Goal: Task Accomplishment & Management: Manage account settings

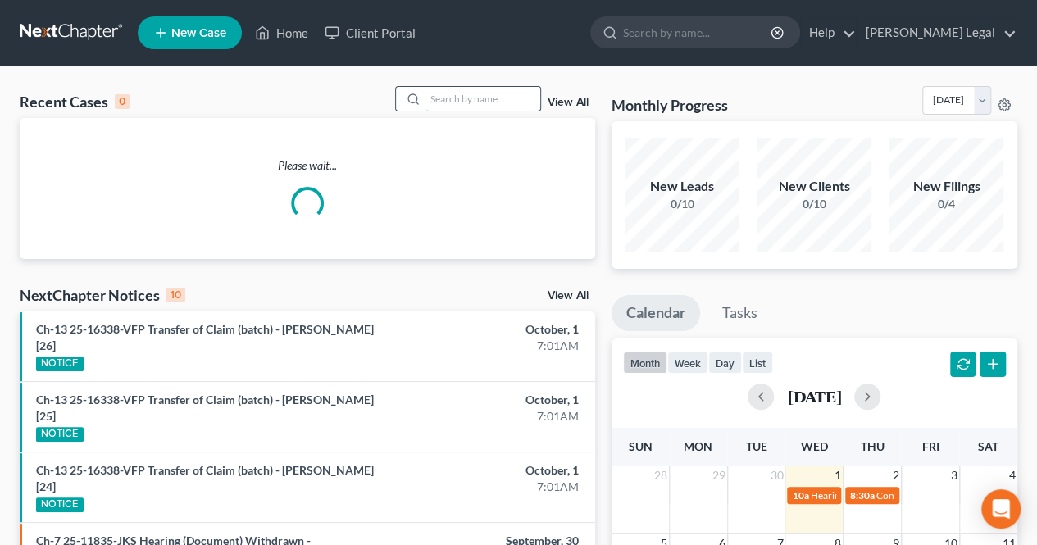
click at [443, 98] on input "search" at bounding box center [483, 99] width 115 height 24
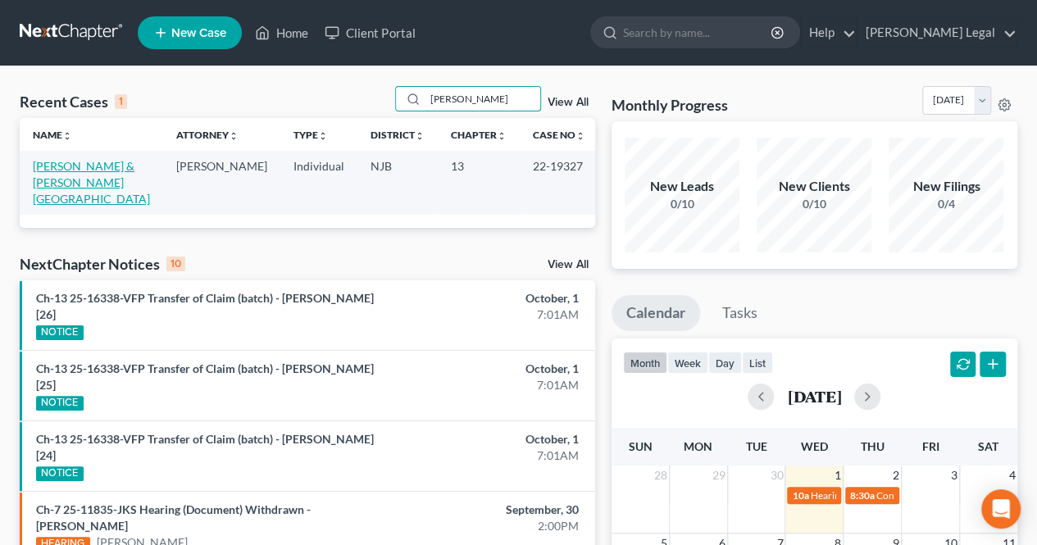
type input "[PERSON_NAME]"
click at [78, 172] on link "[PERSON_NAME] & [PERSON_NAME][GEOGRAPHIC_DATA]" at bounding box center [91, 182] width 117 height 47
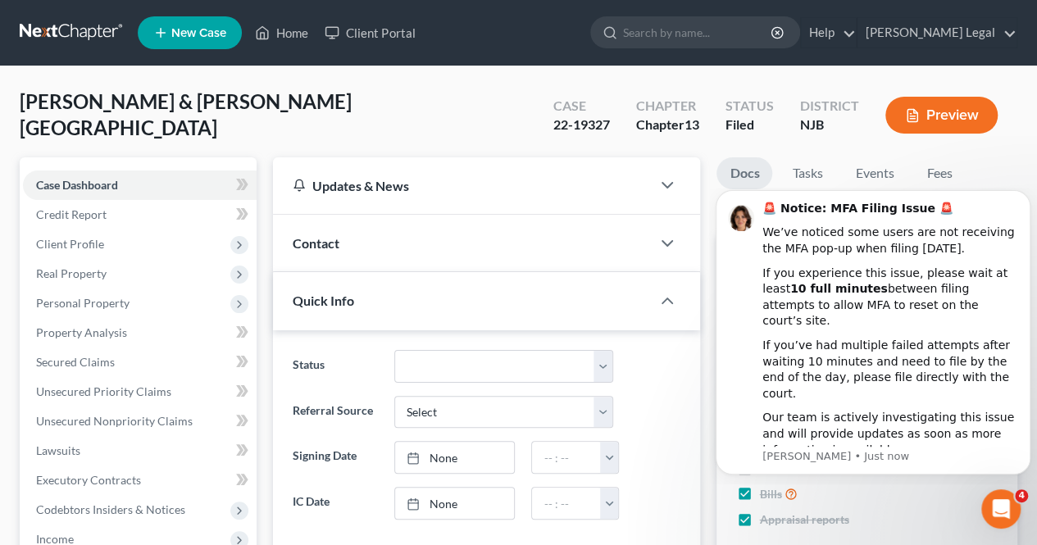
click at [205, 30] on span "New Case" at bounding box center [198, 33] width 55 height 12
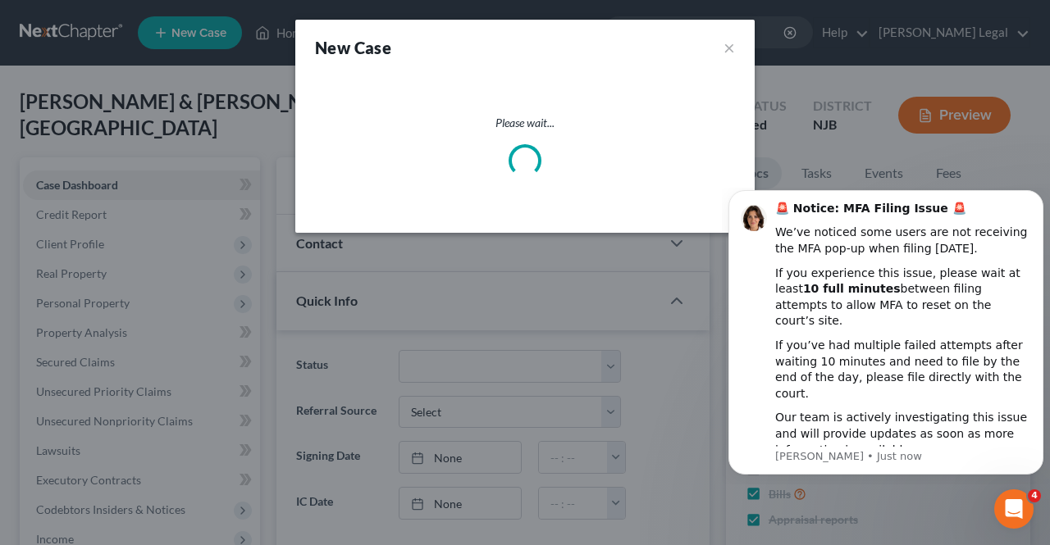
select select "51"
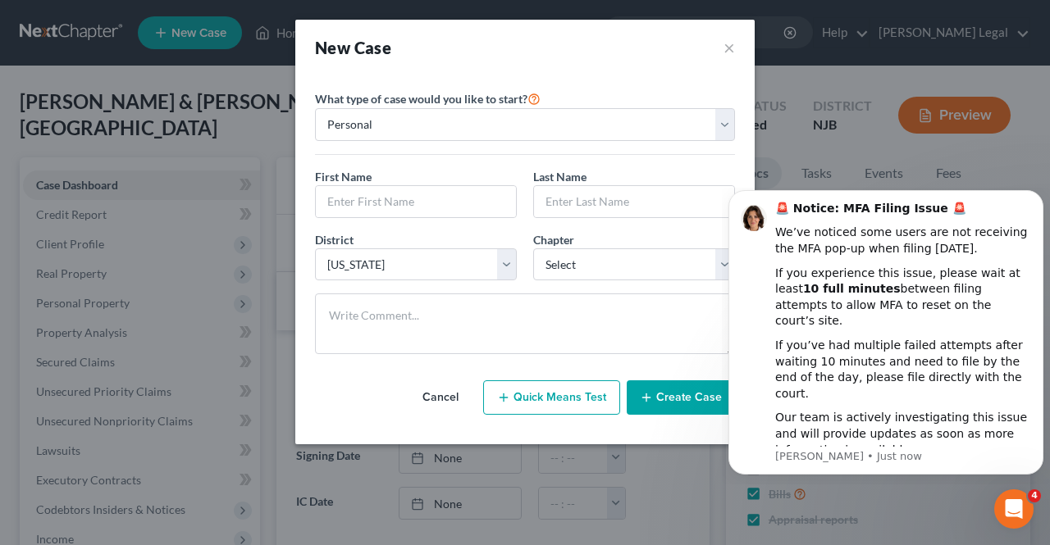
click at [417, 175] on div "First Name *" at bounding box center [416, 193] width 218 height 50
click at [413, 186] on input "text" at bounding box center [416, 201] width 200 height 31
type input "[PERSON_NAME]"
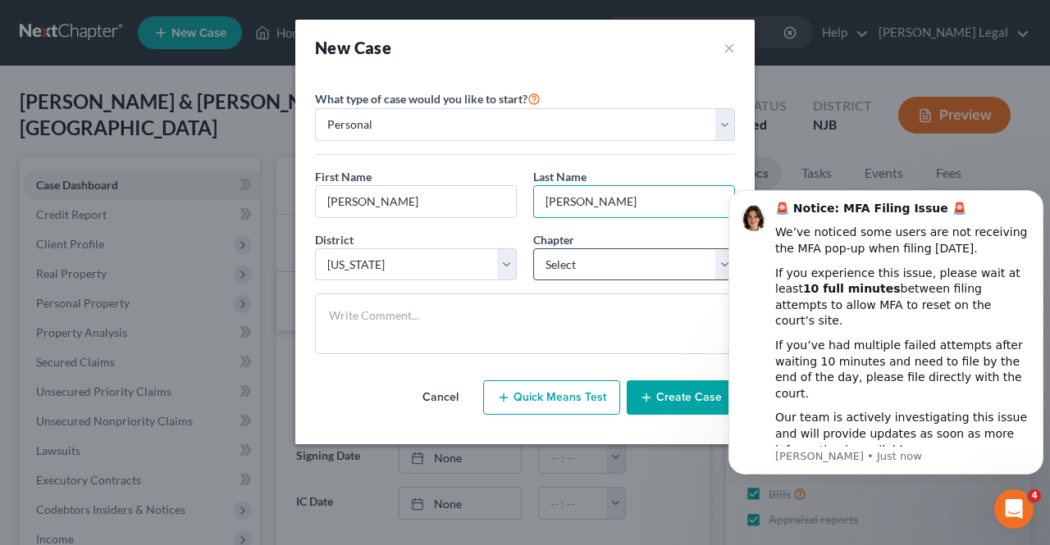
type input "[PERSON_NAME]"
click at [546, 257] on select "Select 7 11 12 13" at bounding box center [634, 264] width 202 height 33
select select "0"
click at [533, 248] on select "Select 7 11 12 13" at bounding box center [634, 264] width 202 height 33
click at [664, 393] on button "Create Case" at bounding box center [681, 398] width 108 height 34
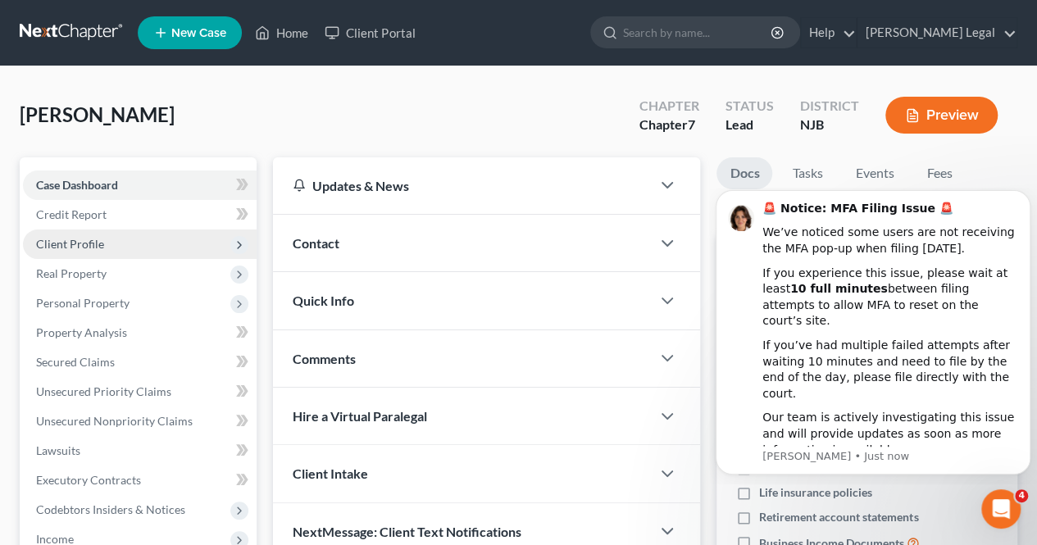
click at [154, 247] on span "Client Profile" at bounding box center [140, 245] width 234 height 30
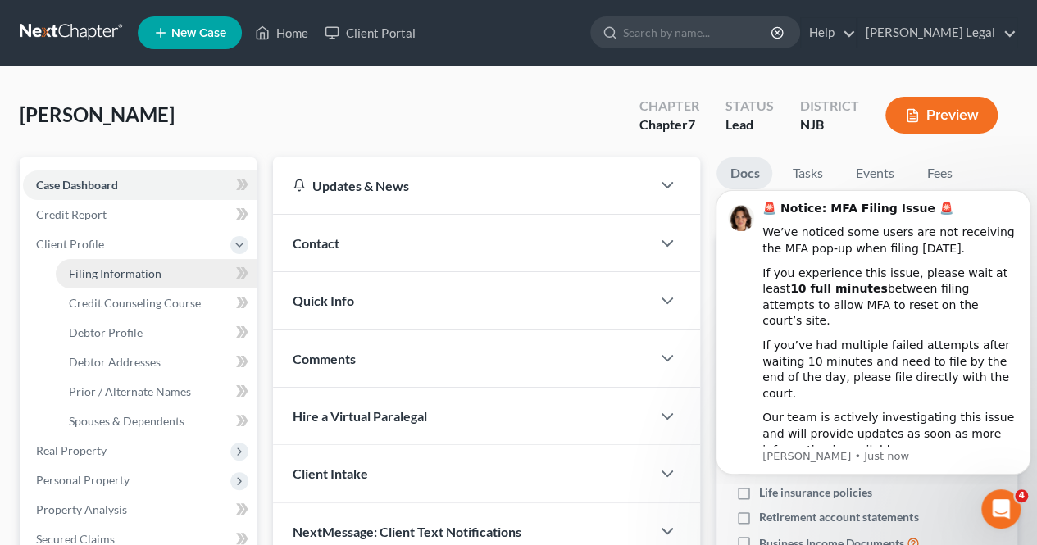
click at [139, 273] on span "Filing Information" at bounding box center [115, 274] width 93 height 14
select select "1"
select select "0"
select select "51"
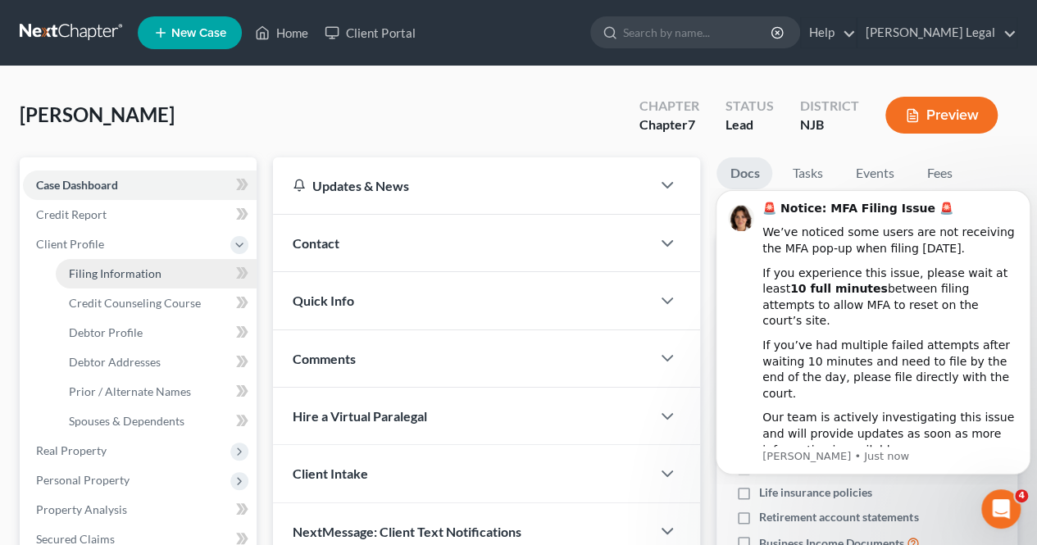
select select "33"
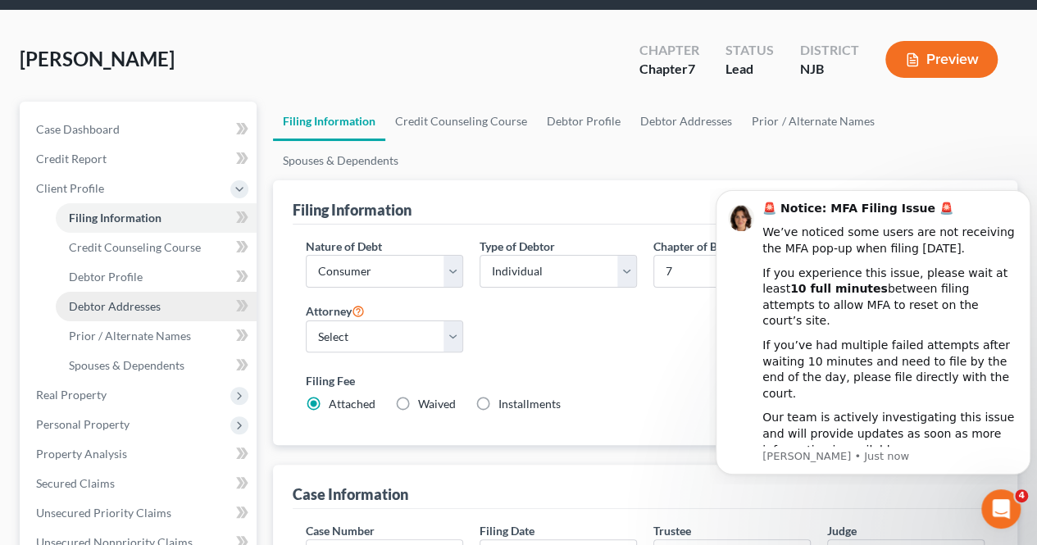
scroll to position [82, 0]
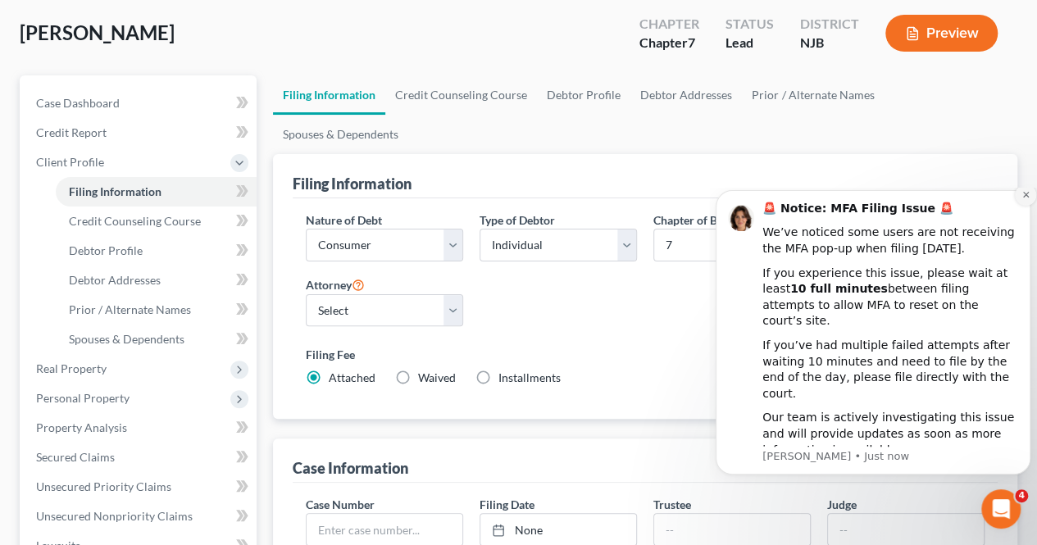
click at [1027, 199] on icon "Dismiss notification" at bounding box center [1026, 194] width 9 height 9
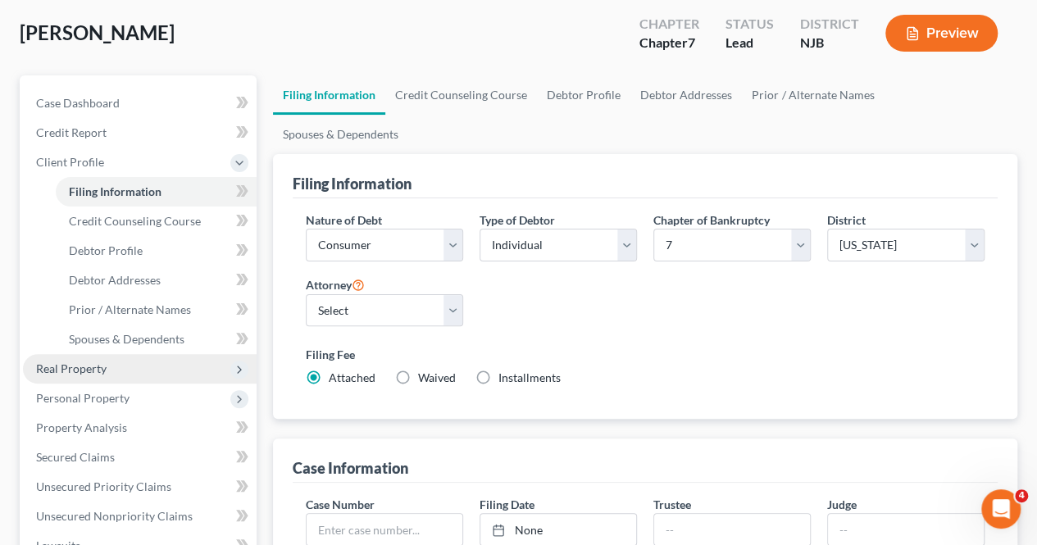
click at [136, 362] on span "Real Property" at bounding box center [140, 369] width 234 height 30
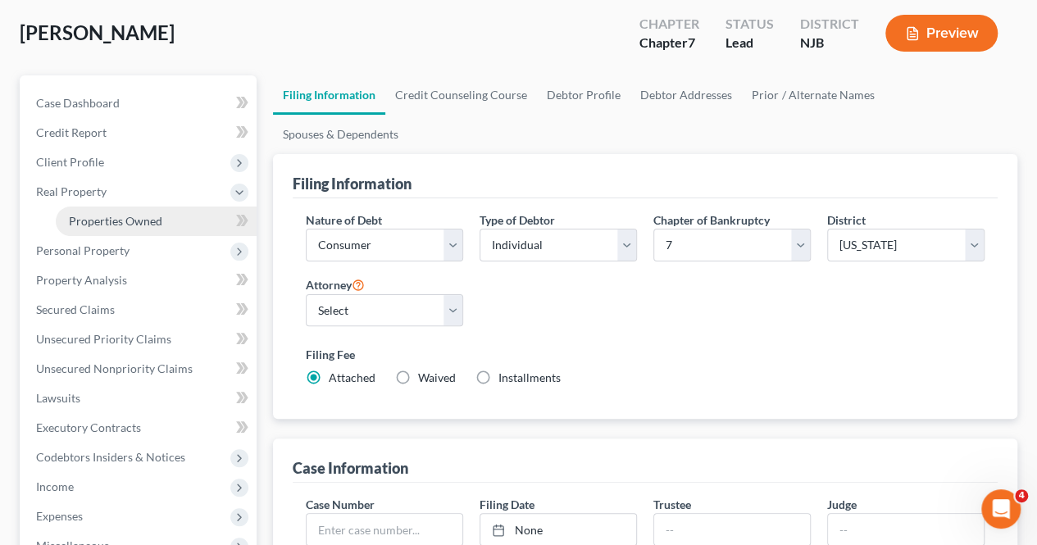
click at [115, 214] on span "Properties Owned" at bounding box center [115, 221] width 93 height 14
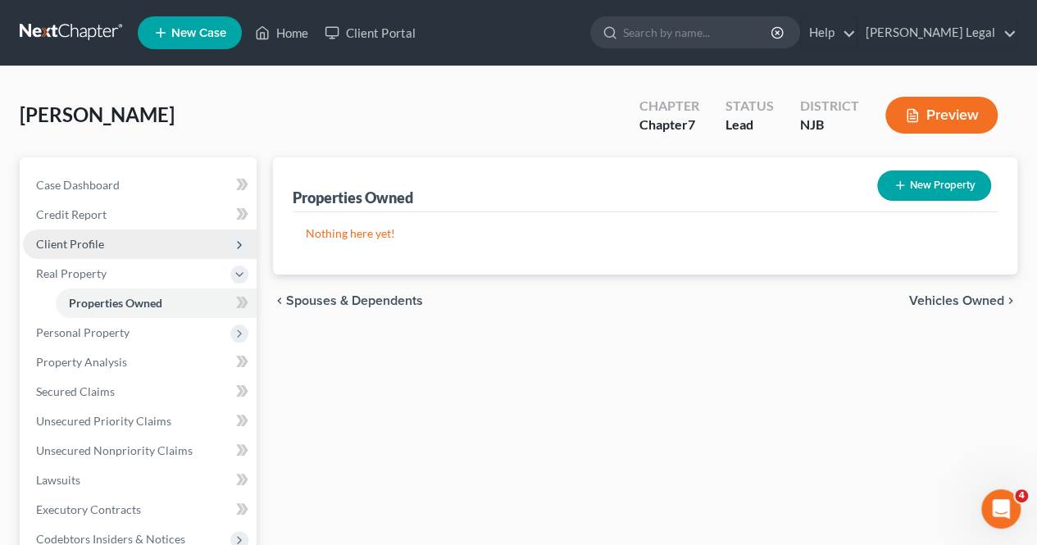
click at [147, 250] on span "Client Profile" at bounding box center [140, 245] width 234 height 30
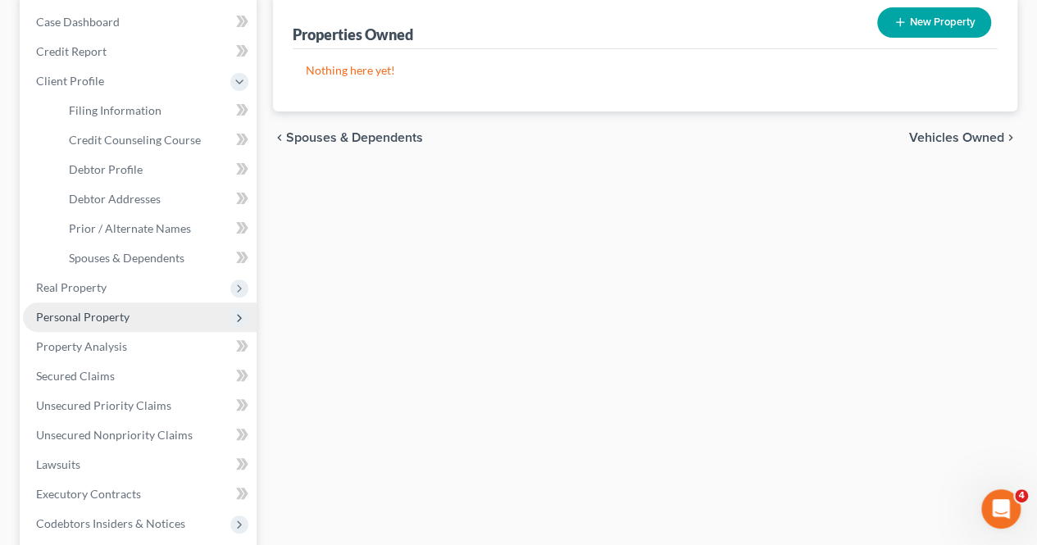
scroll to position [164, 0]
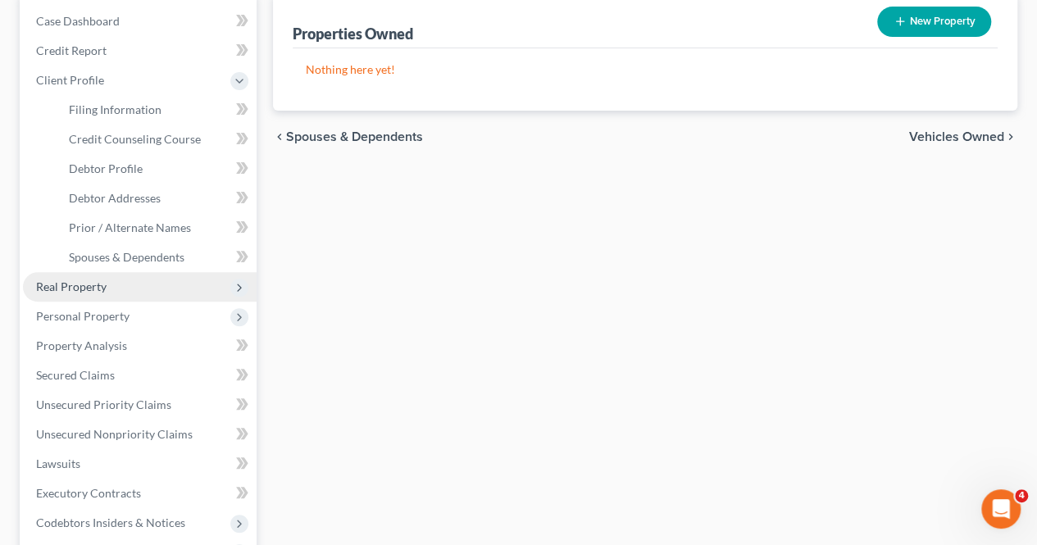
click at [123, 288] on span "Real Property" at bounding box center [140, 287] width 234 height 30
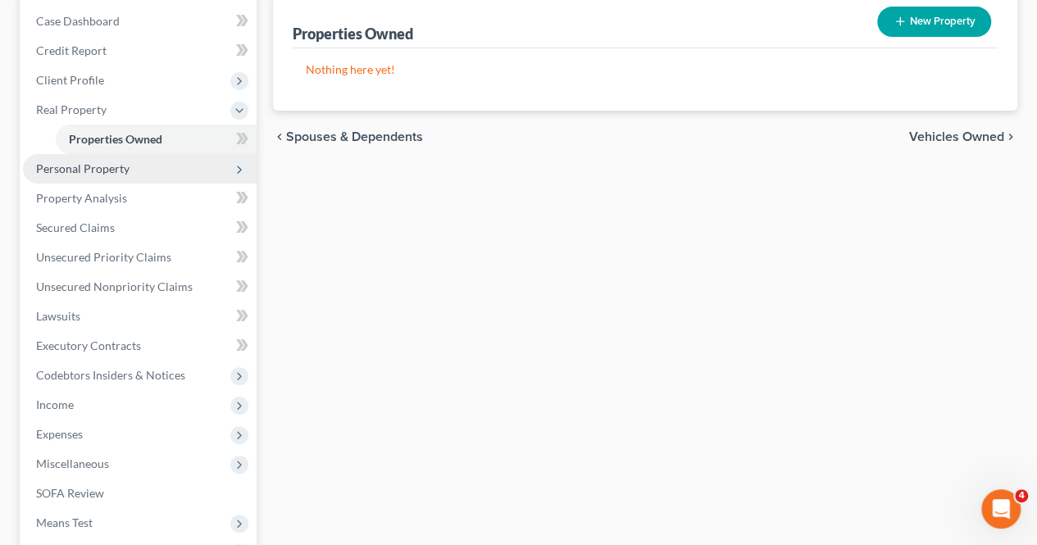
click at [111, 171] on span "Personal Property" at bounding box center [82, 169] width 93 height 14
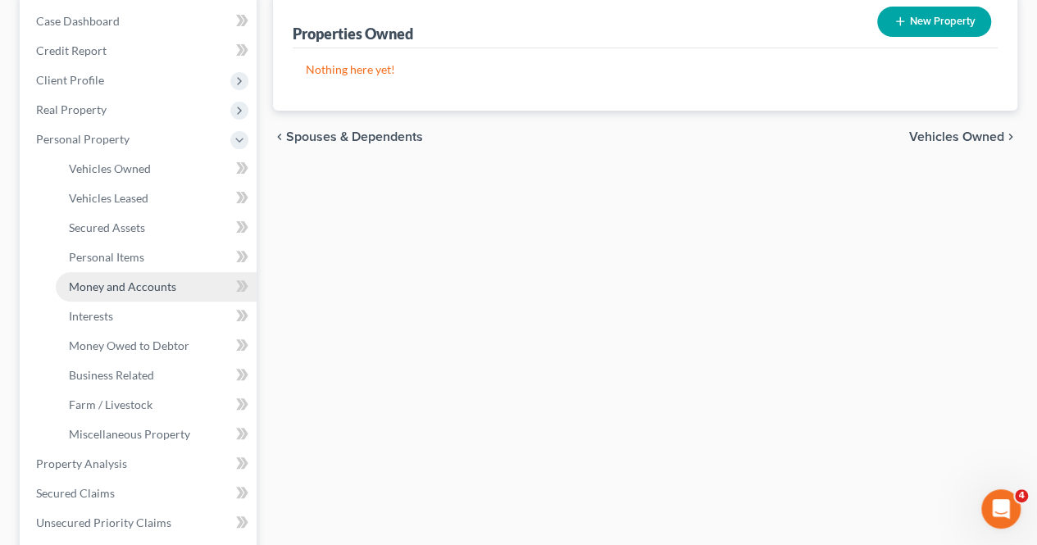
click at [136, 281] on span "Money and Accounts" at bounding box center [122, 287] width 107 height 14
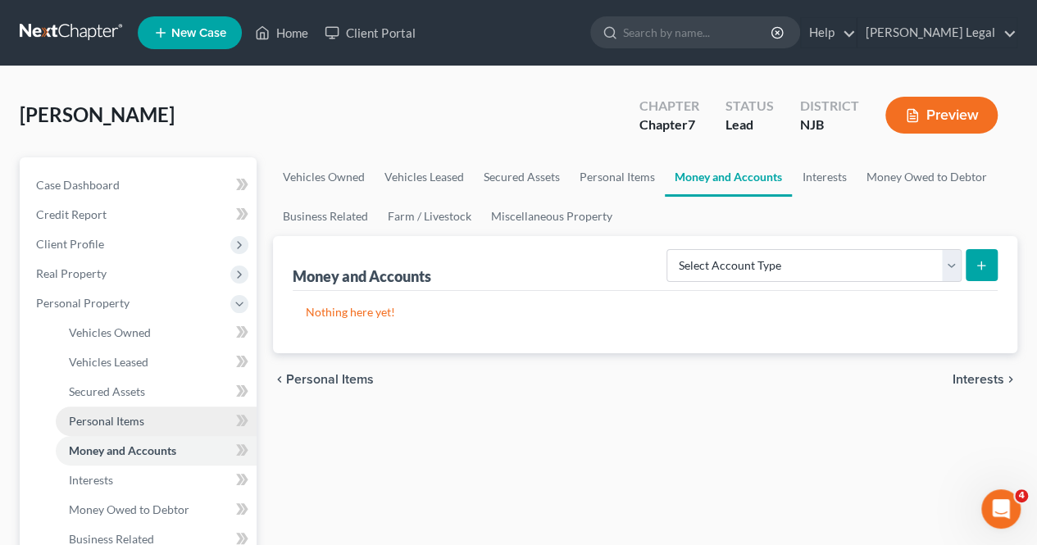
click at [199, 421] on link "Personal Items" at bounding box center [156, 422] width 201 height 30
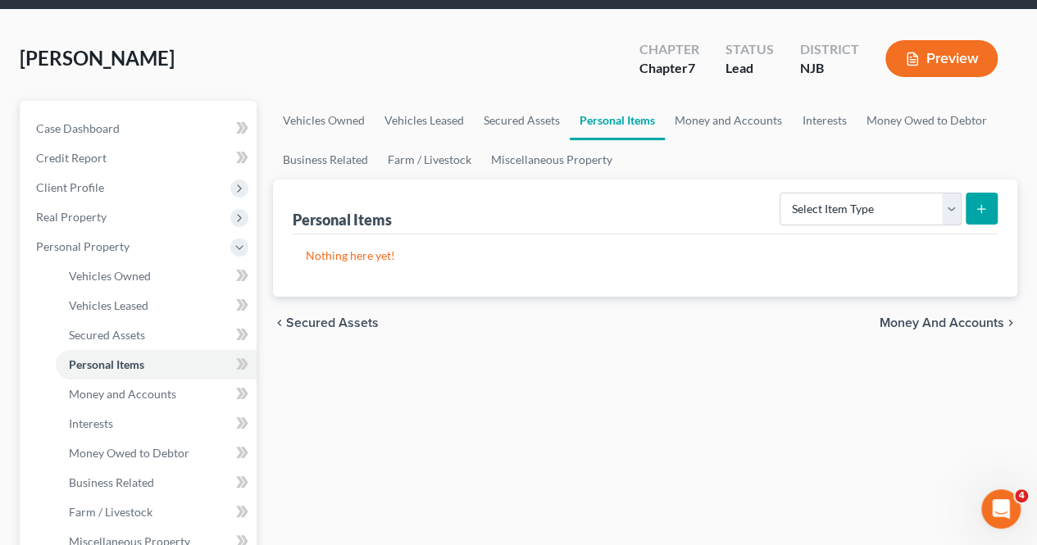
scroll to position [82, 0]
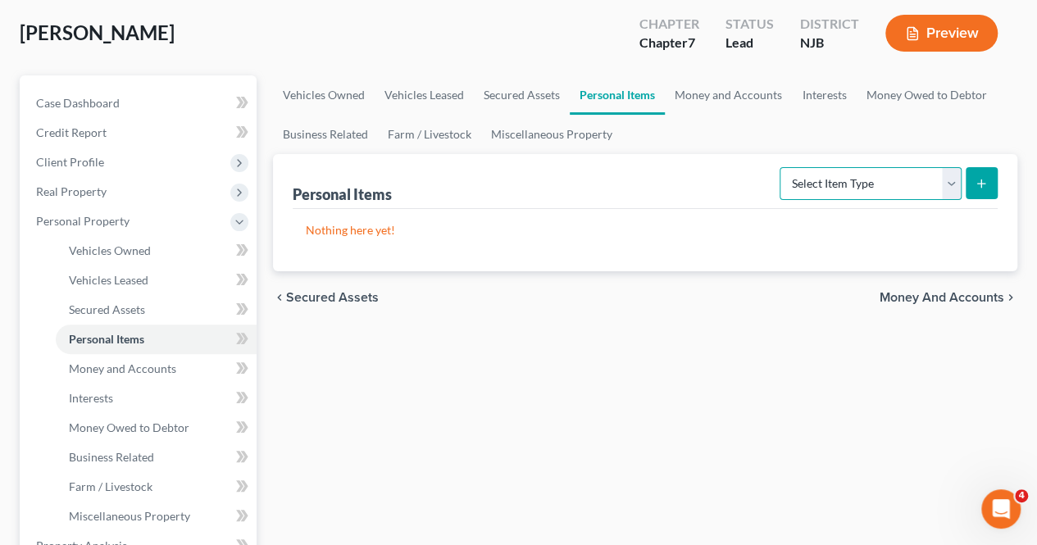
click at [829, 194] on select "Select Item Type Clothing Collectibles Of Value Electronics Firearms Household …" at bounding box center [871, 183] width 182 height 33
select select "clothing"
click at [782, 167] on select "Select Item Type Clothing Collectibles Of Value Electronics Firearms Household …" at bounding box center [871, 183] width 182 height 33
click at [979, 188] on icon "submit" at bounding box center [981, 183] width 13 height 13
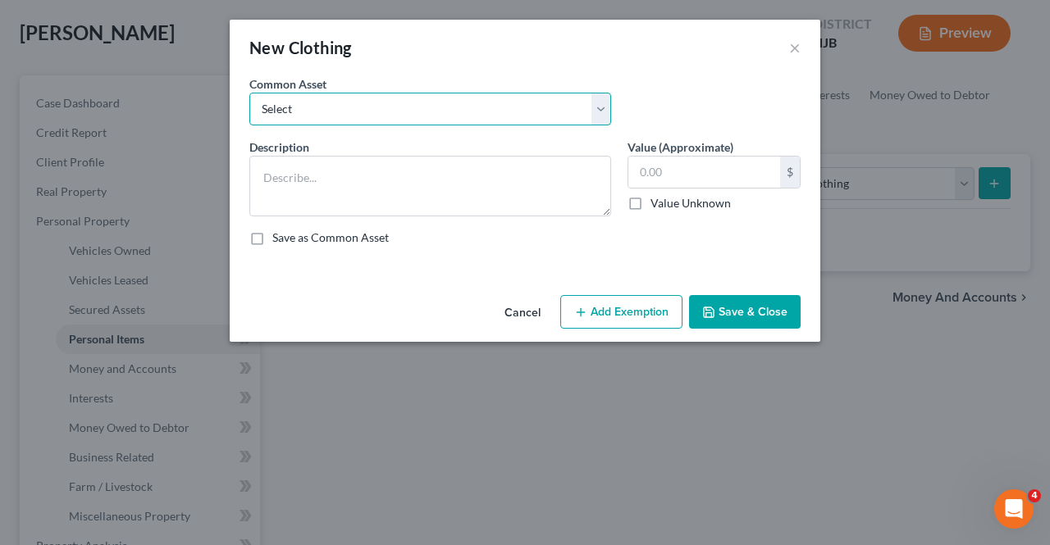
click at [446, 112] on select "Select Used Clothing" at bounding box center [430, 109] width 362 height 33
select select "0"
click at [249, 93] on select "Select Used Clothing" at bounding box center [430, 109] width 362 height 33
type textarea "Used Clothing"
type input "1,000.00"
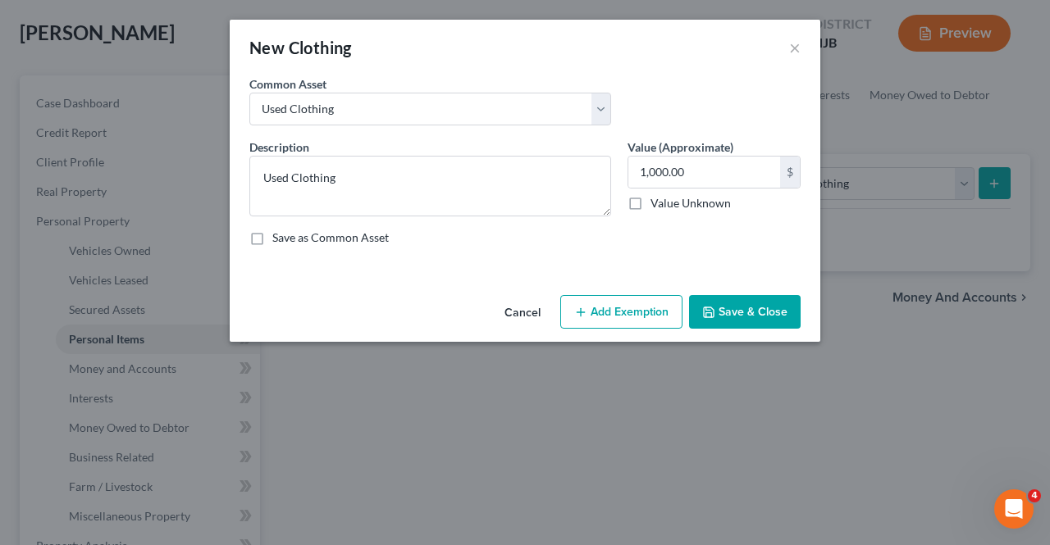
click at [604, 315] on button "Add Exemption" at bounding box center [621, 312] width 122 height 34
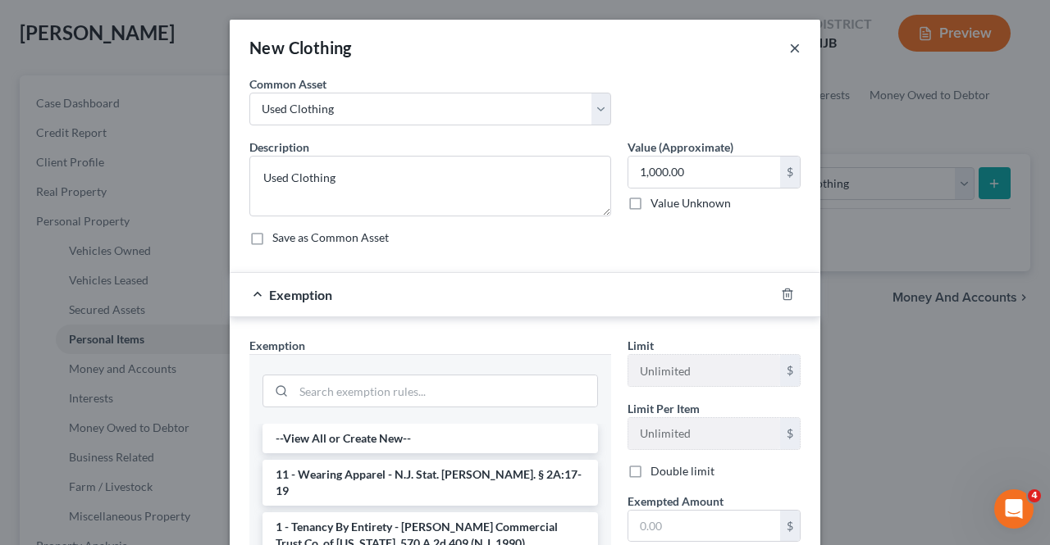
click at [789, 52] on button "×" at bounding box center [794, 48] width 11 height 20
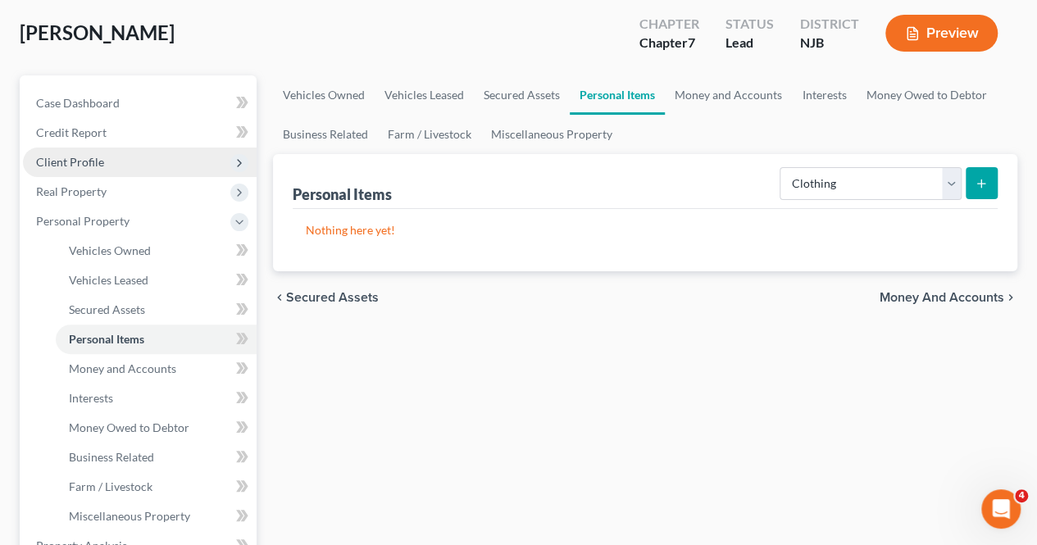
click at [144, 158] on span "Client Profile" at bounding box center [140, 163] width 234 height 30
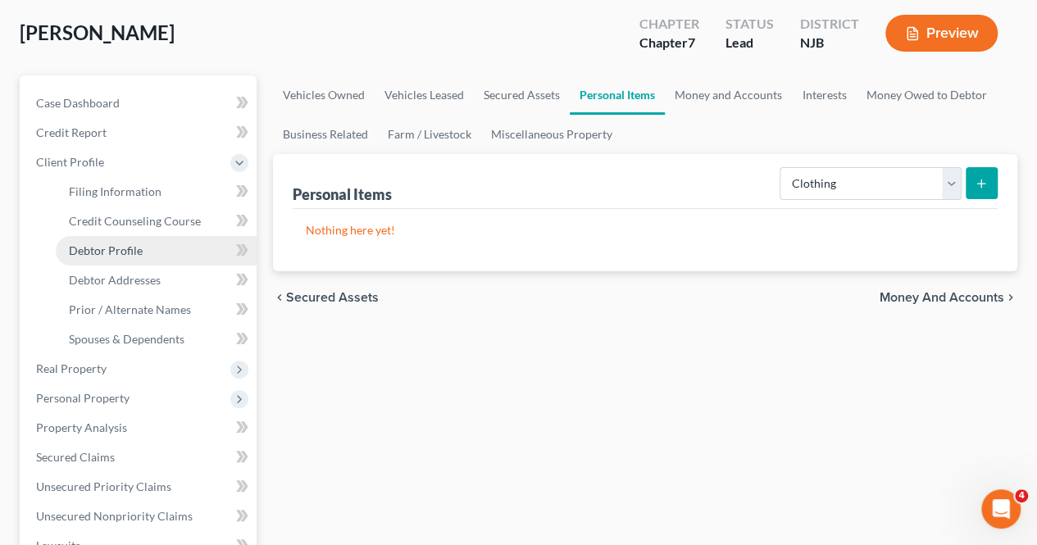
click at [180, 258] on link "Debtor Profile" at bounding box center [156, 251] width 201 height 30
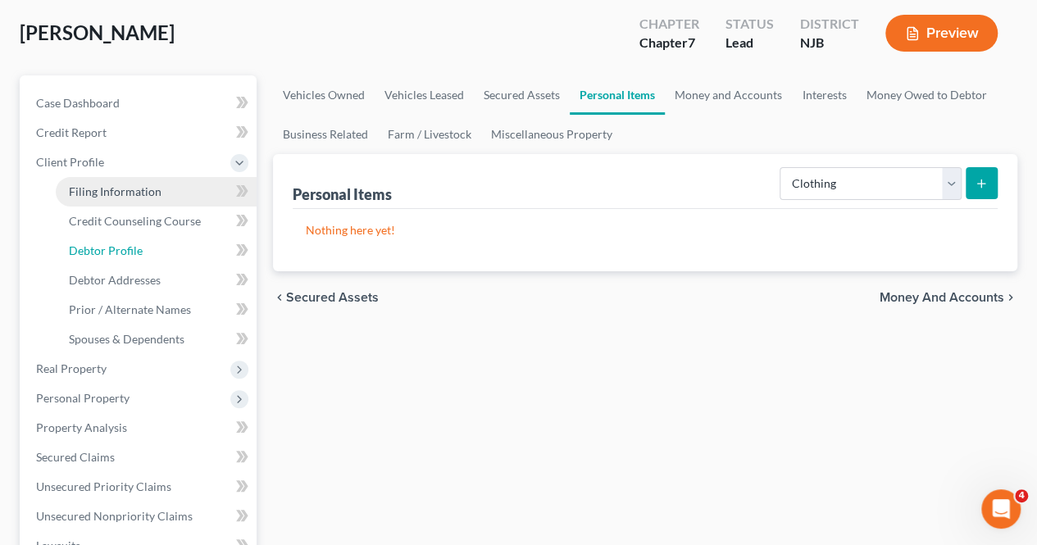
select select "0"
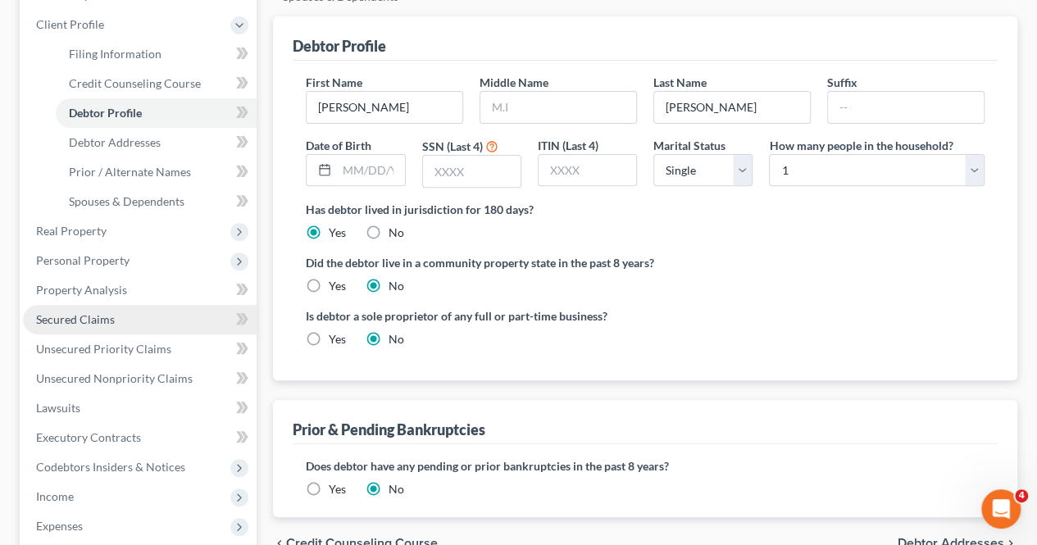
scroll to position [246, 0]
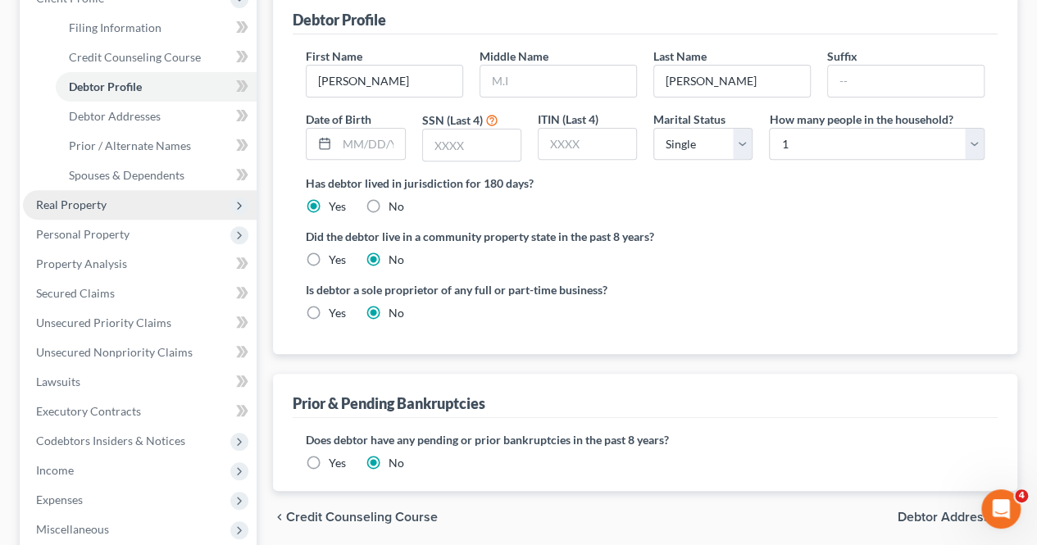
click at [143, 204] on span "Real Property" at bounding box center [140, 205] width 234 height 30
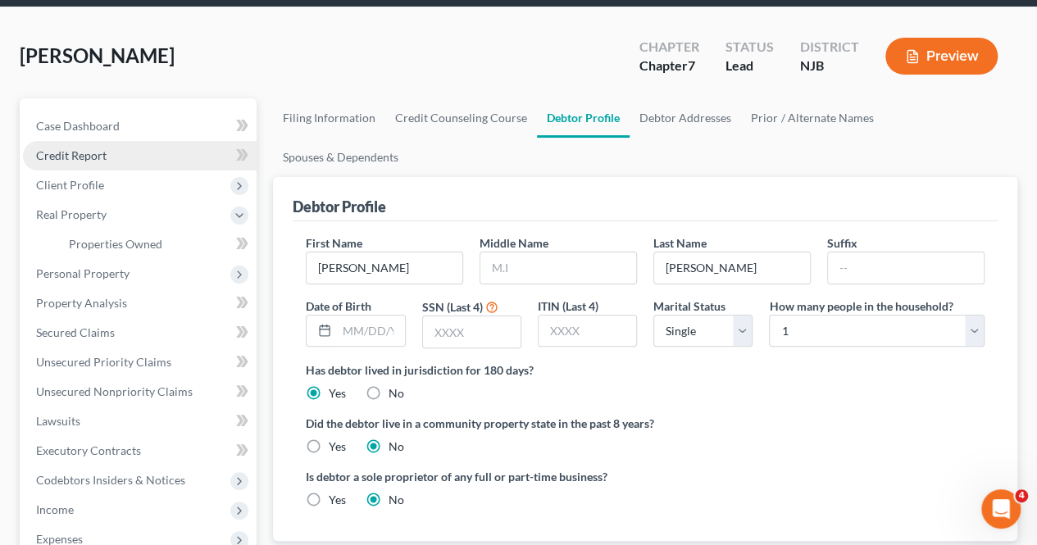
scroll to position [0, 0]
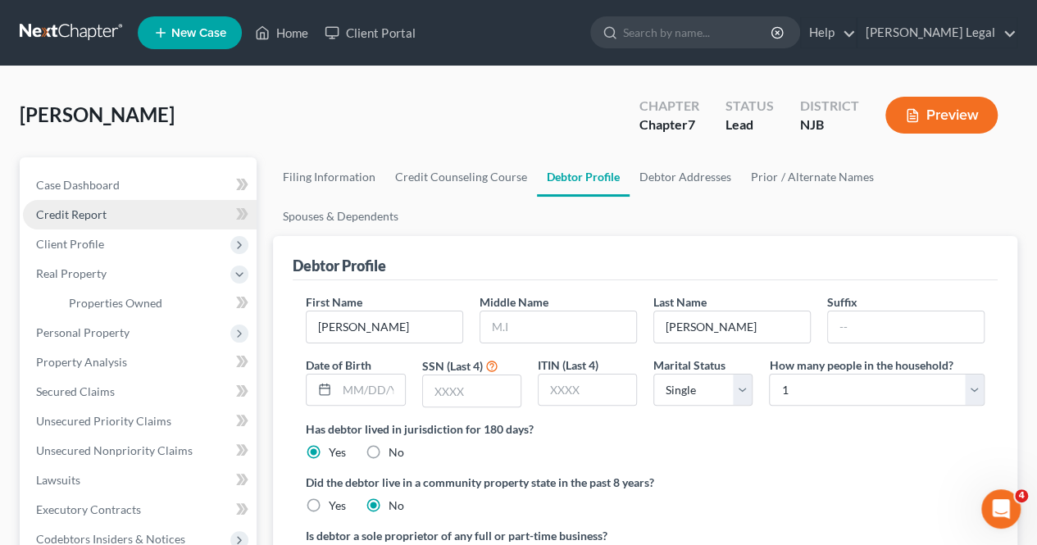
click at [139, 211] on link "Credit Report" at bounding box center [140, 215] width 234 height 30
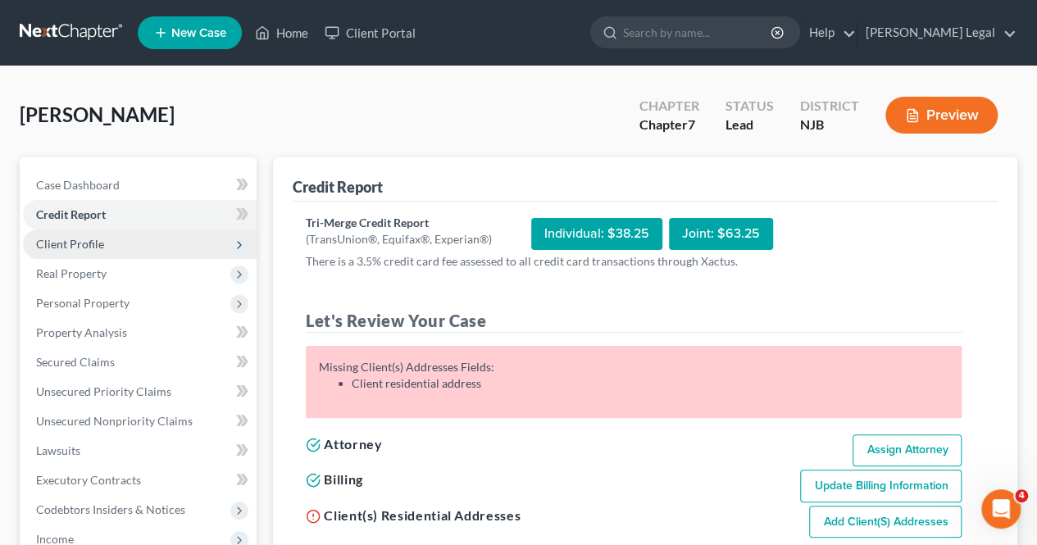
click at [119, 242] on span "Client Profile" at bounding box center [140, 245] width 234 height 30
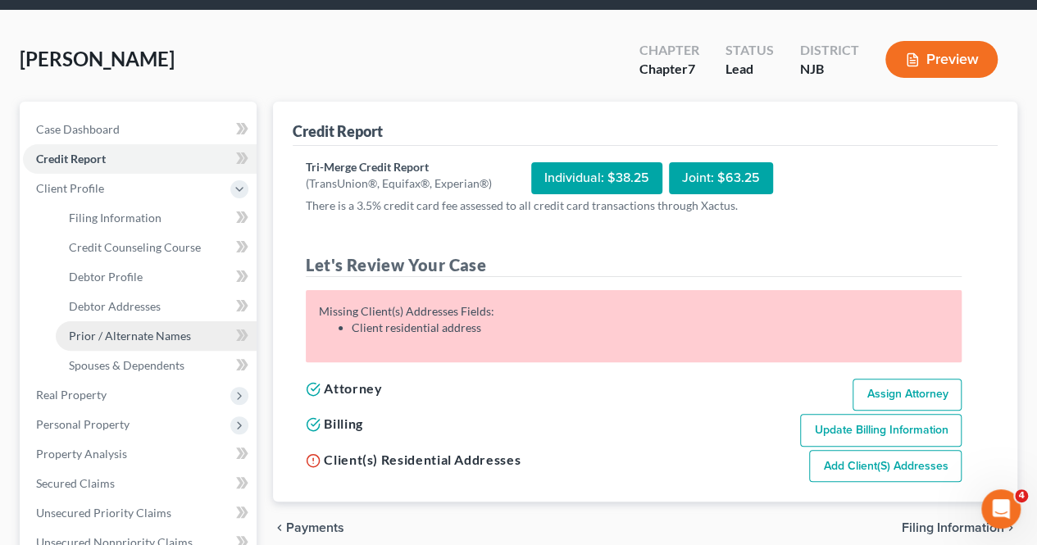
scroll to position [82, 0]
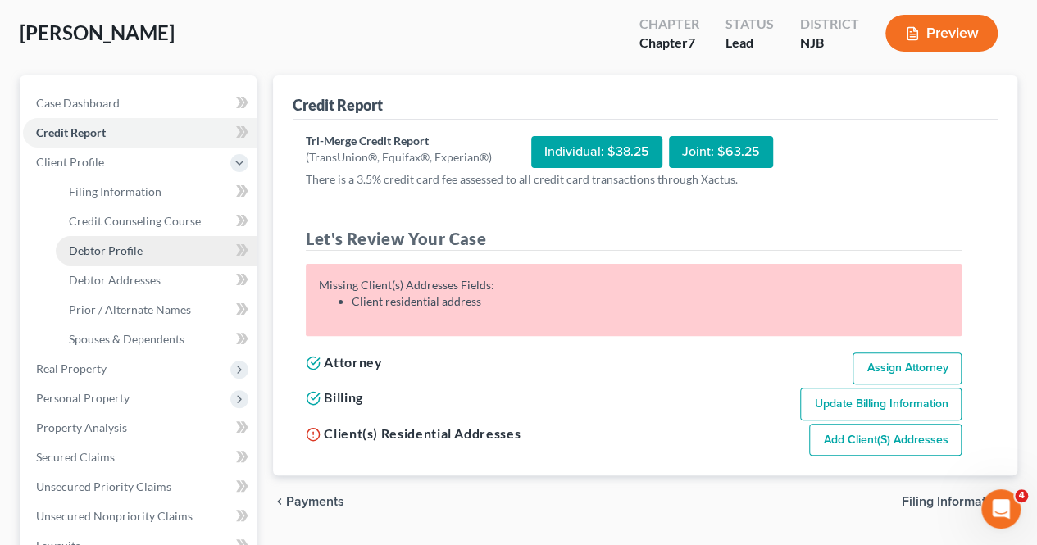
click at [153, 254] on link "Debtor Profile" at bounding box center [156, 251] width 201 height 30
select select "0"
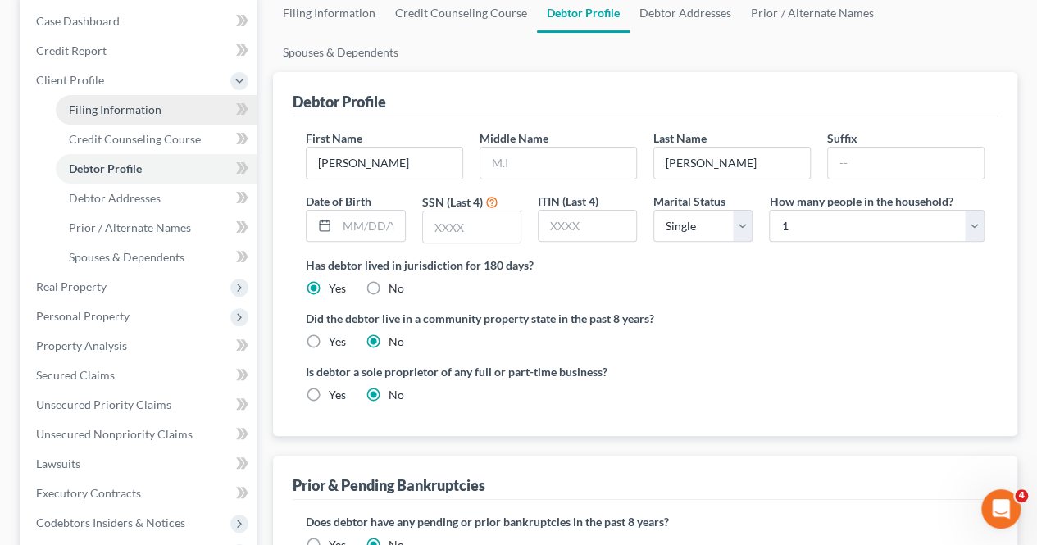
click at [160, 103] on link "Filing Information" at bounding box center [156, 110] width 201 height 30
select select "1"
select select "0"
select select "51"
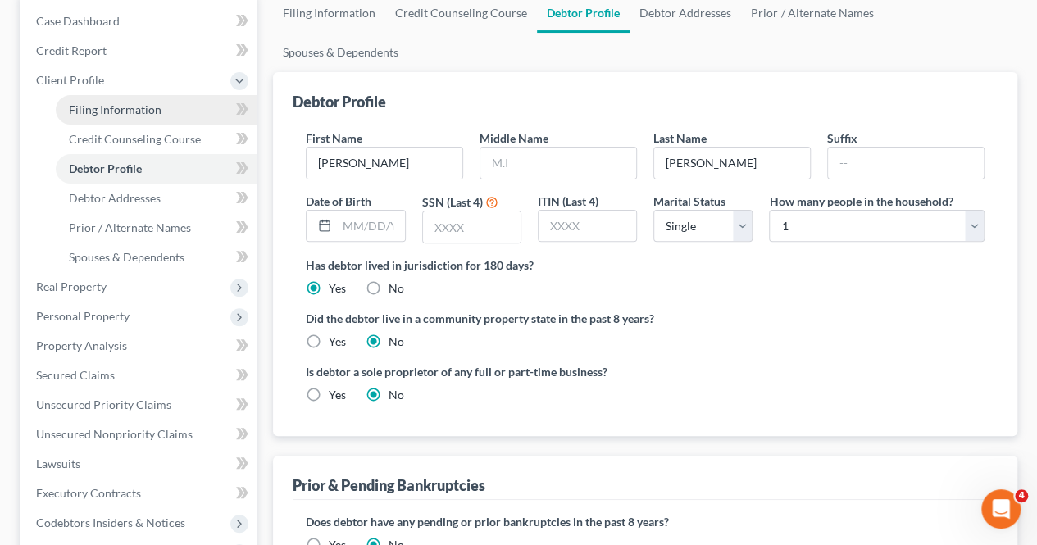
select select "0"
select select "33"
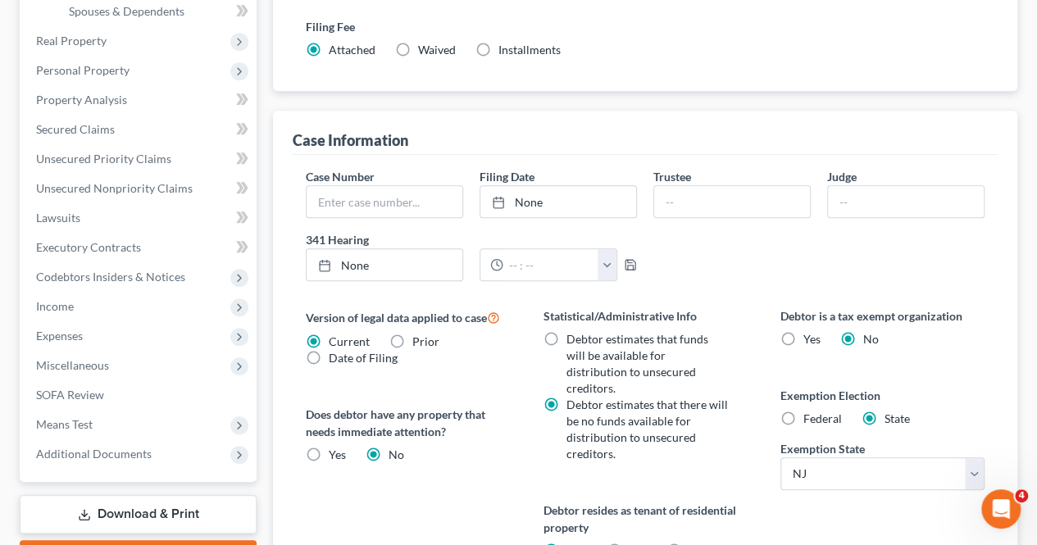
click at [828, 412] on span "Federal" at bounding box center [823, 419] width 39 height 14
click at [821, 411] on input "Federal" at bounding box center [815, 416] width 11 height 11
radio input "true"
radio input "false"
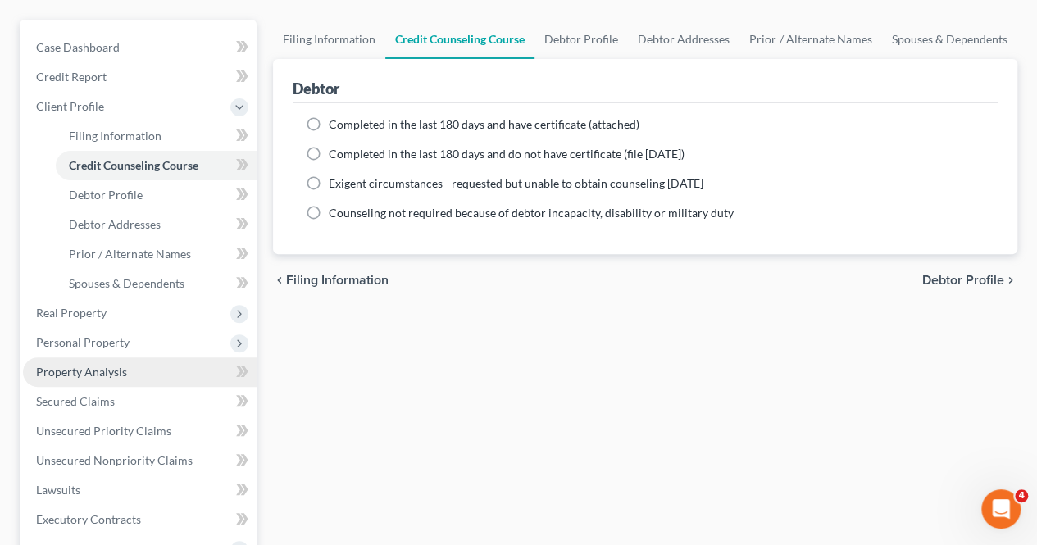
scroll to position [164, 0]
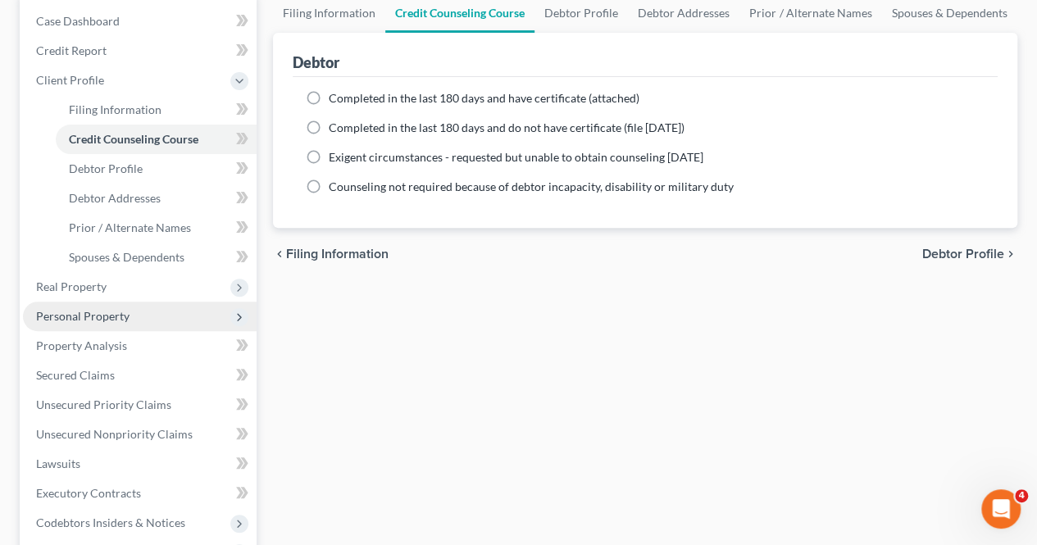
click at [111, 307] on span "Personal Property" at bounding box center [140, 317] width 234 height 30
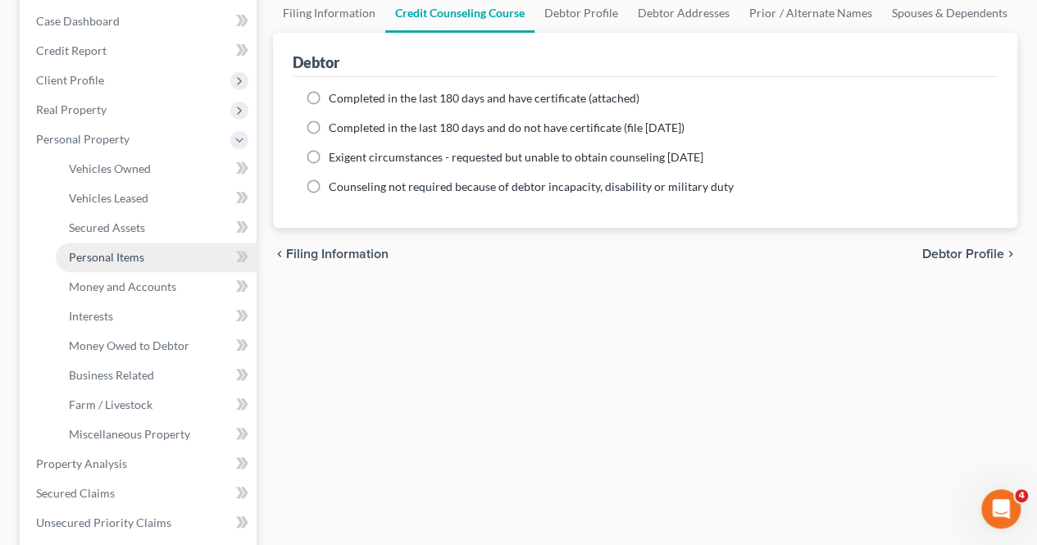
click at [148, 260] on link "Personal Items" at bounding box center [156, 258] width 201 height 30
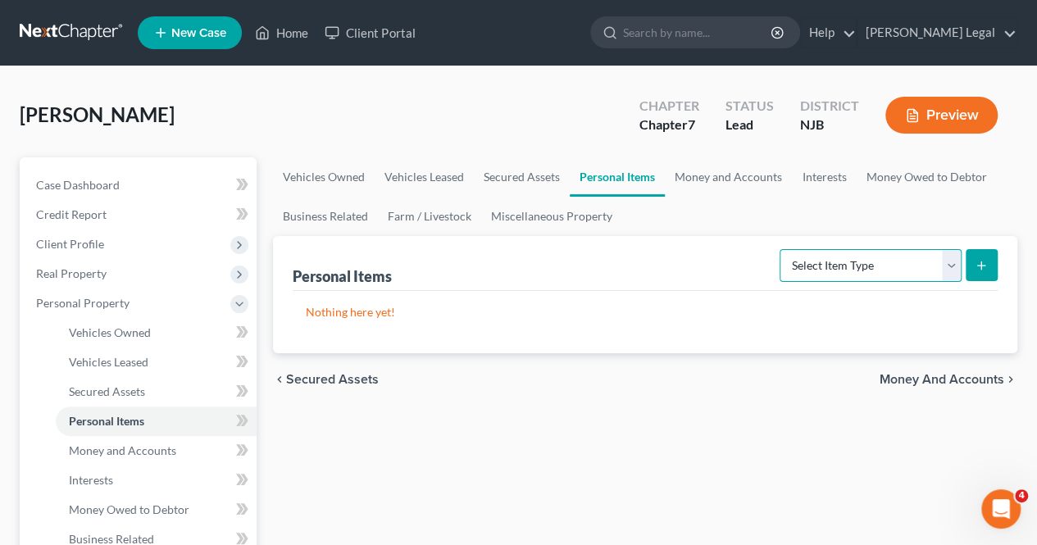
click at [812, 252] on select "Select Item Type Clothing Collectibles Of Value Electronics Firearms Household …" at bounding box center [871, 265] width 182 height 33
select select "clothing"
click at [782, 249] on select "Select Item Type Clothing Collectibles Of Value Electronics Firearms Household …" at bounding box center [871, 265] width 182 height 33
click at [976, 270] on icon "submit" at bounding box center [981, 265] width 13 height 13
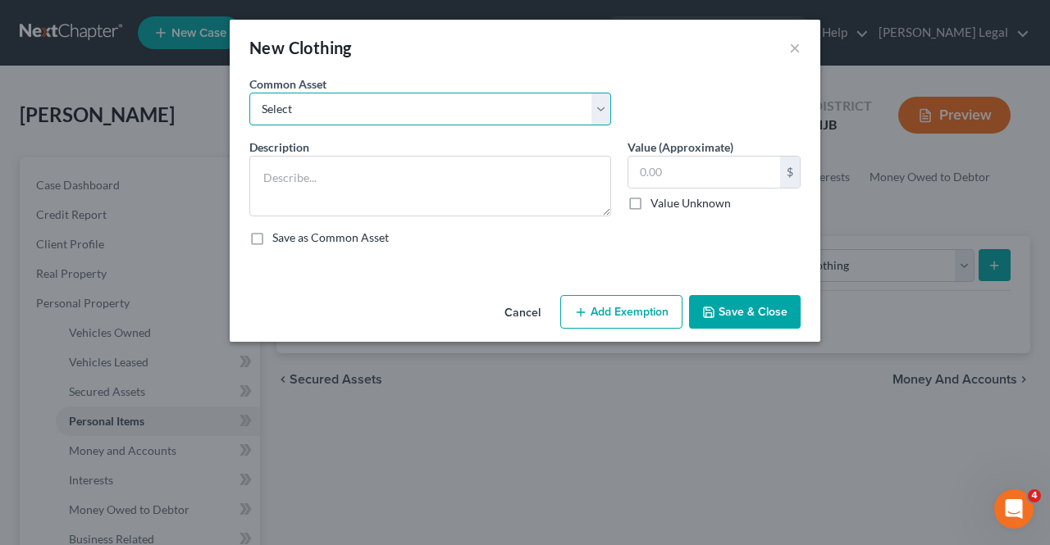
drag, startPoint x: 433, startPoint y: 109, endPoint x: 427, endPoint y: 124, distance: 15.8
click at [433, 109] on select "Select Used Clothing" at bounding box center [430, 109] width 362 height 33
select select "0"
click at [249, 93] on select "Select Used Clothing" at bounding box center [430, 109] width 362 height 33
type textarea "Used Clothing"
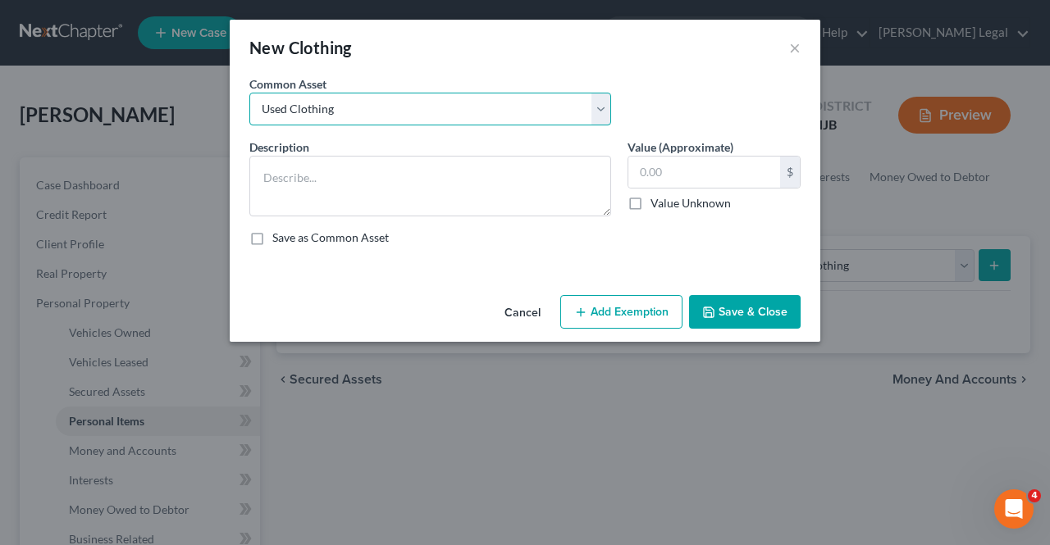
type input "1,000.00"
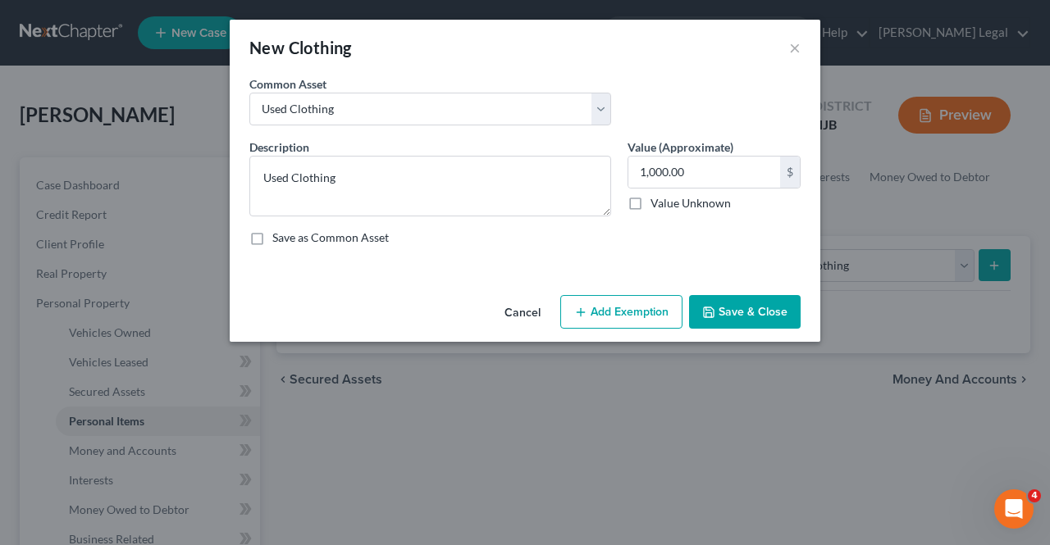
click at [596, 302] on button "Add Exemption" at bounding box center [621, 312] width 122 height 34
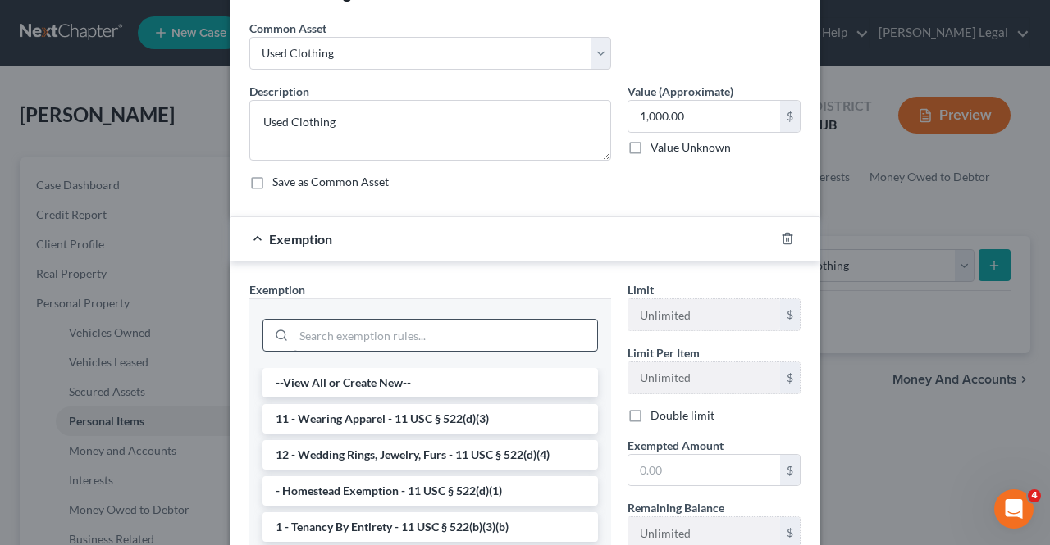
scroll to position [82, 0]
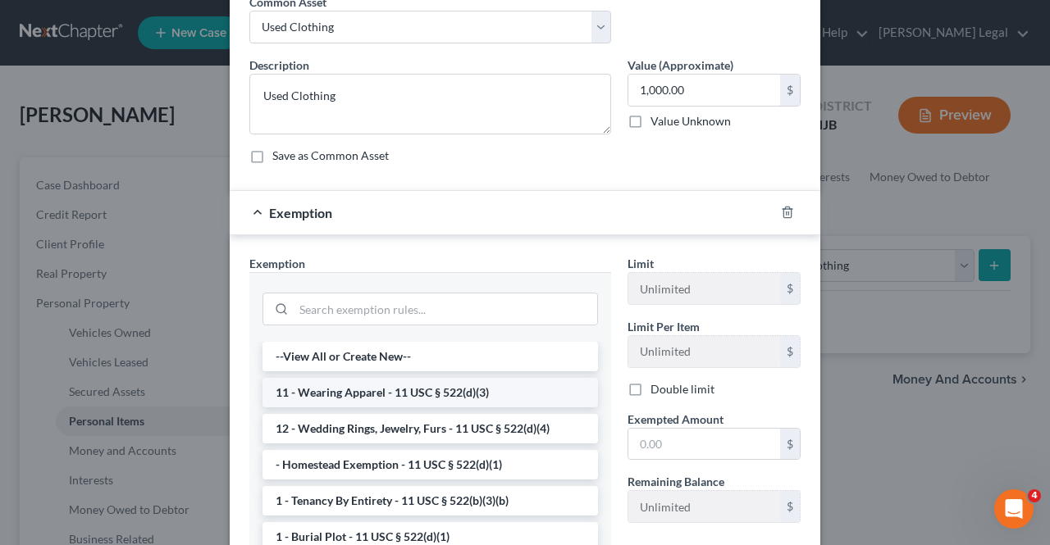
click at [423, 381] on li "11 - Wearing Apparel - 11 USC § 522(d)(3)" at bounding box center [429, 393] width 335 height 30
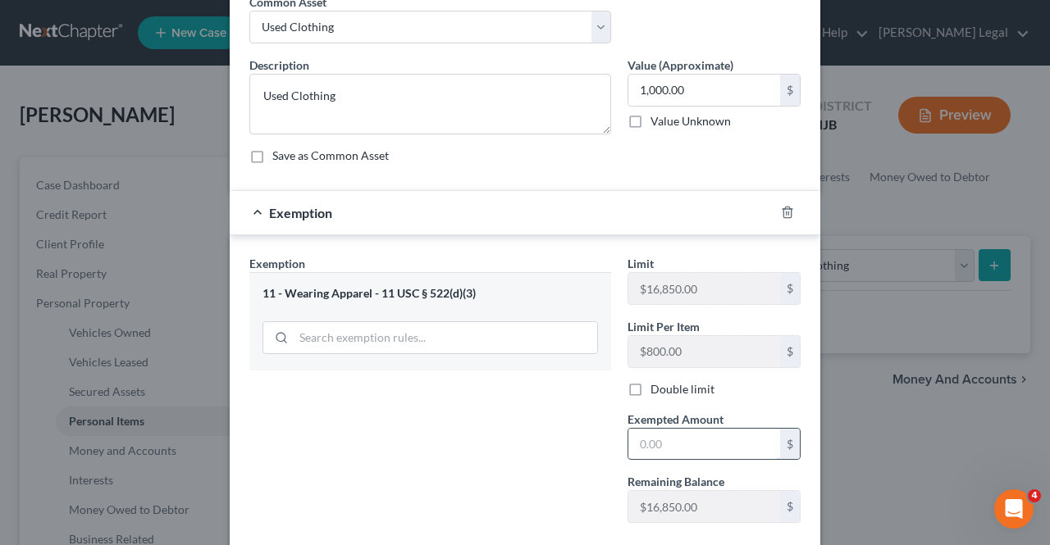
click at [641, 435] on input "text" at bounding box center [704, 444] width 152 height 31
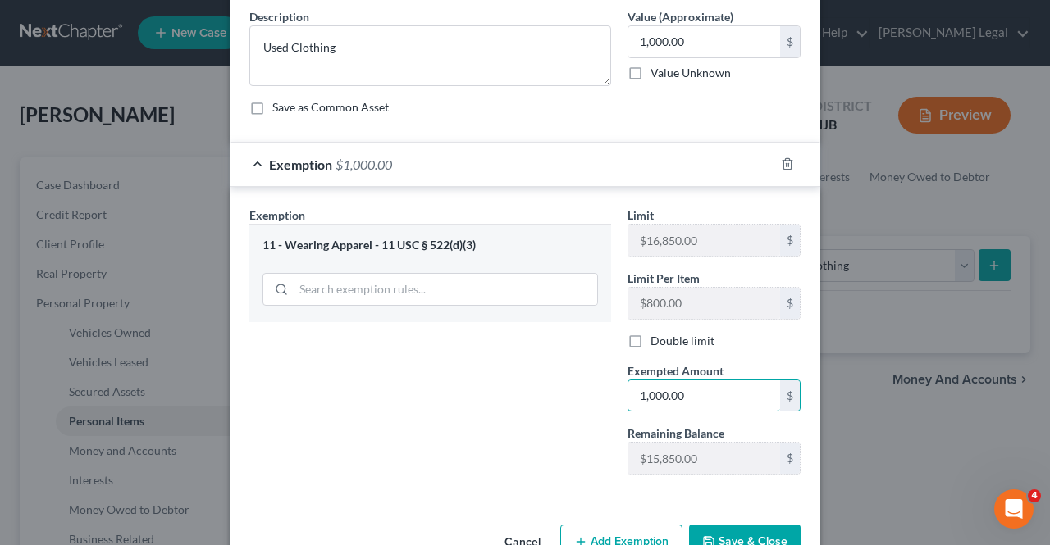
scroll to position [172, 0]
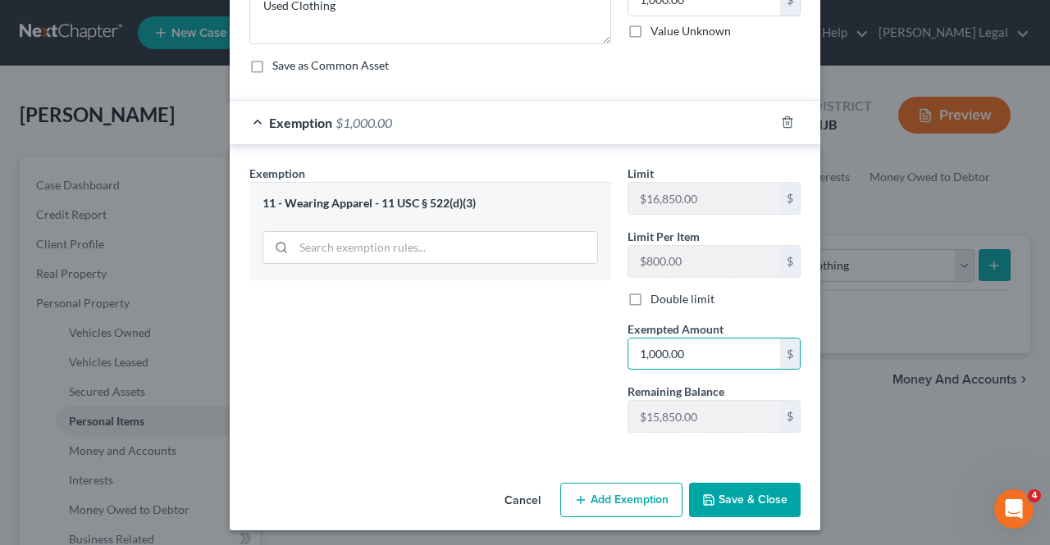
type input "1,000.00"
click at [713, 507] on button "Save & Close" at bounding box center [745, 500] width 112 height 34
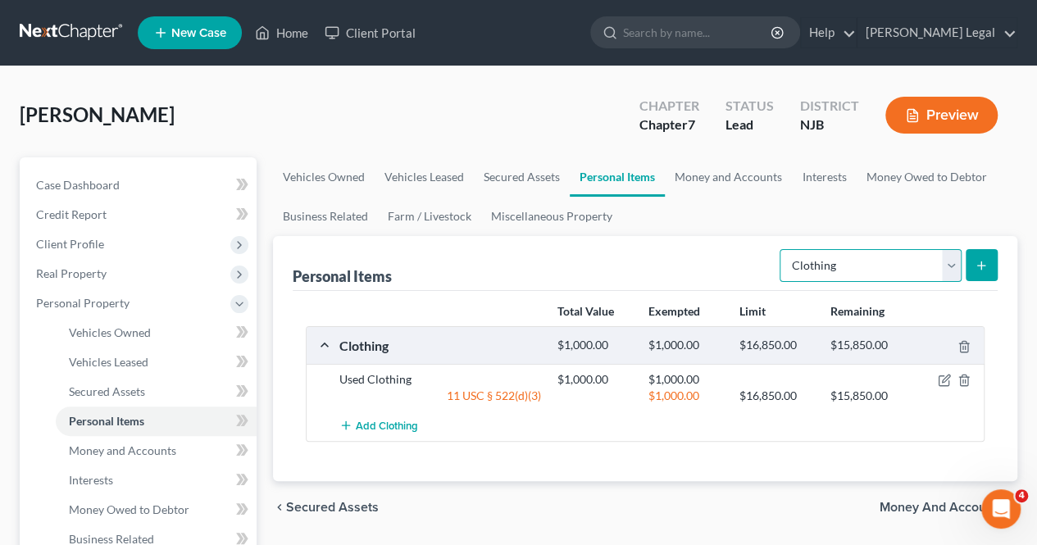
click at [824, 265] on select "Select Item Type Clothing Collectibles Of Value Electronics Firearms Household …" at bounding box center [871, 265] width 182 height 33
select select "electronics"
click at [782, 249] on select "Select Item Type Clothing Collectibles Of Value Electronics Firearms Household …" at bounding box center [871, 265] width 182 height 33
click at [977, 267] on icon "submit" at bounding box center [981, 265] width 13 height 13
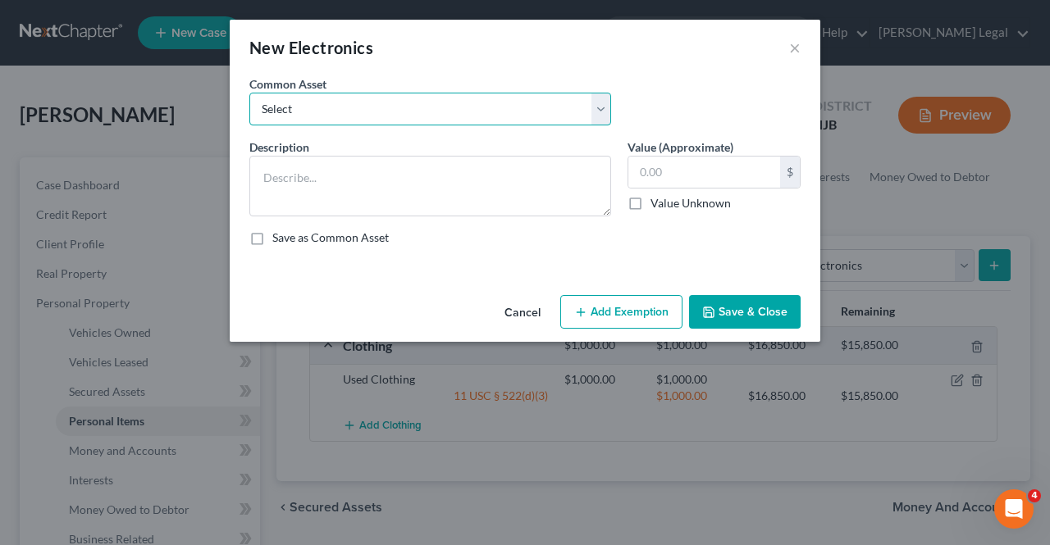
drag, startPoint x: 353, startPoint y: 99, endPoint x: 354, endPoint y: 112, distance: 13.1
click at [353, 99] on select "Select Television, laptop computer, cellphone" at bounding box center [430, 109] width 362 height 33
select select "0"
click at [249, 93] on select "Select Television, laptop computer, cellphone" at bounding box center [430, 109] width 362 height 33
type textarea "Television, laptop computer, cellphone"
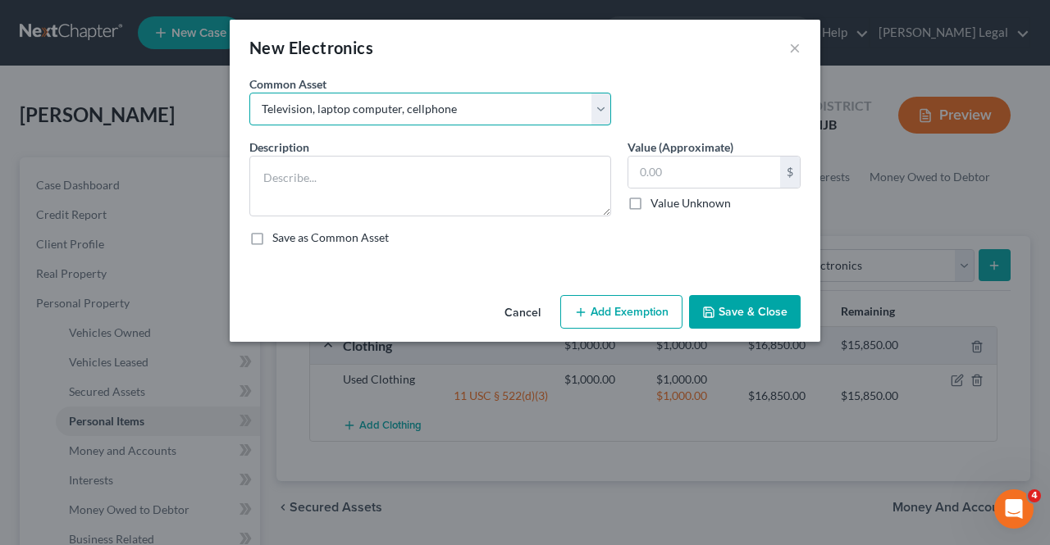
type input "1,200.00"
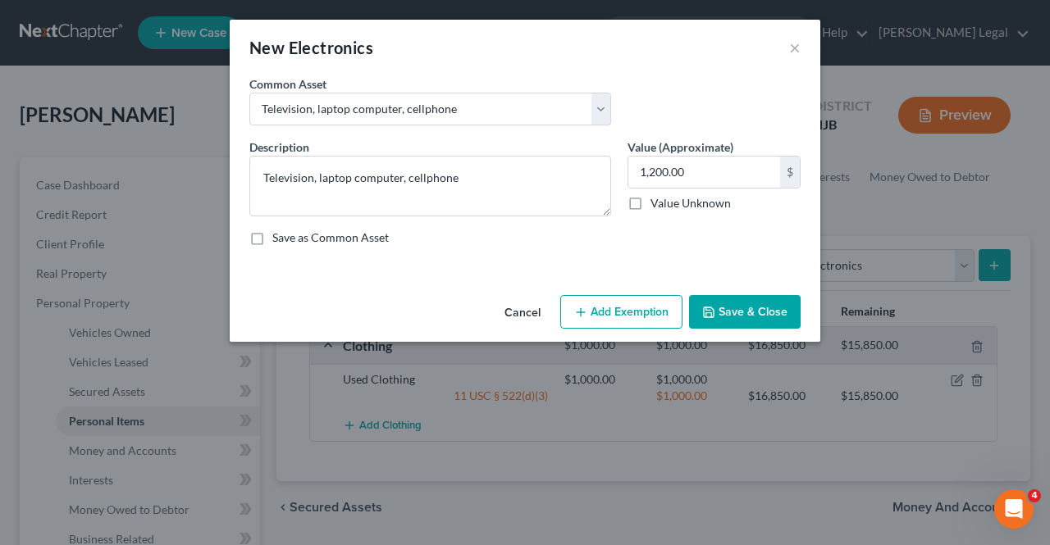
click at [648, 316] on button "Add Exemption" at bounding box center [621, 312] width 122 height 34
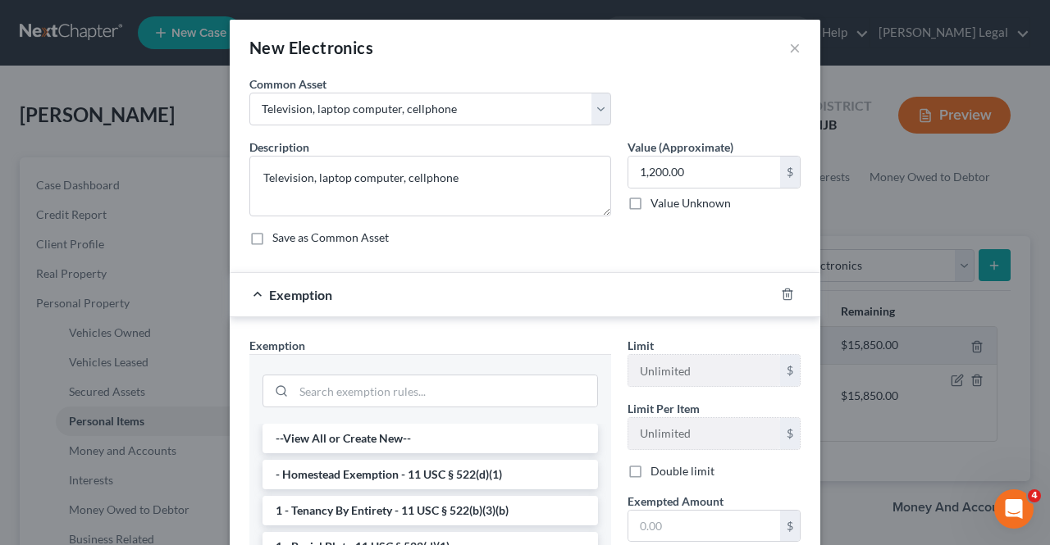
scroll to position [82, 0]
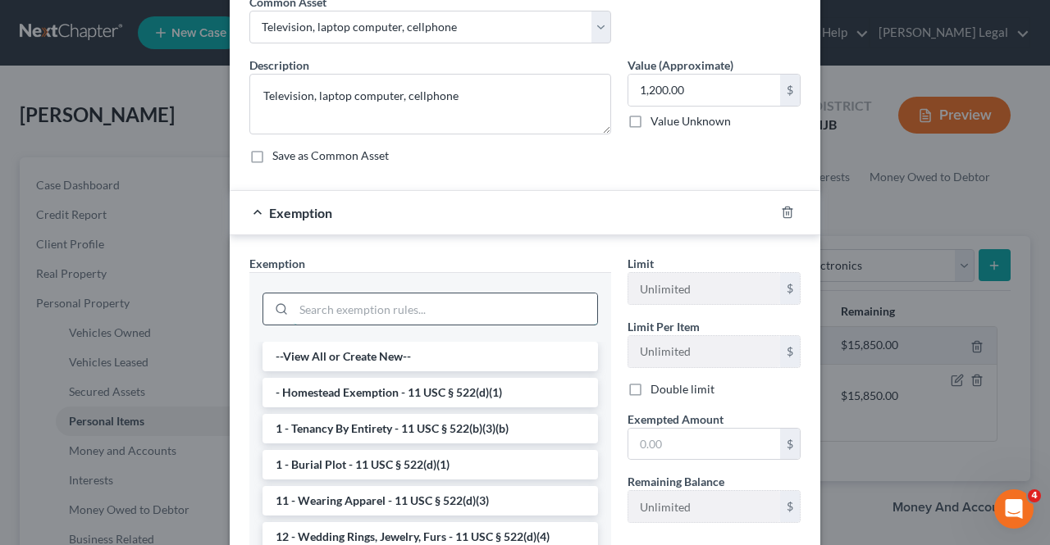
click at [470, 303] on input "search" at bounding box center [445, 309] width 303 height 31
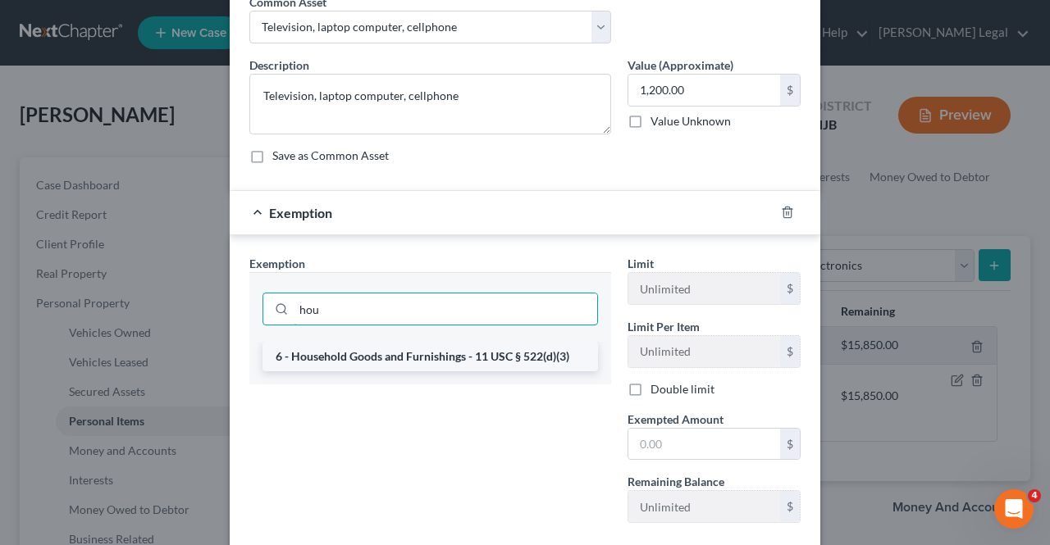
type input "hou"
click at [452, 355] on li "6 - Household Goods and Furnishings - 11 USC § 522(d)(3)" at bounding box center [429, 357] width 335 height 30
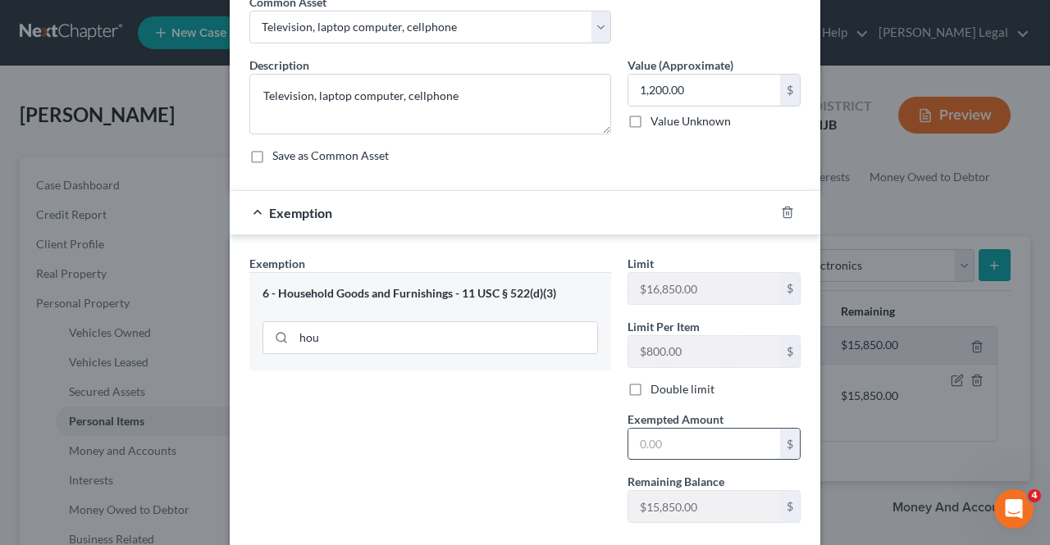
click at [641, 439] on input "text" at bounding box center [704, 444] width 152 height 31
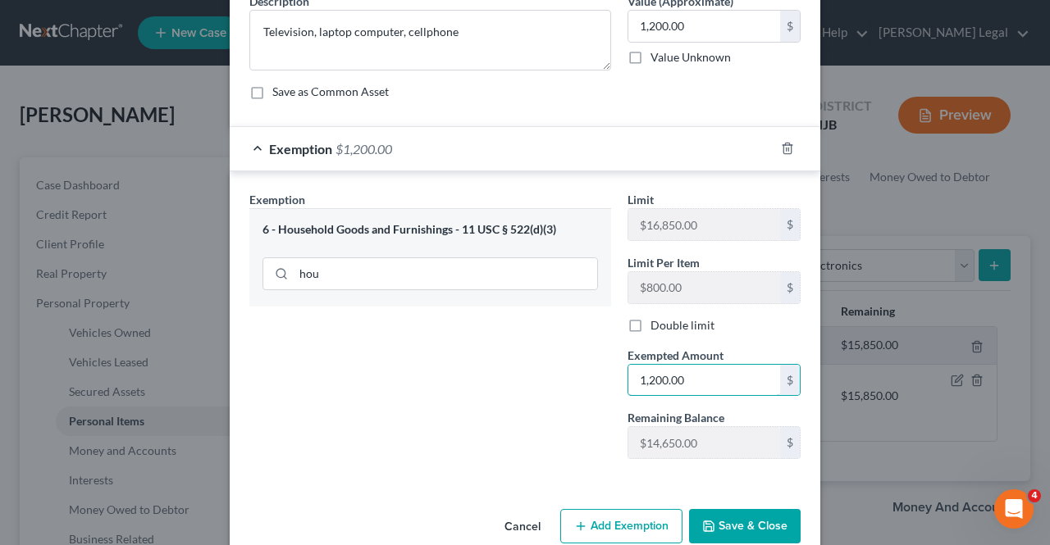
scroll to position [172, 0]
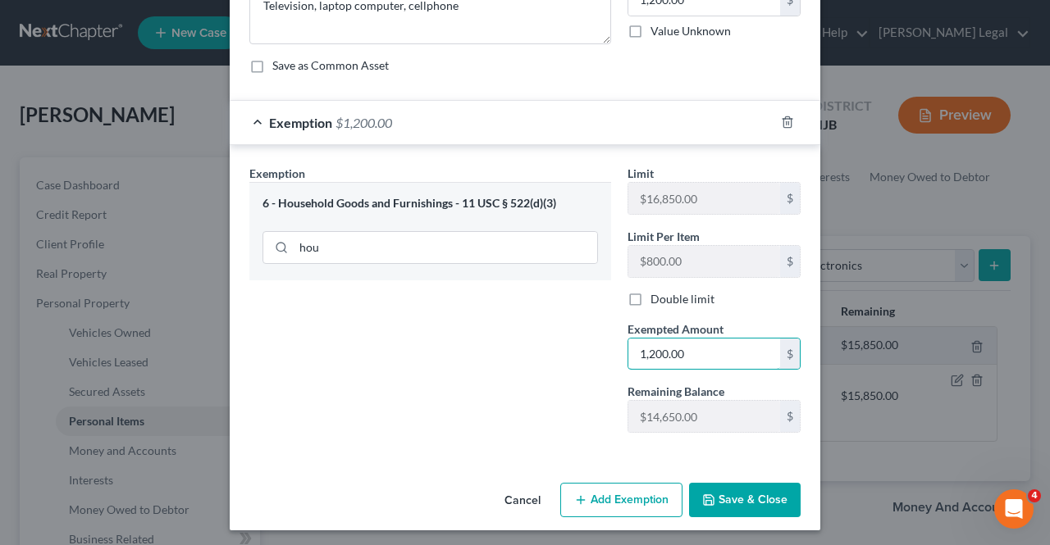
type input "1,200.00"
click at [748, 508] on button "Save & Close" at bounding box center [745, 500] width 112 height 34
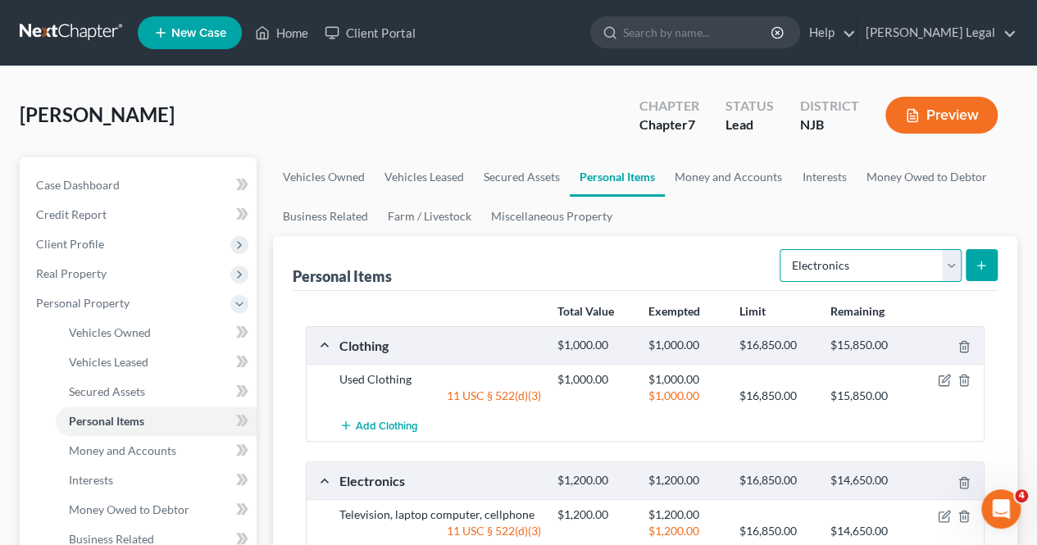
drag, startPoint x: 828, startPoint y: 268, endPoint x: 830, endPoint y: 278, distance: 10.0
click at [828, 268] on select "Select Item Type Clothing Collectibles Of Value Electronics Firearms Household …" at bounding box center [871, 265] width 182 height 33
select select "household_goods"
click at [782, 249] on select "Select Item Type Clothing Collectibles Of Value Electronics Firearms Household …" at bounding box center [871, 265] width 182 height 33
click at [977, 271] on button "submit" at bounding box center [982, 265] width 32 height 32
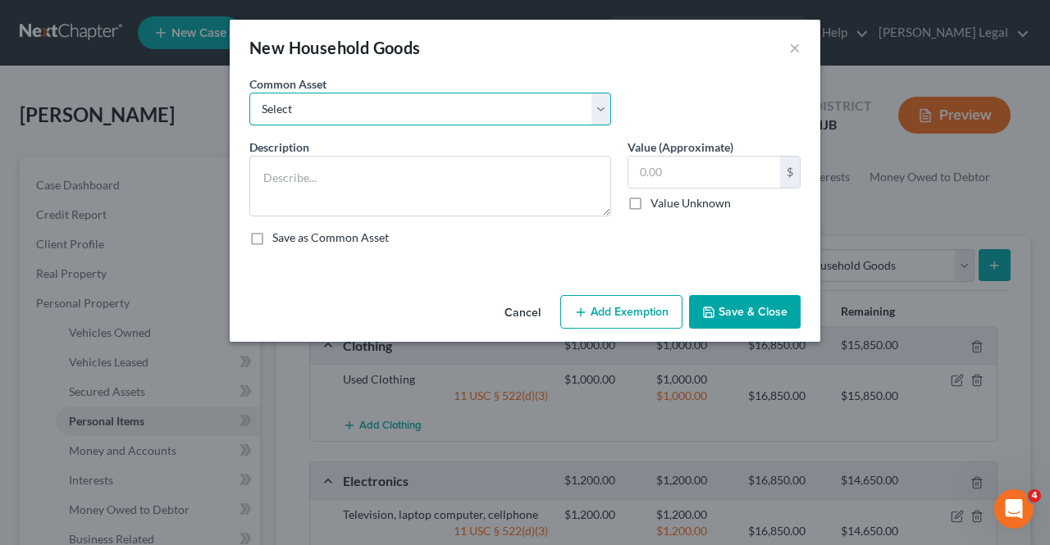
click at [439, 112] on select "Select Living room set, dining room set, bedroom set, various household goods" at bounding box center [430, 109] width 362 height 33
select select "0"
click at [249, 93] on select "Select Living room set, dining room set, bedroom set, various household goods" at bounding box center [430, 109] width 362 height 33
type textarea "Living room set, dining room set, bedroom set, various household goods"
type input "2,500.00"
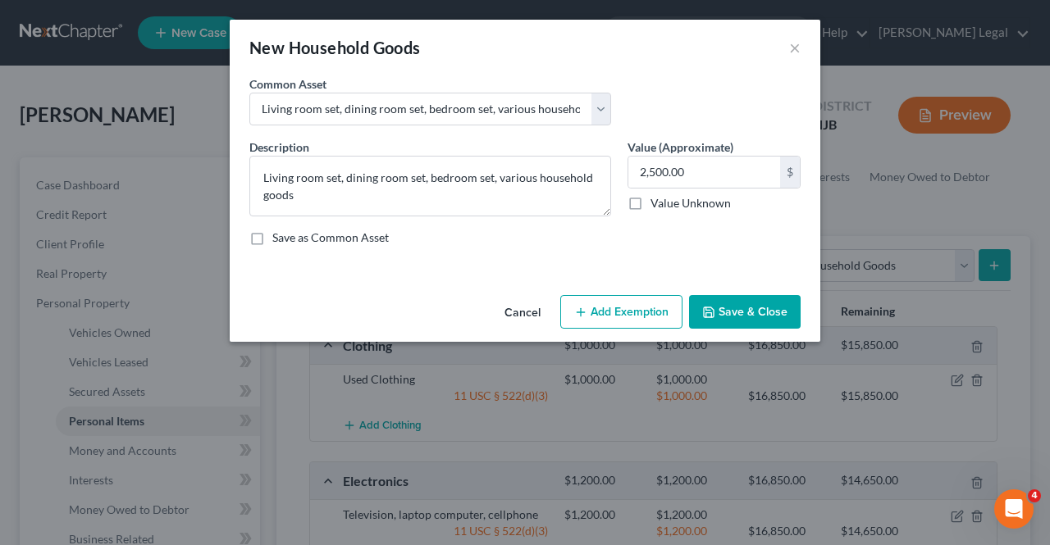
click at [598, 306] on button "Add Exemption" at bounding box center [621, 312] width 122 height 34
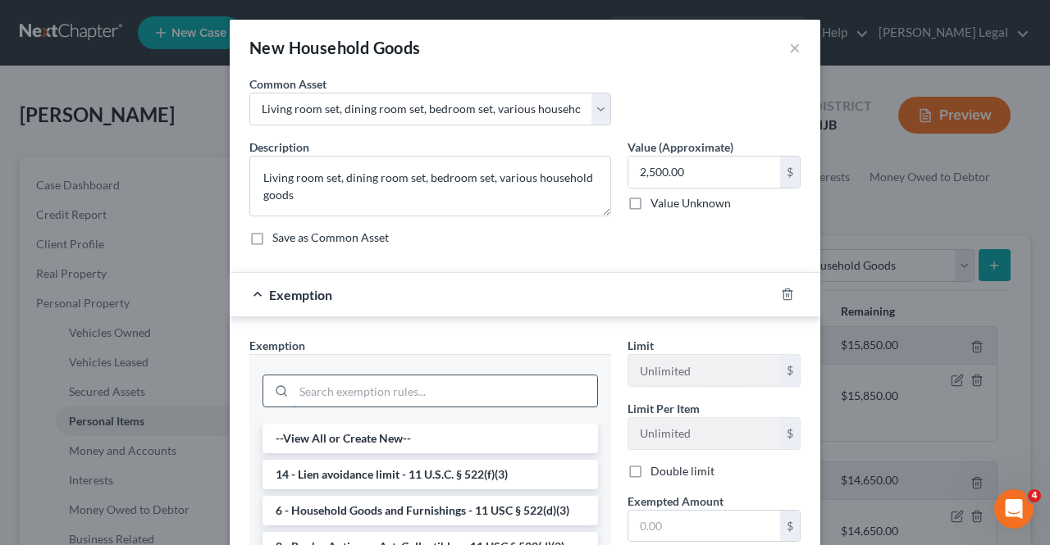
click at [362, 380] on input "search" at bounding box center [445, 391] width 303 height 31
click at [407, 496] on li "6 - Household Goods and Furnishings - 11 USC § 522(d)(3)" at bounding box center [429, 511] width 335 height 30
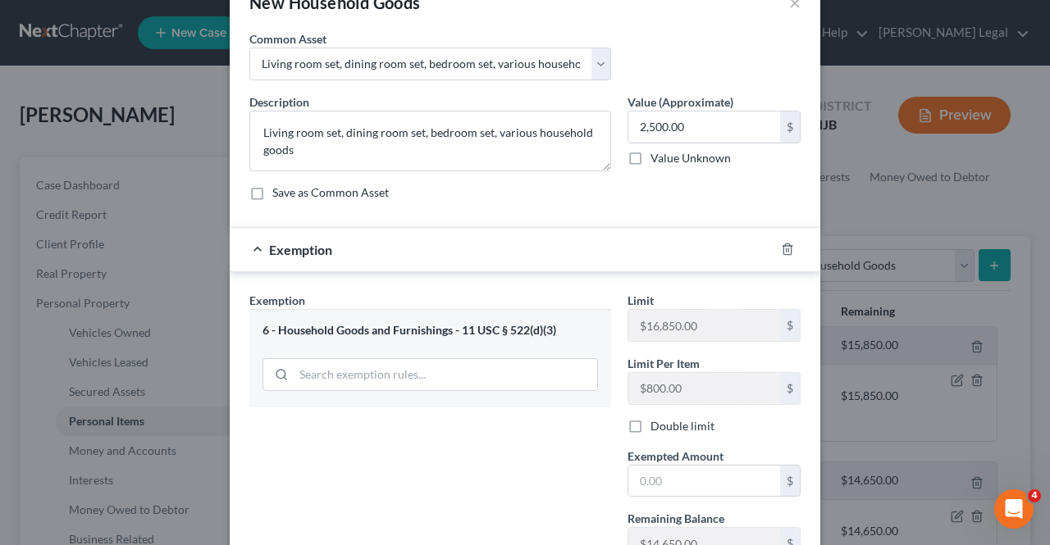
scroll to position [82, 0]
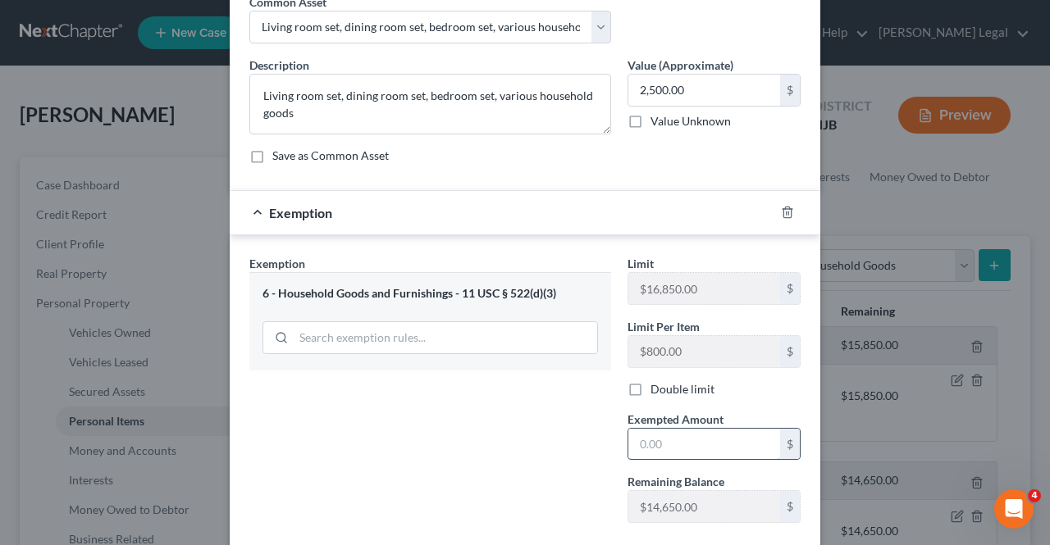
click at [654, 451] on input "text" at bounding box center [704, 444] width 152 height 31
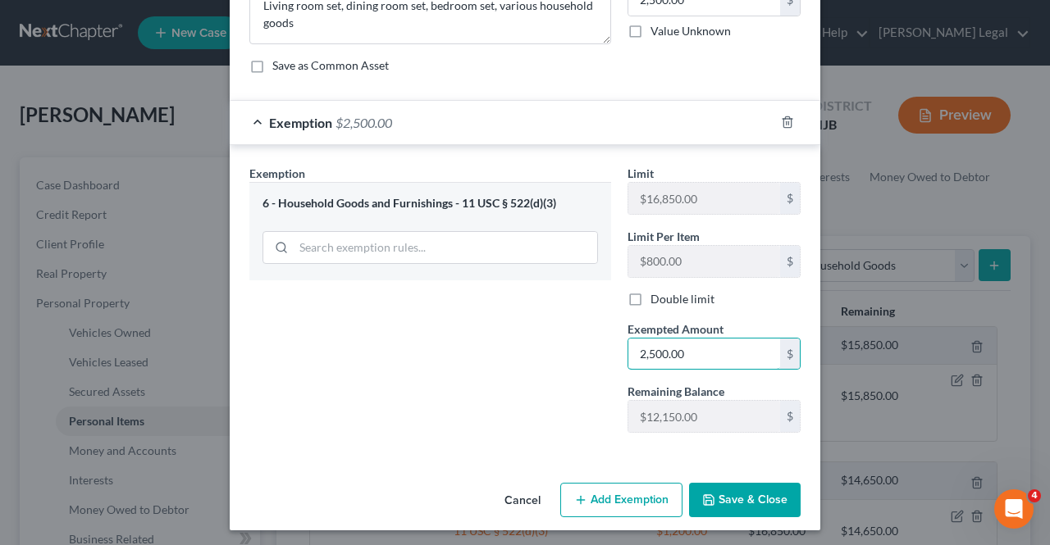
type input "2,500.00"
click at [705, 499] on icon "button" at bounding box center [708, 500] width 13 height 13
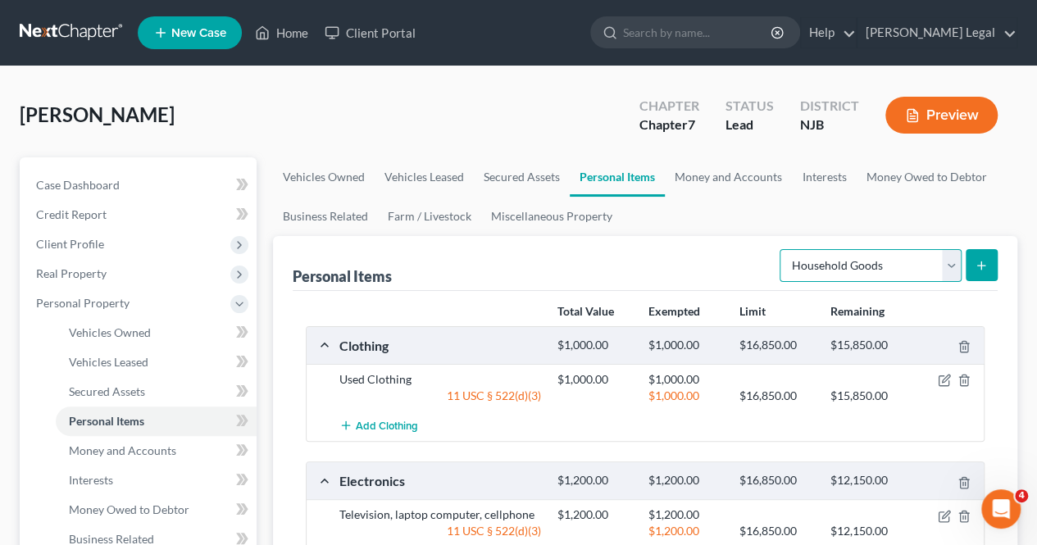
click at [822, 269] on select "Select Item Type Clothing Collectibles Of Value Electronics Firearms Household …" at bounding box center [871, 265] width 182 height 33
select select "jewelry"
click at [782, 249] on select "Select Item Type Clothing Collectibles Of Value Electronics Firearms Household …" at bounding box center [871, 265] width 182 height 33
click at [980, 271] on button "submit" at bounding box center [982, 265] width 32 height 32
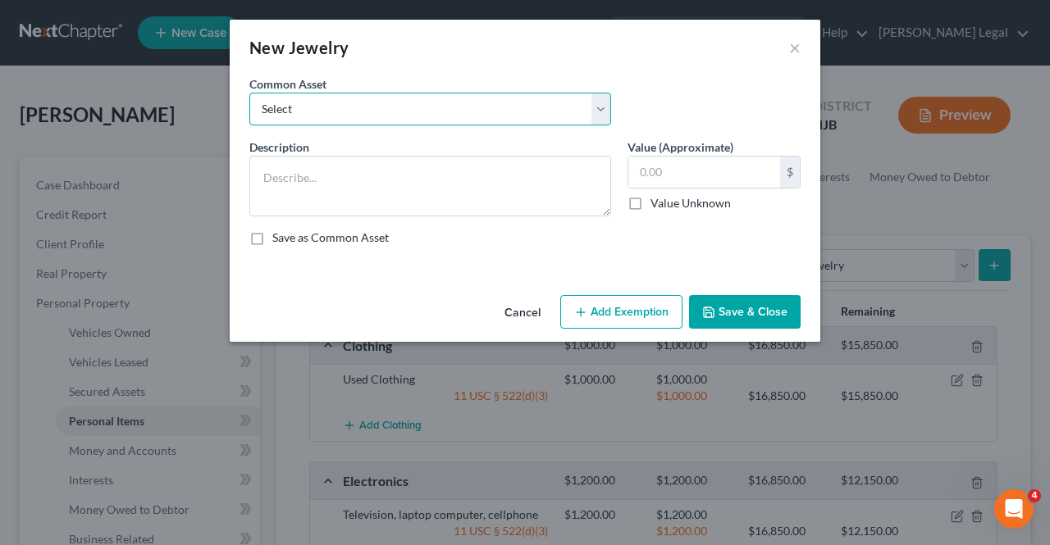
click at [475, 111] on select "Select Watch, Jewelry" at bounding box center [430, 109] width 362 height 33
click at [249, 93] on select "Select Watch, Jewelry" at bounding box center [430, 109] width 362 height 33
click at [423, 100] on select "Select Watch, Jewelry" at bounding box center [430, 109] width 362 height 33
select select "0"
click at [249, 93] on select "Select Watch, Jewelry" at bounding box center [430, 109] width 362 height 33
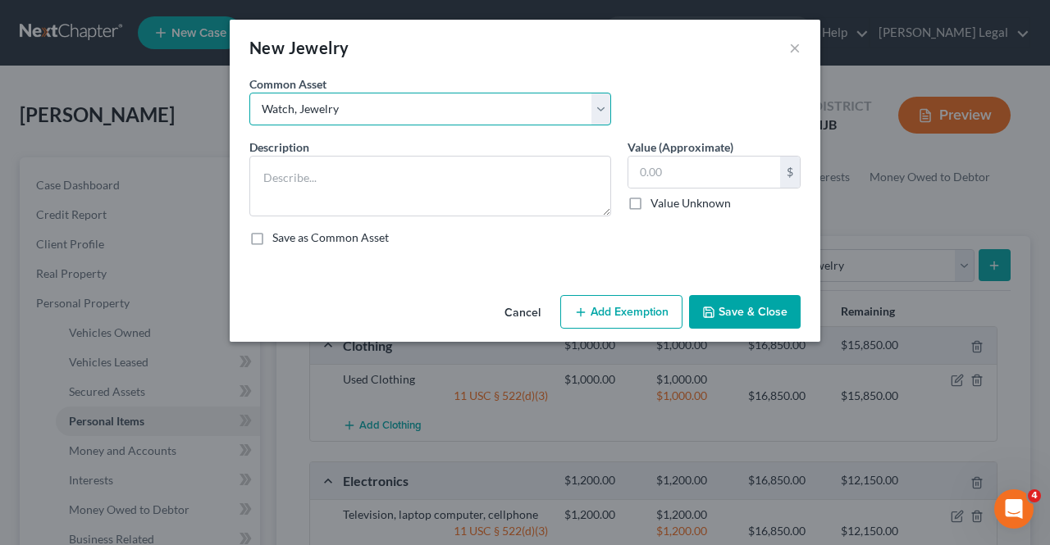
type textarea "Watch, Jewelry"
type input "1,000.00"
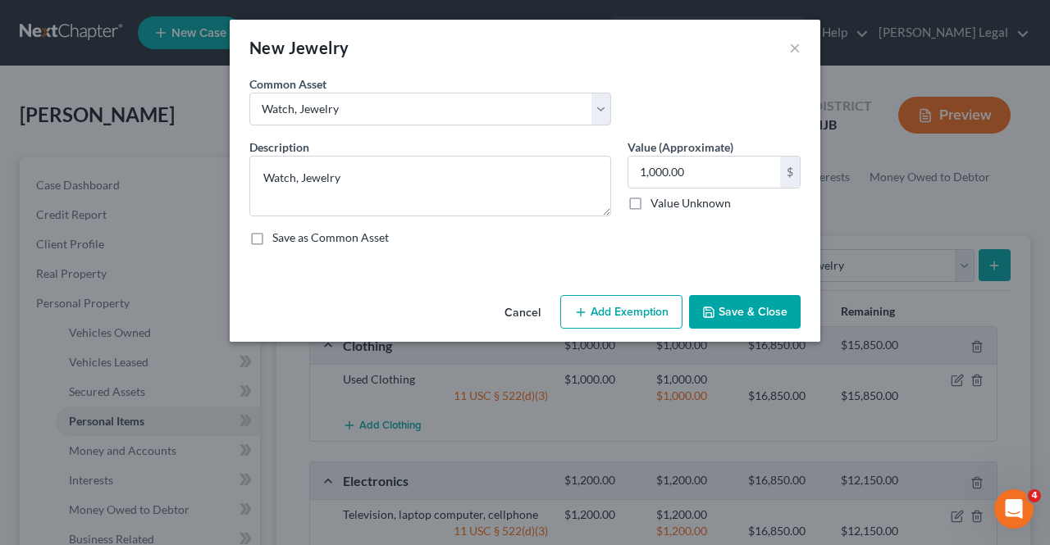
click at [607, 314] on button "Add Exemption" at bounding box center [621, 312] width 122 height 34
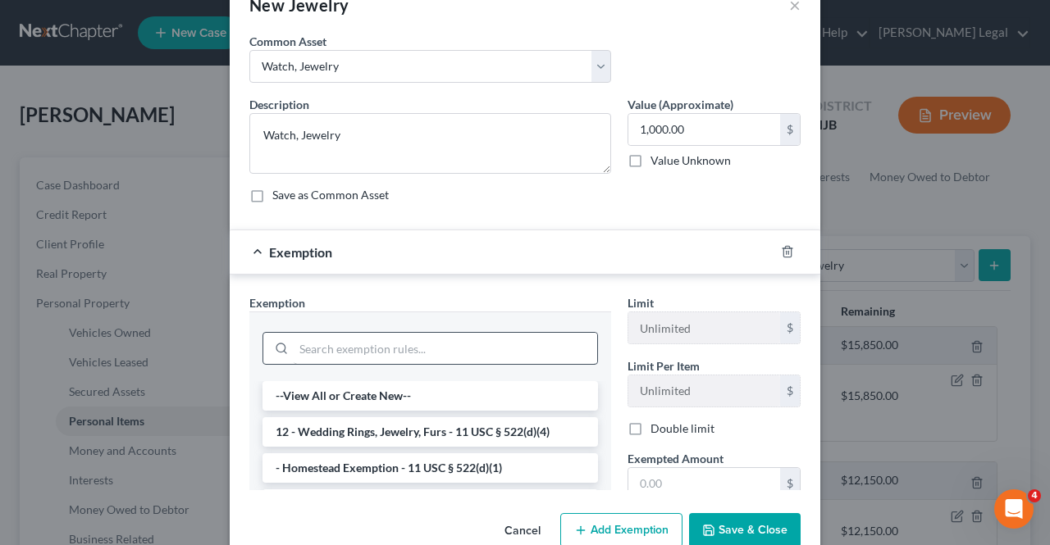
scroll to position [66, 0]
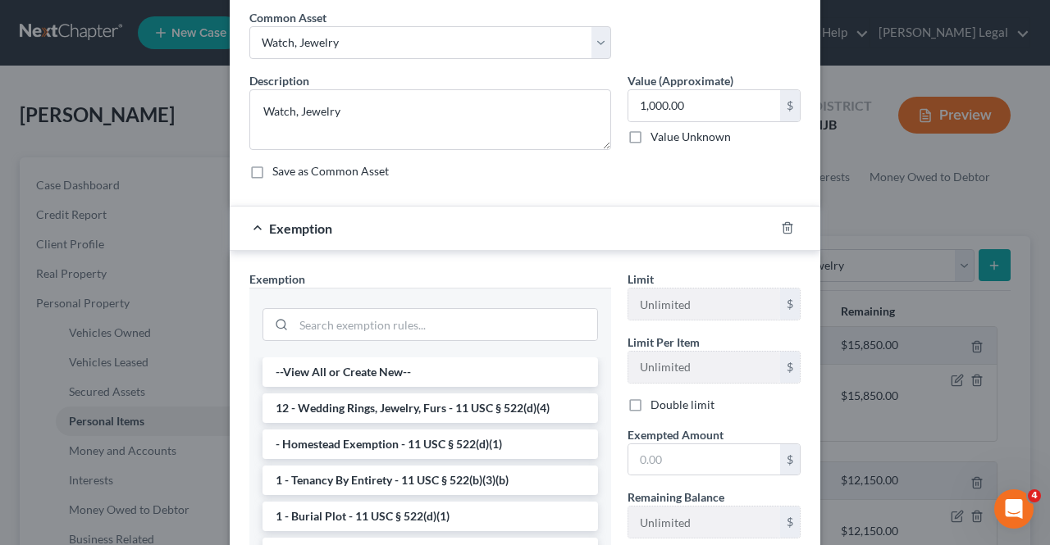
click at [464, 407] on li "12 - Wedding Rings, Jewelry, Furs - 11 USC § 522(d)(4)" at bounding box center [429, 409] width 335 height 30
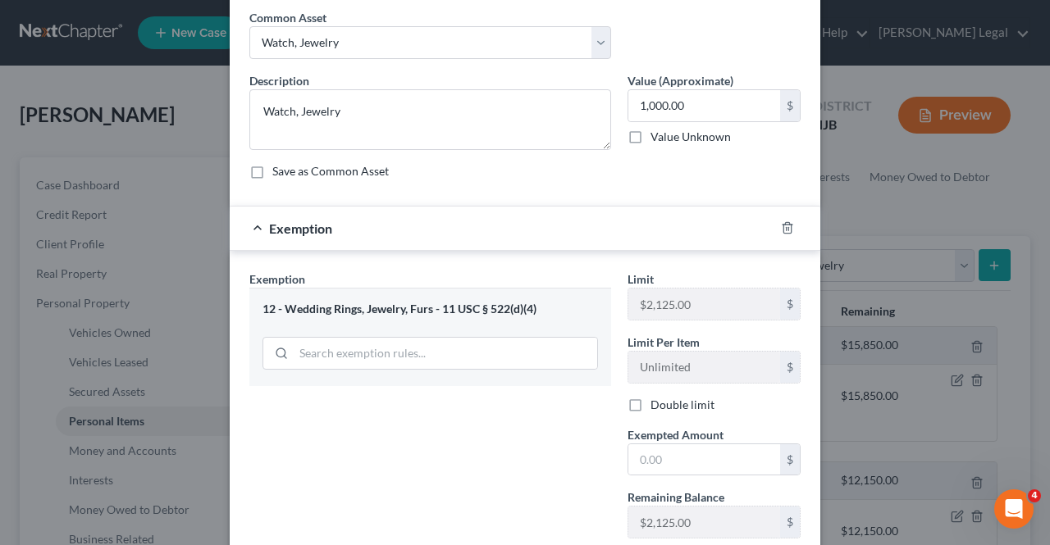
click at [687, 478] on div "Limit $2,125.00 $ Limit Per Item Unlimited $ Double limit Exempted Amount * $ R…" at bounding box center [713, 411] width 189 height 281
click at [668, 453] on input "text" at bounding box center [704, 459] width 152 height 31
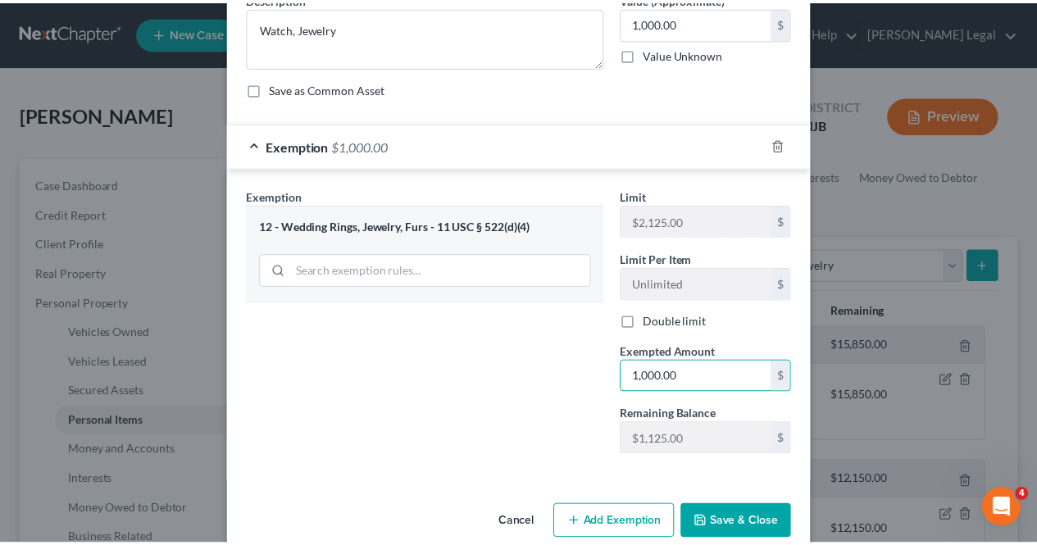
scroll to position [172, 0]
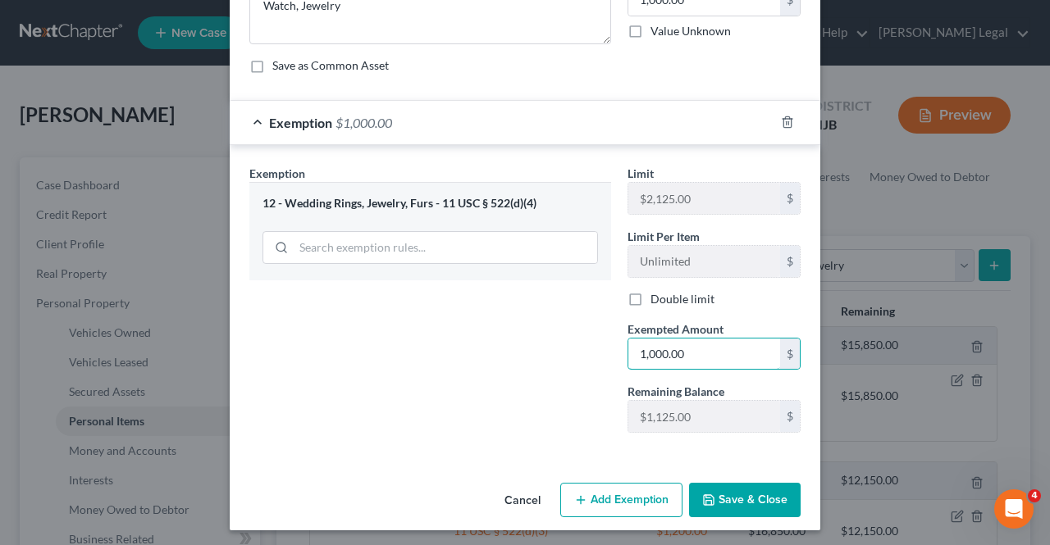
type input "1,000.00"
click at [750, 491] on button "Save & Close" at bounding box center [745, 500] width 112 height 34
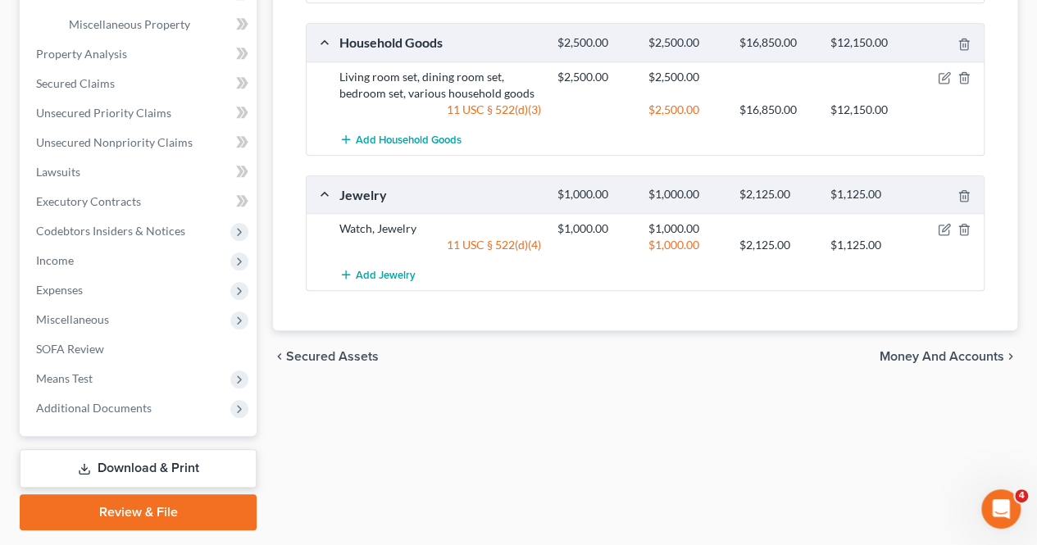
click at [897, 358] on span "Money and Accounts" at bounding box center [942, 356] width 125 height 13
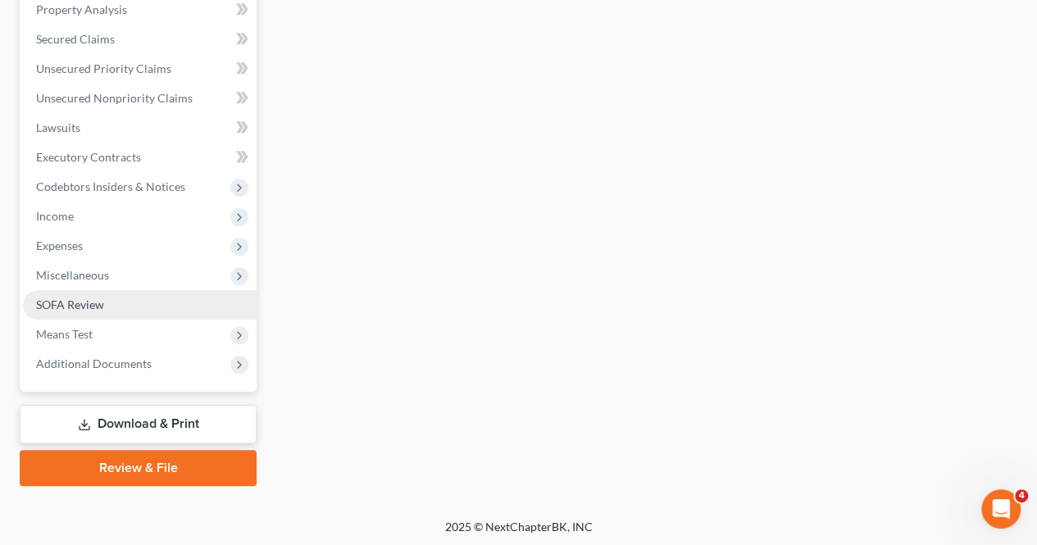
scroll to position [619, 0]
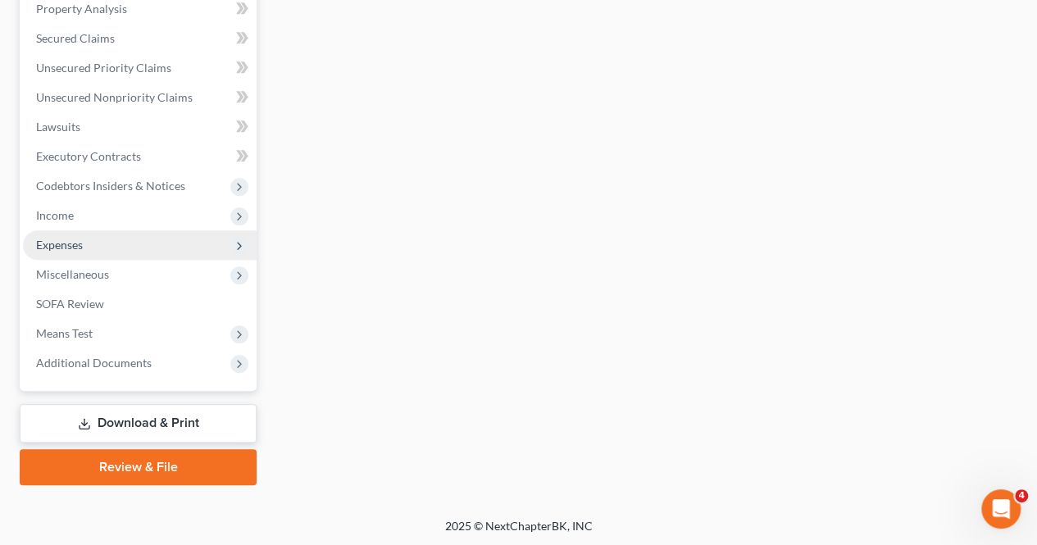
drag, startPoint x: 142, startPoint y: 262, endPoint x: 151, endPoint y: 239, distance: 24.7
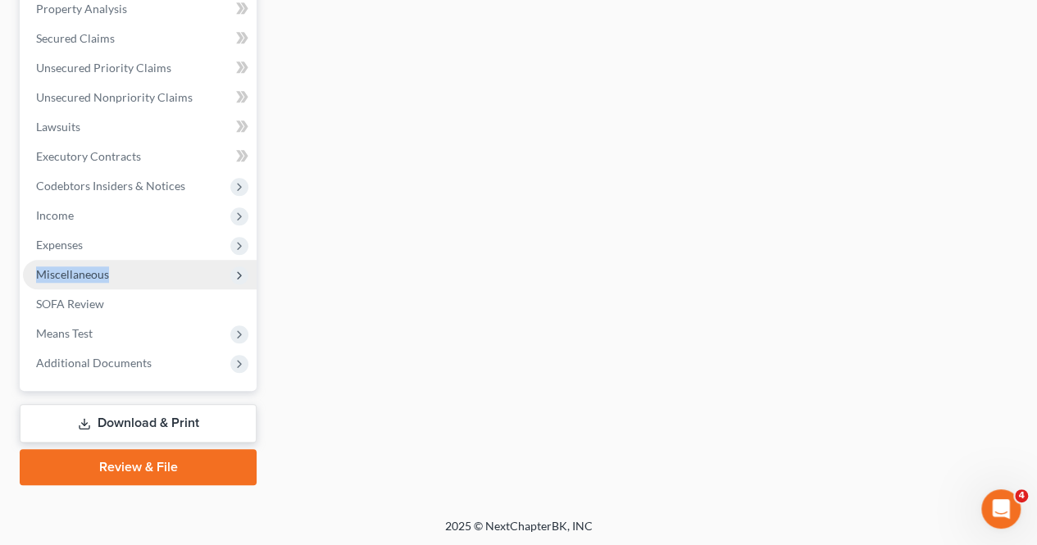
click at [144, 262] on span "Miscellaneous" at bounding box center [140, 275] width 234 height 30
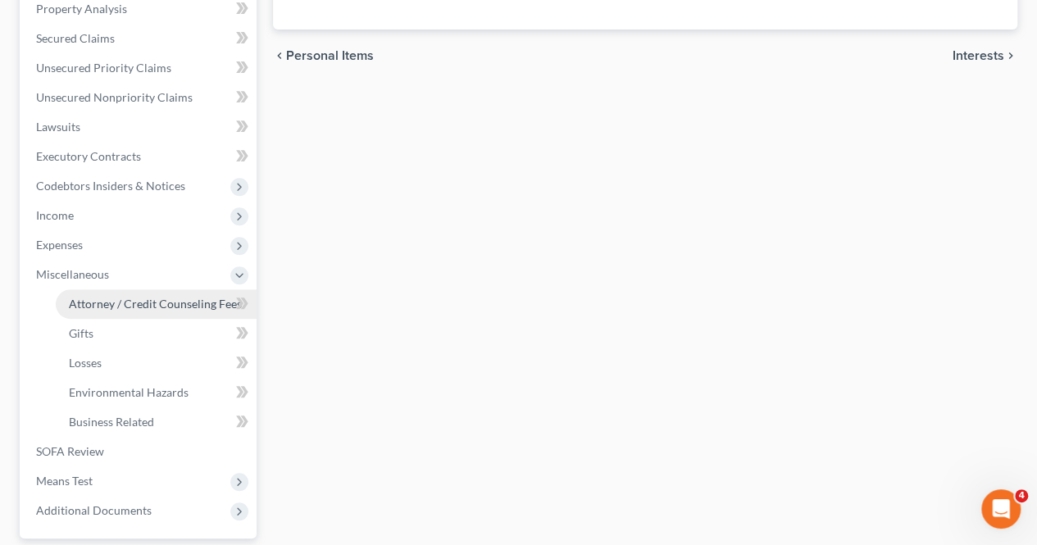
click at [134, 303] on span "Attorney / Credit Counseling Fees" at bounding box center [155, 304] width 173 height 14
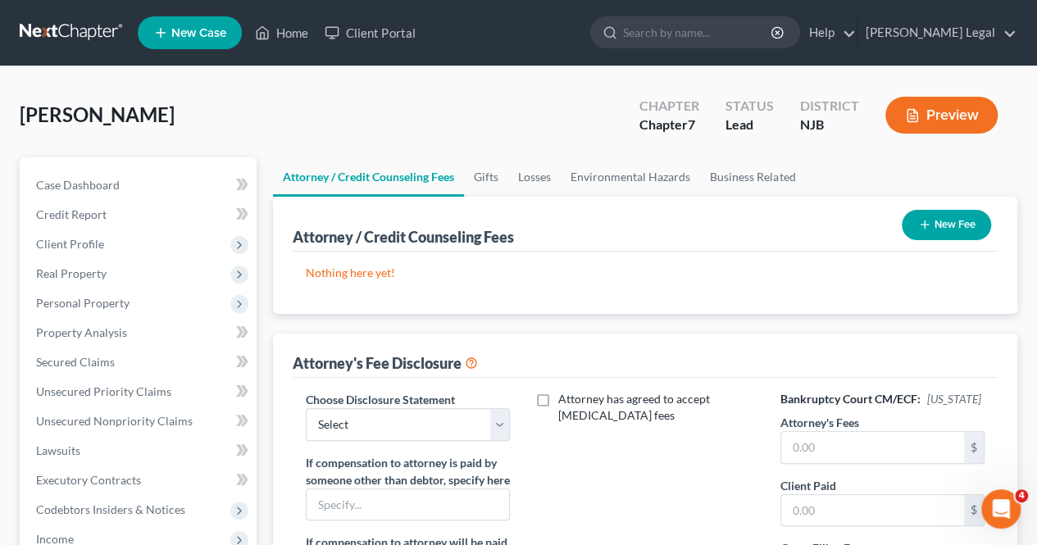
click at [794, 427] on label "Attorney's Fees" at bounding box center [820, 422] width 79 height 17
click at [807, 454] on input "text" at bounding box center [873, 447] width 183 height 31
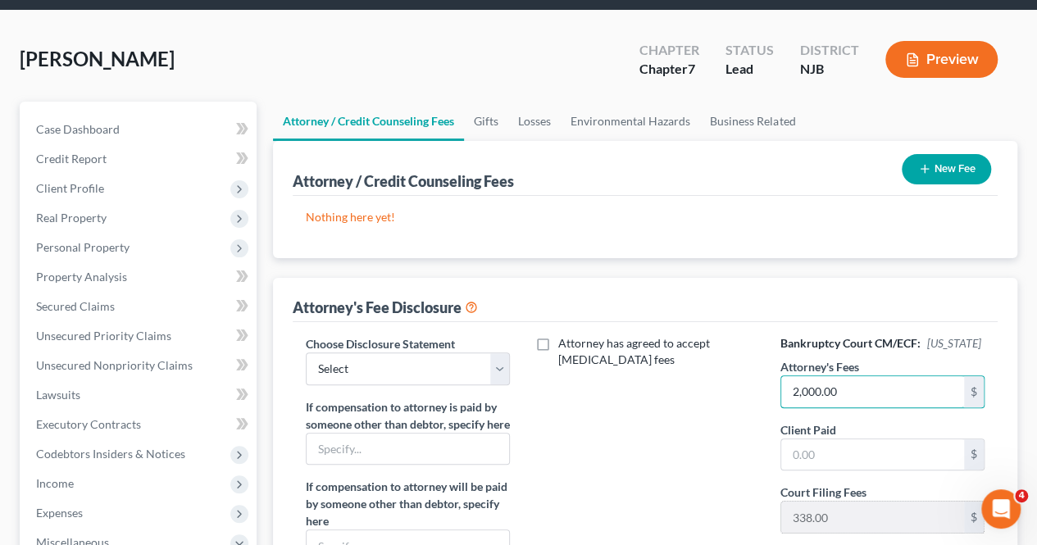
scroll to position [82, 0]
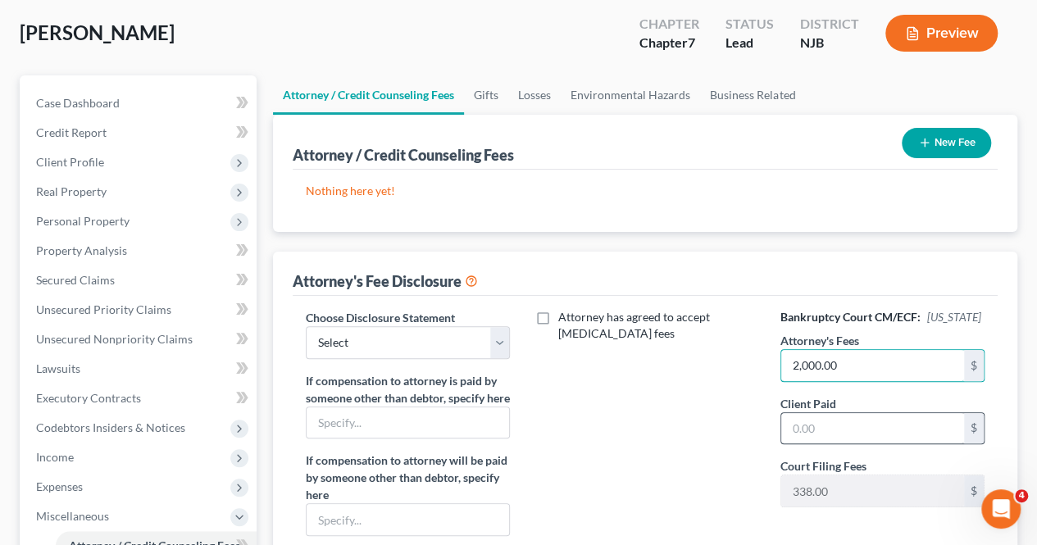
type input "2,000.00"
click at [814, 437] on input "text" at bounding box center [873, 428] width 183 height 31
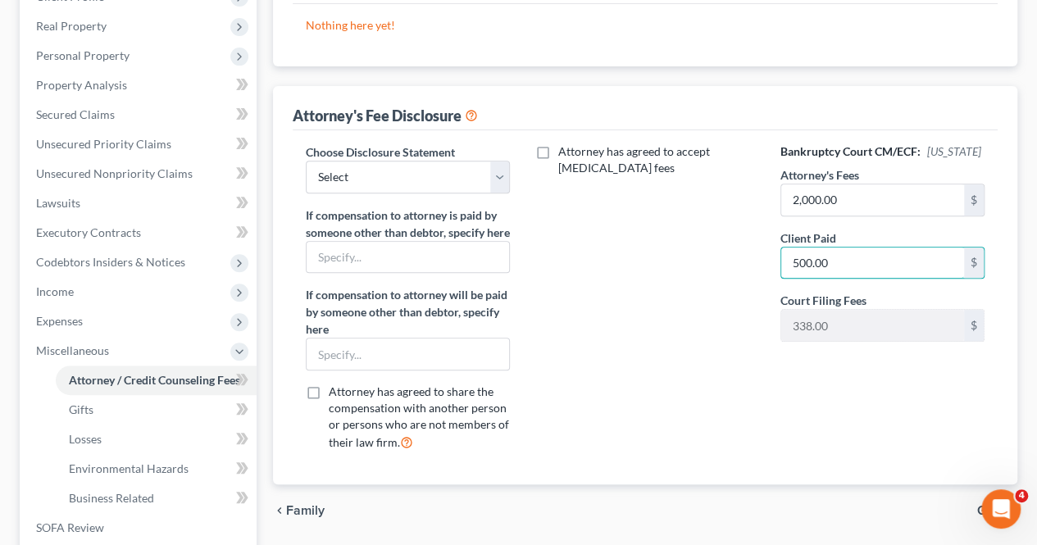
scroll to position [410, 0]
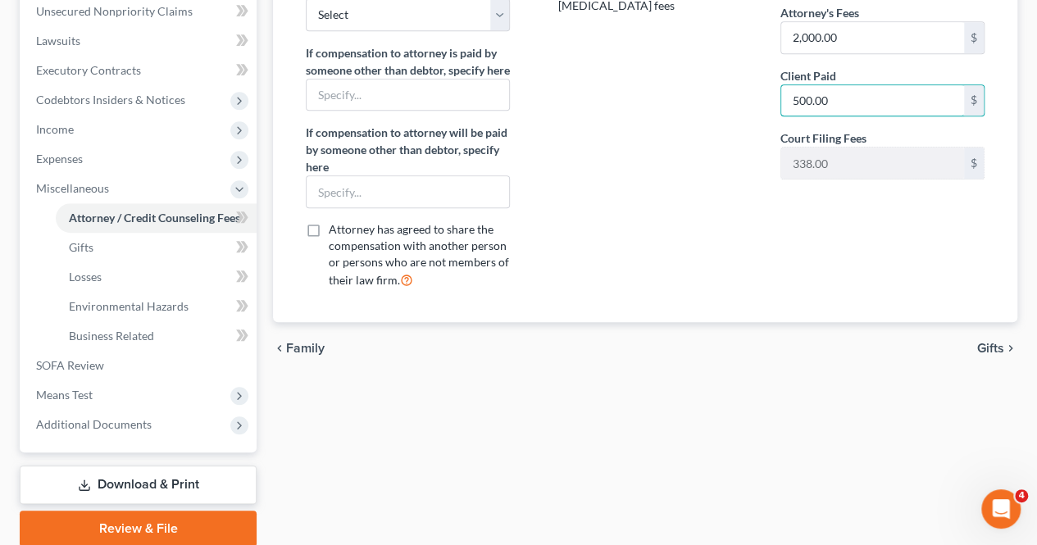
type input "500.00"
click at [985, 355] on span "Gifts" at bounding box center [991, 348] width 27 height 13
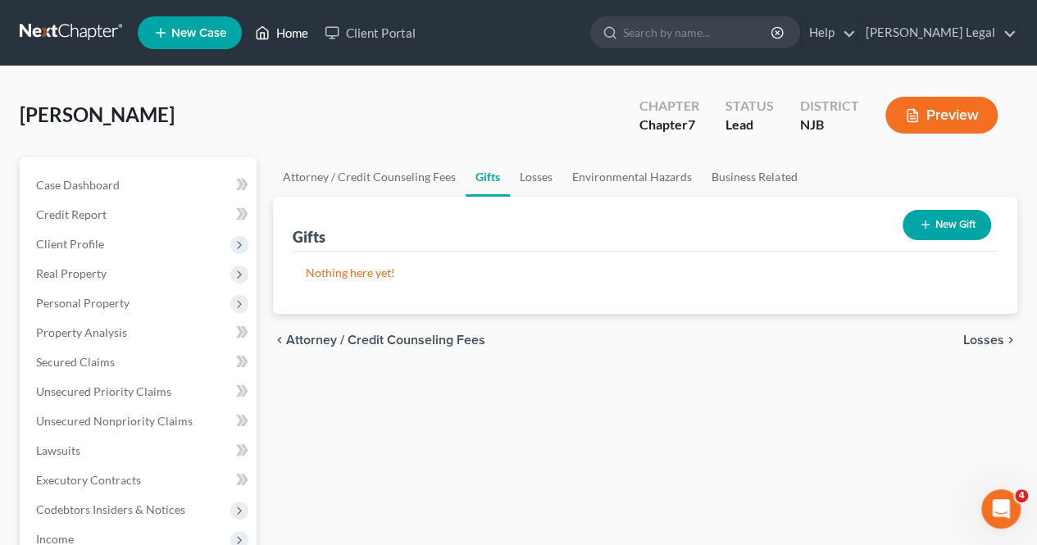
click at [282, 40] on link "Home" at bounding box center [282, 33] width 70 height 30
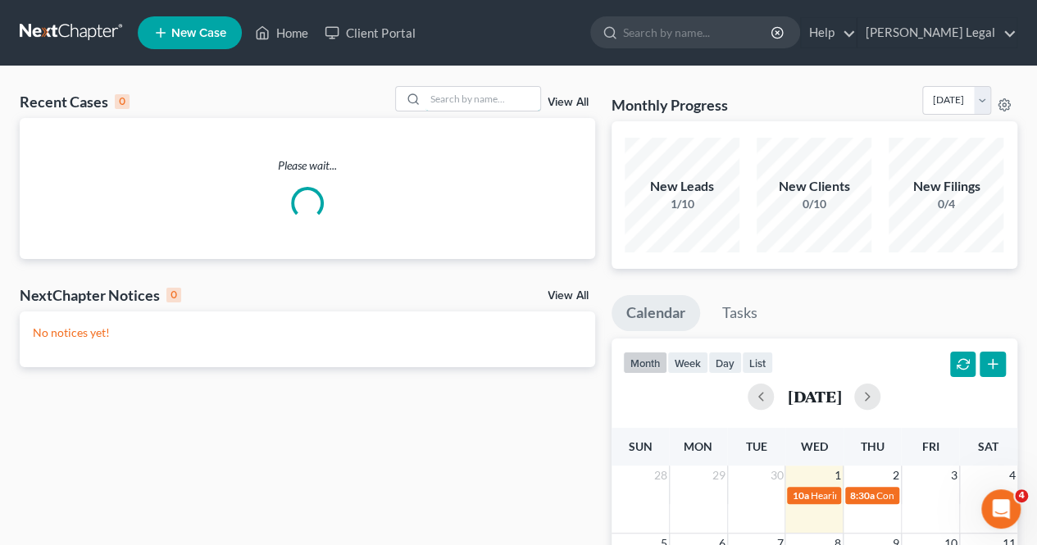
drag, startPoint x: 459, startPoint y: 105, endPoint x: 471, endPoint y: 116, distance: 15.7
click at [458, 105] on input "search" at bounding box center [483, 99] width 115 height 24
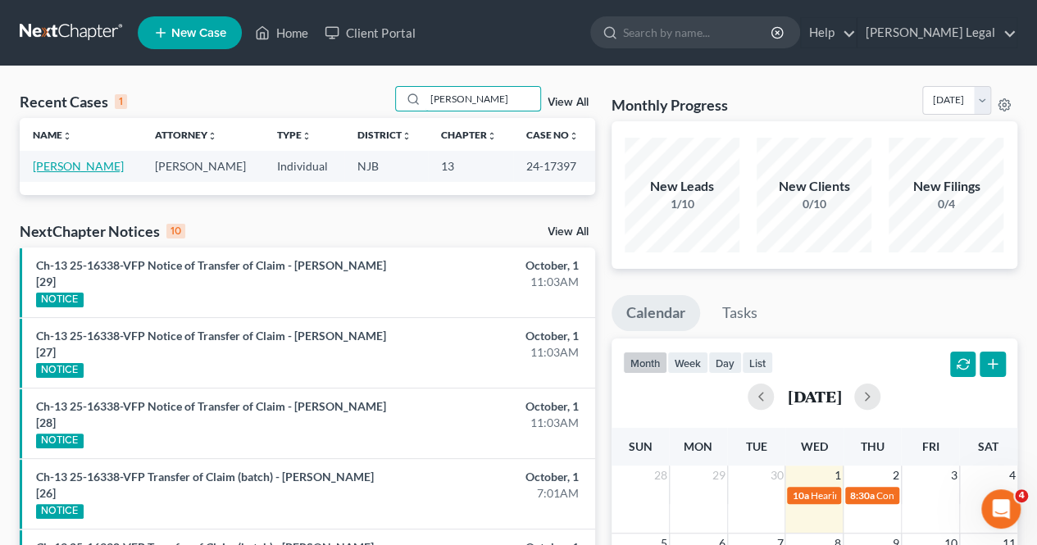
type input "[PERSON_NAME]"
click at [64, 163] on link "[PERSON_NAME]" at bounding box center [78, 166] width 91 height 14
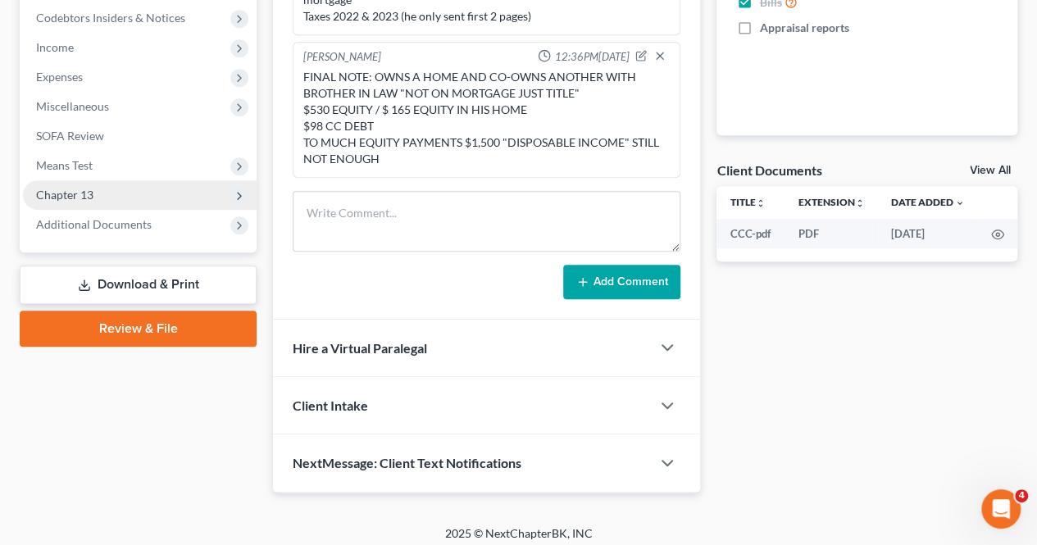
scroll to position [434, 0]
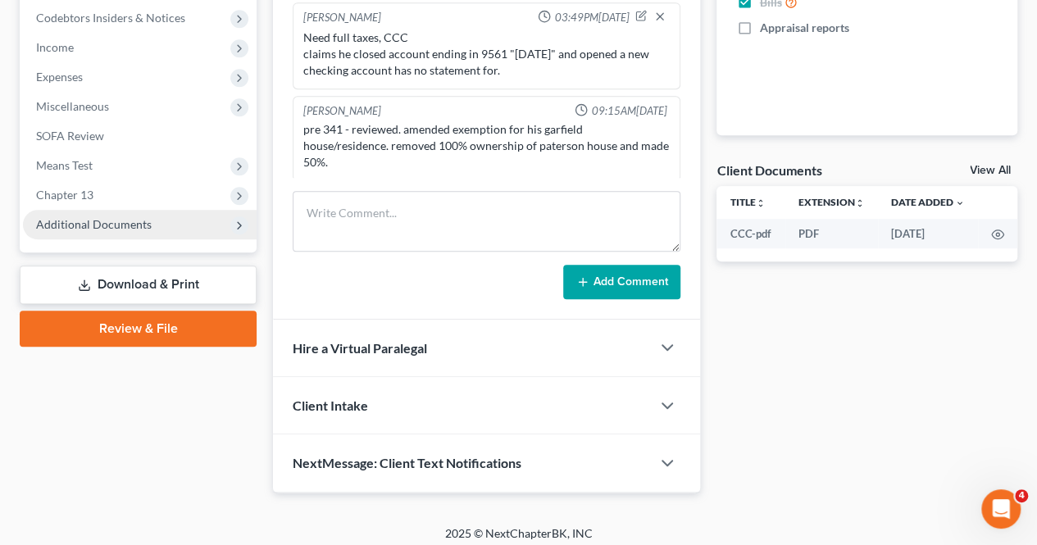
click at [89, 216] on span "Additional Documents" at bounding box center [140, 225] width 234 height 30
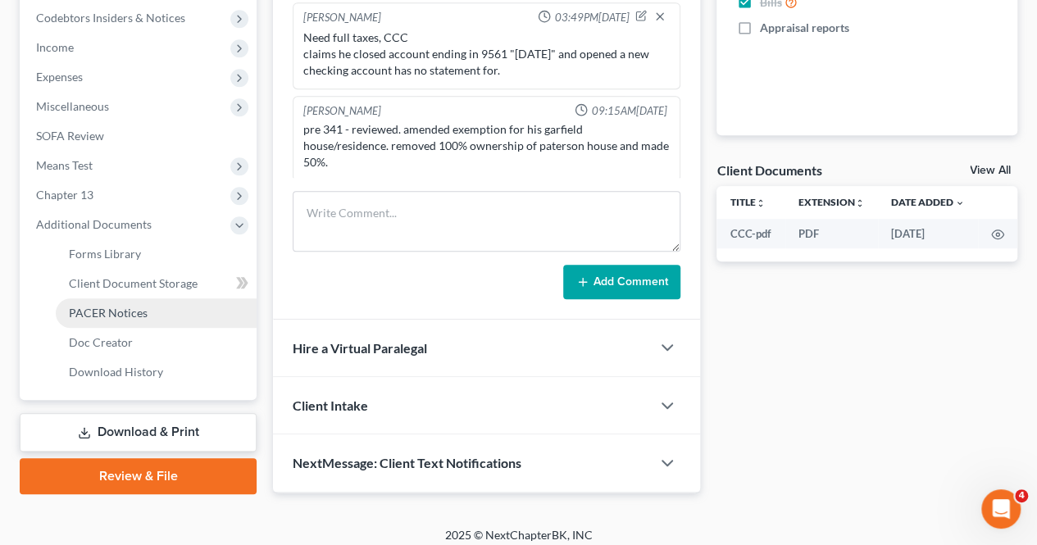
click at [97, 316] on span "PACER Notices" at bounding box center [108, 313] width 79 height 14
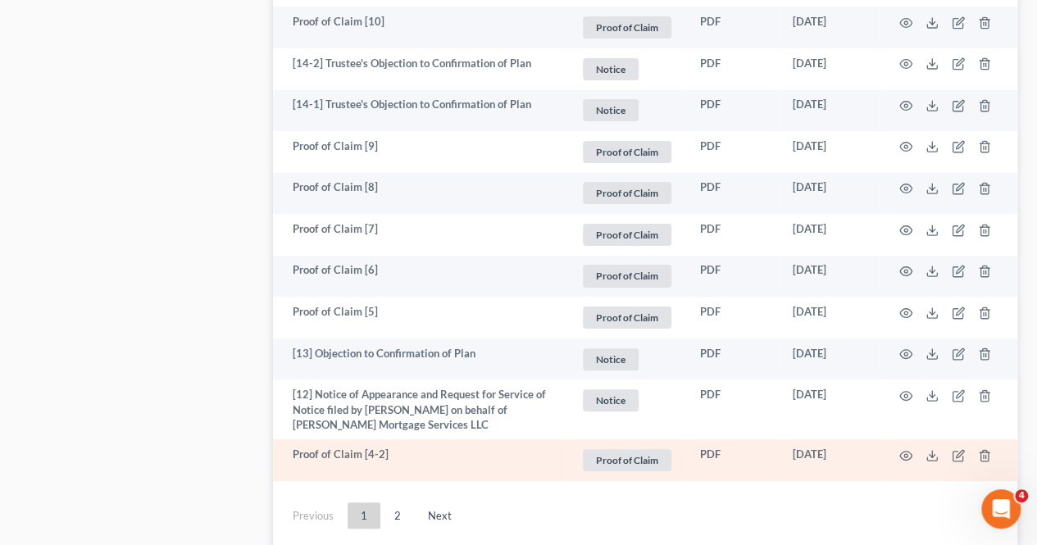
scroll to position [3238, 0]
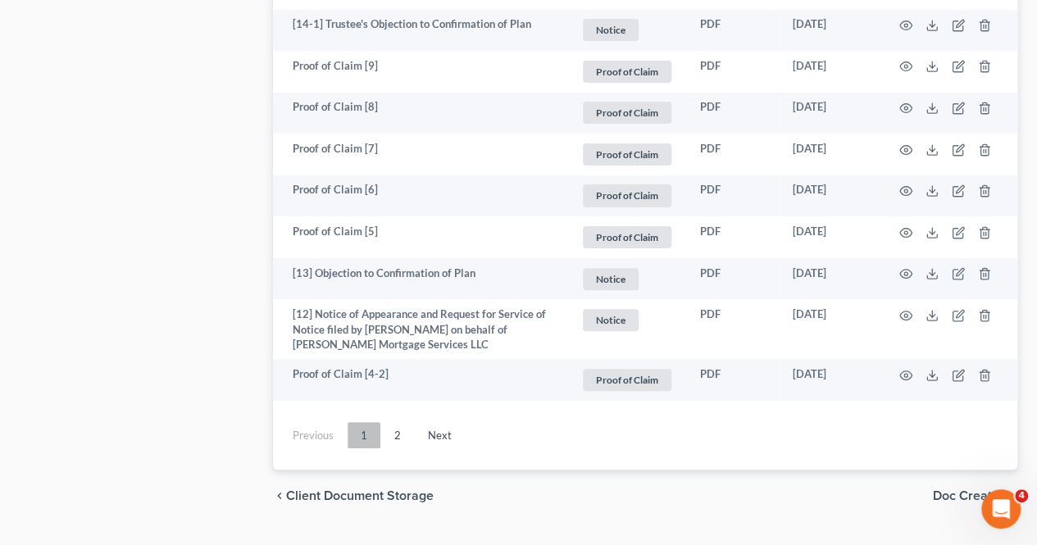
click at [376, 422] on link "1" at bounding box center [364, 435] width 33 height 26
click at [394, 422] on link "2" at bounding box center [397, 435] width 33 height 26
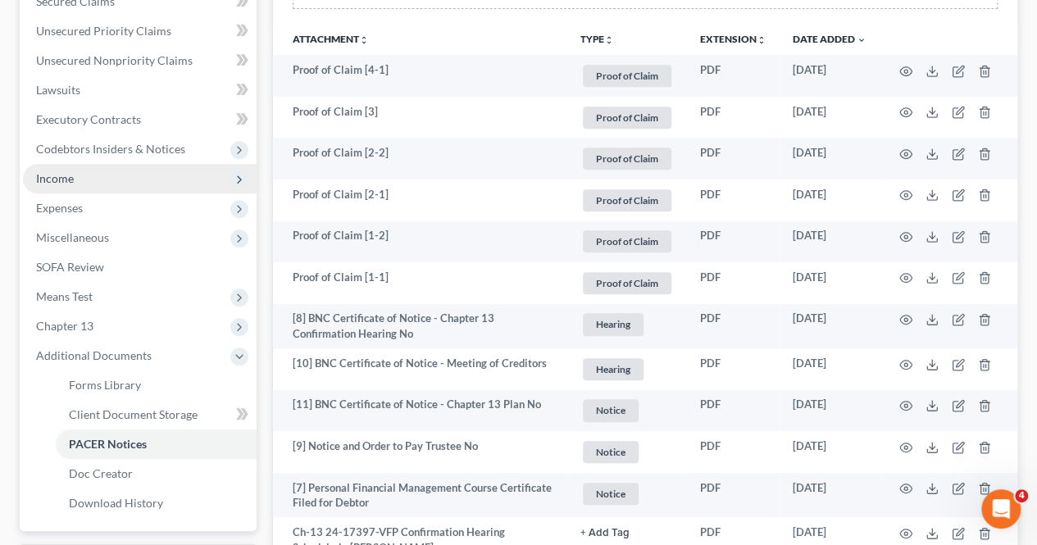
scroll to position [360, 0]
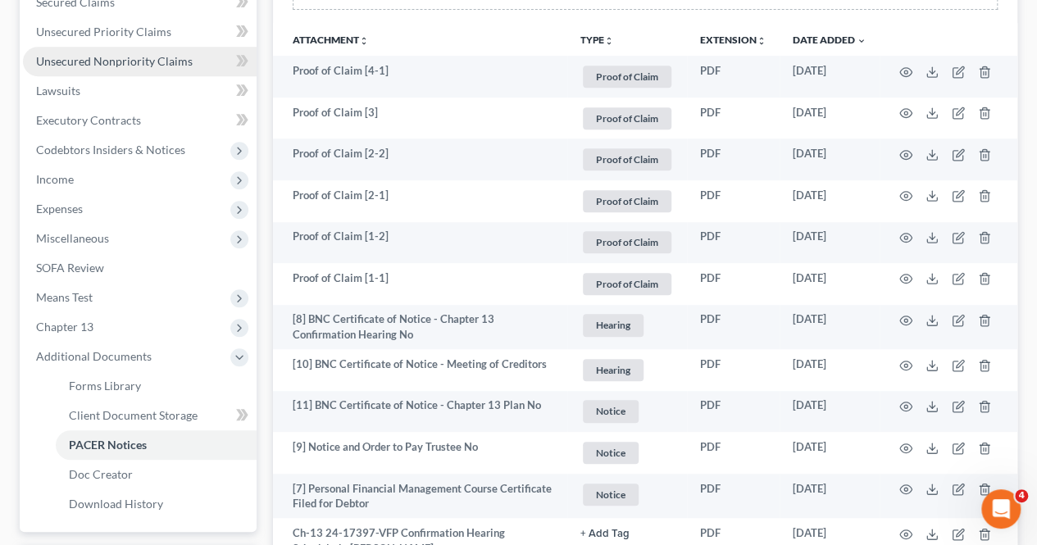
click at [178, 68] on link "Unsecured Nonpriority Claims" at bounding box center [140, 62] width 234 height 30
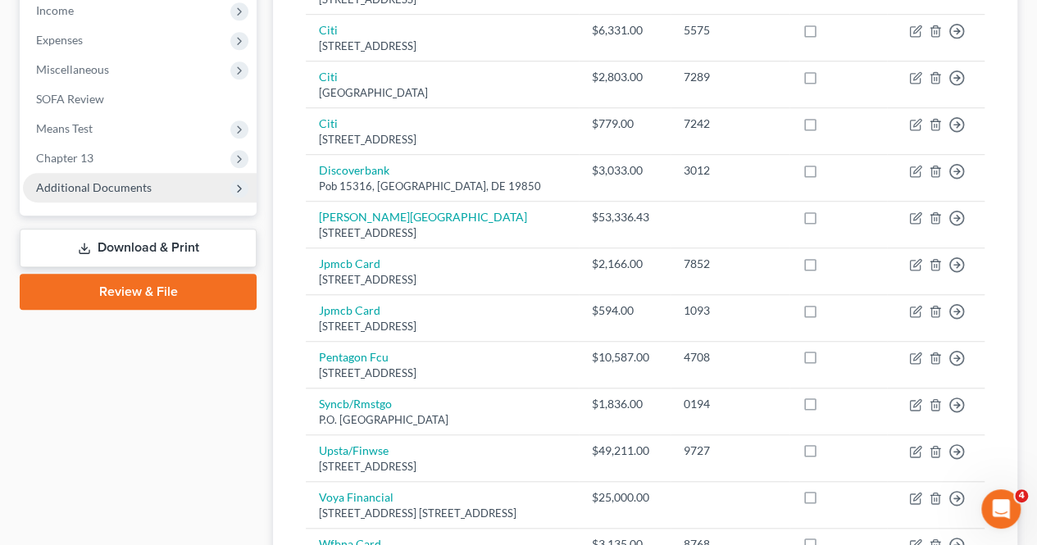
scroll to position [513, 0]
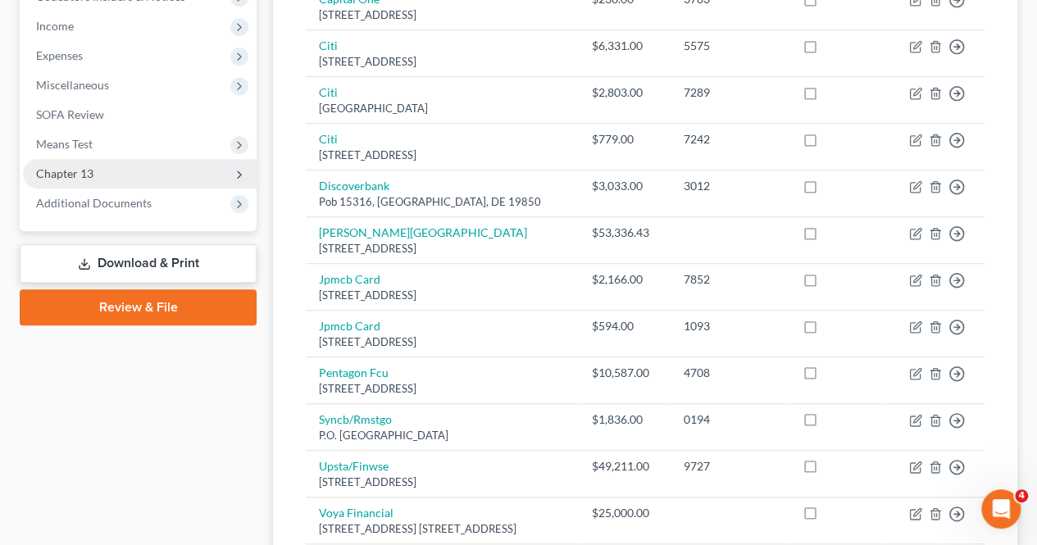
click at [100, 176] on span "Chapter 13" at bounding box center [140, 174] width 234 height 30
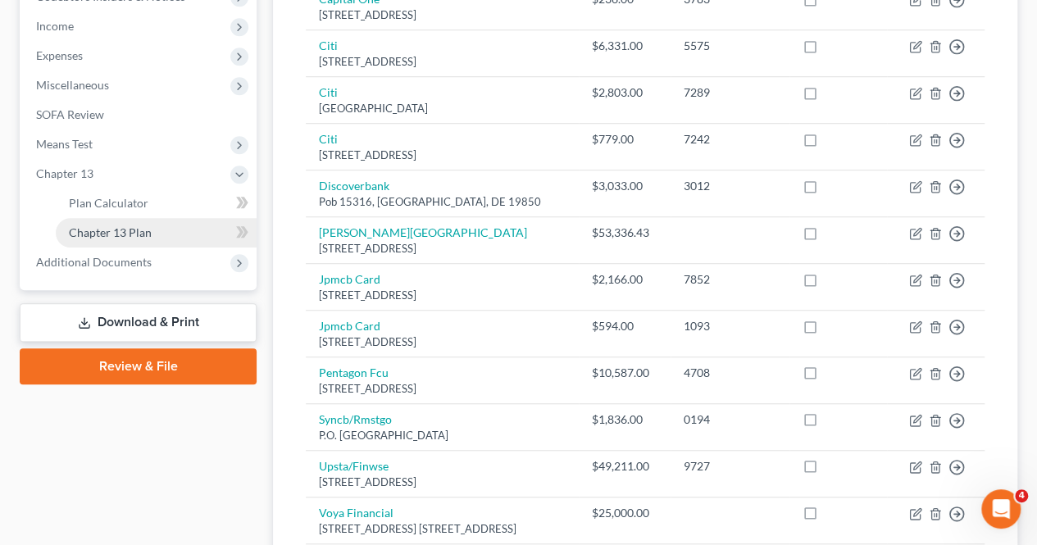
click at [95, 222] on link "Chapter 13 Plan" at bounding box center [156, 233] width 201 height 30
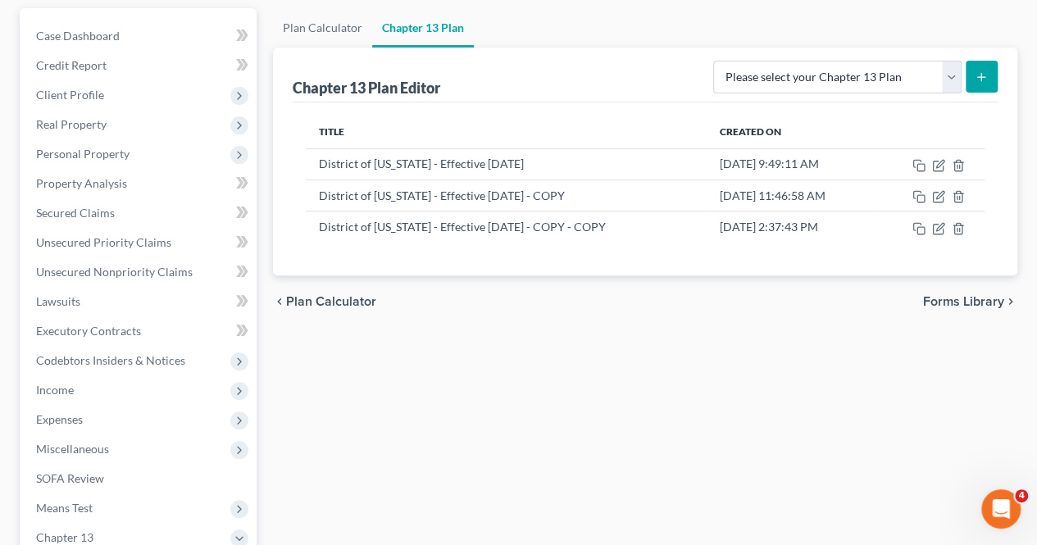
scroll to position [328, 0]
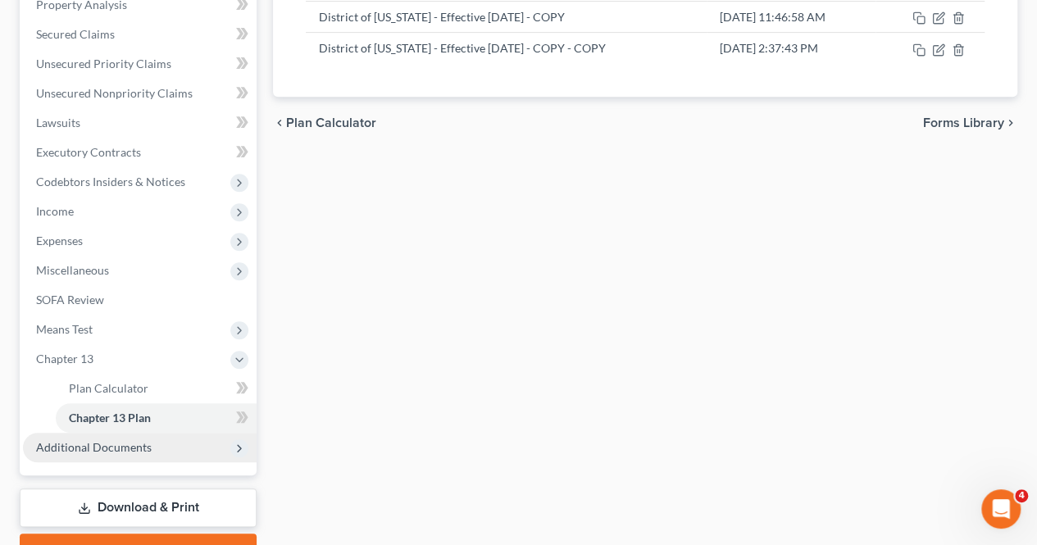
click at [100, 441] on span "Additional Documents" at bounding box center [94, 447] width 116 height 14
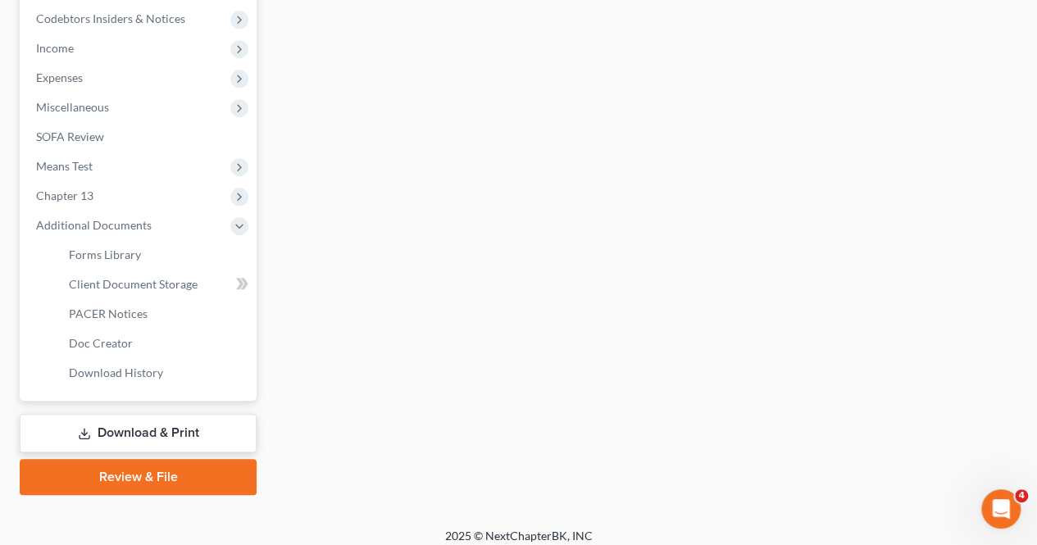
scroll to position [492, 0]
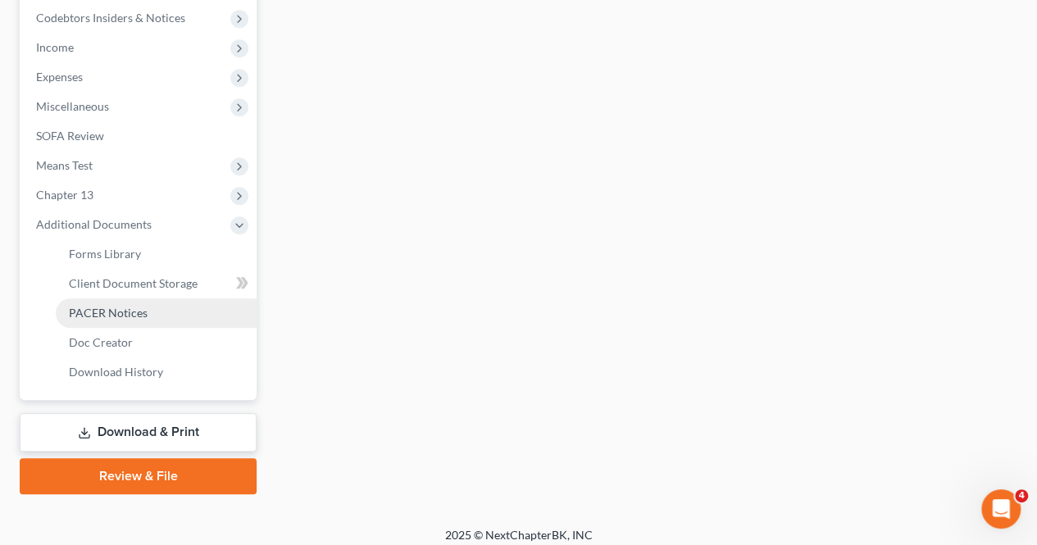
click at [143, 306] on span "PACER Notices" at bounding box center [108, 313] width 79 height 14
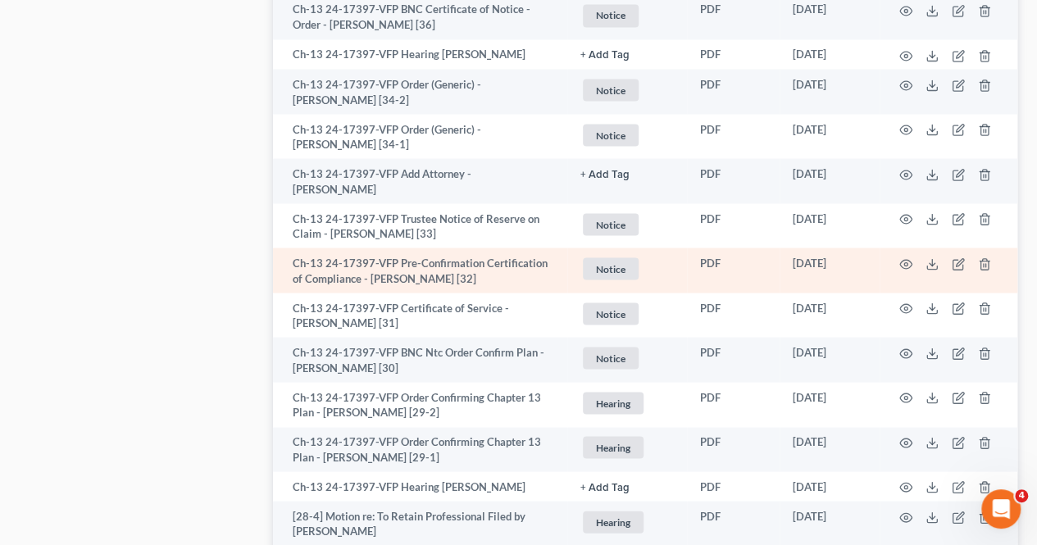
scroll to position [1558, 0]
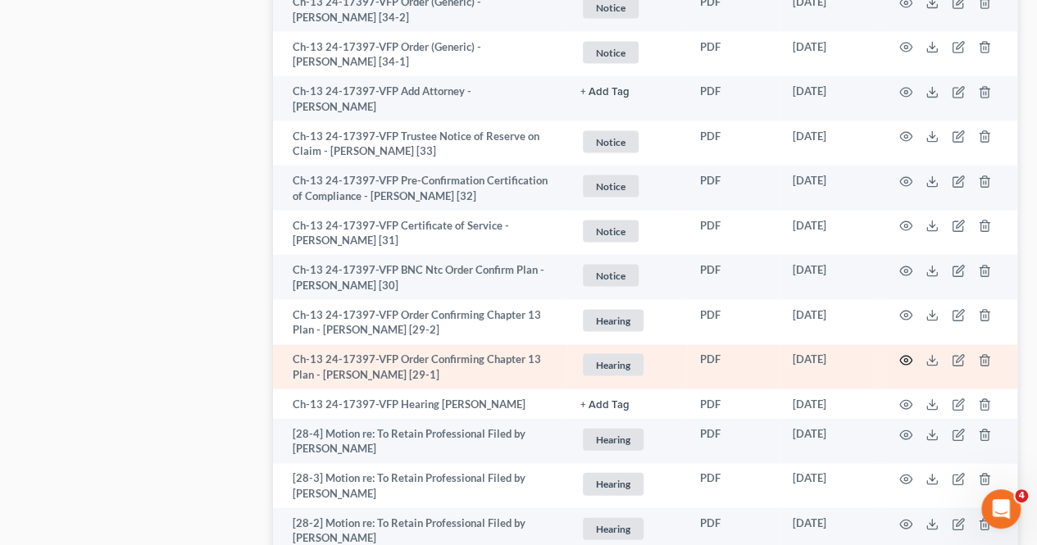
click at [904, 354] on icon "button" at bounding box center [906, 360] width 13 height 13
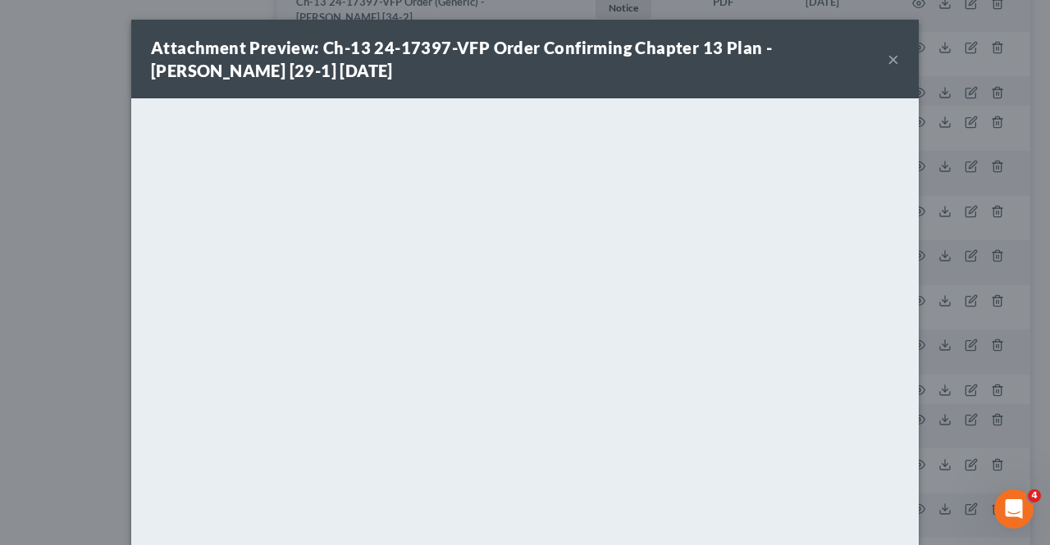
click at [887, 57] on button "×" at bounding box center [892, 59] width 11 height 20
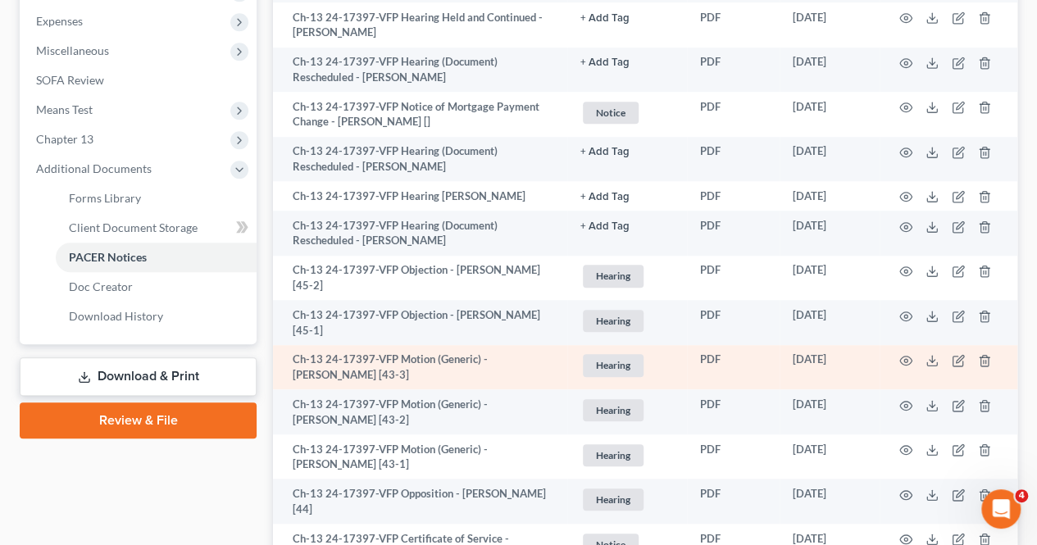
scroll to position [574, 0]
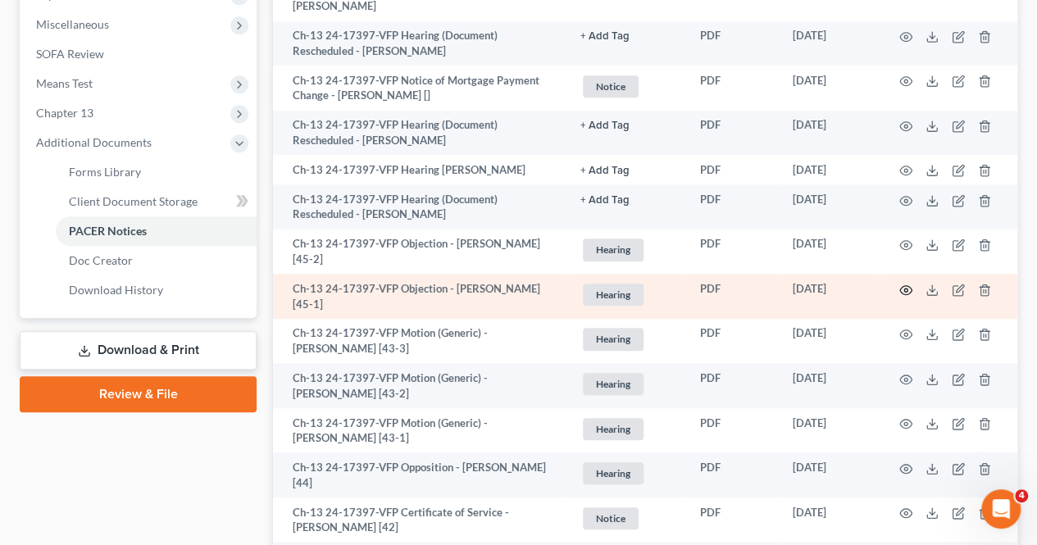
click at [907, 289] on circle "button" at bounding box center [906, 290] width 3 height 3
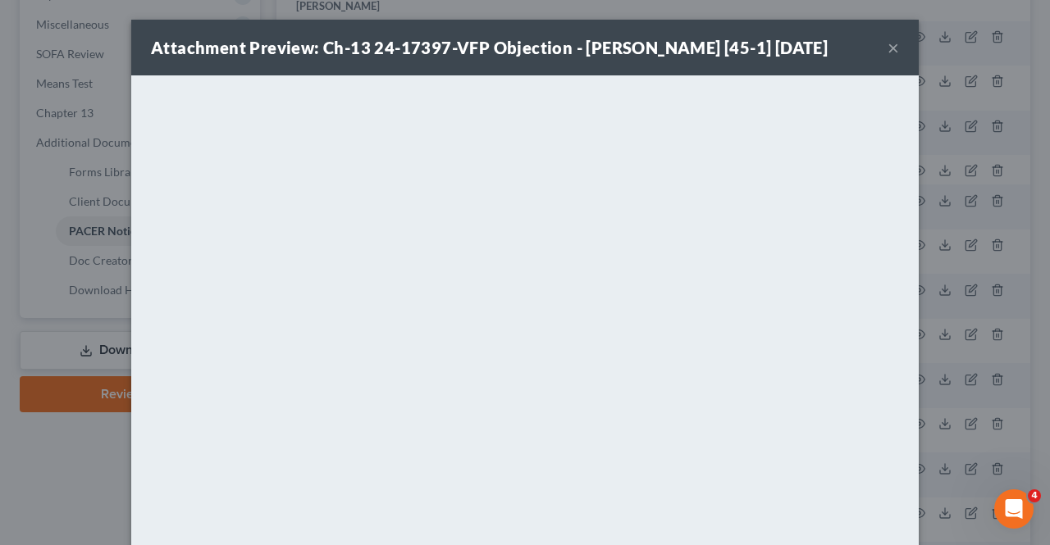
click at [889, 48] on button "×" at bounding box center [892, 48] width 11 height 20
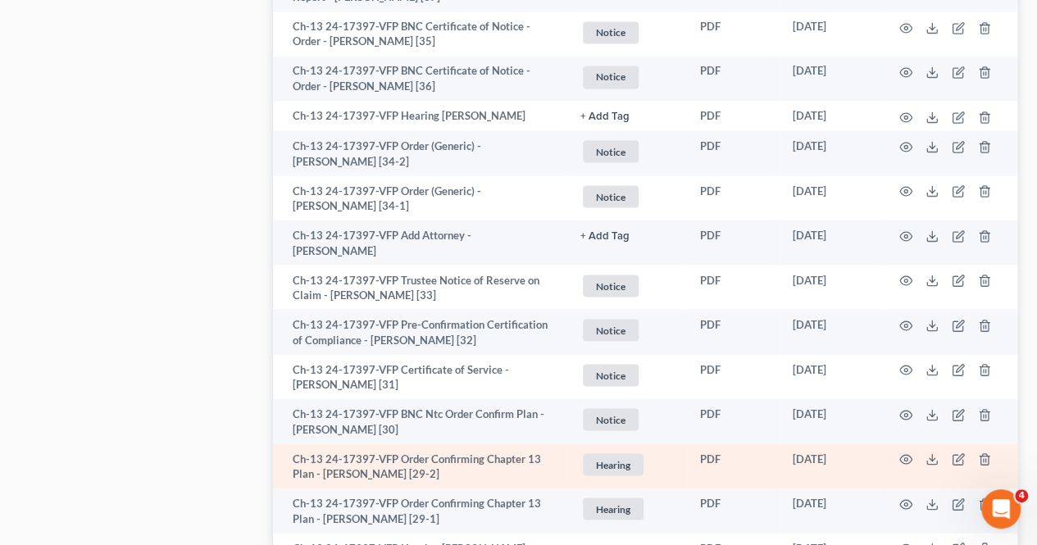
scroll to position [1394, 0]
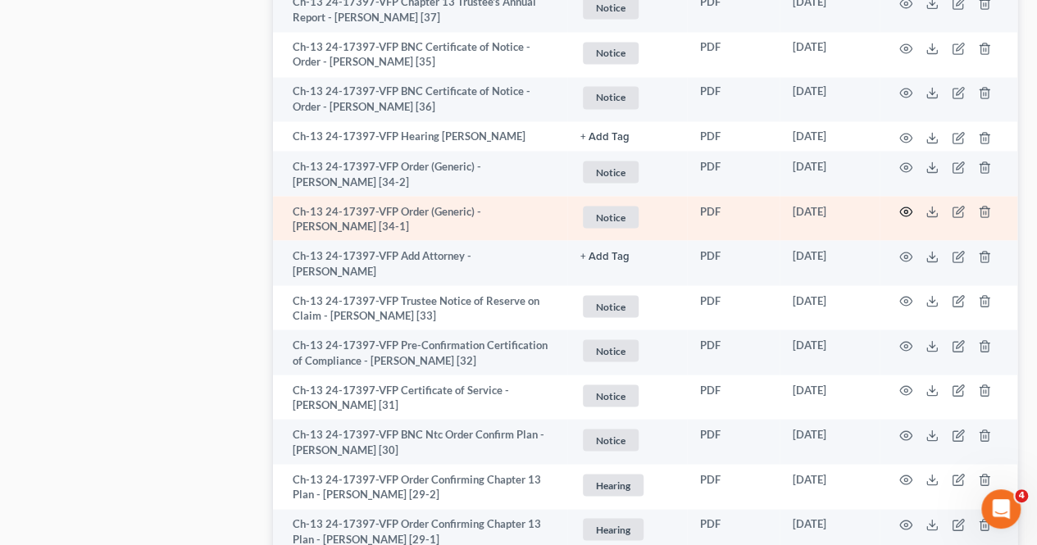
click at [904, 205] on icon "button" at bounding box center [906, 211] width 13 height 13
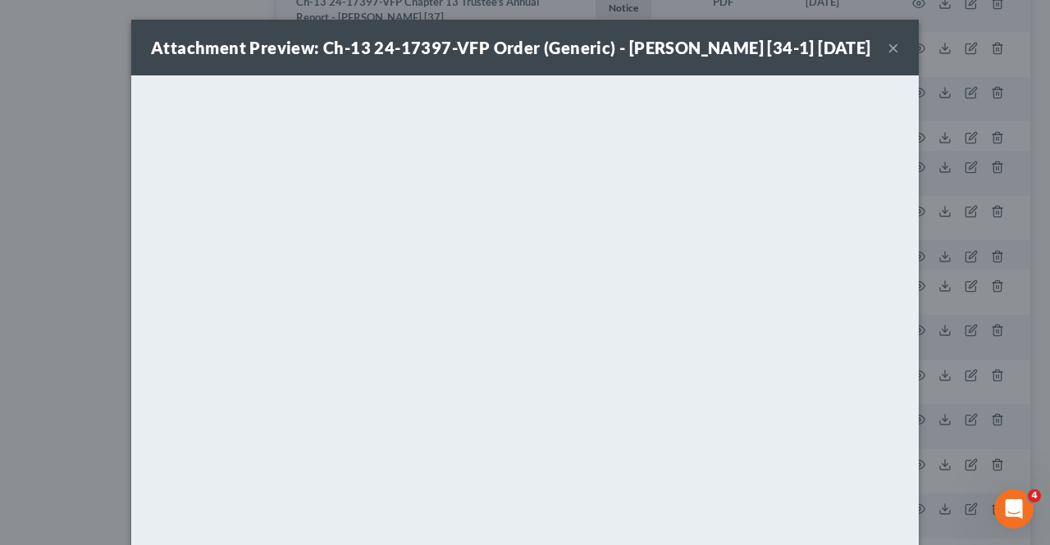
click at [887, 41] on button "×" at bounding box center [892, 48] width 11 height 20
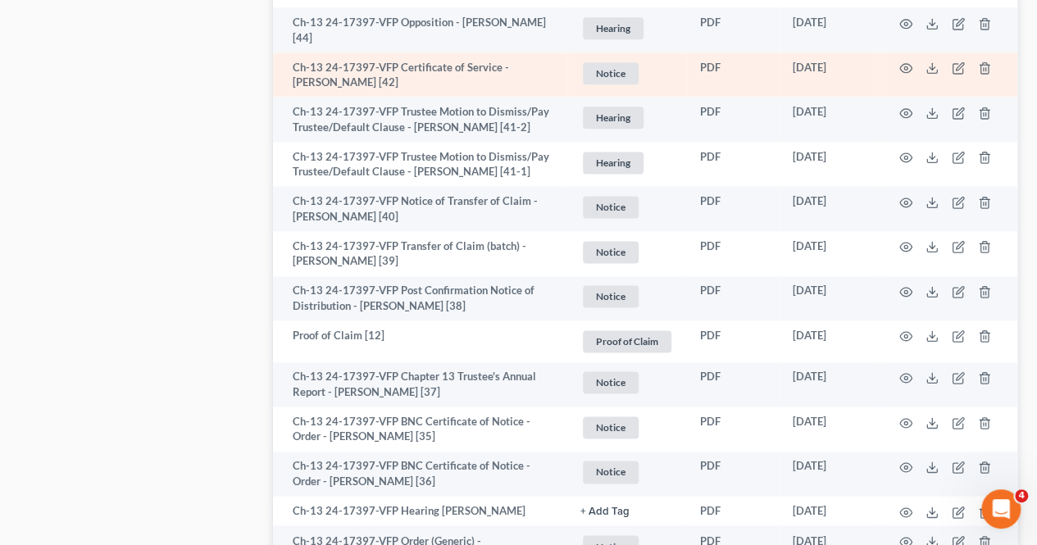
scroll to position [984, 0]
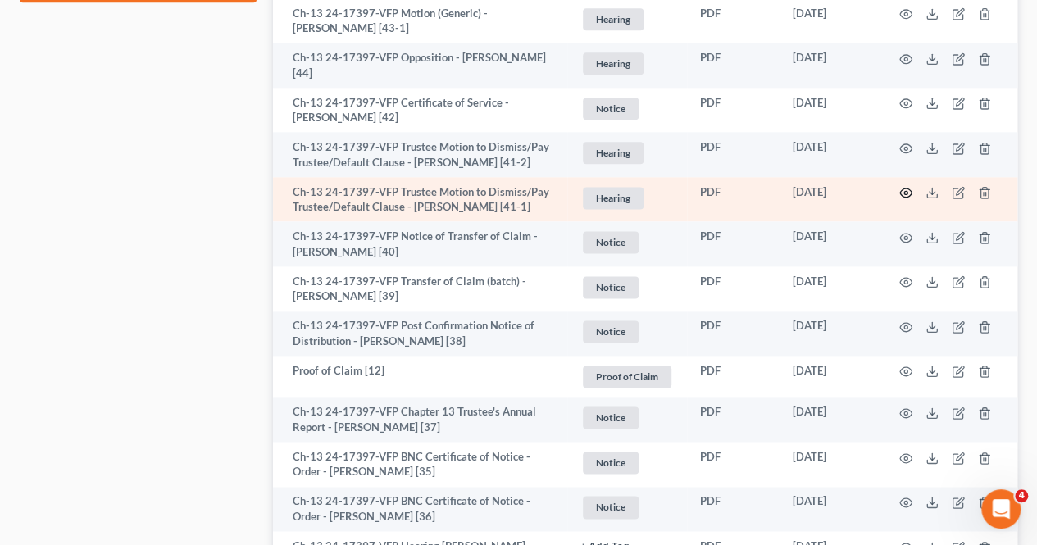
click at [907, 186] on icon "button" at bounding box center [906, 192] width 13 height 13
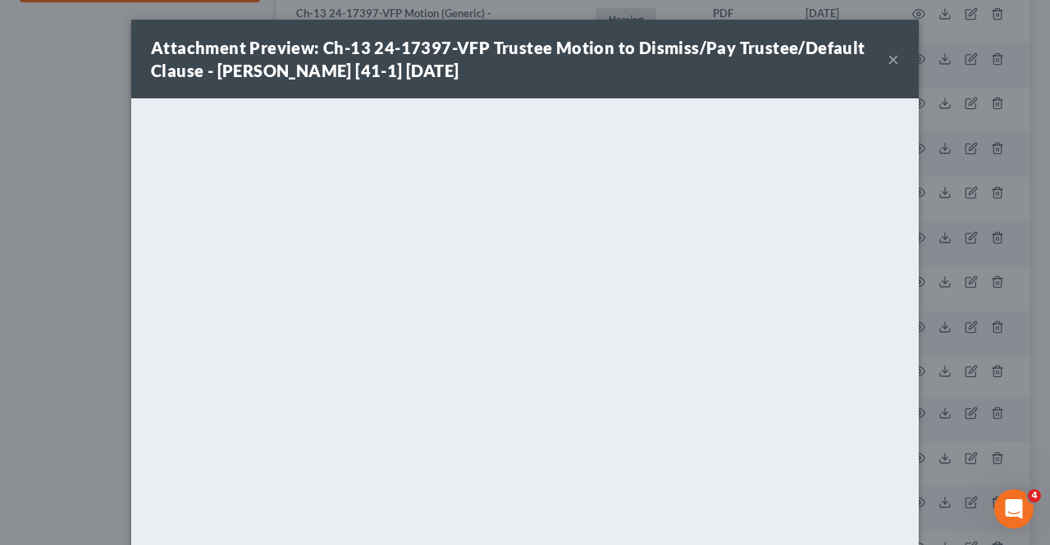
click at [890, 57] on button "×" at bounding box center [892, 59] width 11 height 20
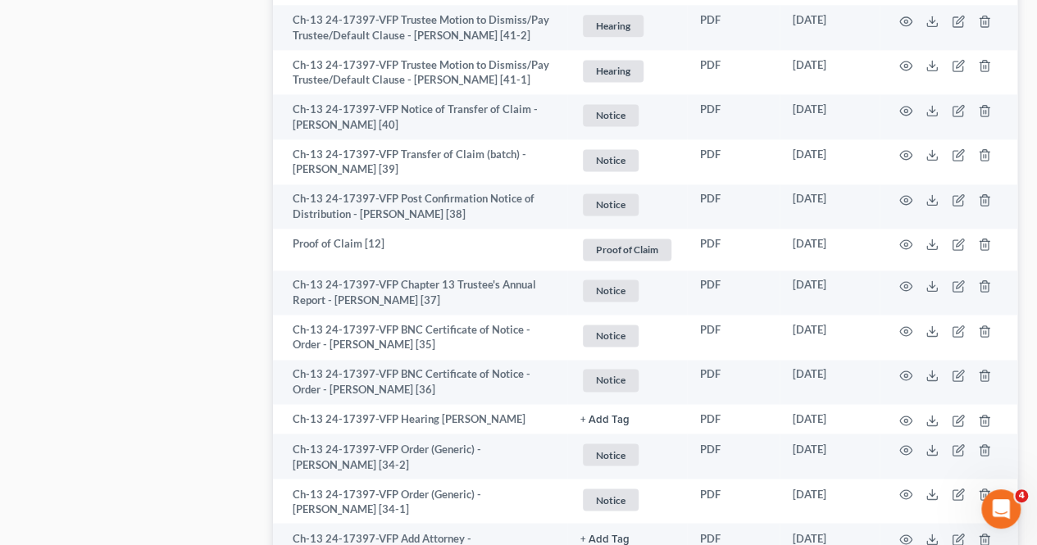
scroll to position [1148, 0]
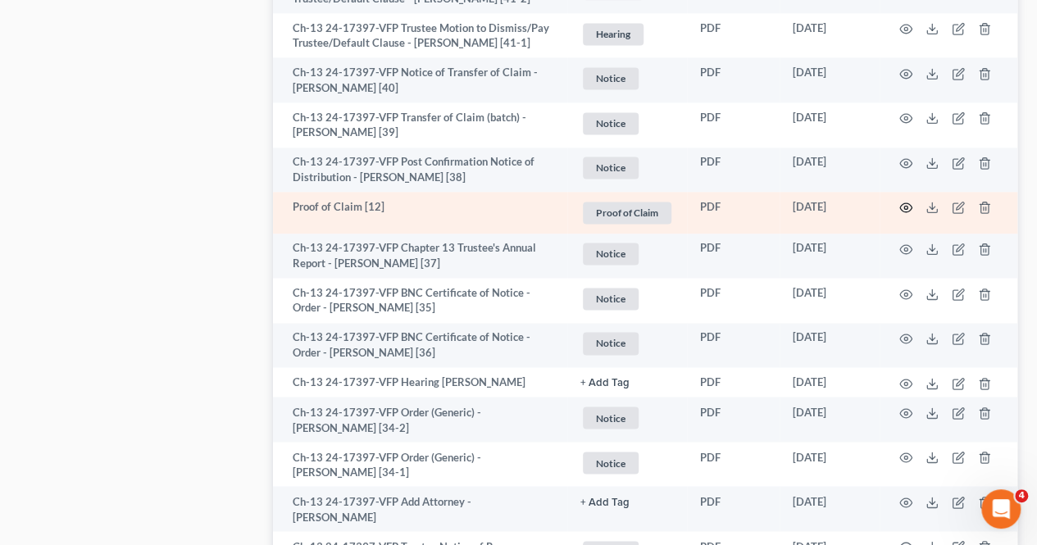
click at [910, 203] on icon "button" at bounding box center [906, 207] width 12 height 9
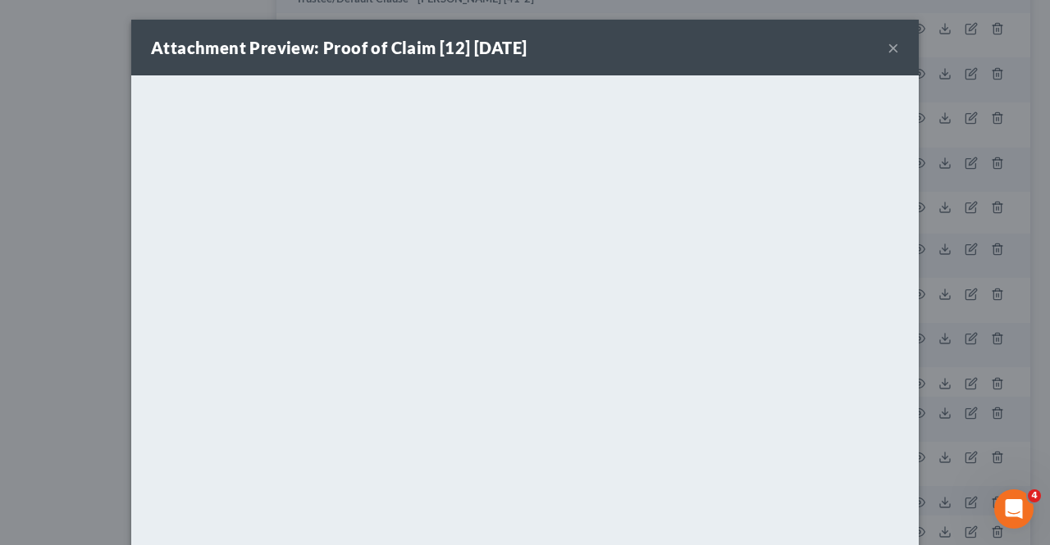
click at [887, 46] on button "×" at bounding box center [892, 48] width 11 height 20
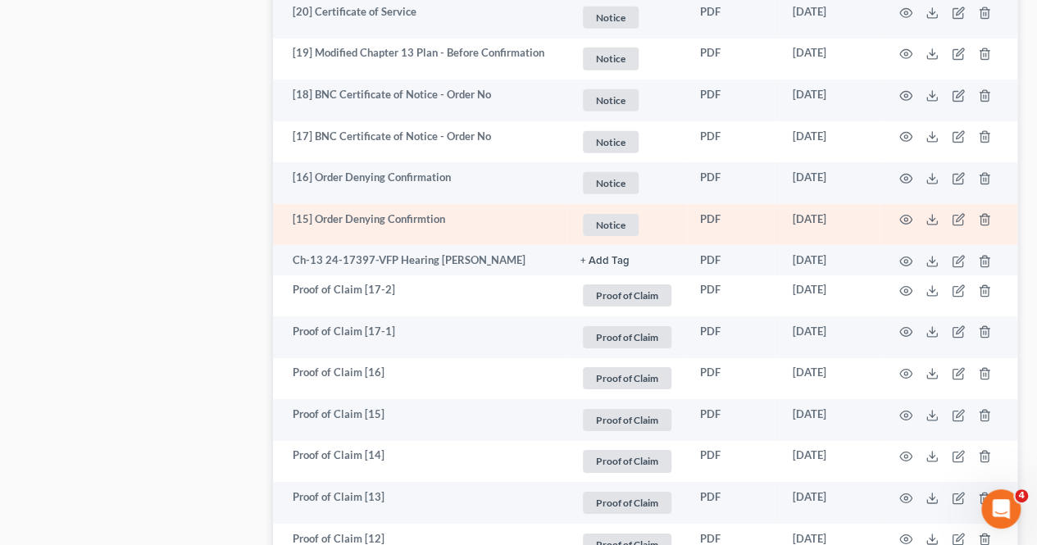
scroll to position [2542, 0]
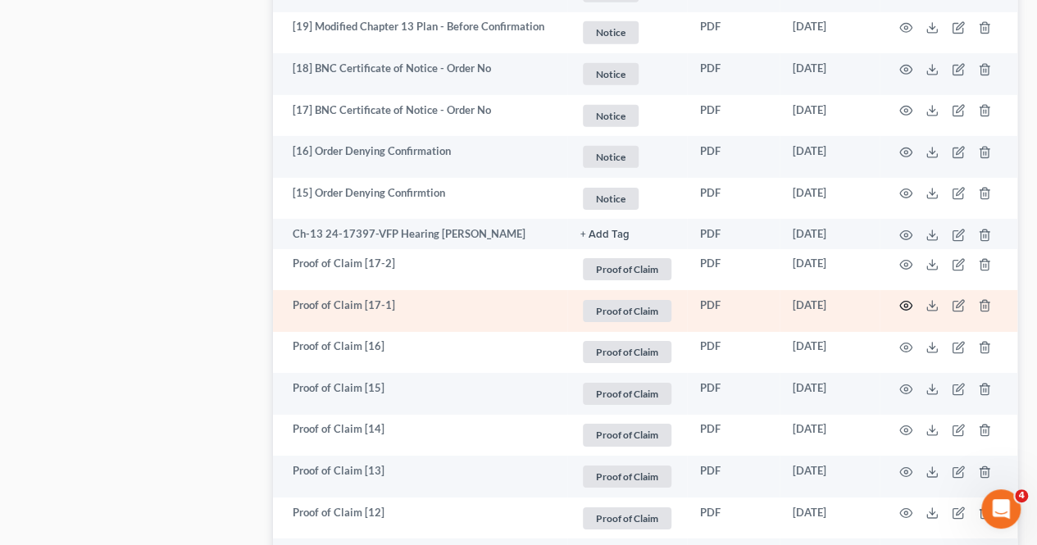
click at [902, 302] on icon "button" at bounding box center [906, 306] width 12 height 9
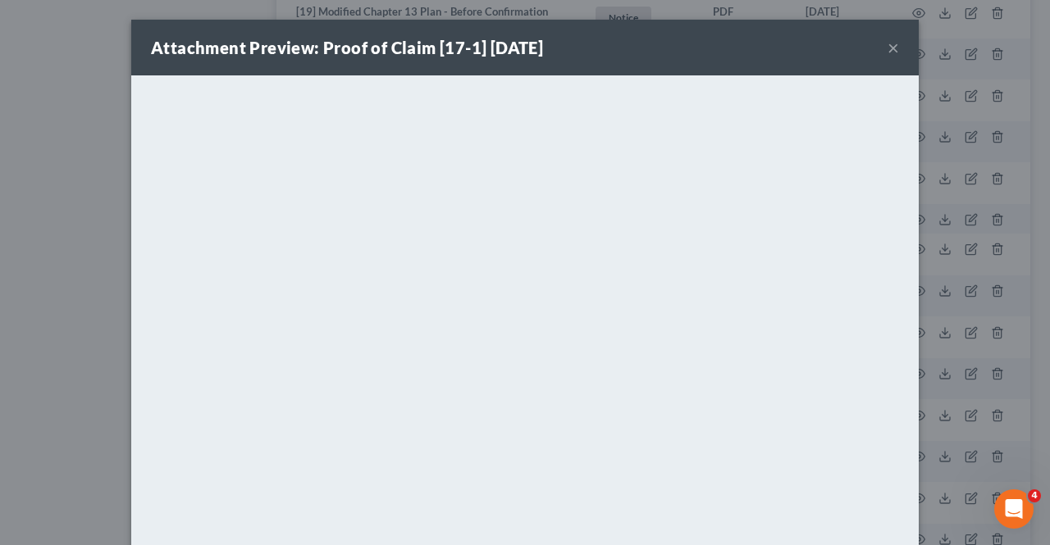
click at [890, 47] on button "×" at bounding box center [892, 48] width 11 height 20
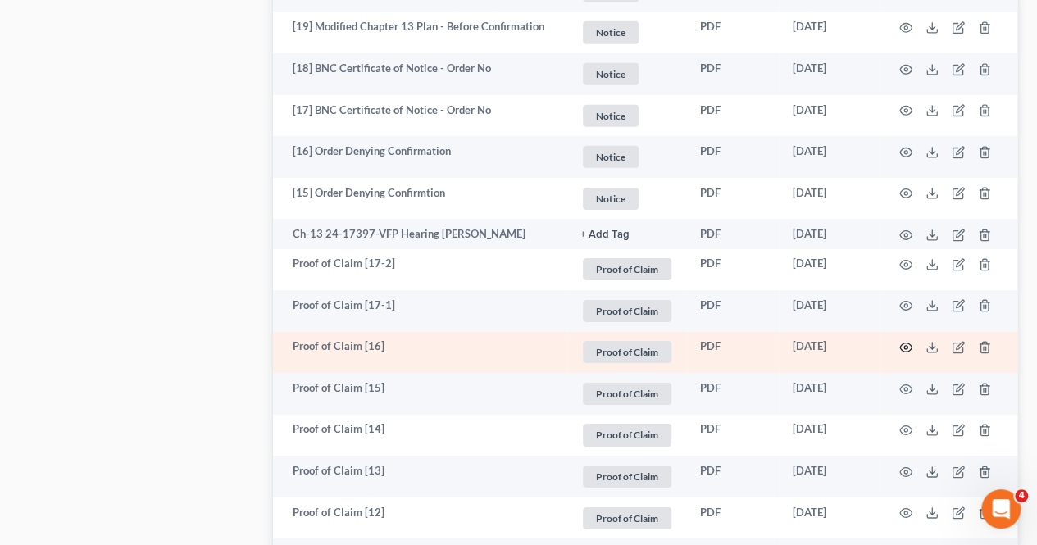
click at [906, 341] on icon "button" at bounding box center [906, 347] width 13 height 13
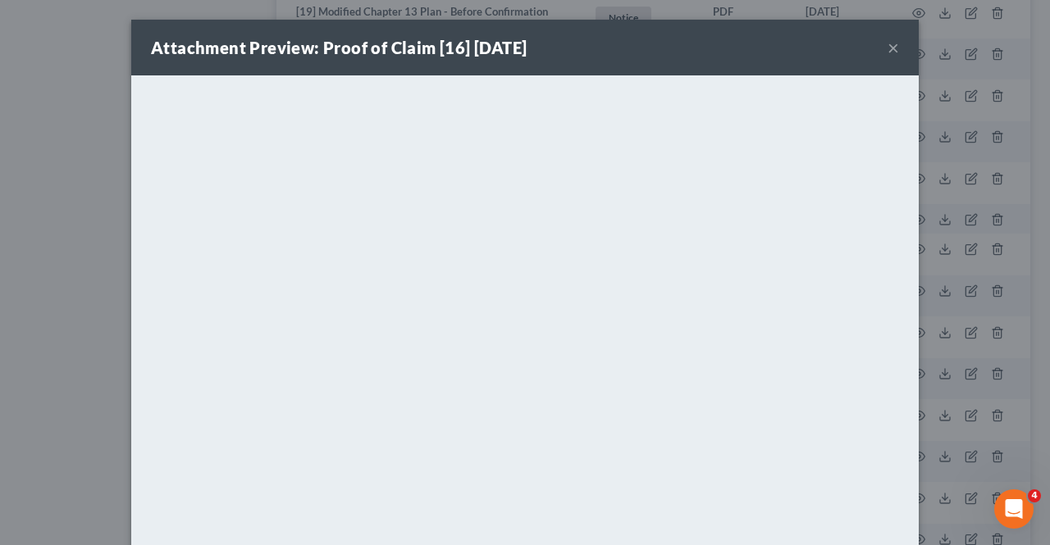
click at [887, 43] on button "×" at bounding box center [892, 48] width 11 height 20
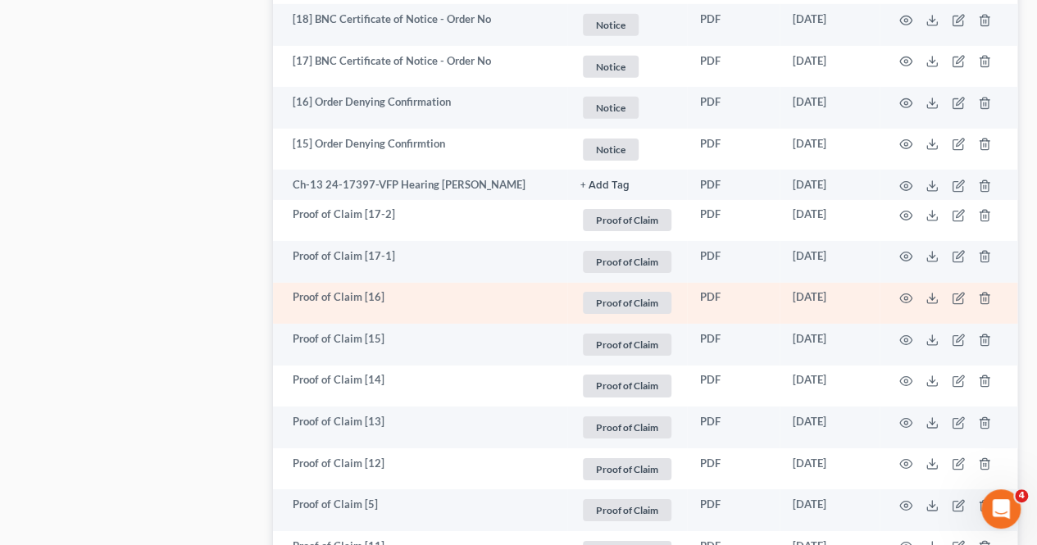
scroll to position [2624, 0]
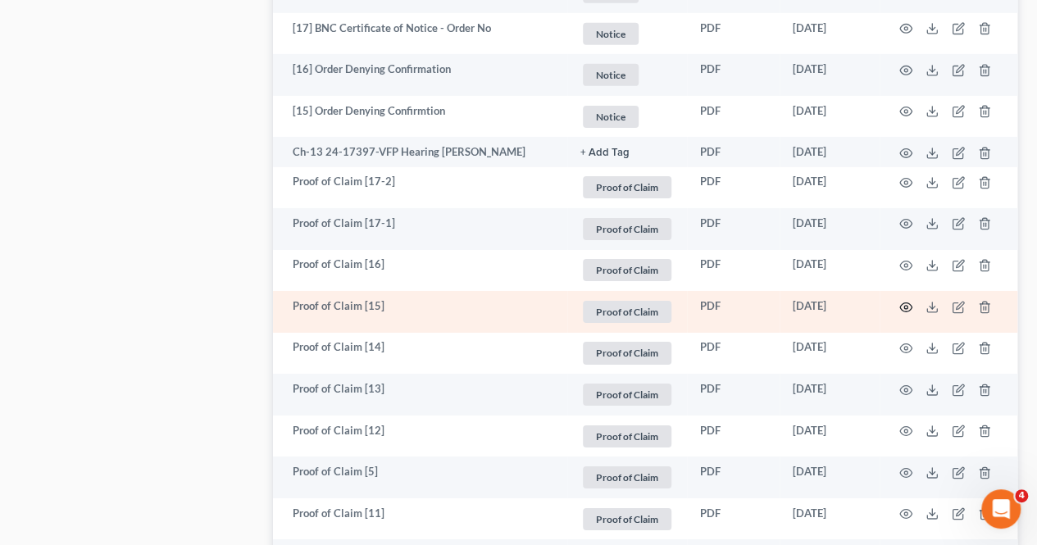
click at [902, 303] on icon "button" at bounding box center [906, 307] width 12 height 9
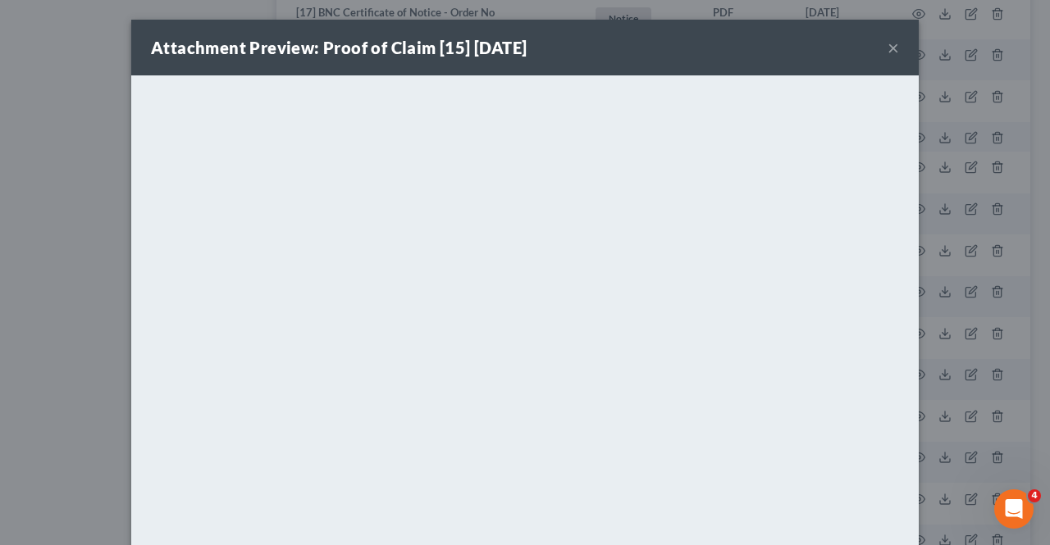
click at [887, 46] on button "×" at bounding box center [892, 48] width 11 height 20
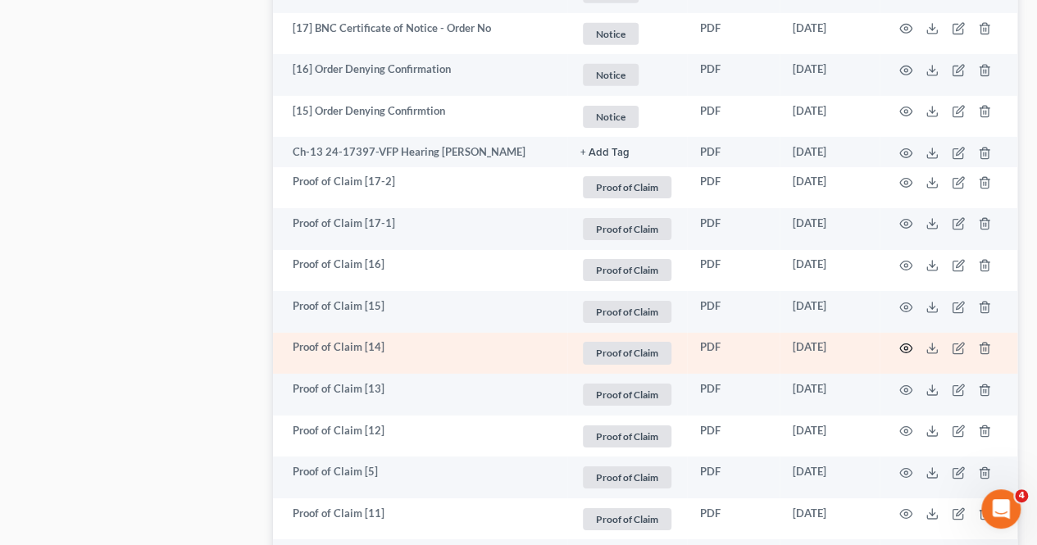
click at [905, 342] on icon "button" at bounding box center [906, 348] width 13 height 13
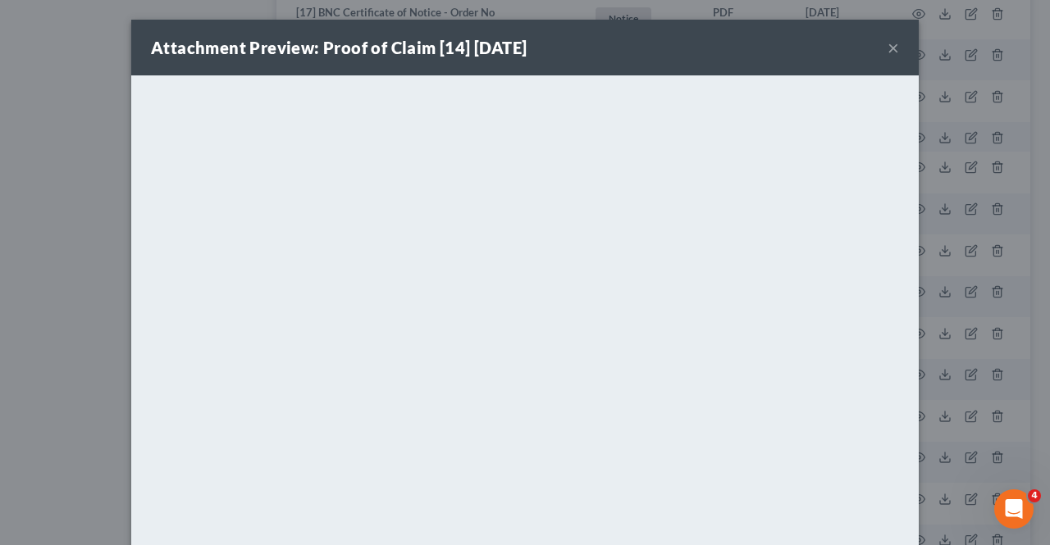
click at [887, 48] on button "×" at bounding box center [892, 48] width 11 height 20
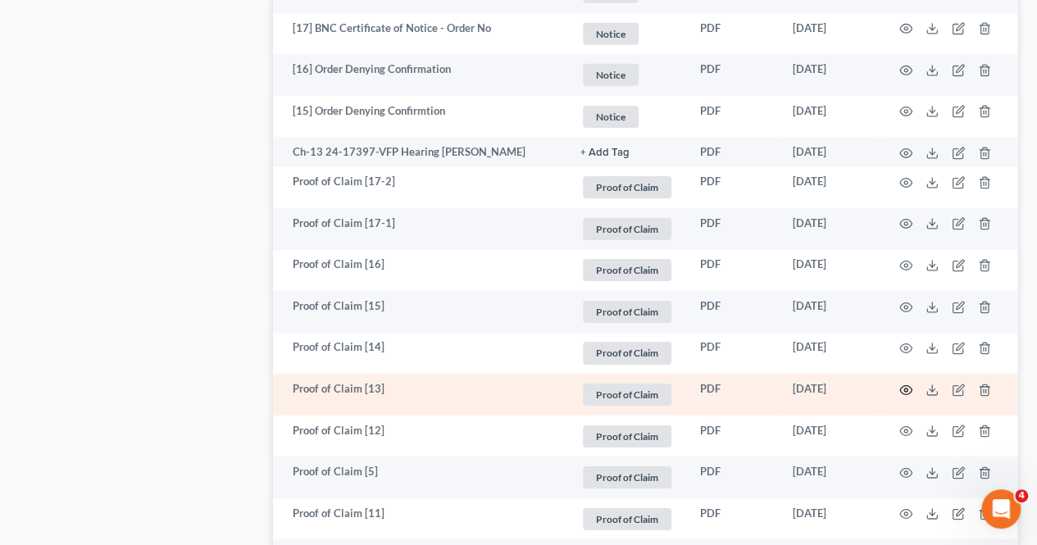
click at [903, 384] on icon "button" at bounding box center [906, 390] width 13 height 13
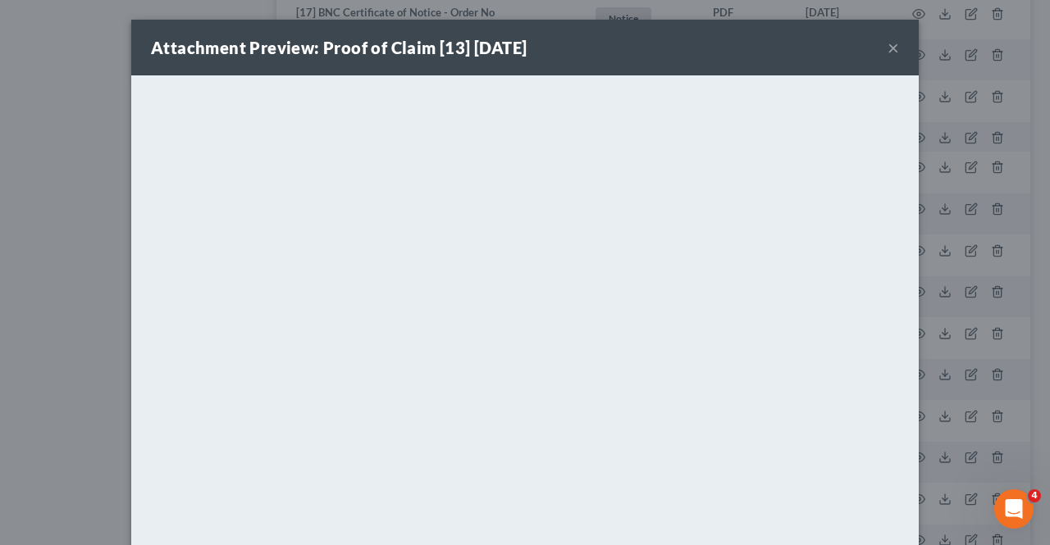
click at [887, 51] on button "×" at bounding box center [892, 48] width 11 height 20
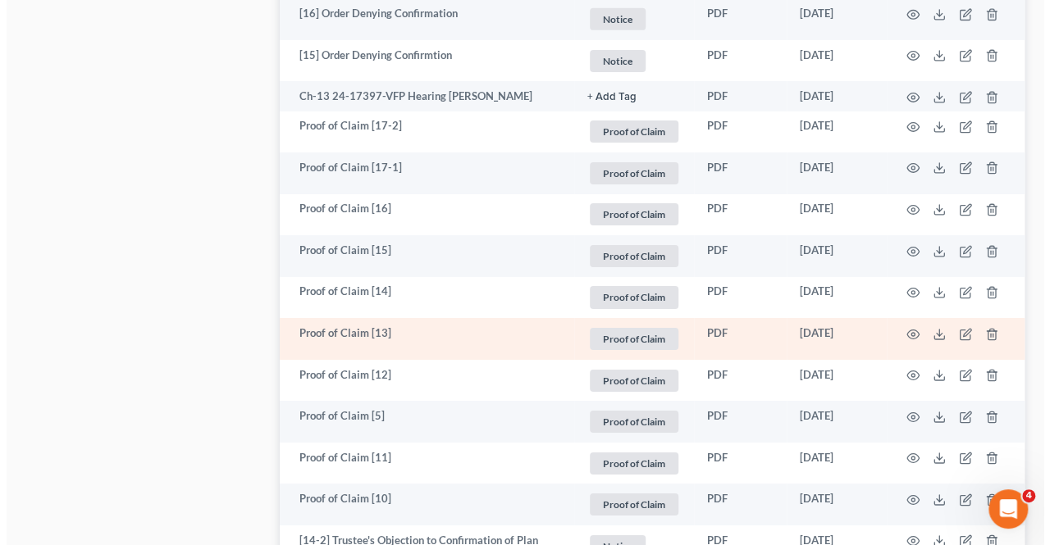
scroll to position [2706, 0]
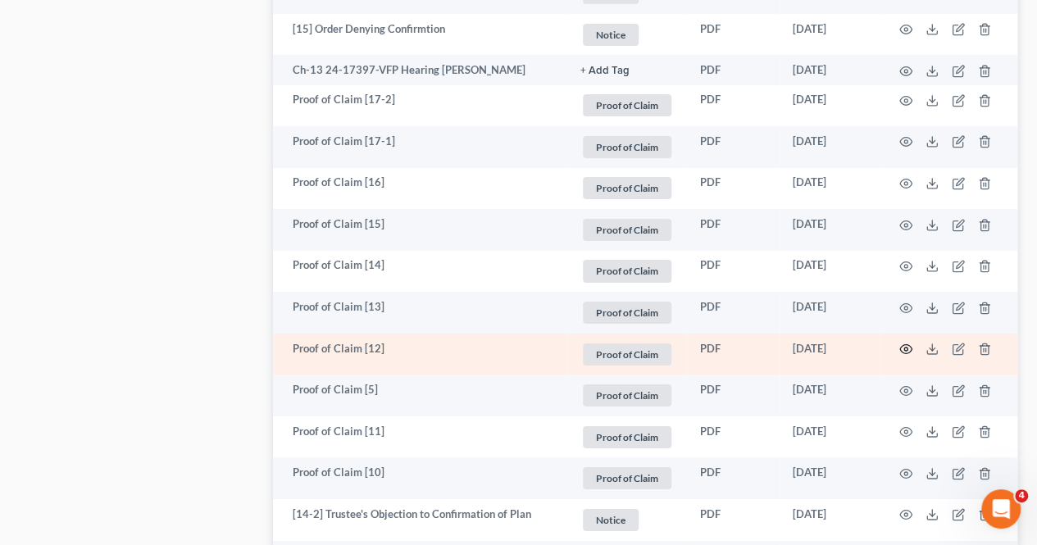
click at [905, 343] on icon "button" at bounding box center [906, 349] width 13 height 13
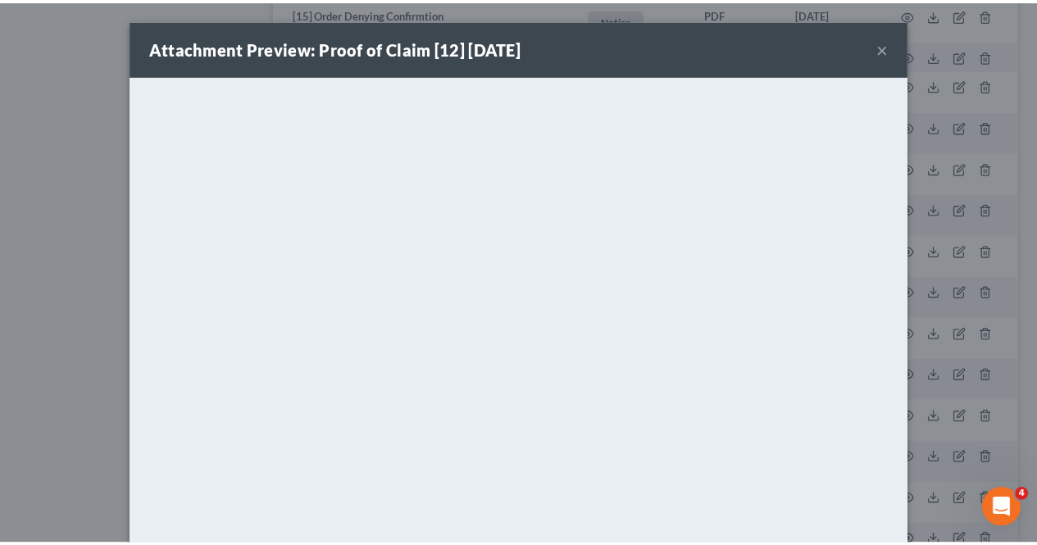
scroll to position [0, 0]
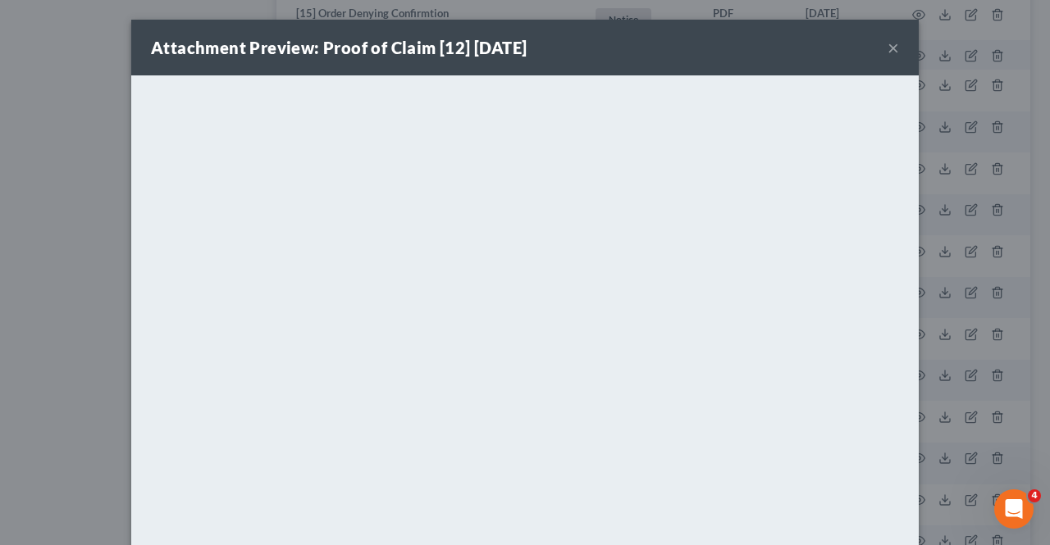
click at [887, 46] on button "×" at bounding box center [892, 48] width 11 height 20
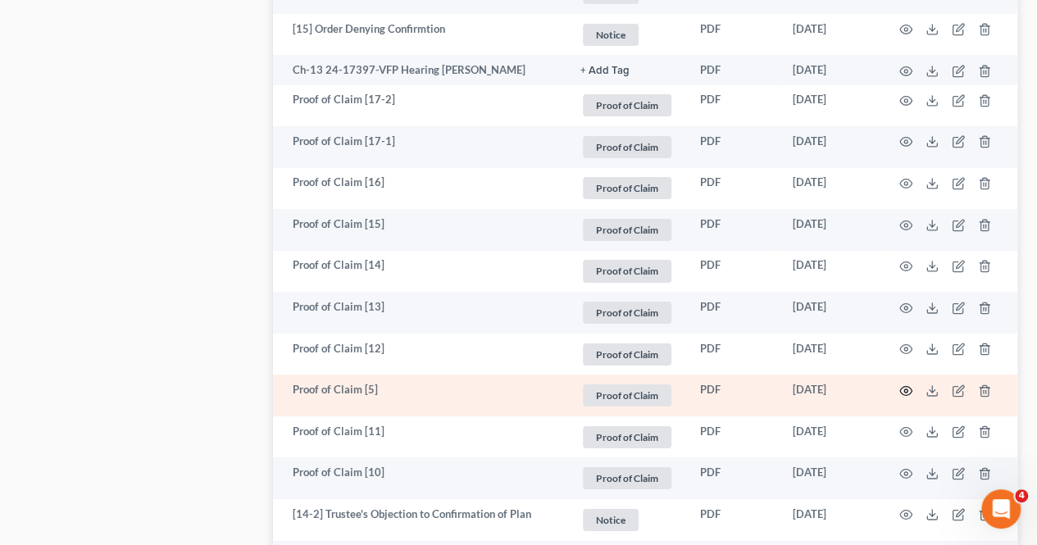
click at [904, 385] on icon "button" at bounding box center [906, 391] width 13 height 13
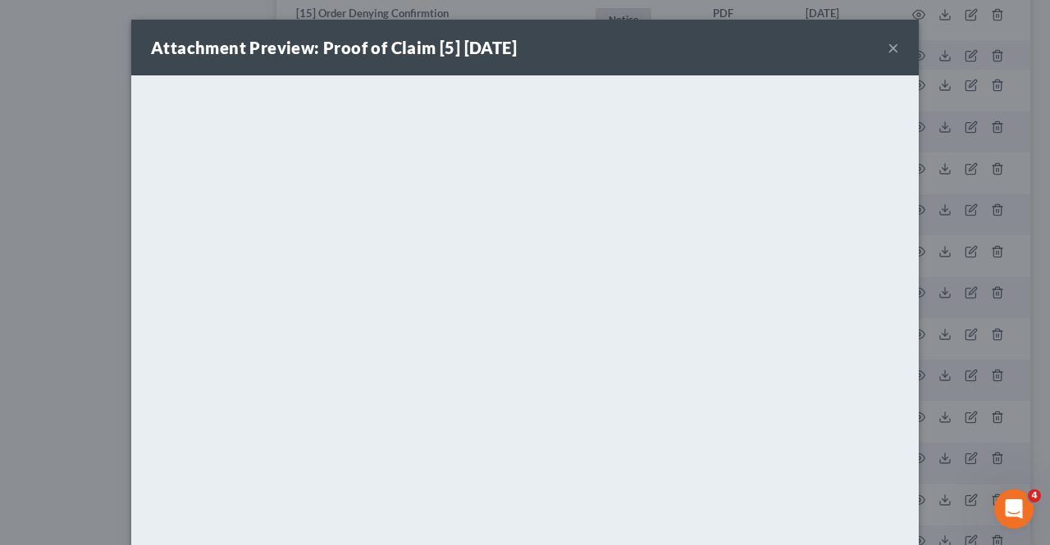
click at [887, 46] on button "×" at bounding box center [892, 48] width 11 height 20
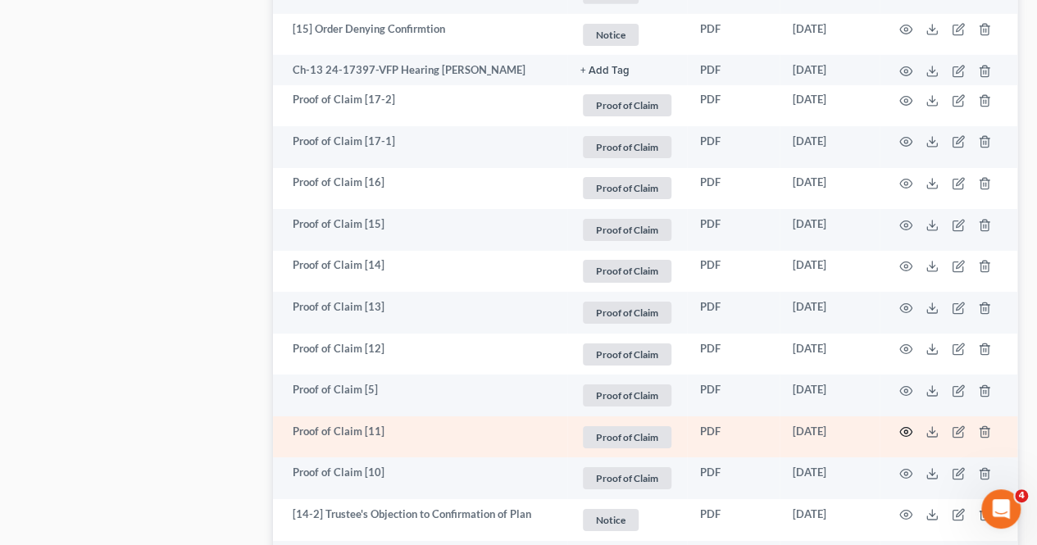
click at [900, 426] on icon "button" at bounding box center [906, 432] width 13 height 13
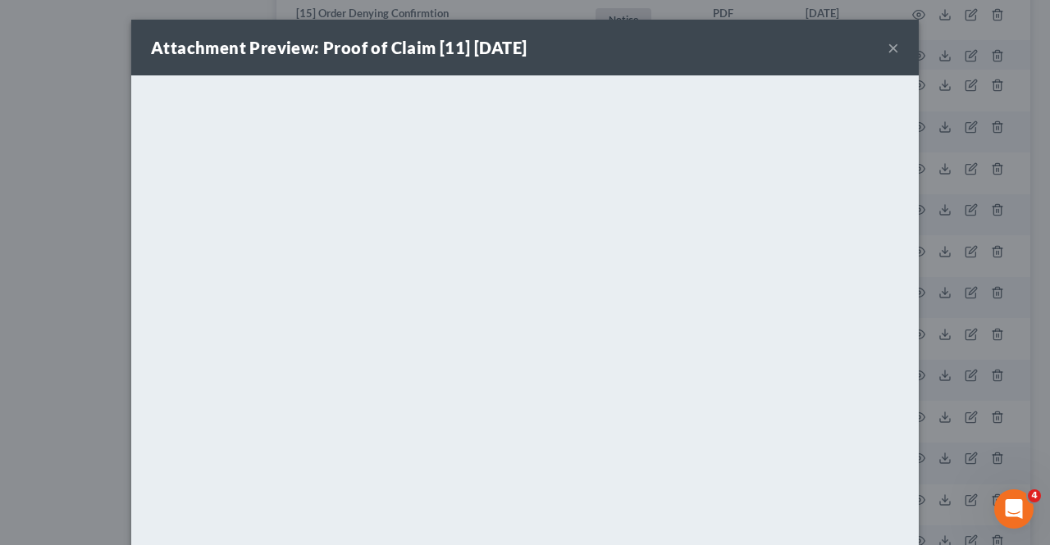
click at [891, 52] on button "×" at bounding box center [892, 48] width 11 height 20
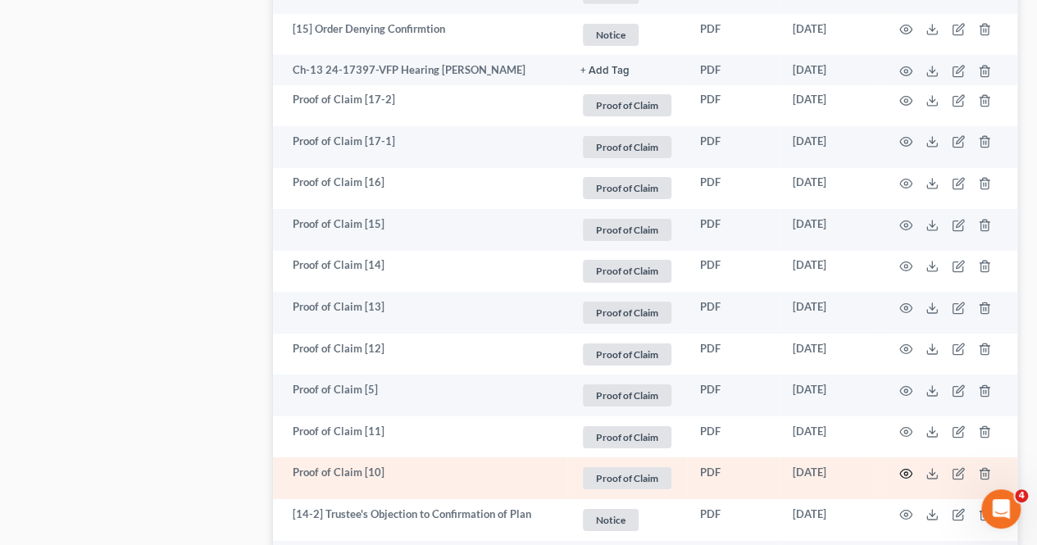
click at [900, 467] on icon "button" at bounding box center [906, 473] width 13 height 13
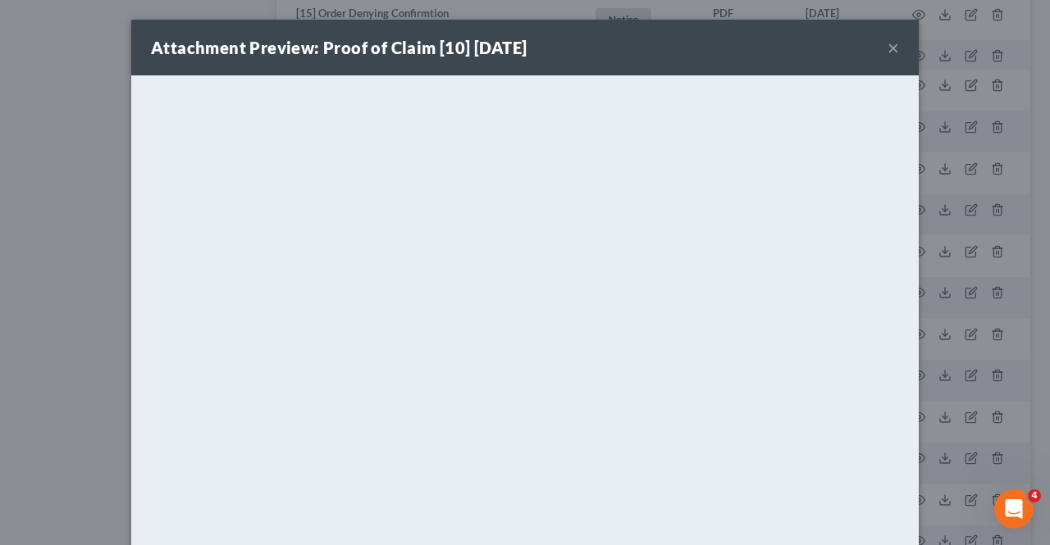
click at [887, 46] on button "×" at bounding box center [892, 48] width 11 height 20
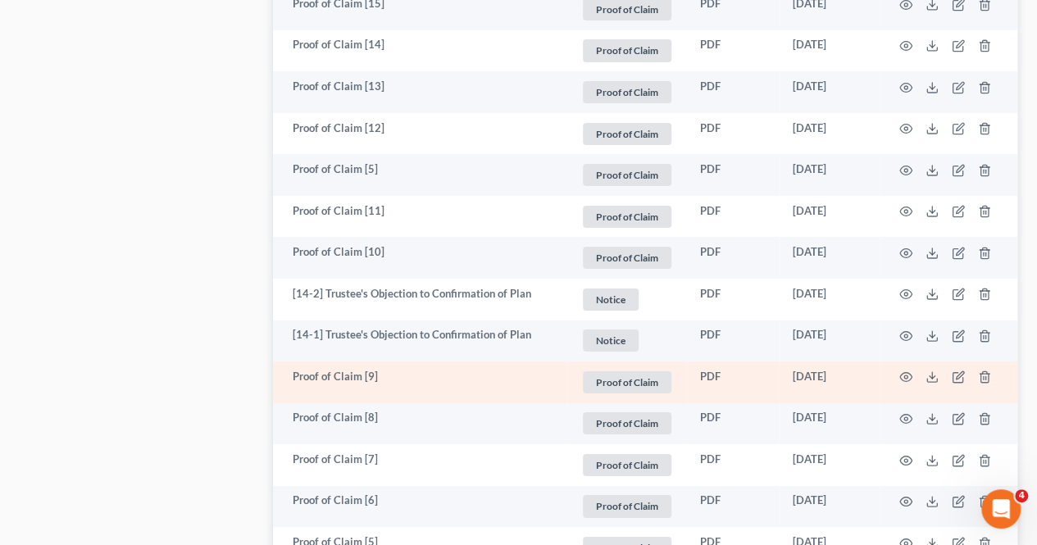
scroll to position [2952, 0]
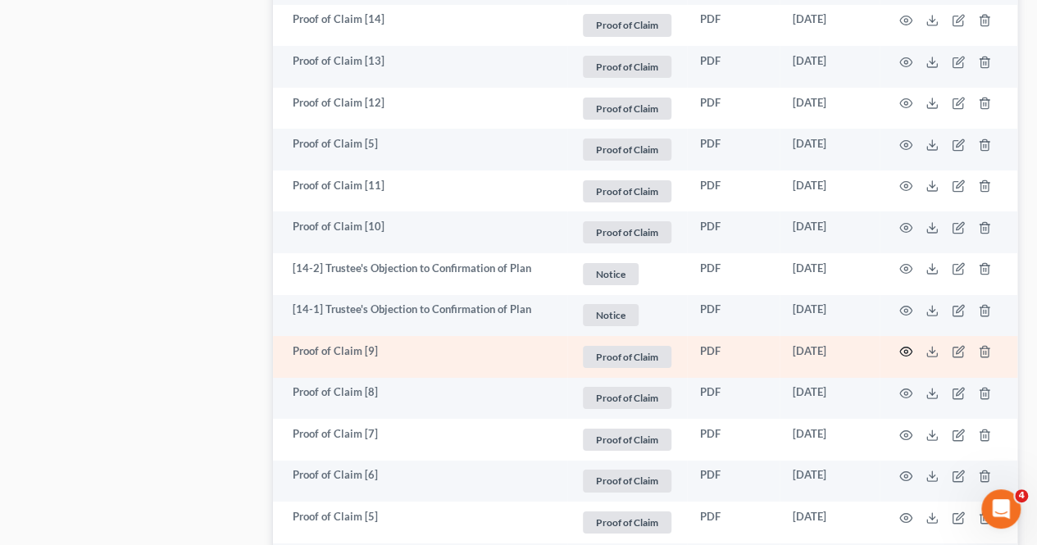
click at [906, 350] on circle "button" at bounding box center [906, 351] width 3 height 3
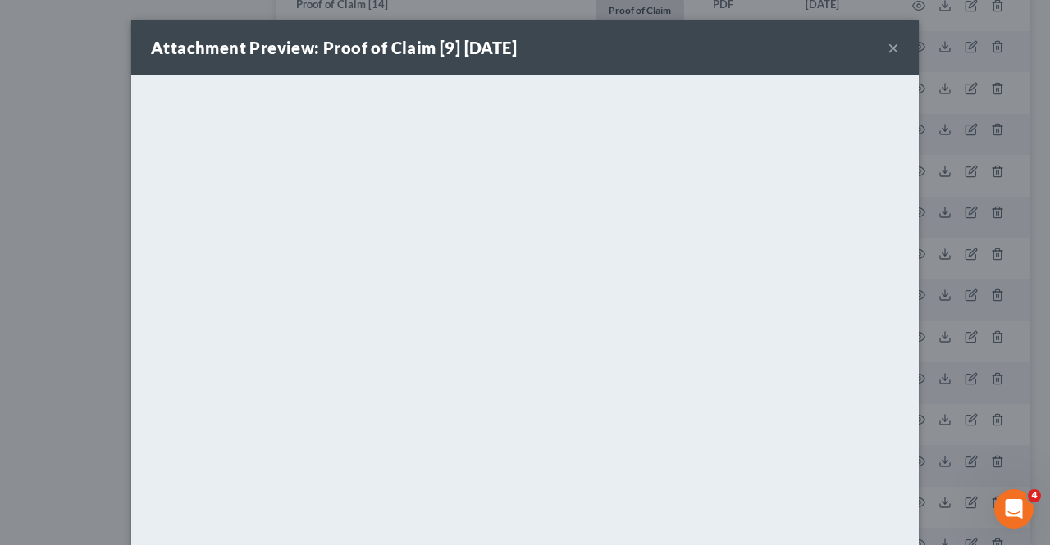
click at [889, 40] on button "×" at bounding box center [892, 48] width 11 height 20
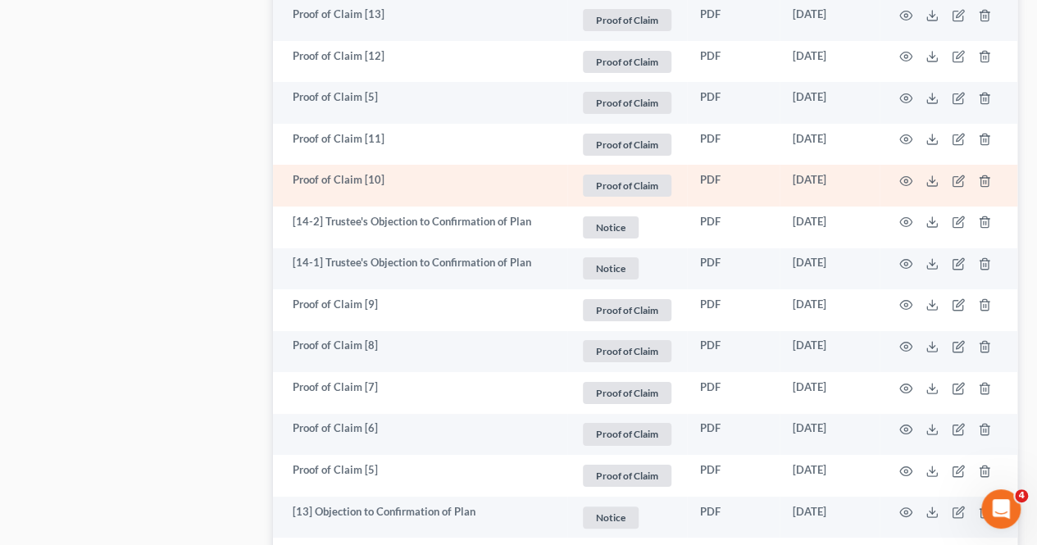
scroll to position [3034, 0]
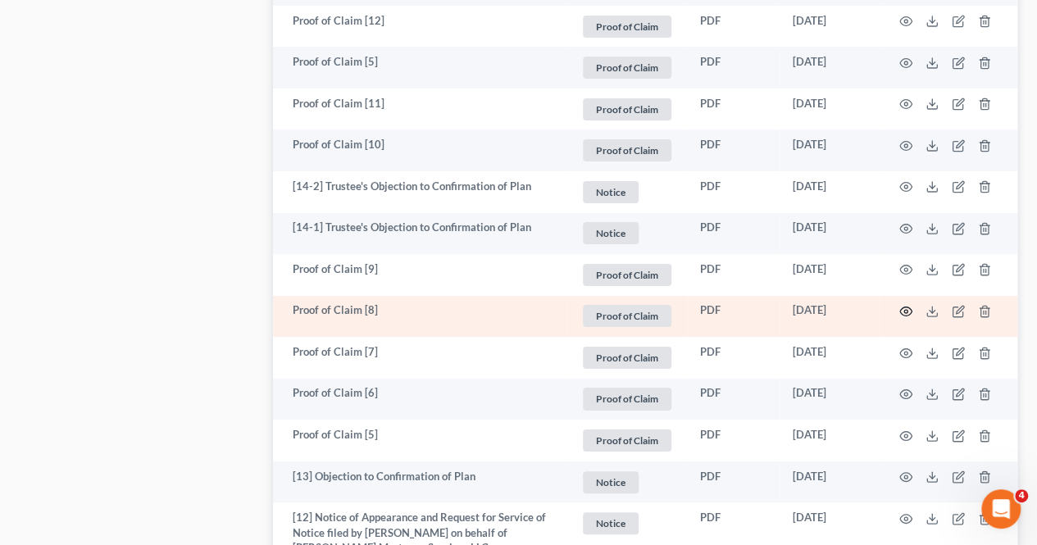
click at [909, 305] on icon "button" at bounding box center [906, 311] width 13 height 13
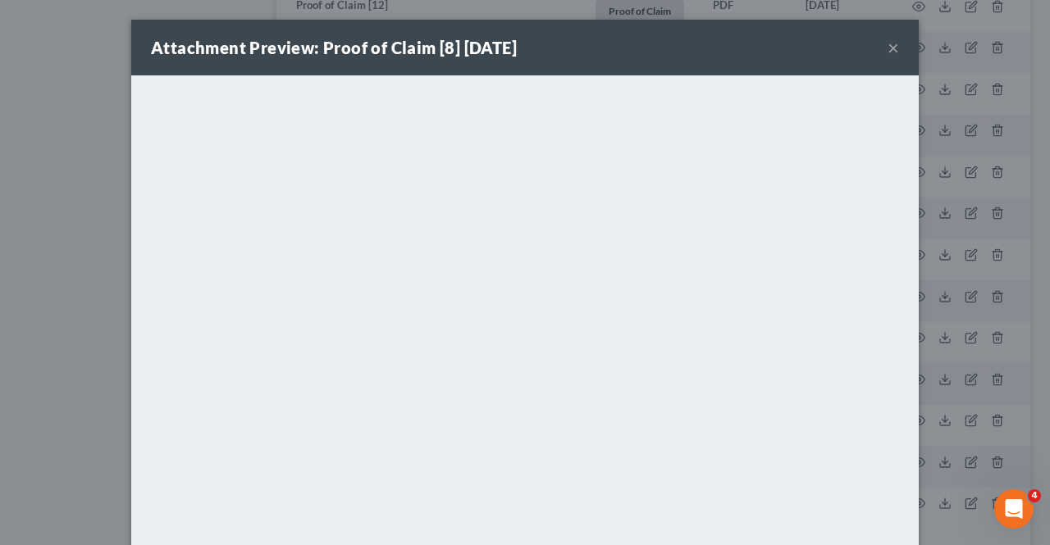
click at [887, 48] on button "×" at bounding box center [892, 48] width 11 height 20
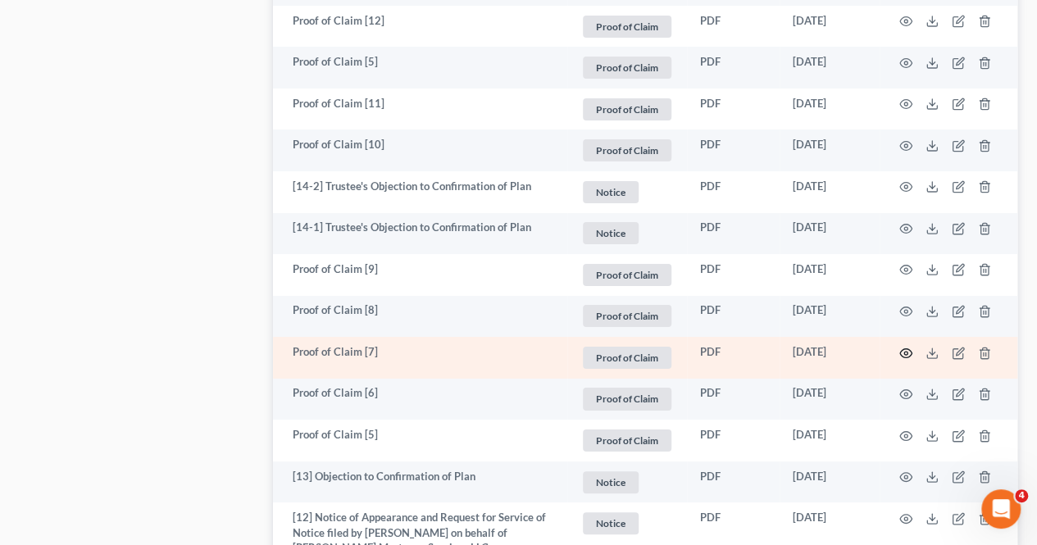
click at [904, 347] on icon "button" at bounding box center [906, 353] width 13 height 13
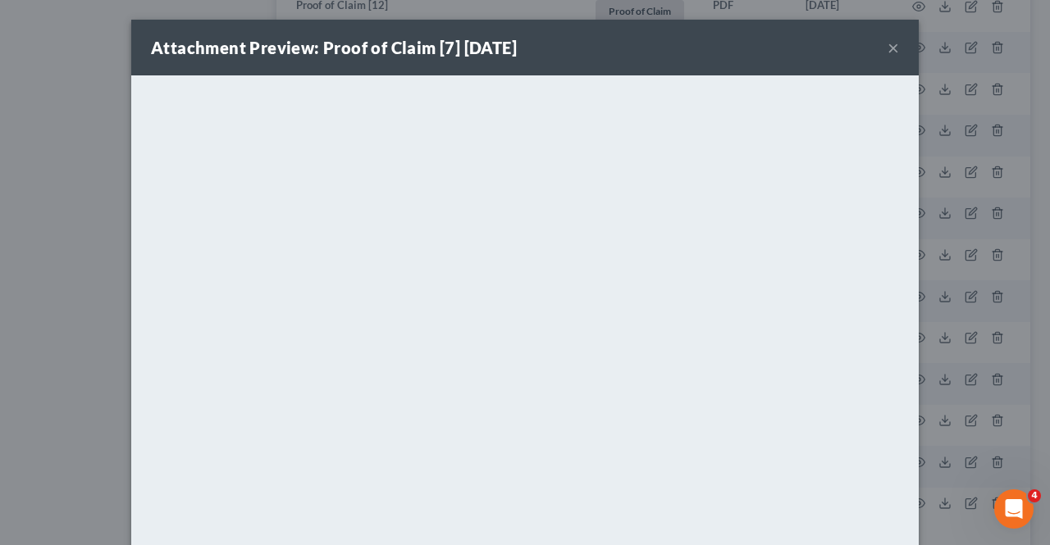
click at [887, 43] on button "×" at bounding box center [892, 48] width 11 height 20
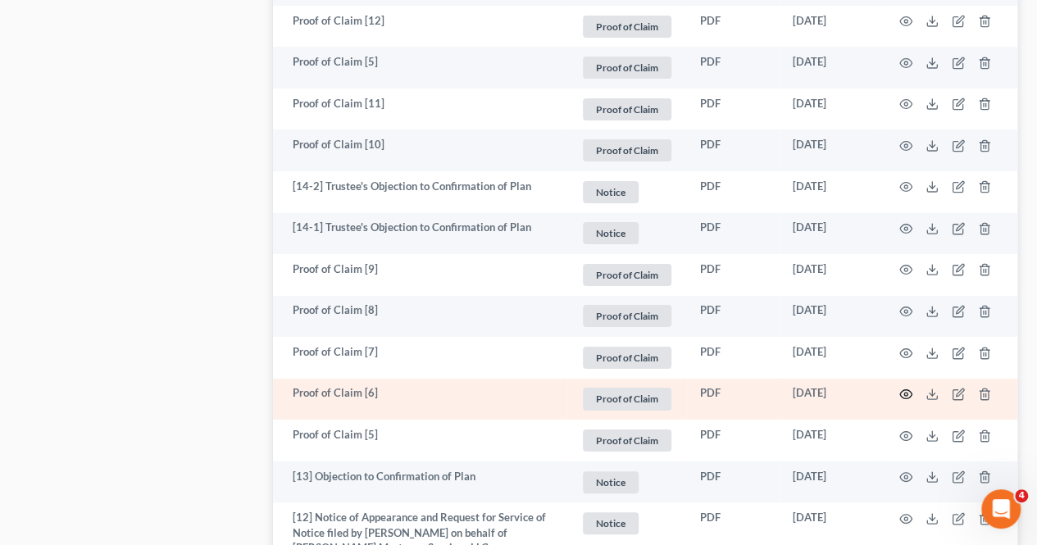
click at [905, 393] on circle "button" at bounding box center [906, 394] width 3 height 3
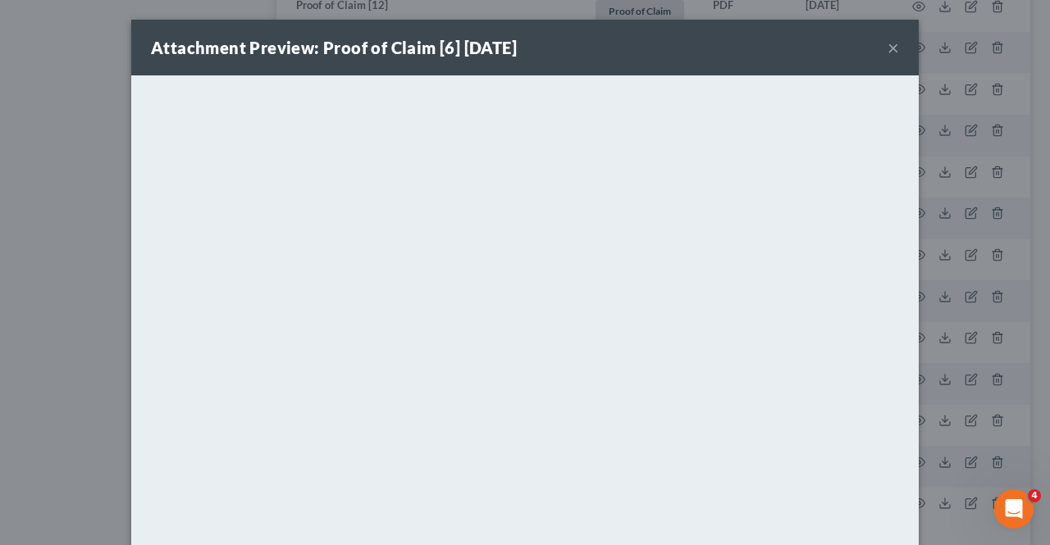
click at [887, 46] on button "×" at bounding box center [892, 48] width 11 height 20
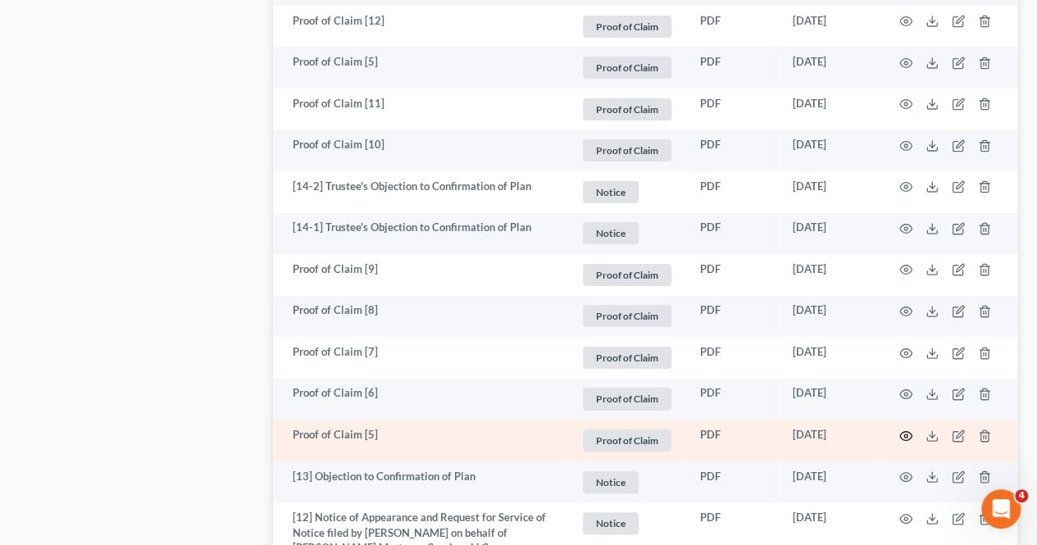
click at [909, 430] on icon "button" at bounding box center [906, 436] width 13 height 13
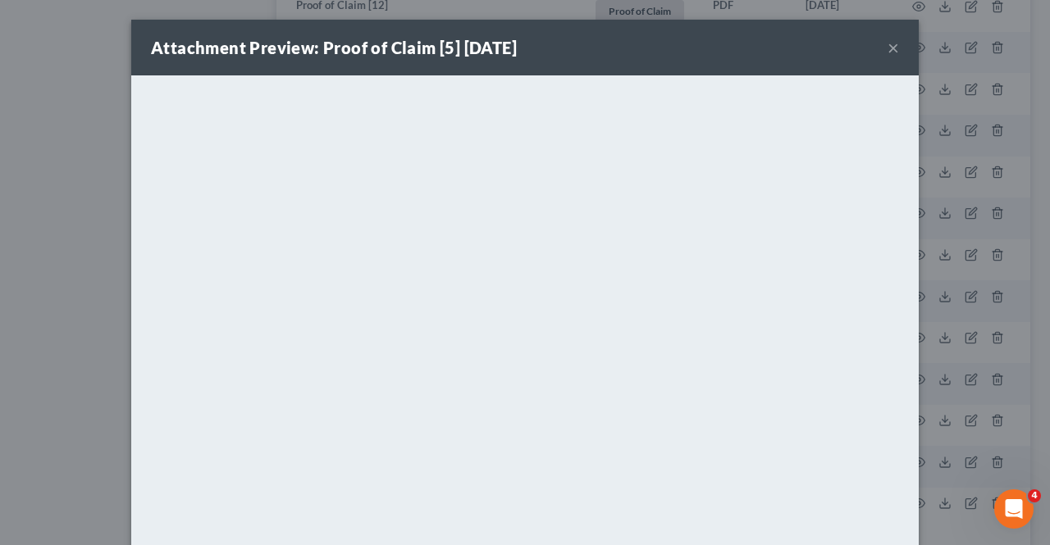
click at [887, 48] on button "×" at bounding box center [892, 48] width 11 height 20
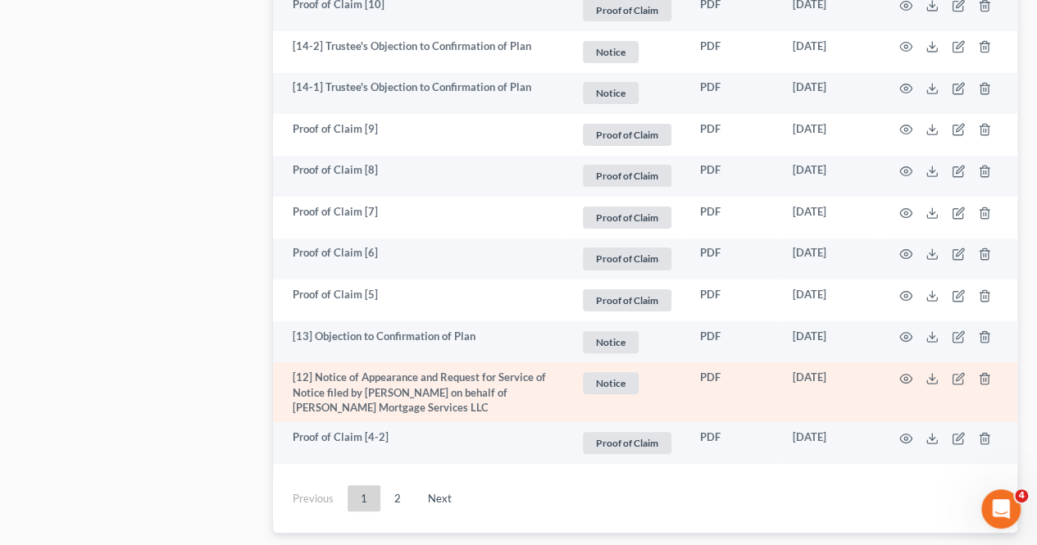
scroll to position [3238, 0]
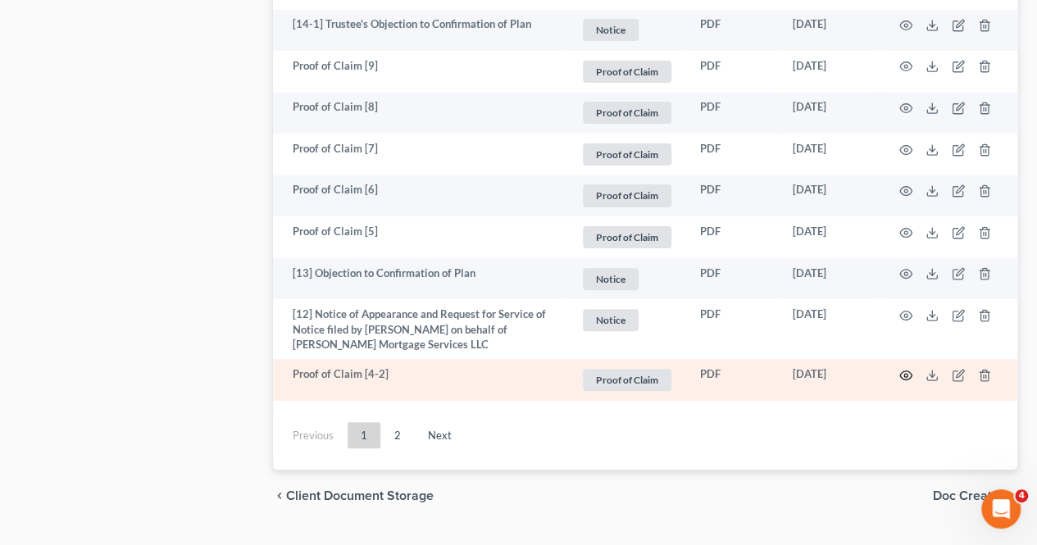
click at [909, 371] on icon "button" at bounding box center [906, 375] width 12 height 9
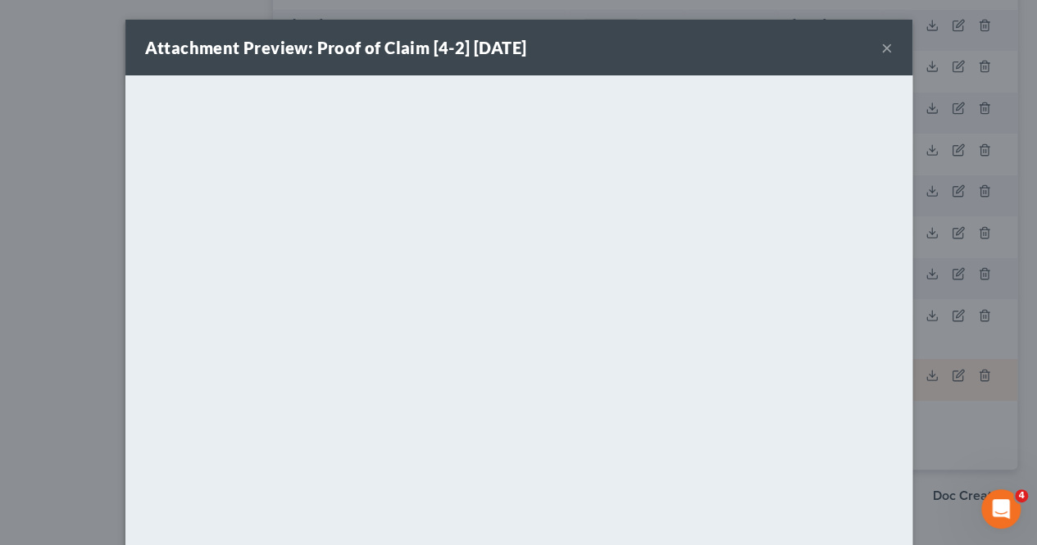
scroll to position [3234, 0]
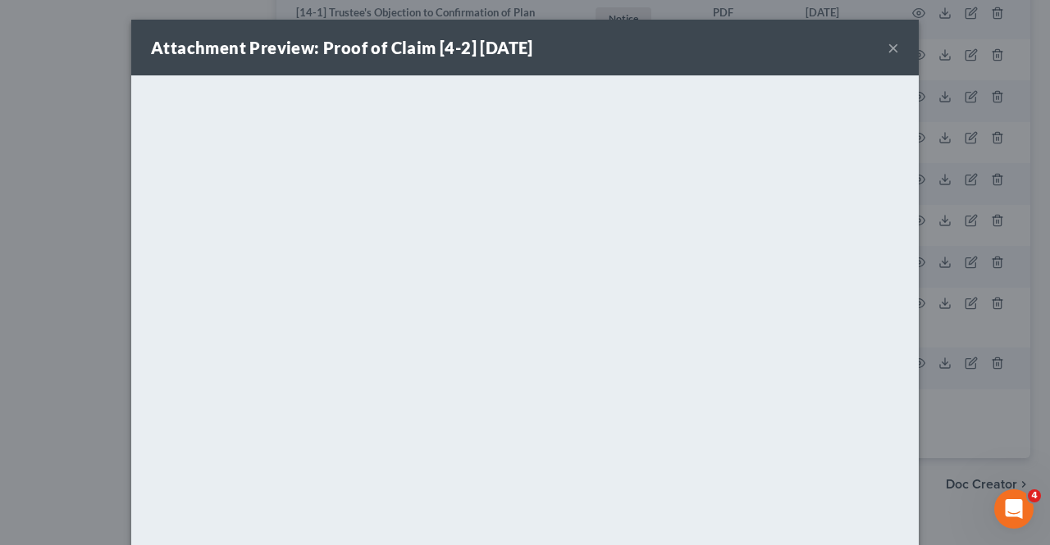
click at [887, 45] on button "×" at bounding box center [892, 48] width 11 height 20
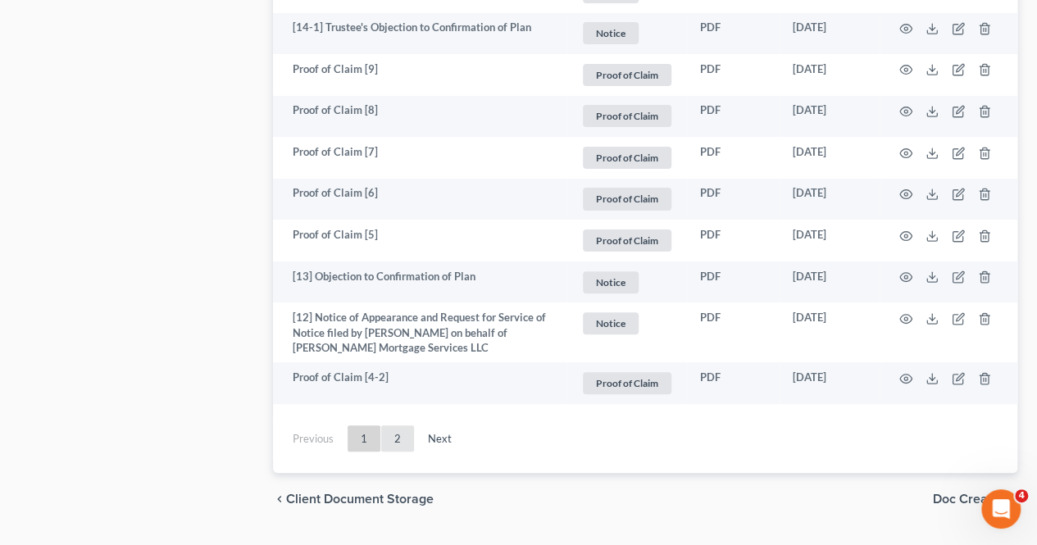
click at [398, 426] on link "2" at bounding box center [397, 439] width 33 height 26
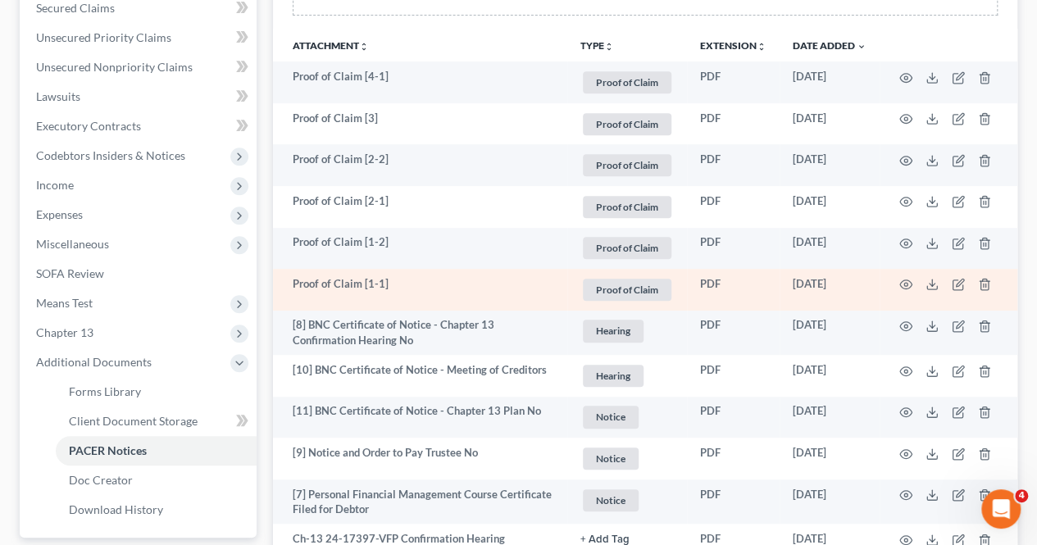
scroll to position [278, 0]
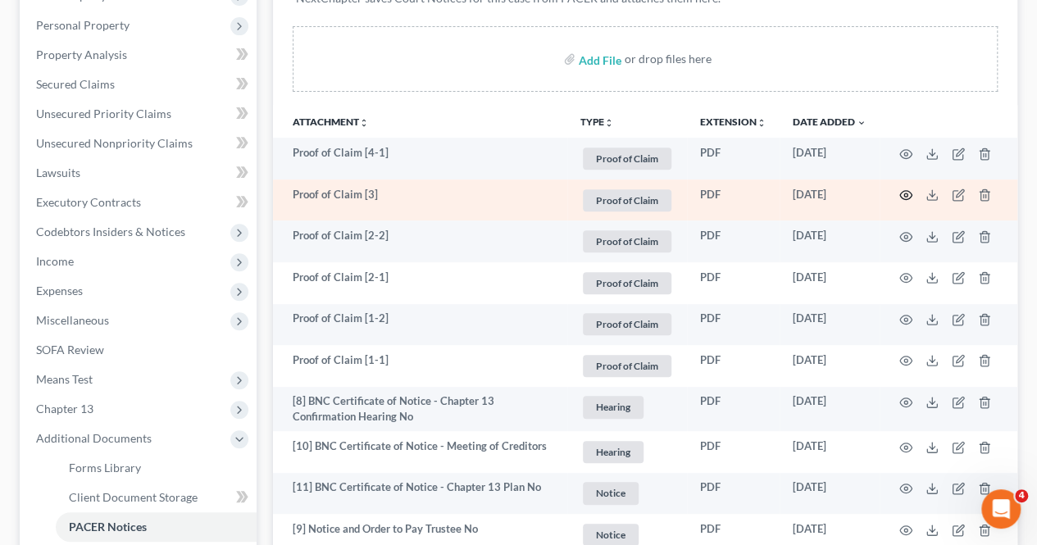
click at [903, 191] on icon "button" at bounding box center [906, 195] width 12 height 9
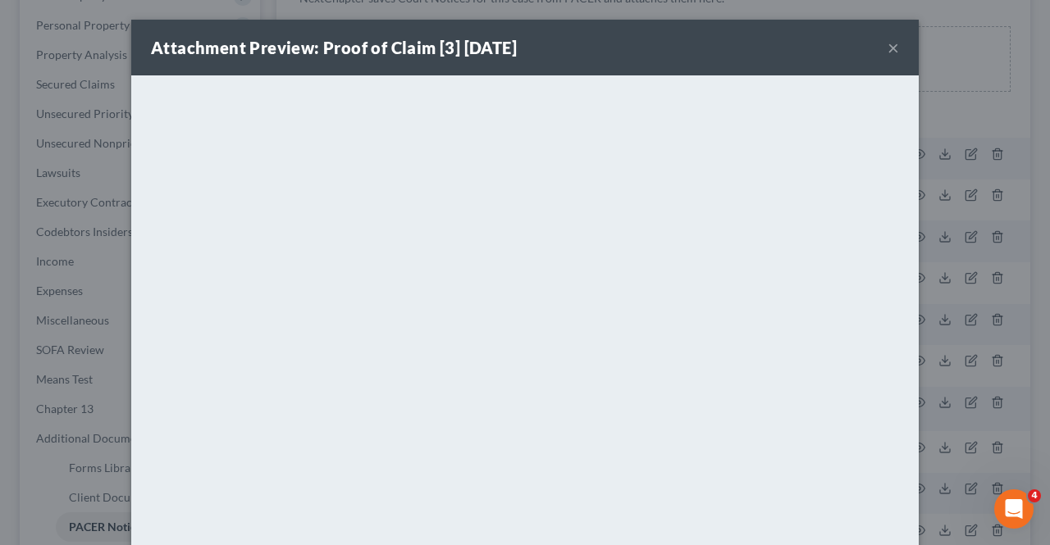
click at [890, 45] on button "×" at bounding box center [892, 48] width 11 height 20
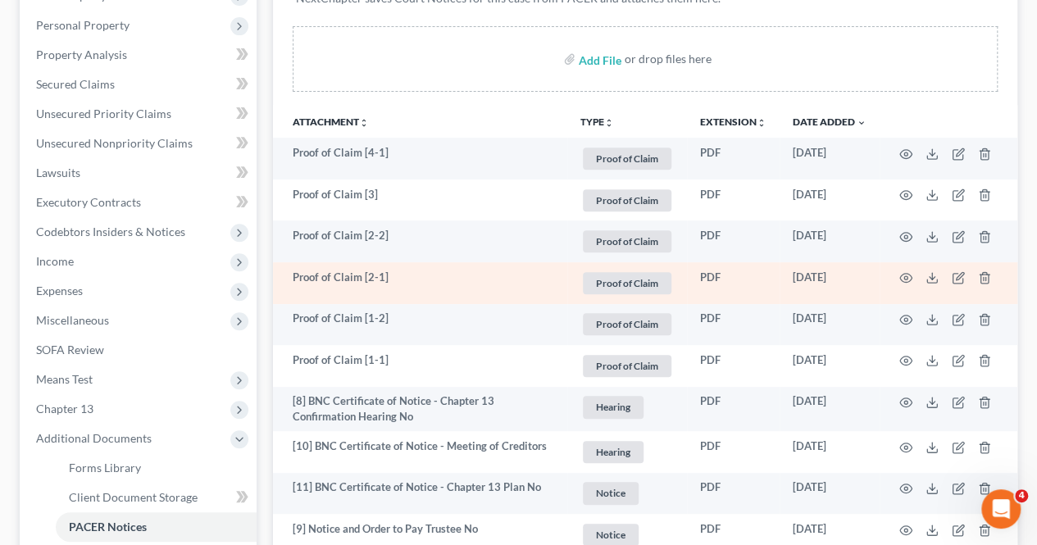
click at [915, 275] on td at bounding box center [949, 283] width 138 height 42
click at [909, 276] on icon "button" at bounding box center [906, 277] width 13 height 13
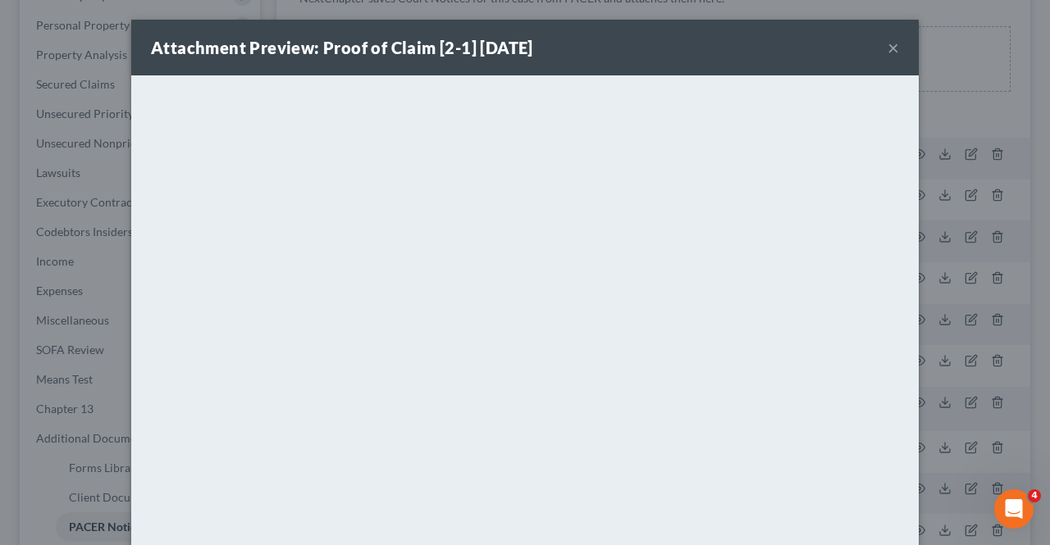
click at [887, 51] on button "×" at bounding box center [892, 48] width 11 height 20
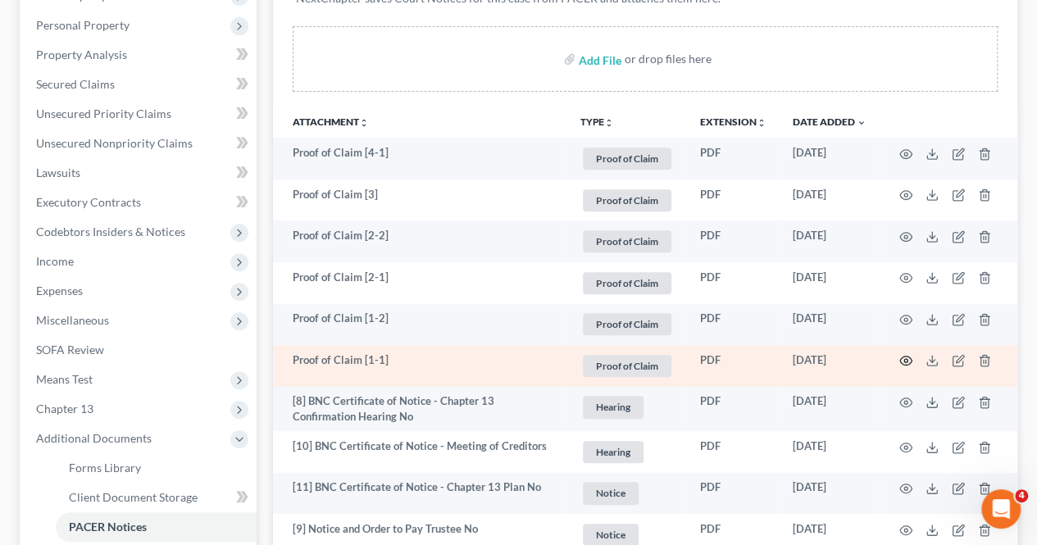
click at [902, 357] on icon "button" at bounding box center [906, 360] width 13 height 13
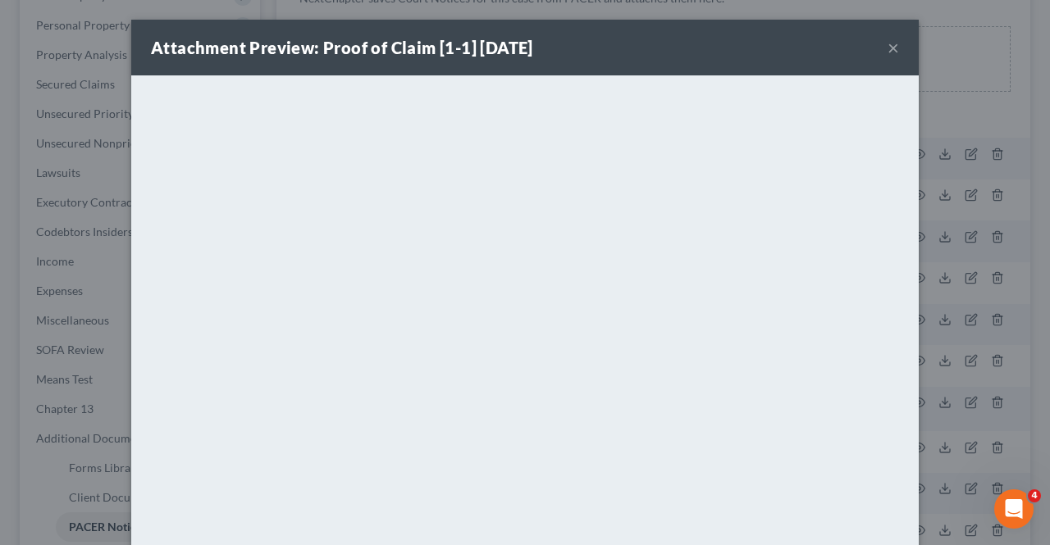
click at [887, 48] on button "×" at bounding box center [892, 48] width 11 height 20
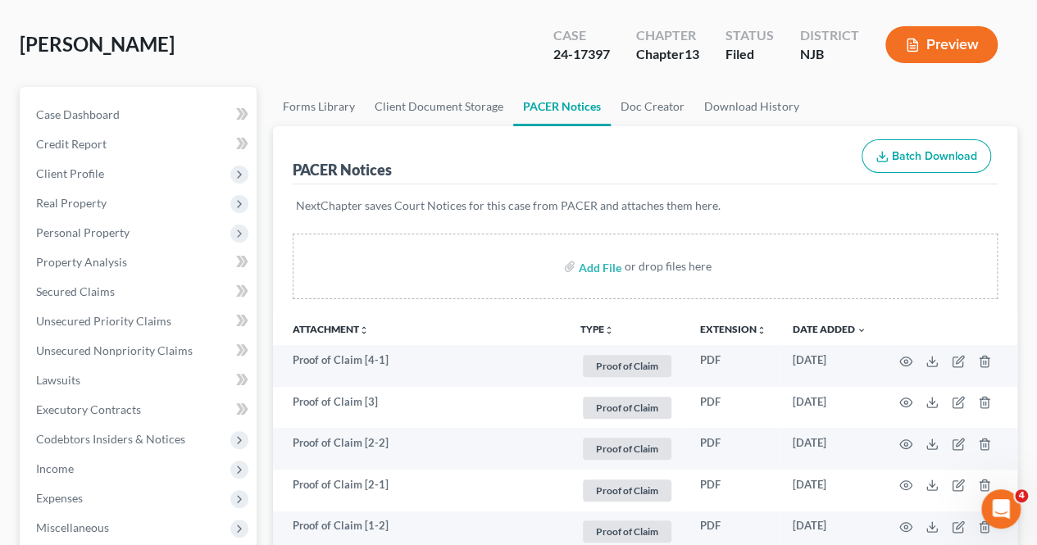
scroll to position [0, 0]
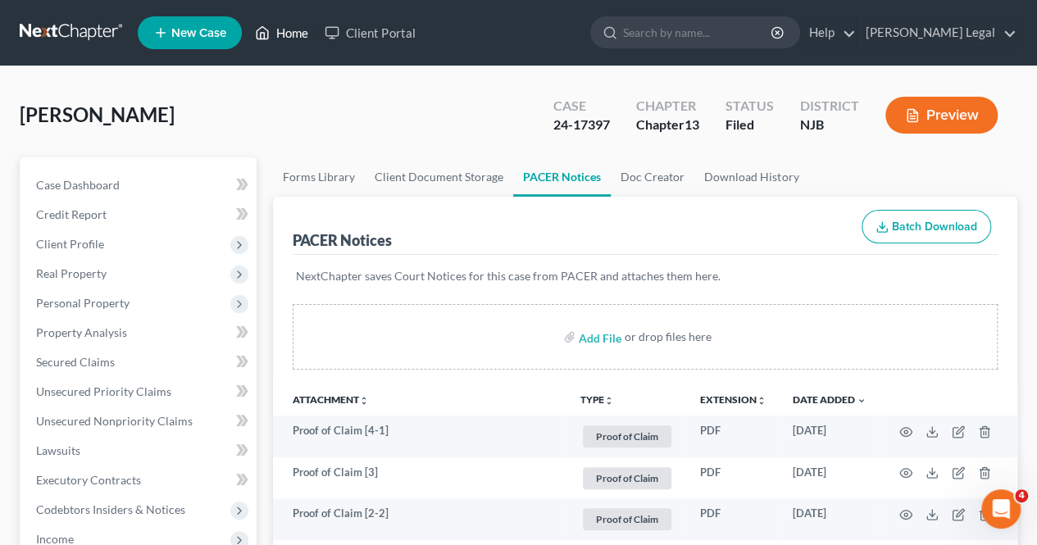
click at [287, 24] on link "Home" at bounding box center [282, 33] width 70 height 30
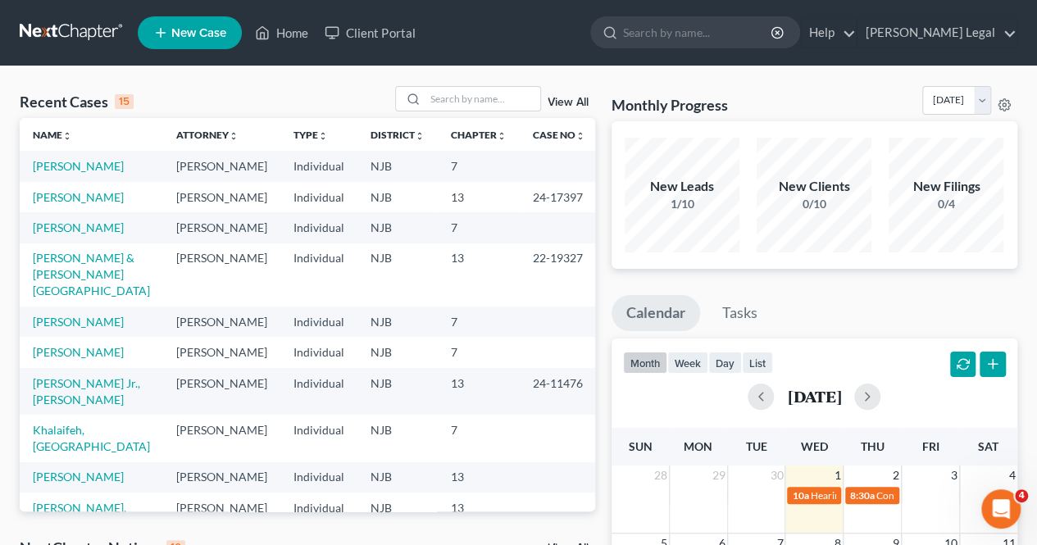
click at [502, 99] on input "search" at bounding box center [483, 99] width 115 height 24
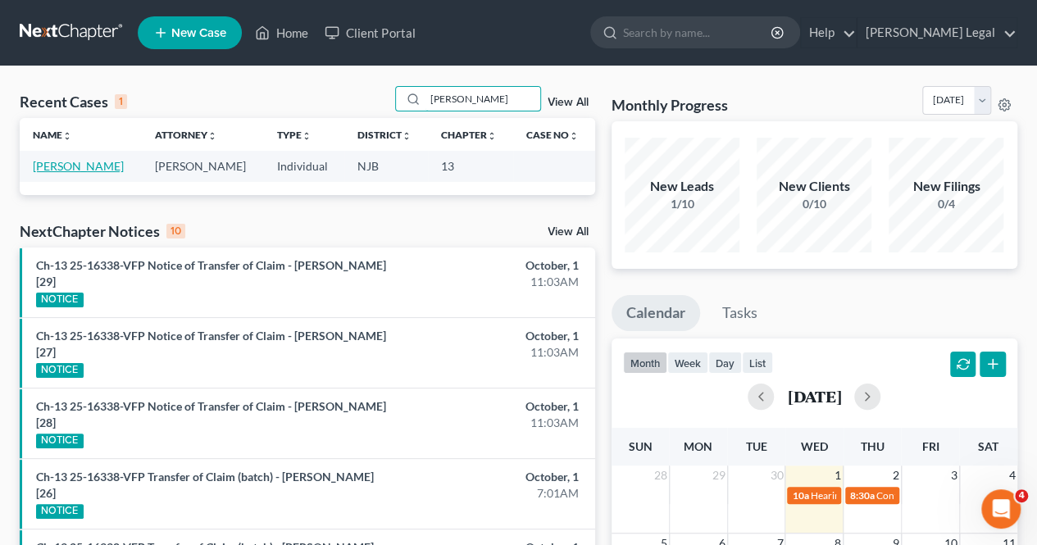
type input "[PERSON_NAME]"
click at [86, 171] on link "[PERSON_NAME]" at bounding box center [78, 166] width 91 height 14
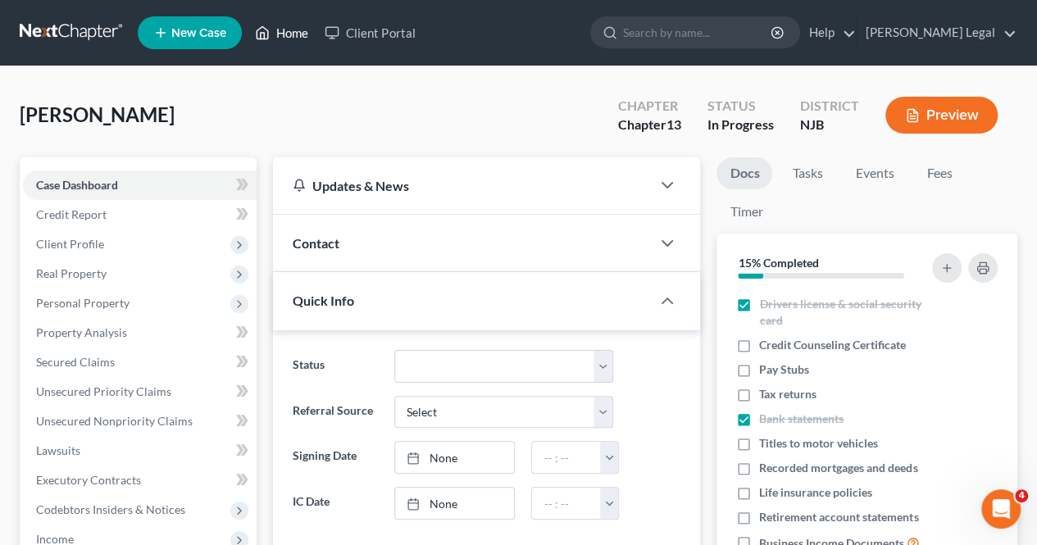
click at [305, 34] on link "Home" at bounding box center [282, 33] width 70 height 30
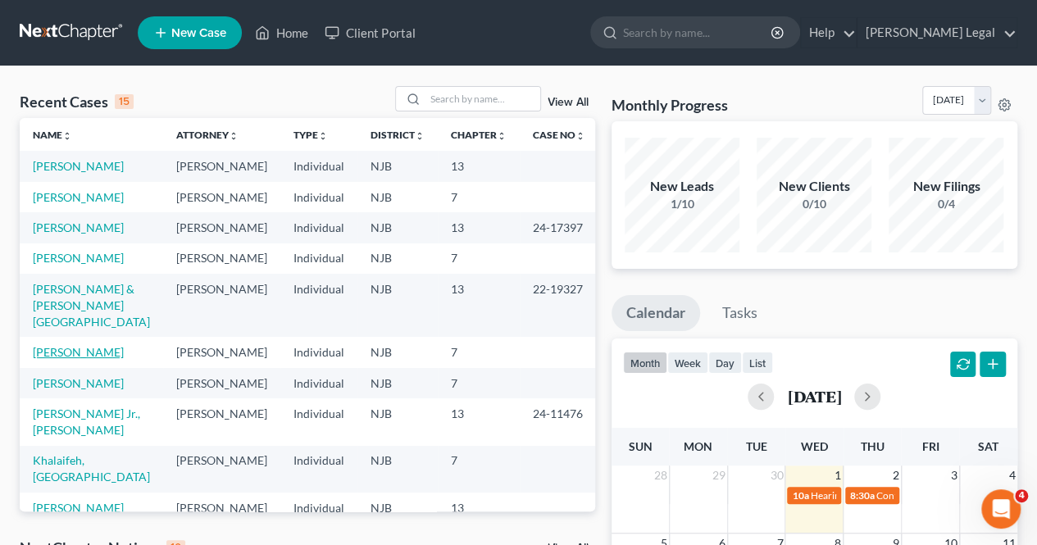
click at [79, 359] on link "[PERSON_NAME]" at bounding box center [78, 352] width 91 height 14
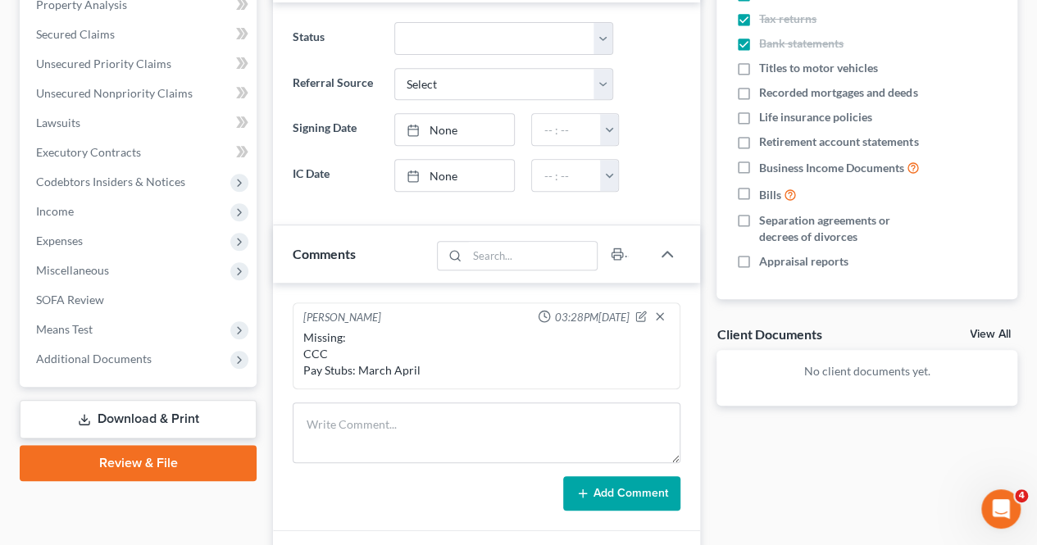
scroll to position [410, 0]
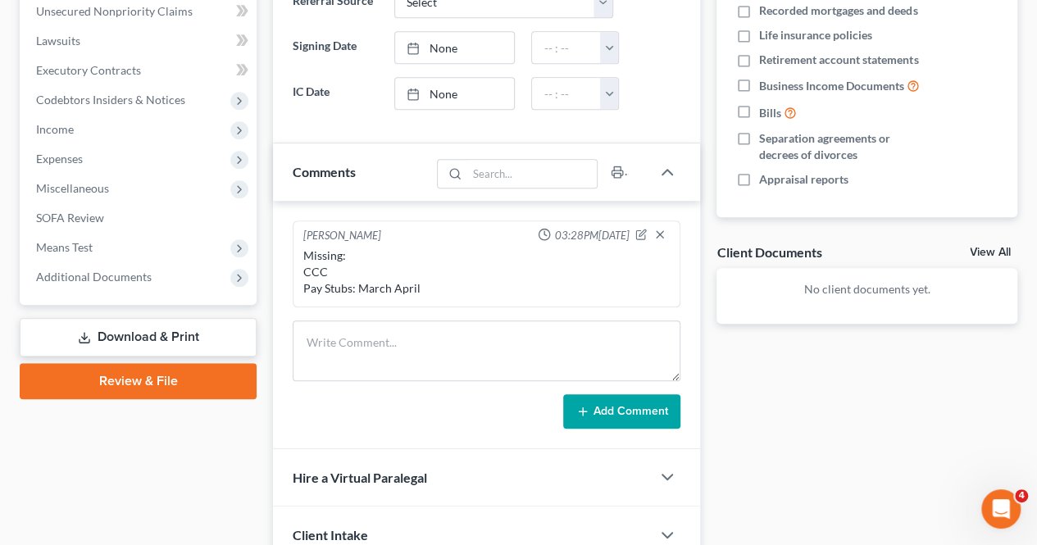
click at [743, 417] on div "Docs Tasks Events Fees Timer 30% Completed Nothing here yet! Drivers license & …" at bounding box center [867, 184] width 317 height 875
click at [452, 273] on div "Missing: CCC Pay Stubs: March April" at bounding box center [486, 272] width 367 height 49
drag, startPoint x: 443, startPoint y: 289, endPoint x: 412, endPoint y: 292, distance: 31.3
click at [433, 291] on div "Missing: CCC Pay Stubs: March April" at bounding box center [486, 272] width 367 height 49
click at [412, 292] on div "Missing: CCC Pay Stubs: March April" at bounding box center [486, 272] width 367 height 49
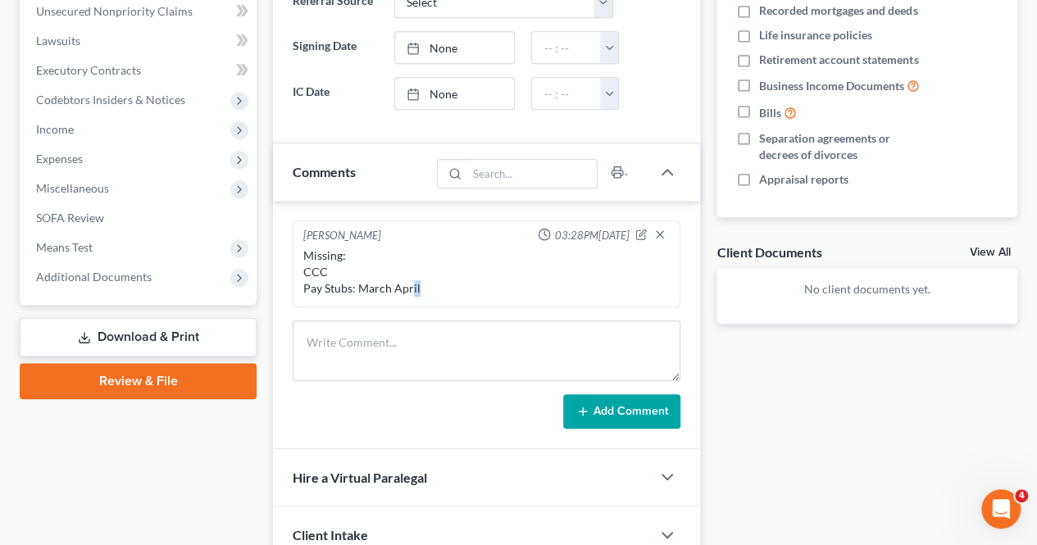
click at [482, 293] on div "Missing: CCC Pay Stubs: March April" at bounding box center [486, 272] width 373 height 56
click at [645, 230] on icon "button" at bounding box center [641, 234] width 11 height 11
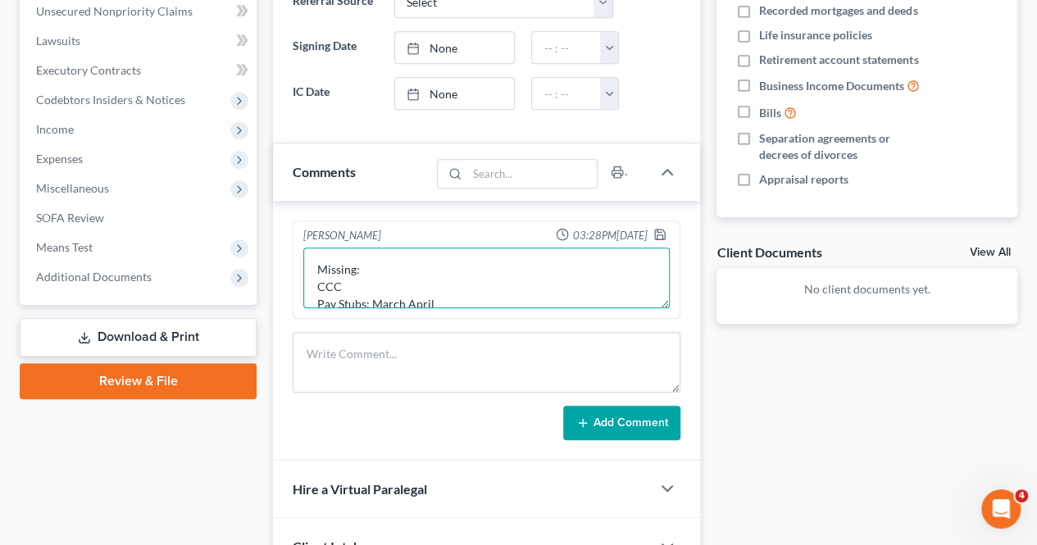
click at [508, 299] on textarea "Missing: CCC Pay Stubs: March April" at bounding box center [486, 278] width 367 height 61
type textarea "Missing: CCC Pay Stubs: March April (Received)"
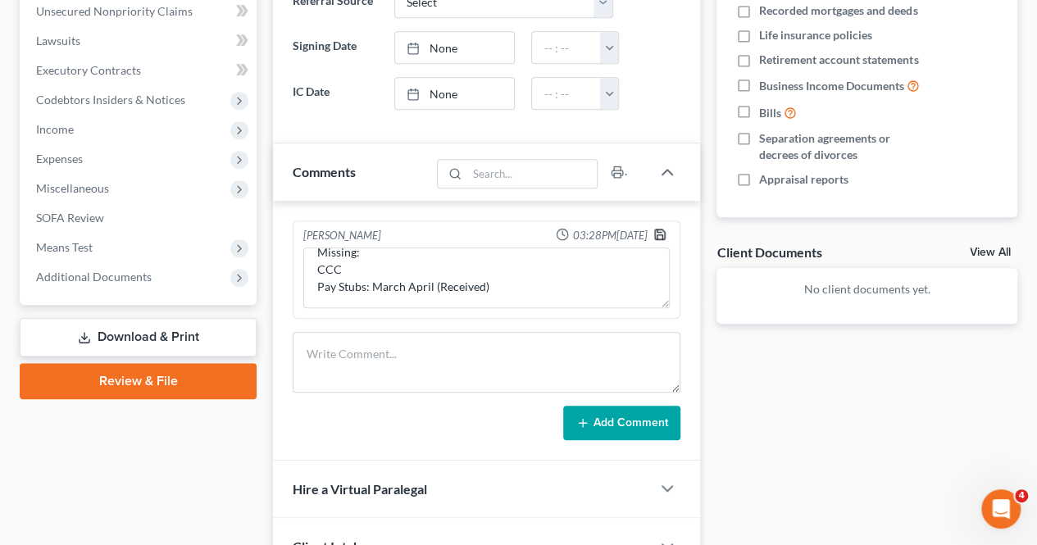
click at [664, 232] on icon "button" at bounding box center [660, 234] width 13 height 13
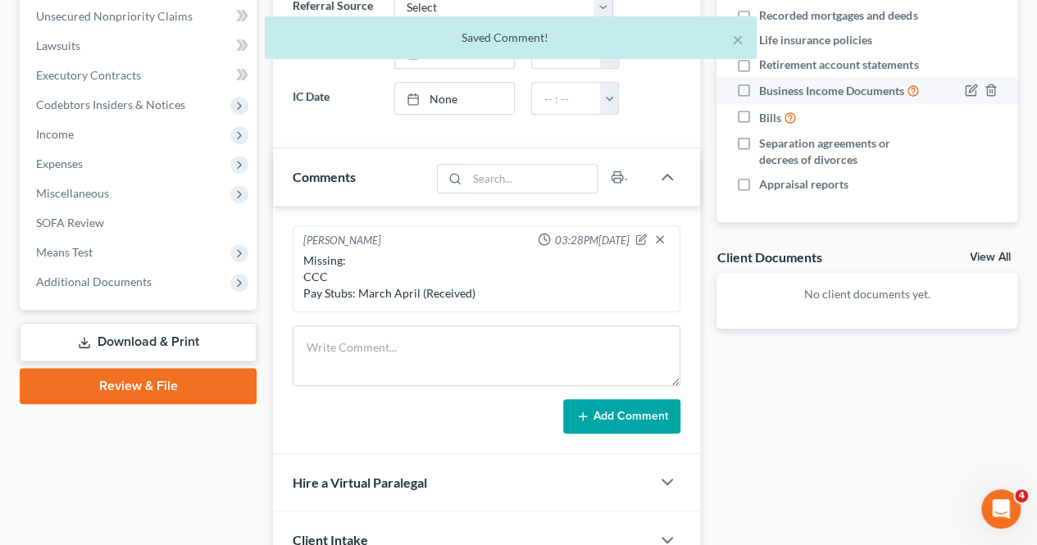
scroll to position [328, 0]
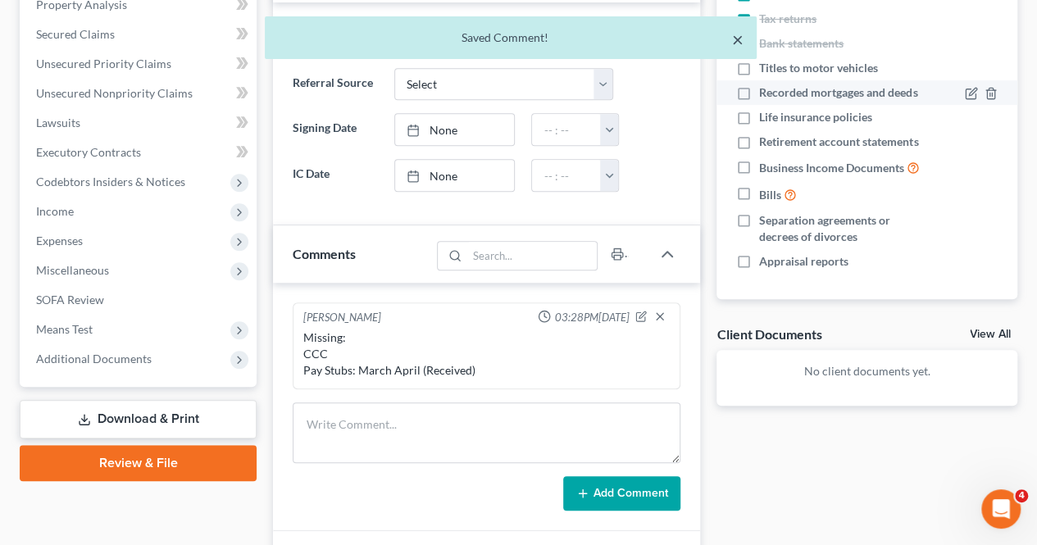
click at [738, 39] on button "×" at bounding box center [737, 40] width 11 height 20
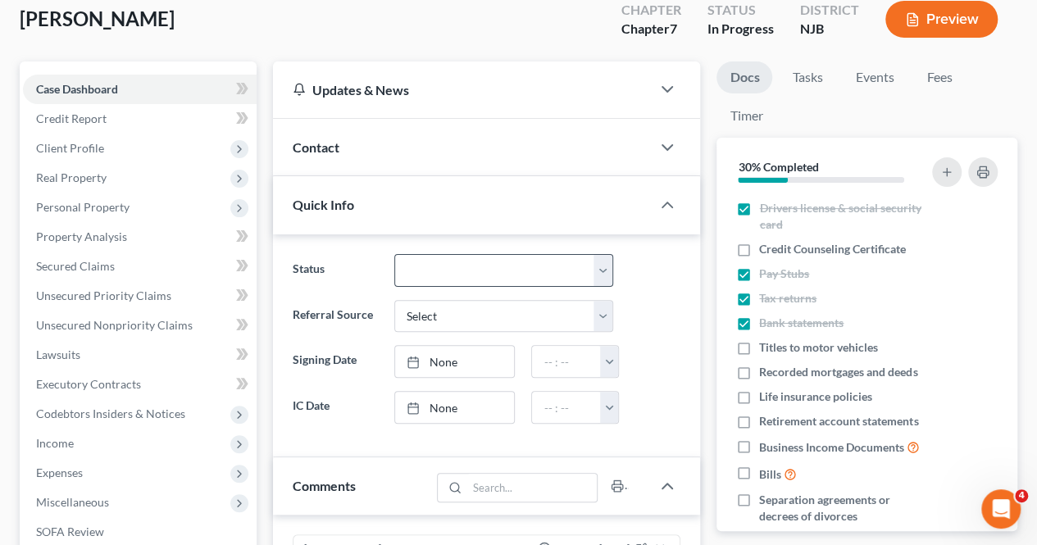
scroll to position [82, 0]
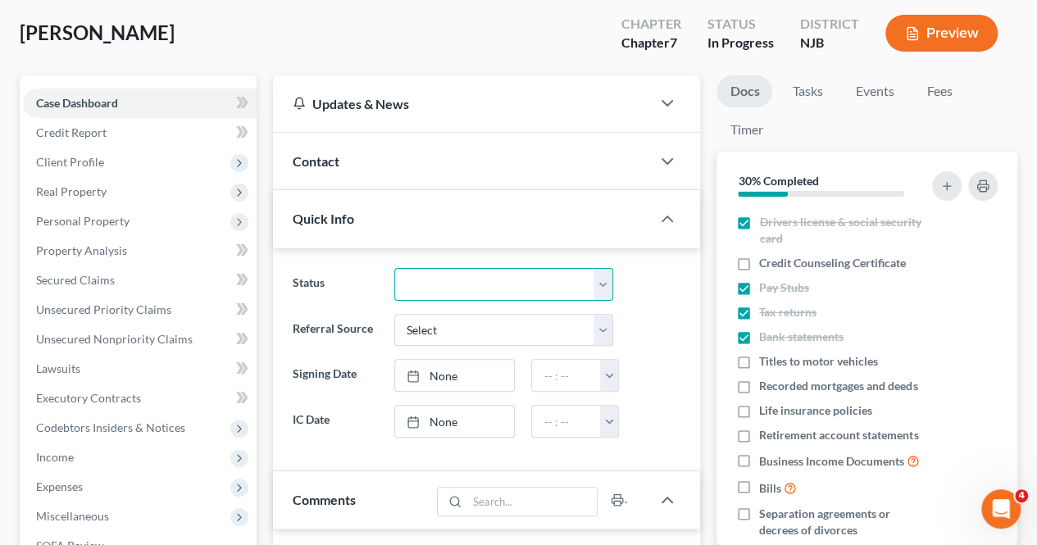
click at [451, 293] on select "Discharged Dismissed Filed In Progress Lead Ready to File To Review" at bounding box center [504, 284] width 220 height 33
select select "6"
click at [394, 268] on select "Discharged Dismissed Filed In Progress Lead Ready to File To Review" at bounding box center [504, 284] width 220 height 33
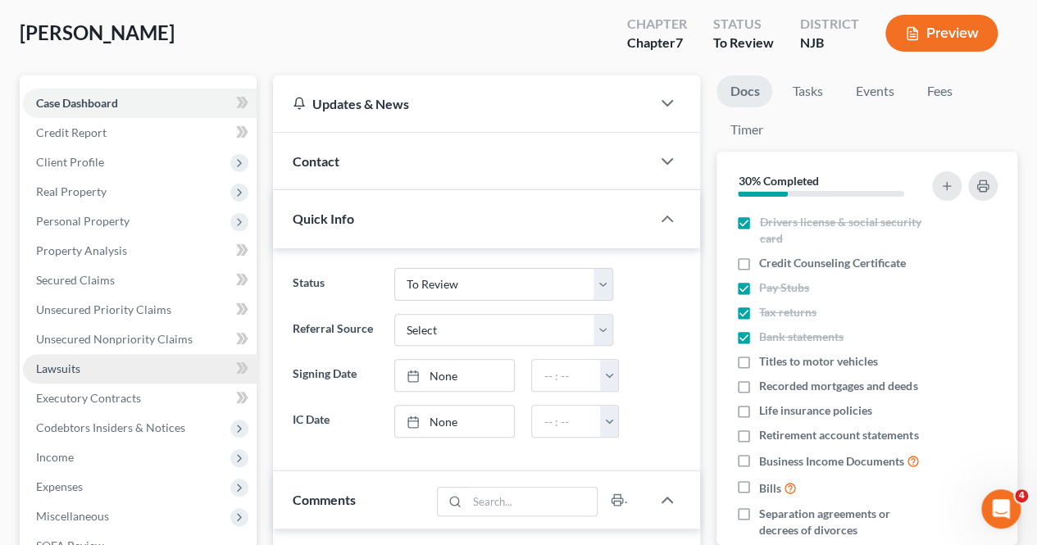
click at [132, 359] on link "Lawsuits" at bounding box center [140, 369] width 234 height 30
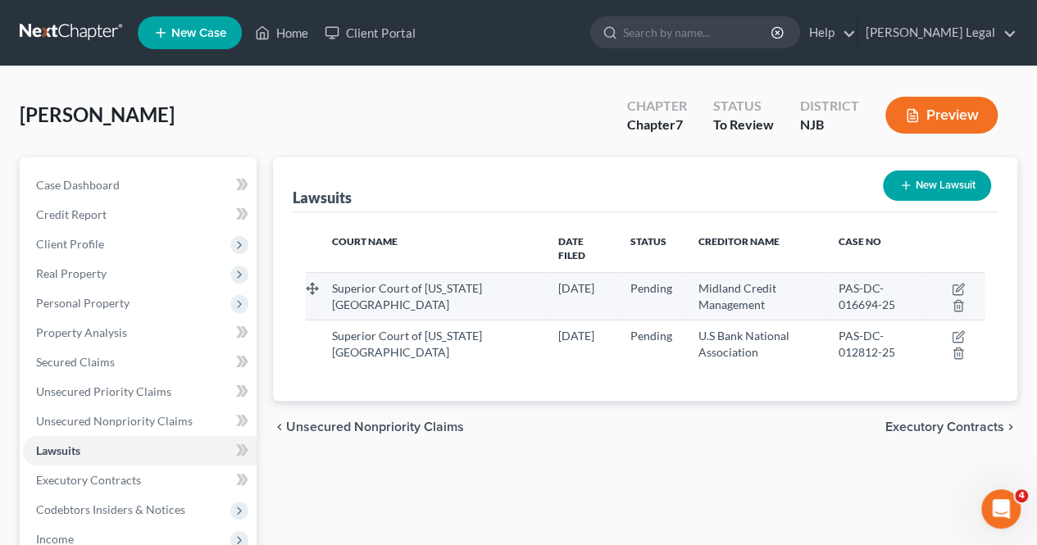
scroll to position [82, 0]
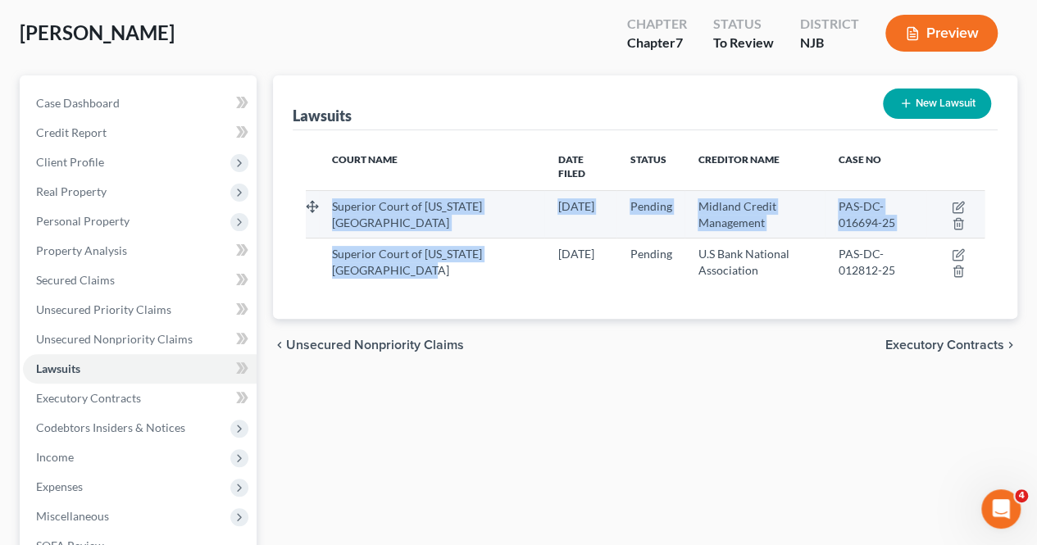
drag, startPoint x: 436, startPoint y: 260, endPoint x: 312, endPoint y: 196, distance: 139.4
click at [312, 196] on tbody "Superior Court of [US_STATE][GEOGRAPHIC_DATA] [DATE] Pending Midland Credit Man…" at bounding box center [645, 237] width 679 height 95
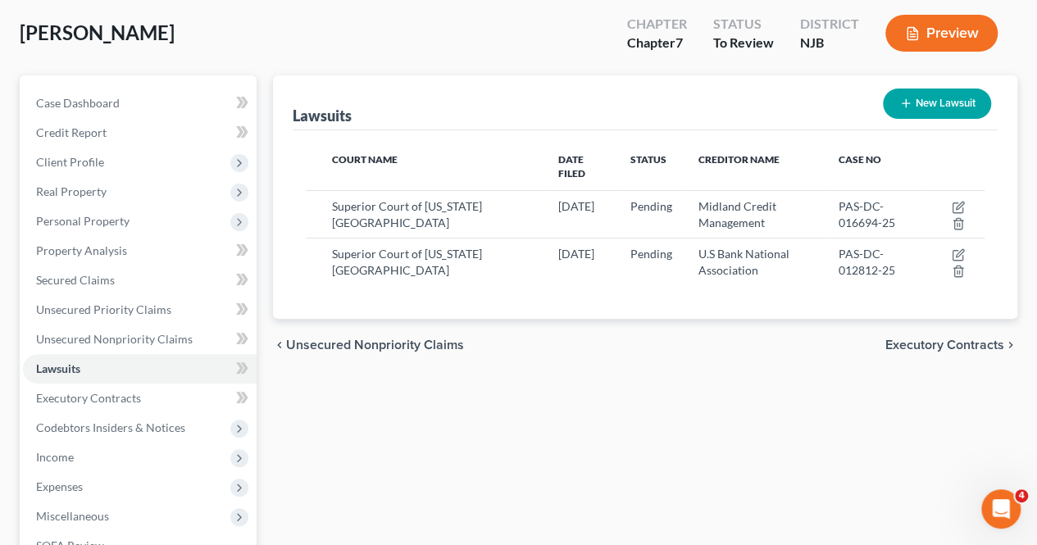
click at [508, 319] on div "chevron_left Unsecured Nonpriority Claims Executory Contracts chevron_right" at bounding box center [645, 345] width 745 height 52
click at [974, 339] on span "Executory Contracts" at bounding box center [945, 345] width 119 height 13
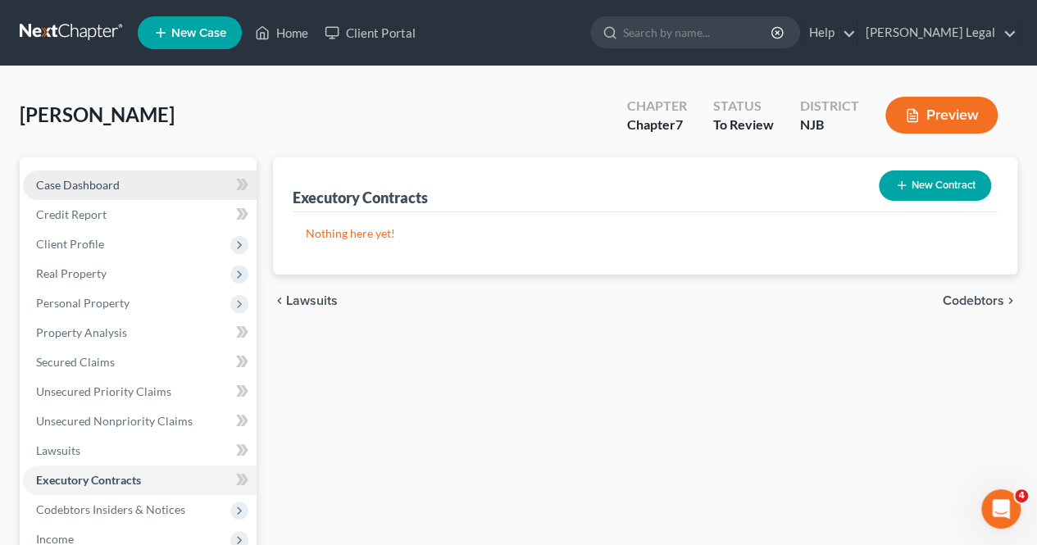
click at [126, 188] on link "Case Dashboard" at bounding box center [140, 186] width 234 height 30
select select "6"
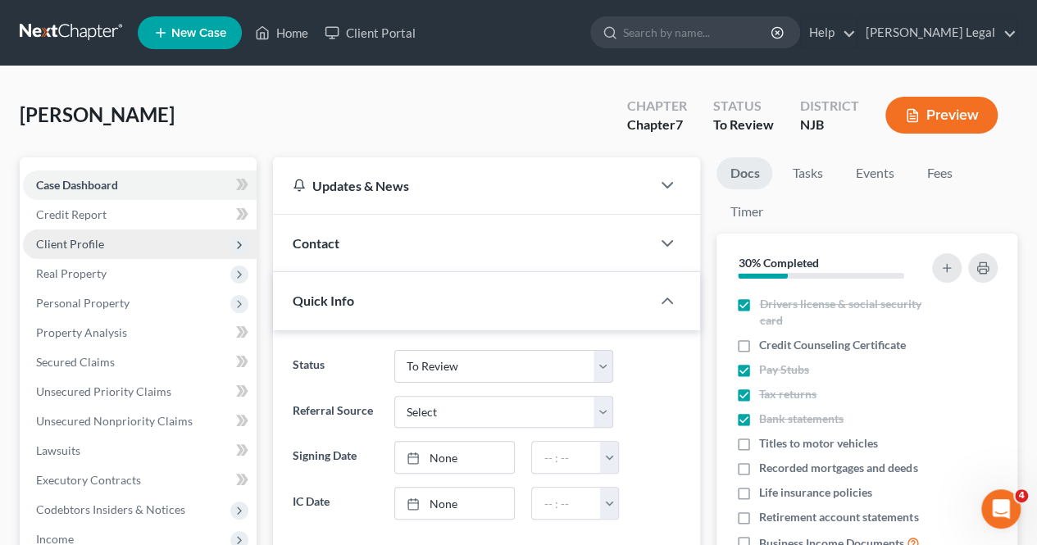
click at [142, 253] on span "Client Profile" at bounding box center [140, 245] width 234 height 30
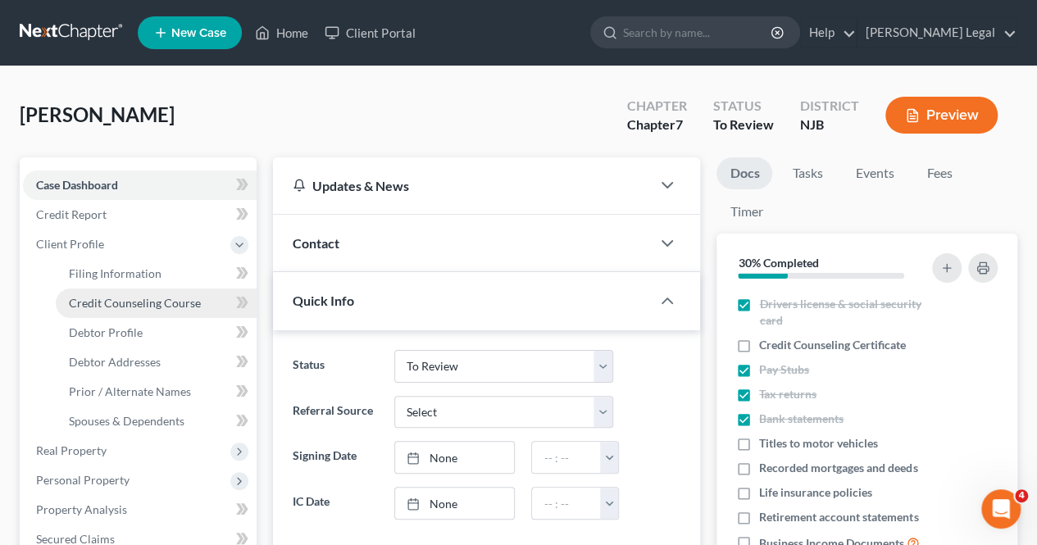
click at [124, 306] on span "Credit Counseling Course" at bounding box center [135, 303] width 132 height 14
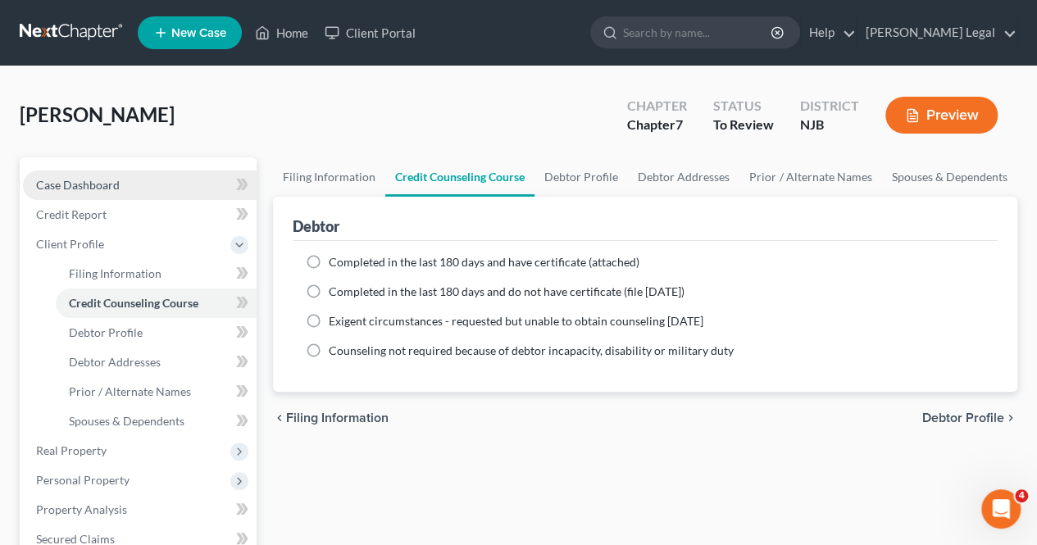
click at [166, 193] on link "Case Dashboard" at bounding box center [140, 186] width 234 height 30
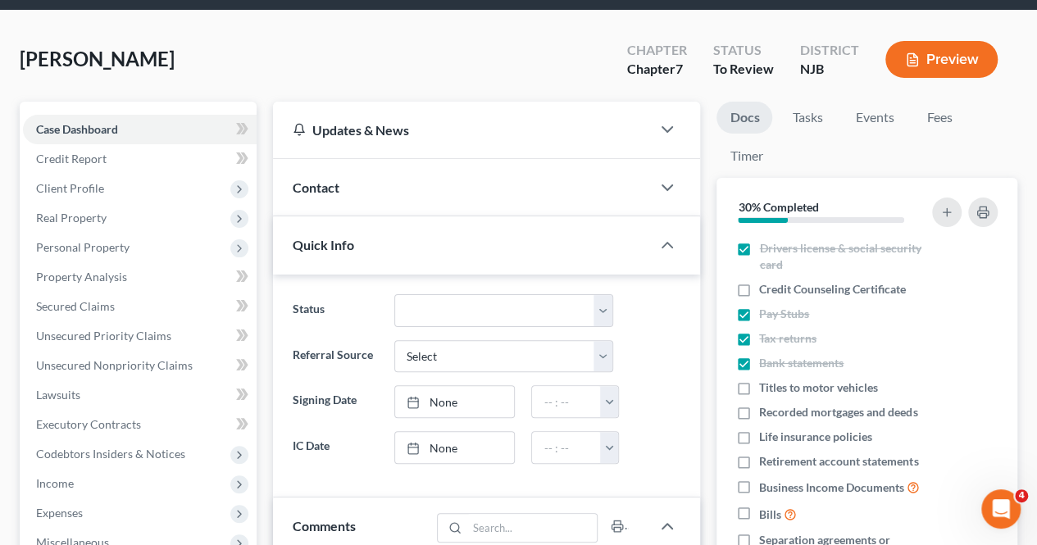
scroll to position [82, 0]
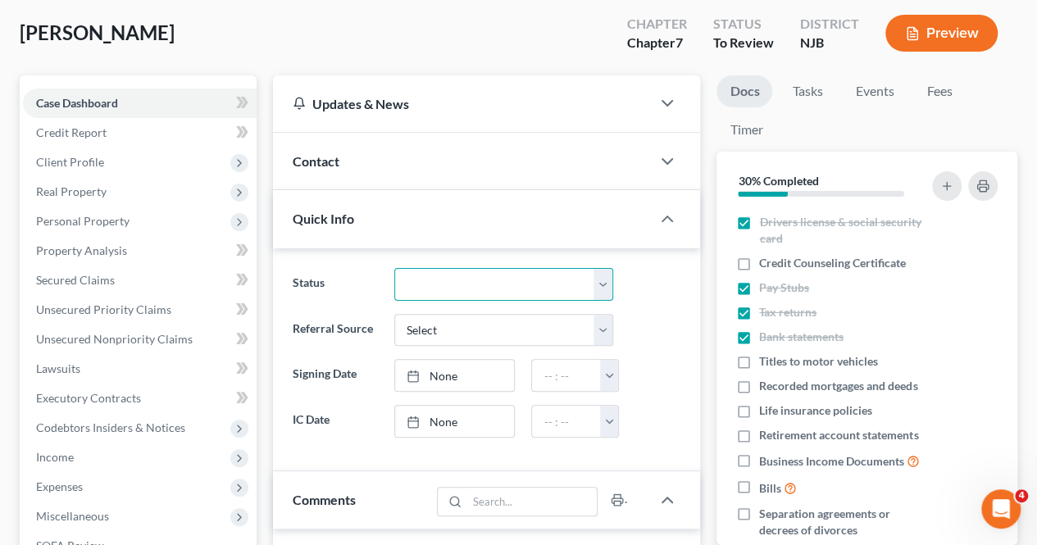
click at [416, 279] on select "Discharged Dismissed Filed In Progress Lead Ready to File To Review" at bounding box center [504, 284] width 220 height 33
click at [342, 324] on label "Referral Source" at bounding box center [335, 330] width 101 height 33
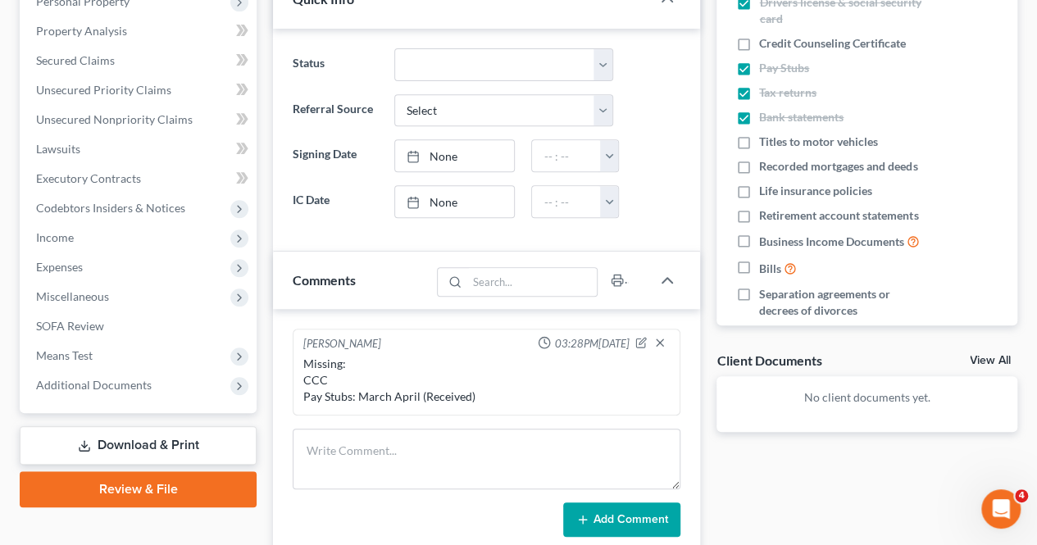
scroll to position [328, 0]
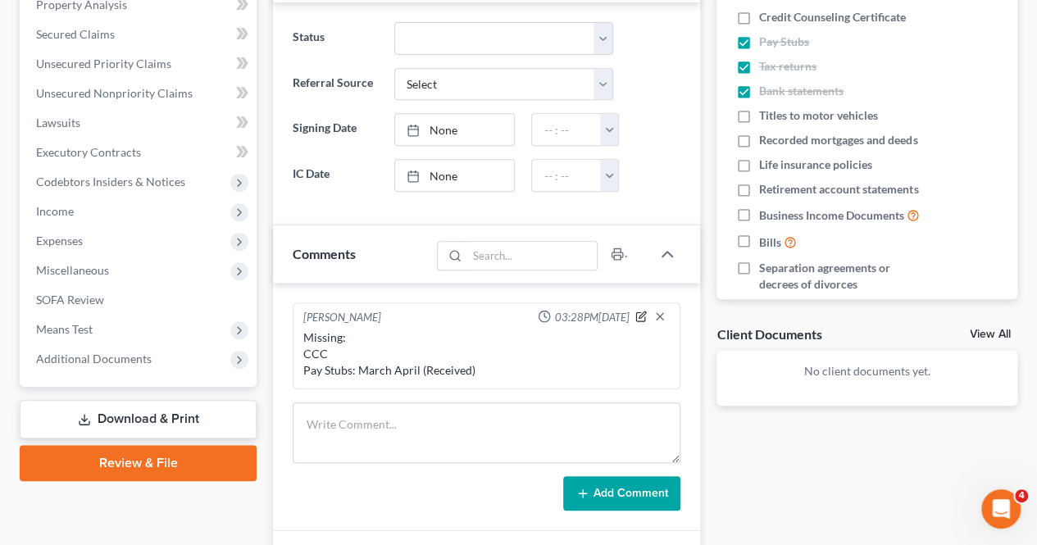
drag, startPoint x: 636, startPoint y: 308, endPoint x: 628, endPoint y: 312, distance: 9.2
click at [635, 310] on div "[PERSON_NAME] 03:28PM[DATE]" at bounding box center [486, 318] width 373 height 16
click at [640, 312] on icon "button" at bounding box center [643, 315] width 7 height 7
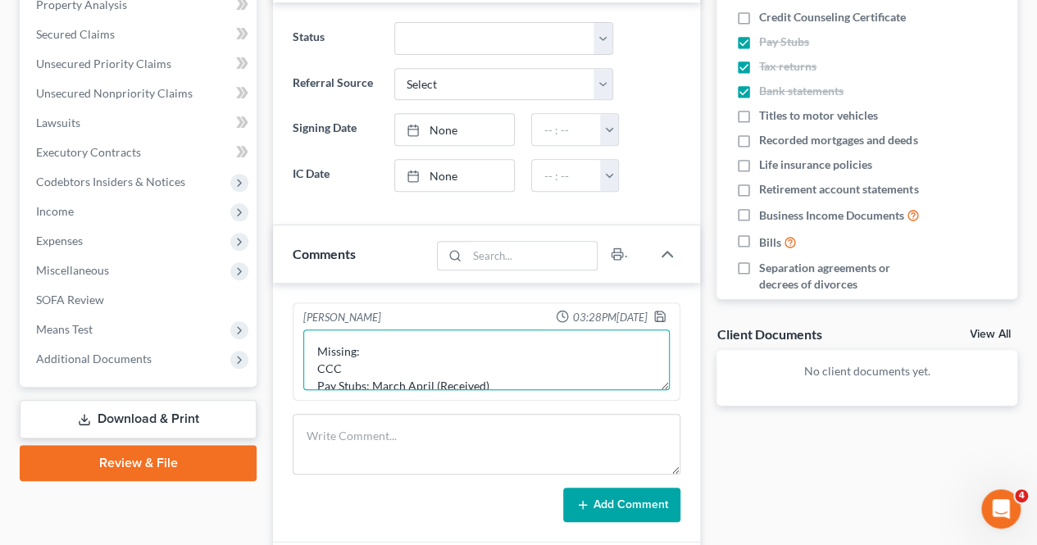
click at [410, 365] on textarea "Missing: CCC Pay Stubs: March April (Received)" at bounding box center [486, 360] width 367 height 61
type textarea "Missing: CCC $850 VP Pay Stubs: March April (Received)"
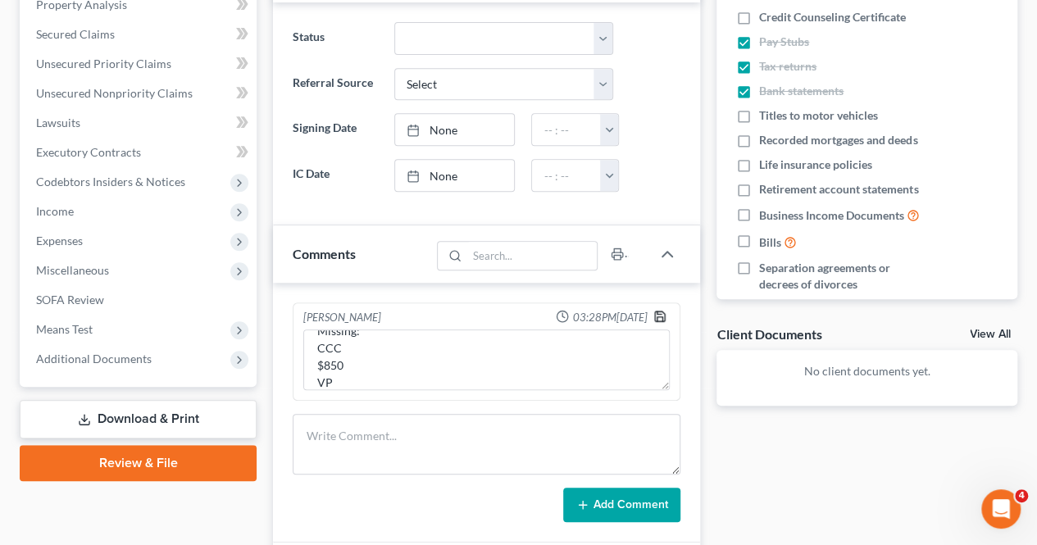
click at [661, 312] on icon "button" at bounding box center [660, 316] width 13 height 13
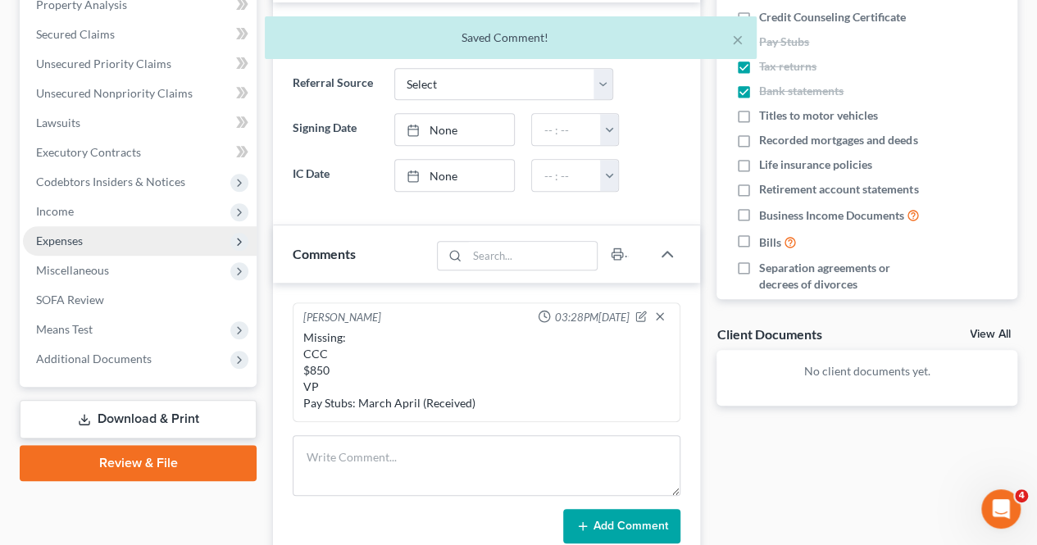
click at [90, 240] on span "Expenses" at bounding box center [140, 241] width 234 height 30
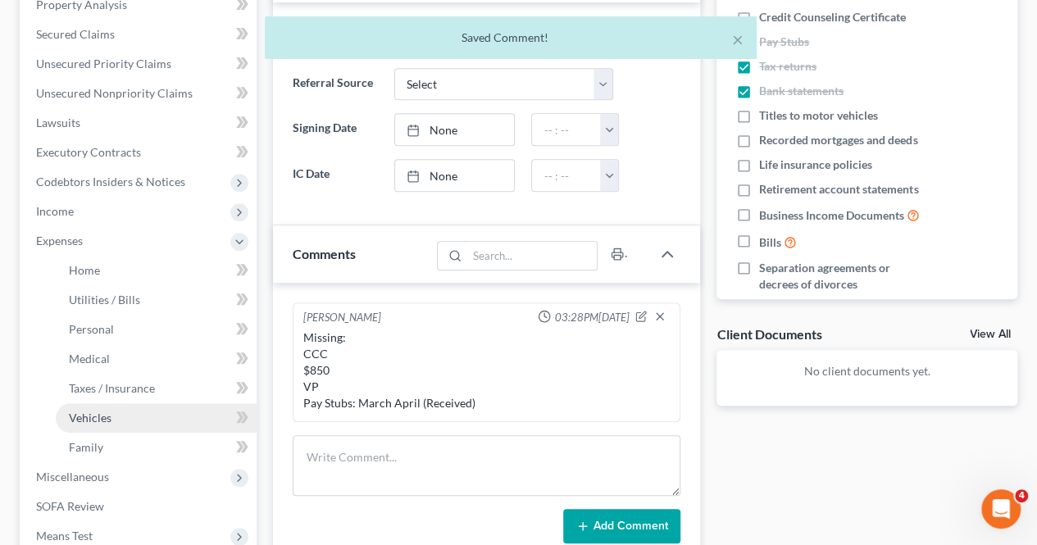
click at [93, 419] on span "Vehicles" at bounding box center [90, 418] width 43 height 14
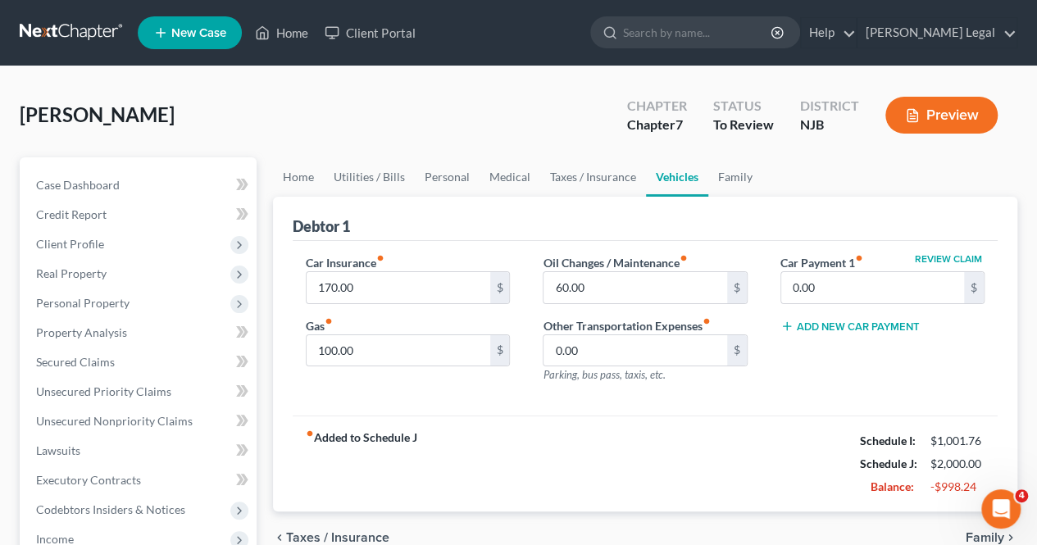
click at [918, 112] on icon "button" at bounding box center [912, 115] width 15 height 15
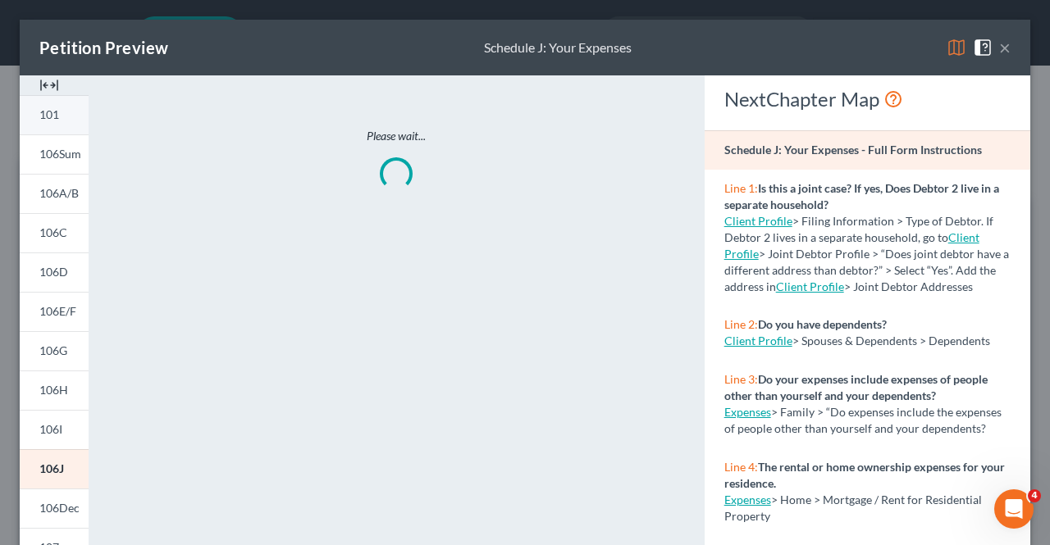
click at [52, 127] on link "101" at bounding box center [54, 114] width 69 height 39
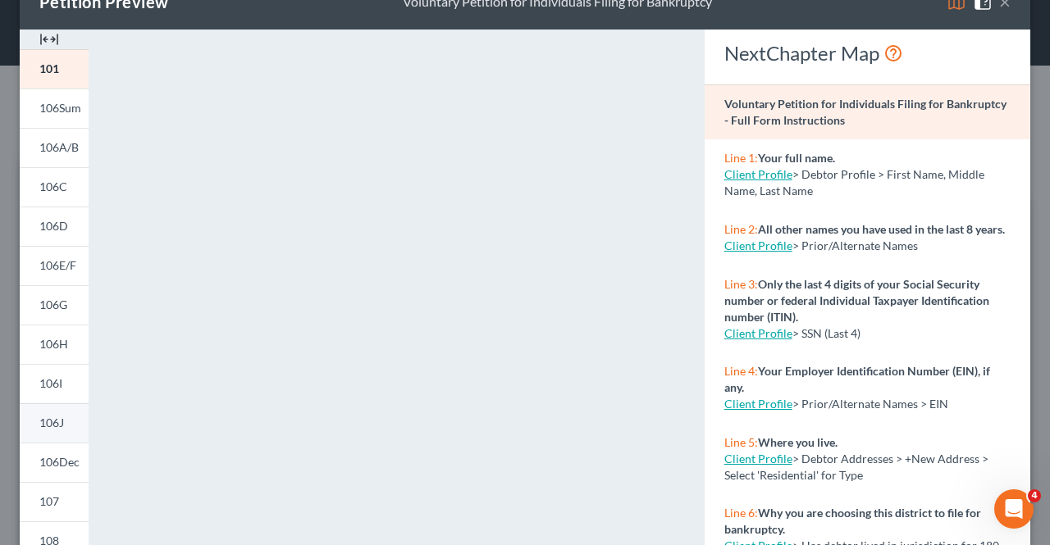
scroll to position [82, 0]
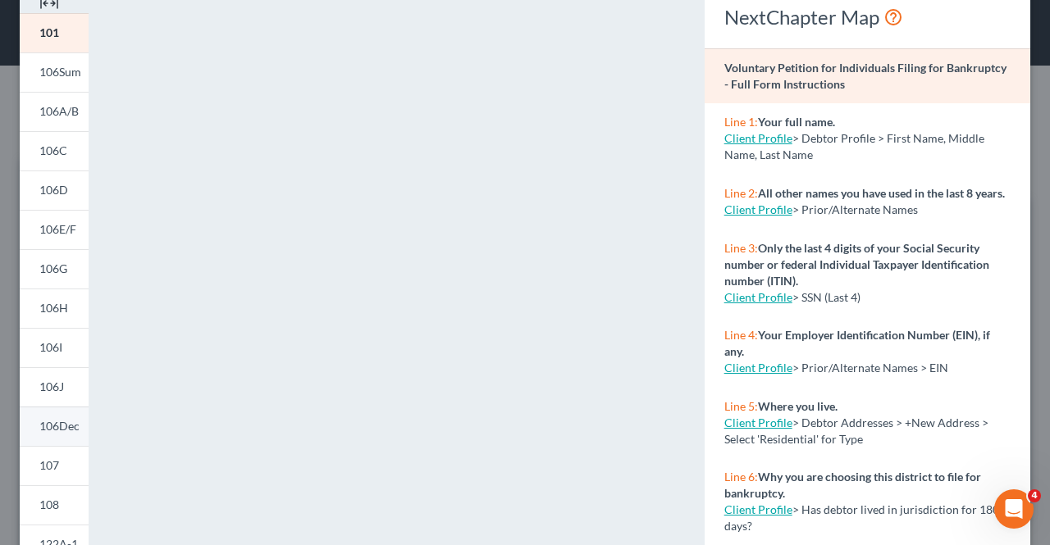
click at [56, 422] on span "106Dec" at bounding box center [59, 426] width 40 height 14
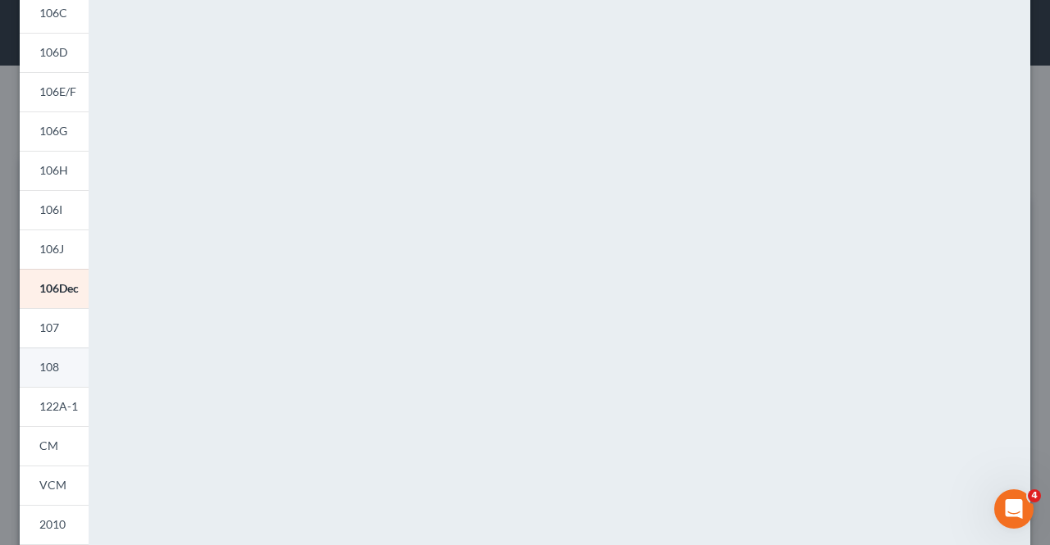
scroll to position [246, 0]
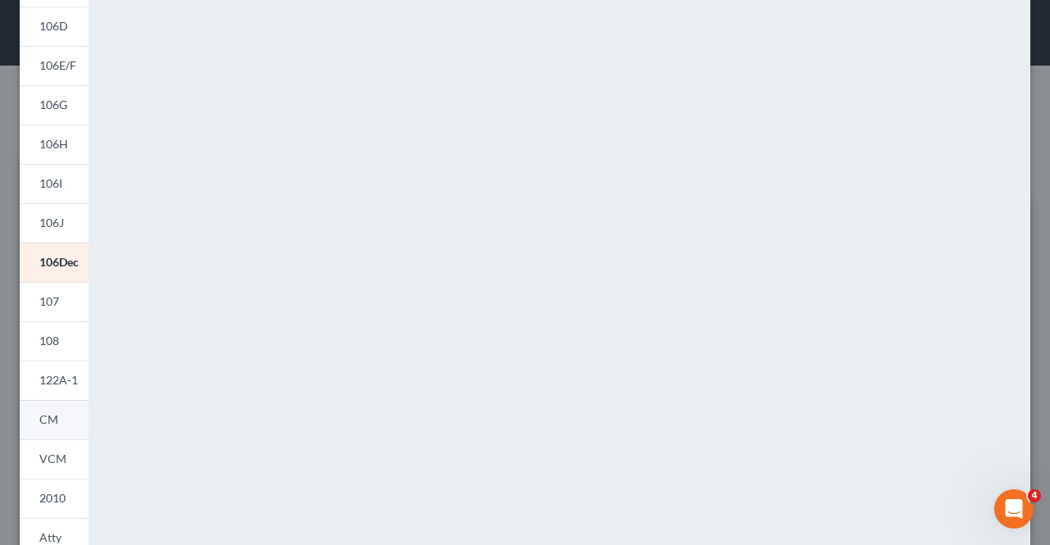
click at [65, 424] on link "CM" at bounding box center [54, 419] width 69 height 39
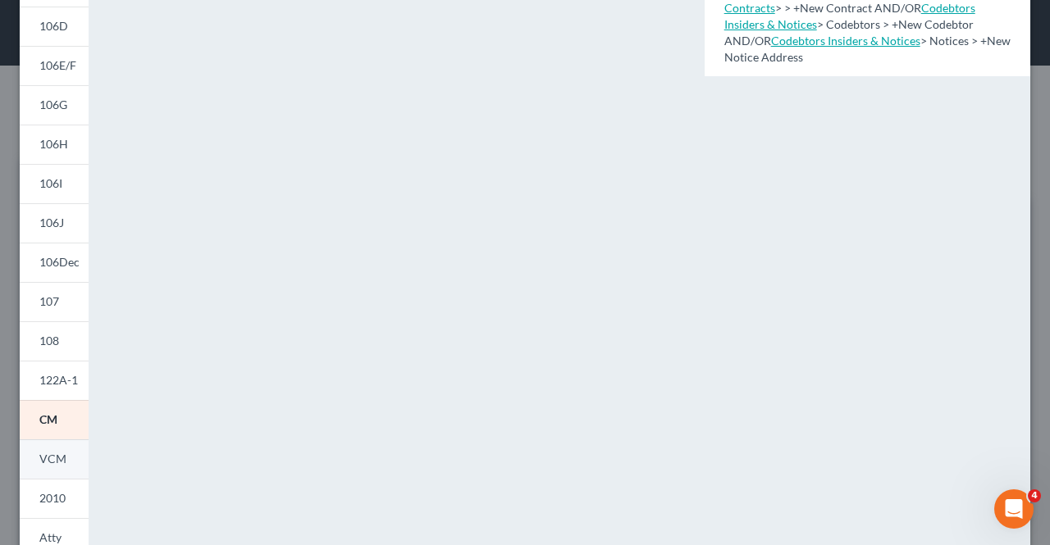
click at [32, 457] on link "VCM" at bounding box center [54, 459] width 69 height 39
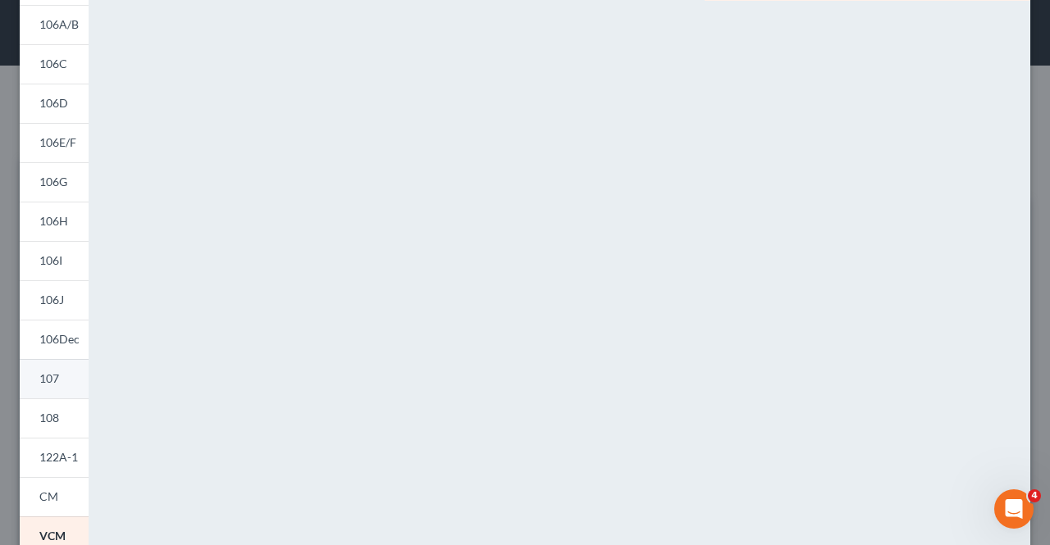
scroll to position [328, 0]
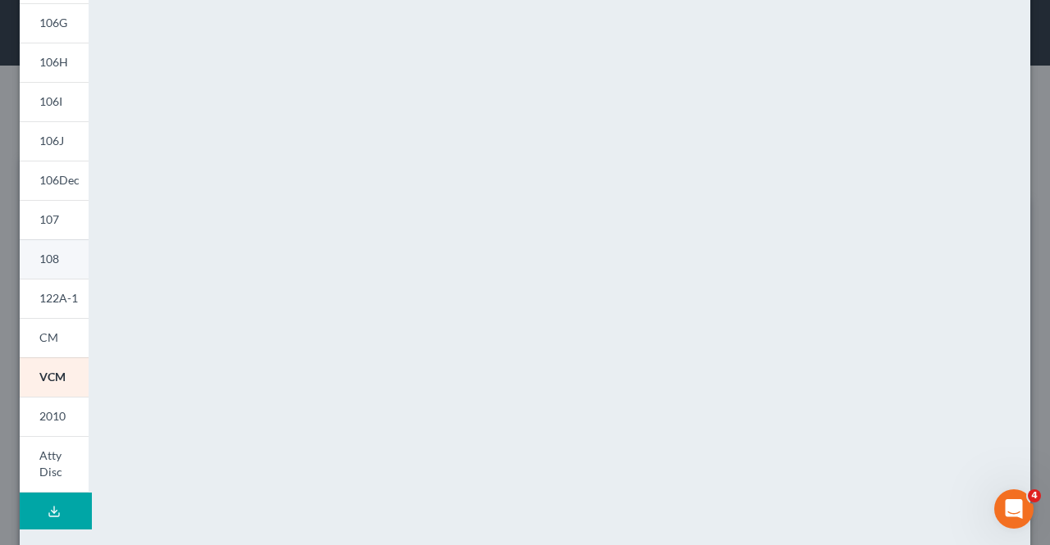
click at [55, 248] on link "108" at bounding box center [54, 258] width 69 height 39
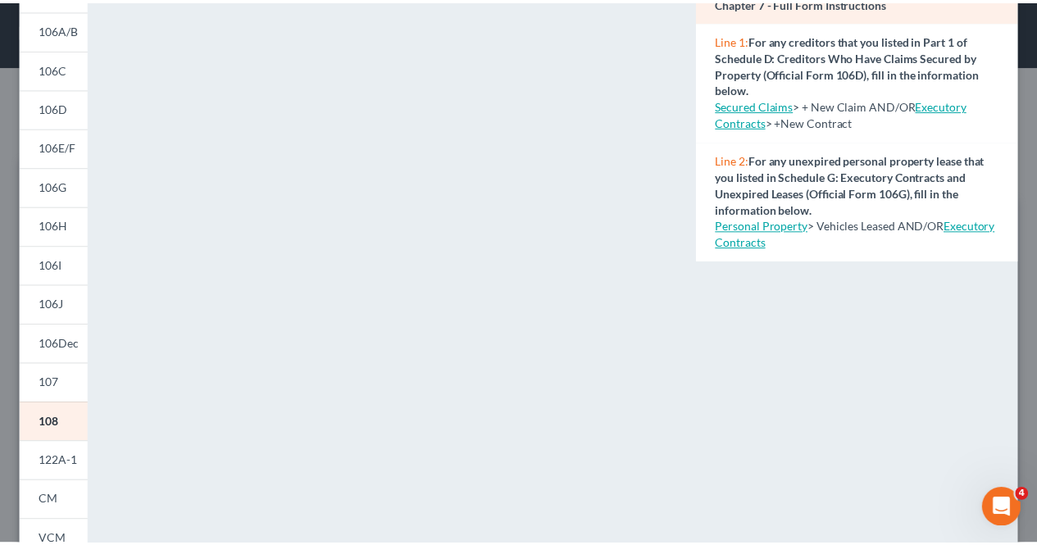
scroll to position [0, 0]
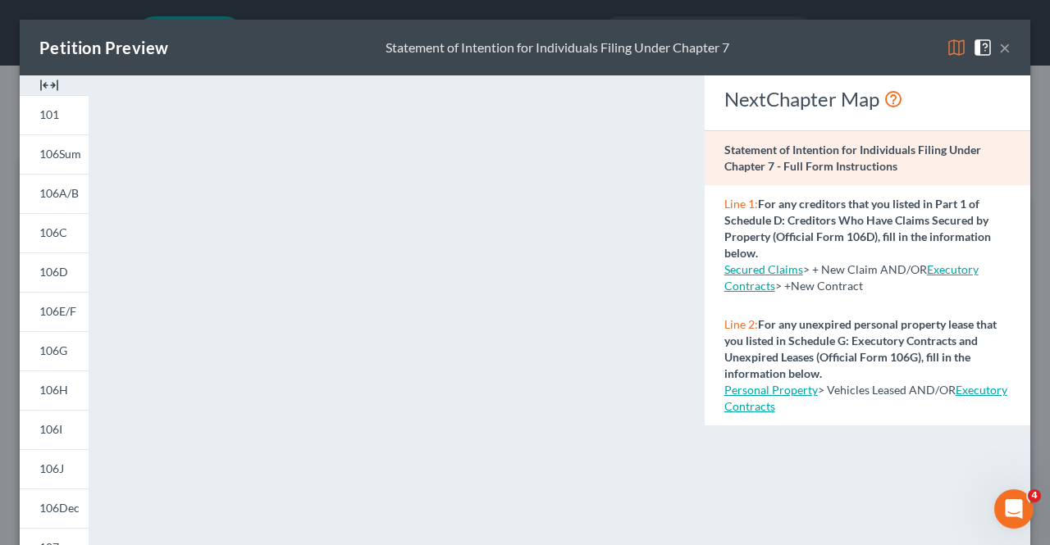
click at [999, 53] on div "Petition Preview Statement of Intention for Individuals Filing Under Chapter 7 ×" at bounding box center [525, 48] width 1010 height 56
click at [999, 49] on button "×" at bounding box center [1004, 48] width 11 height 20
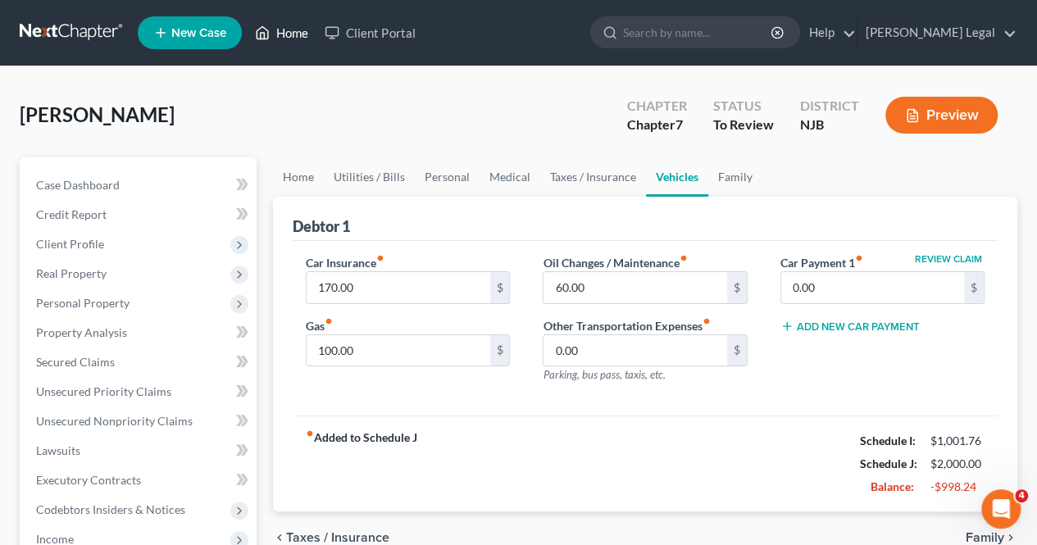
click at [274, 23] on link "Home" at bounding box center [282, 33] width 70 height 30
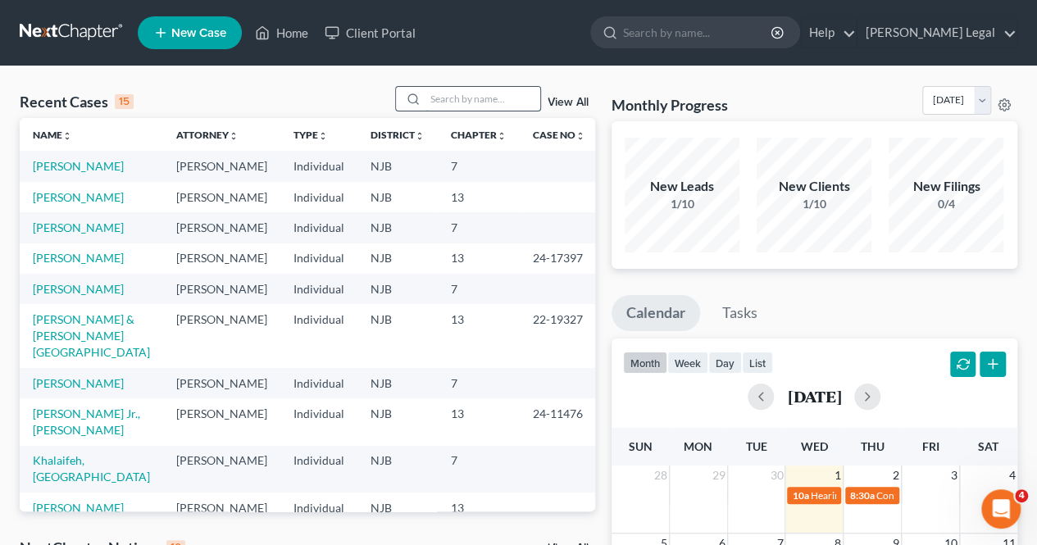
click at [485, 104] on input "search" at bounding box center [483, 99] width 115 height 24
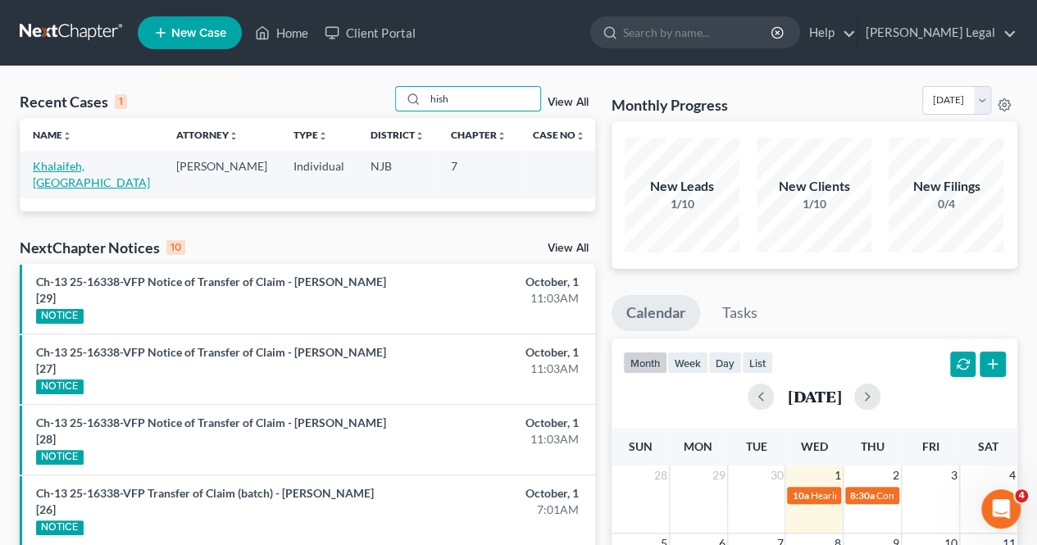
type input "hish"
click at [74, 171] on link "Khalaifeh, [GEOGRAPHIC_DATA]" at bounding box center [91, 174] width 117 height 30
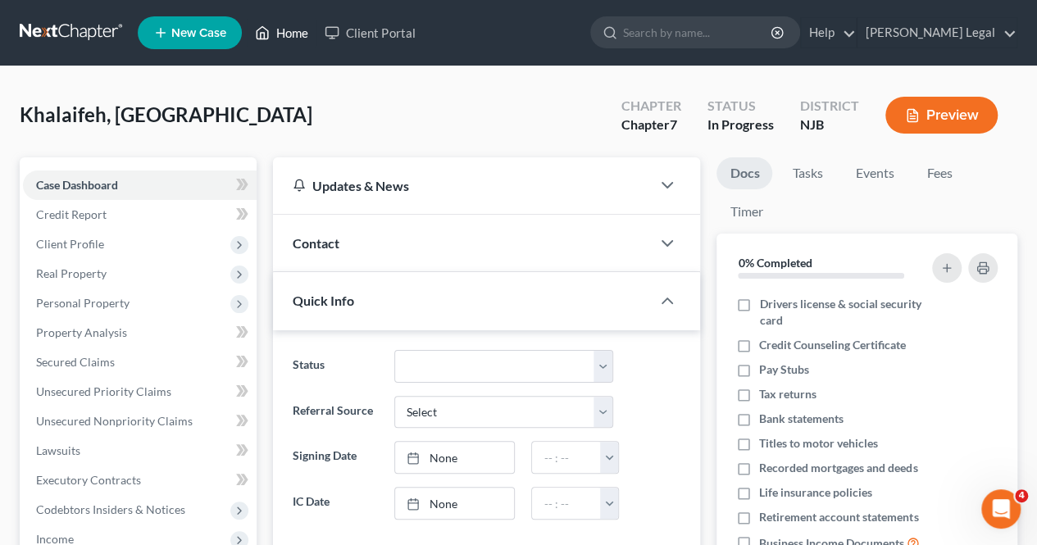
click at [299, 32] on link "Home" at bounding box center [282, 33] width 70 height 30
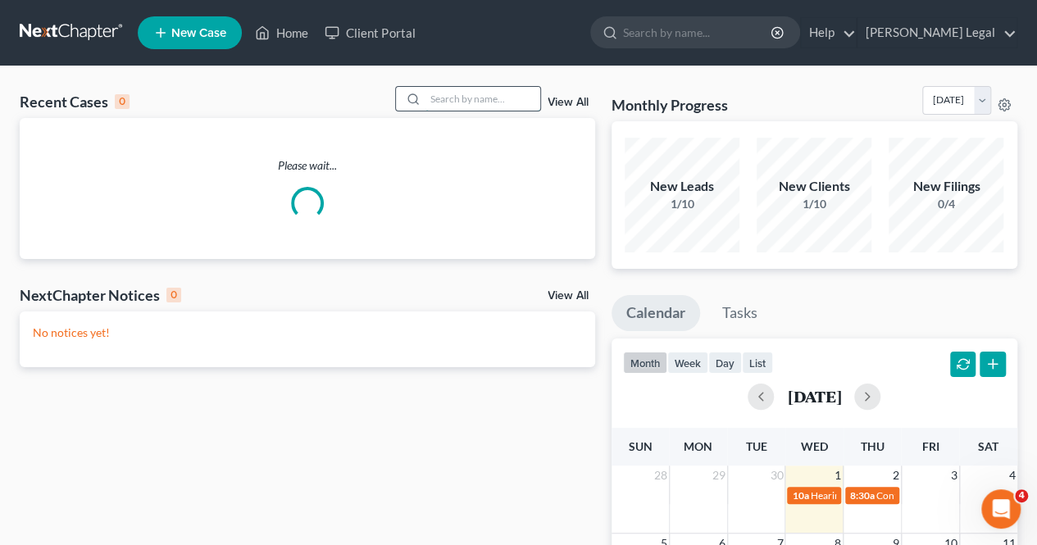
click at [486, 102] on input "search" at bounding box center [483, 99] width 115 height 24
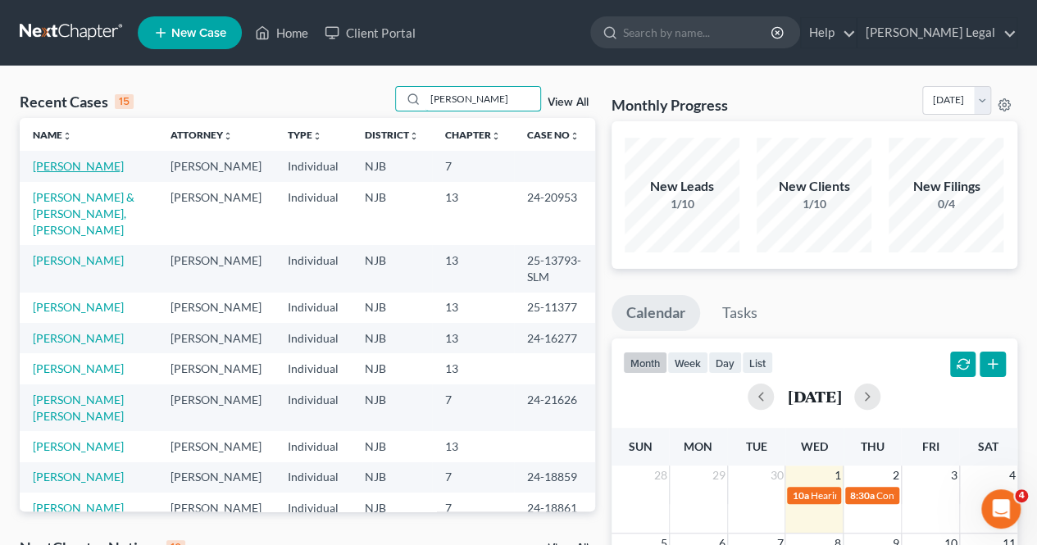
type input "[PERSON_NAME]"
click at [68, 163] on link "[PERSON_NAME]" at bounding box center [78, 166] width 91 height 14
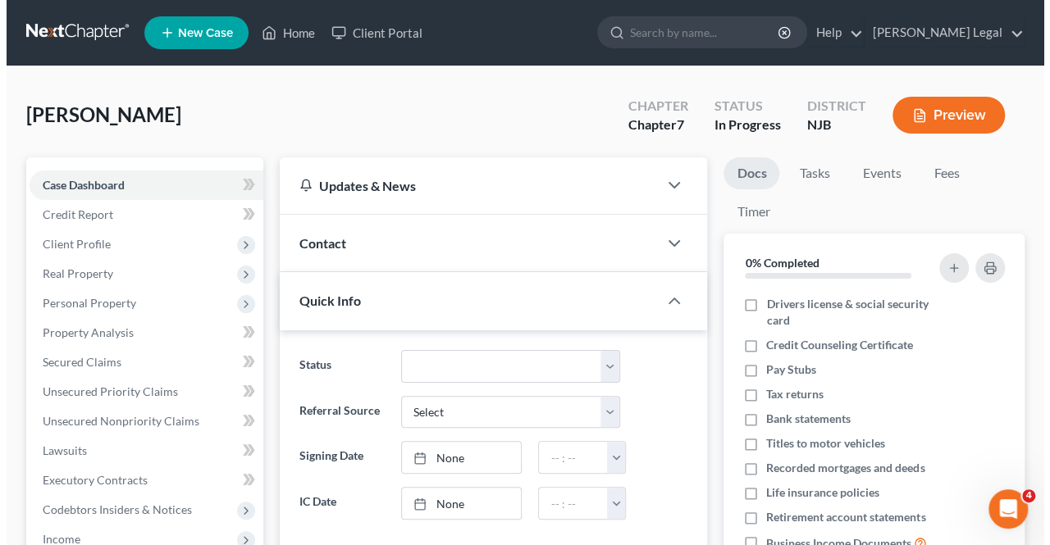
scroll to position [15, 0]
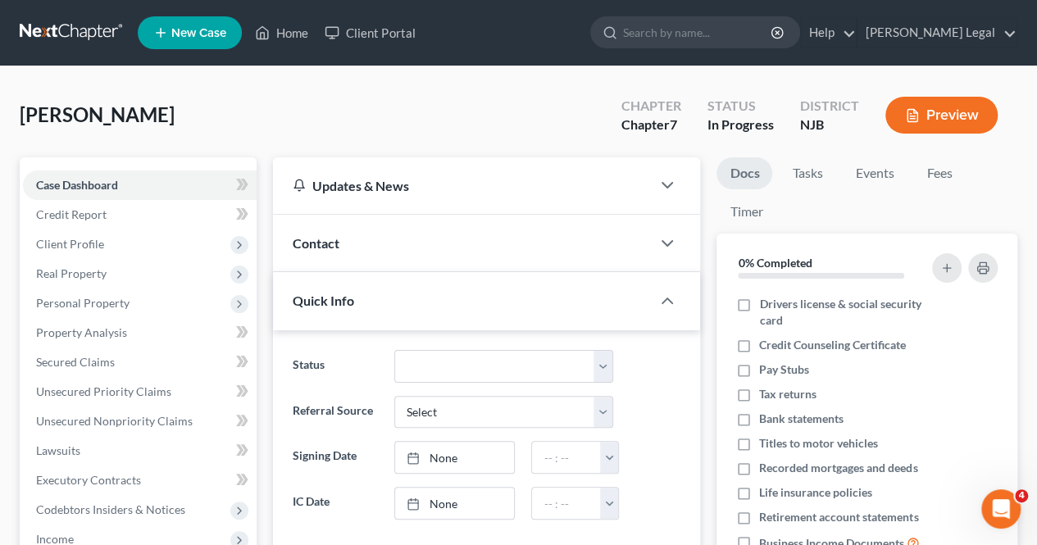
click at [902, 104] on button "Preview" at bounding box center [942, 115] width 112 height 37
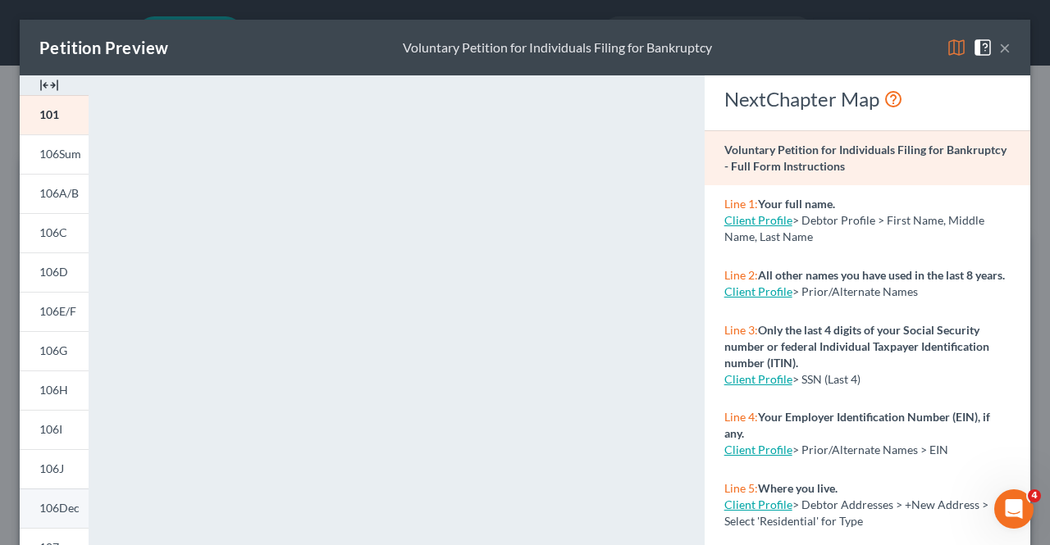
click at [62, 502] on span "106Dec" at bounding box center [59, 508] width 40 height 14
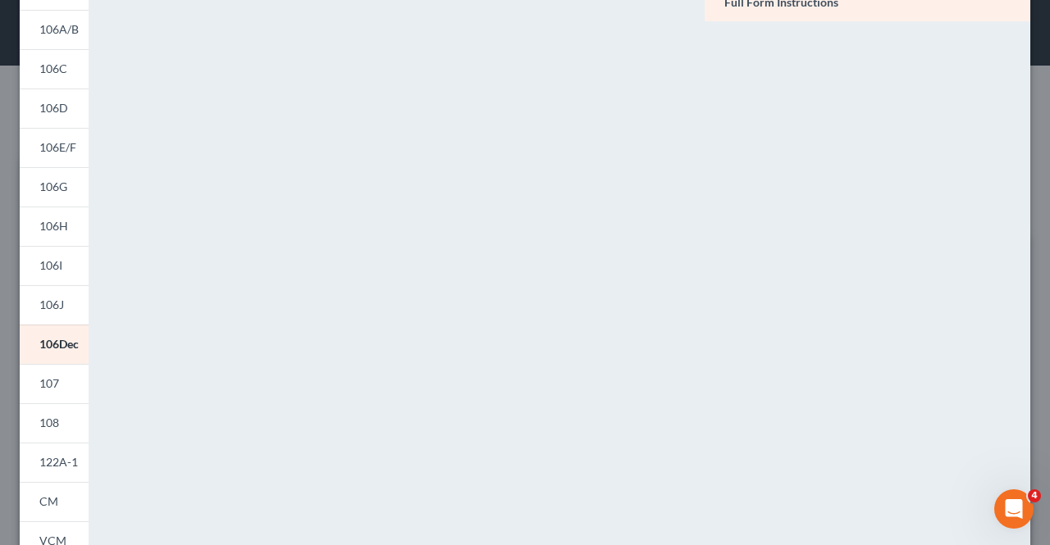
scroll to position [246, 0]
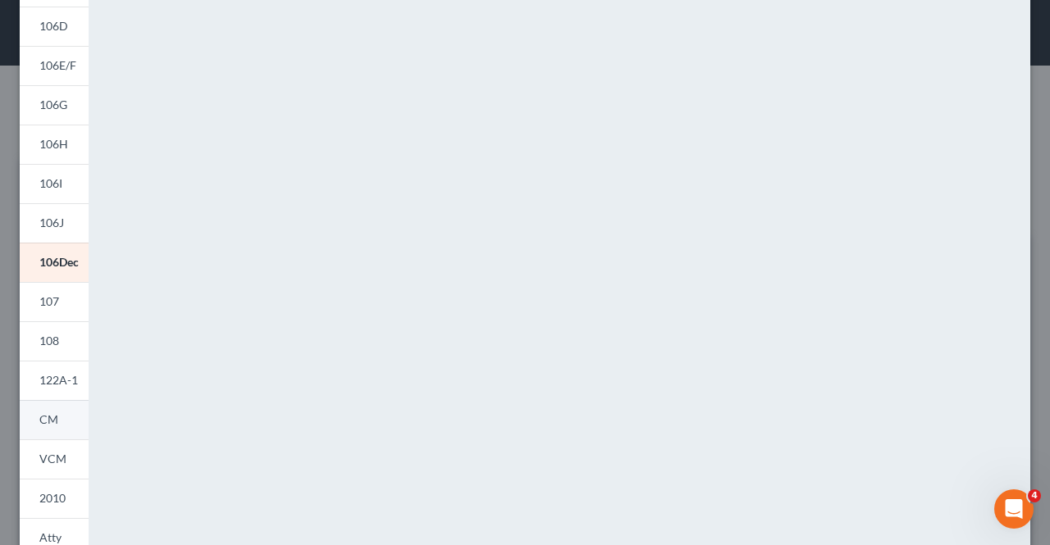
click at [62, 431] on link "CM" at bounding box center [54, 419] width 69 height 39
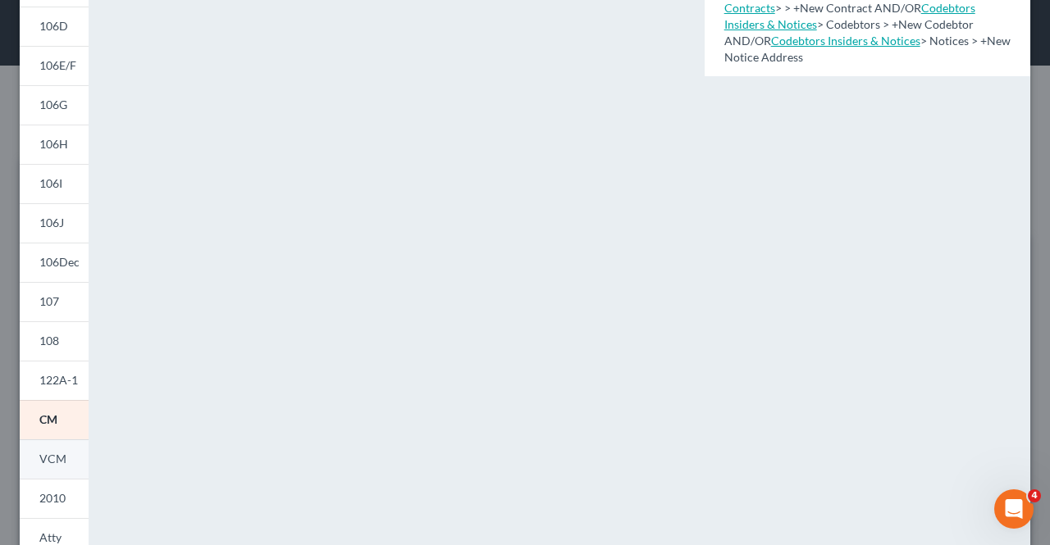
click at [61, 463] on span "VCM" at bounding box center [52, 459] width 27 height 14
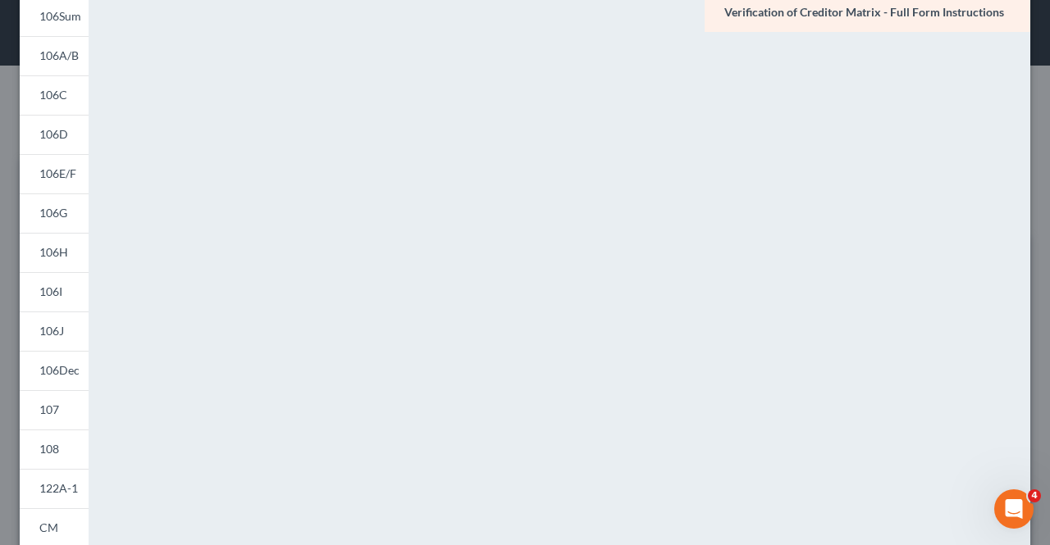
scroll to position [164, 0]
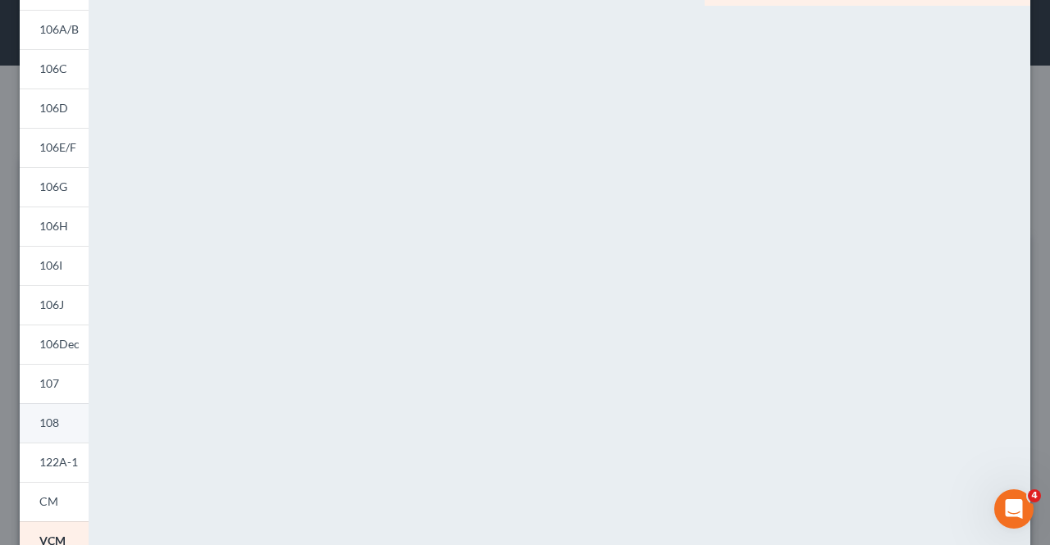
click at [54, 432] on link "108" at bounding box center [54, 422] width 69 height 39
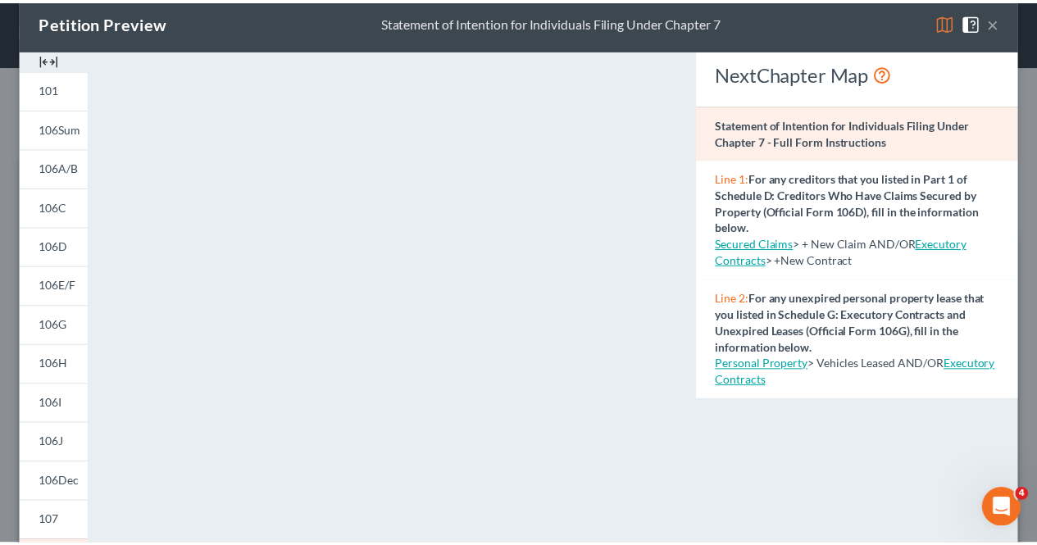
scroll to position [0, 0]
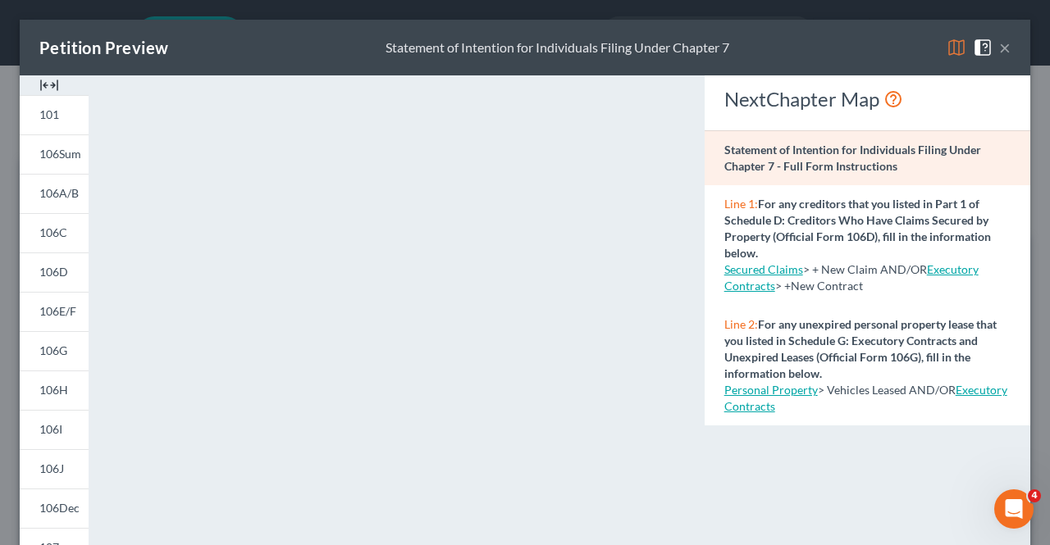
drag, startPoint x: 989, startPoint y: 42, endPoint x: 713, endPoint y: 295, distance: 374.4
click at [999, 43] on button "×" at bounding box center [1004, 48] width 11 height 20
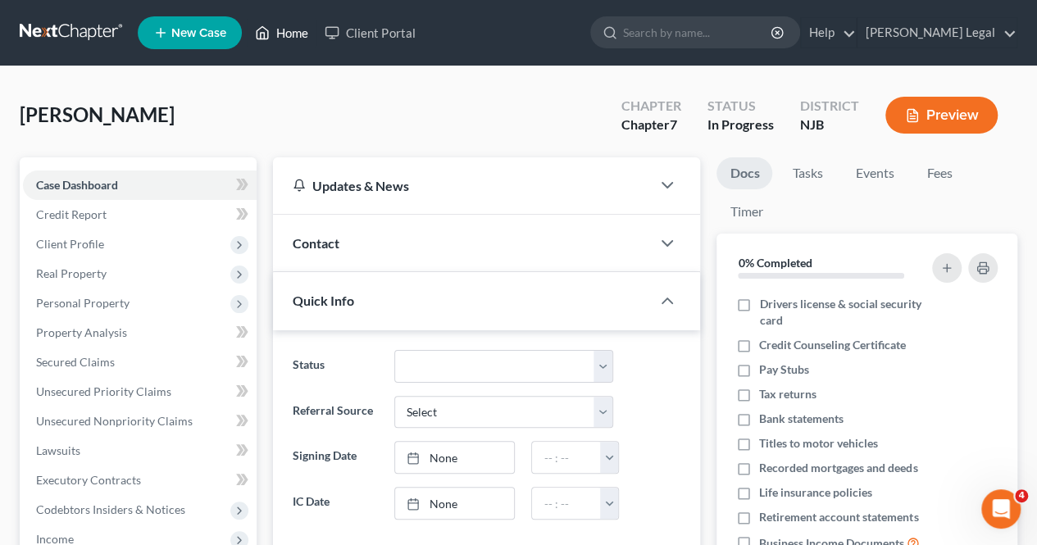
click at [296, 34] on link "Home" at bounding box center [282, 33] width 70 height 30
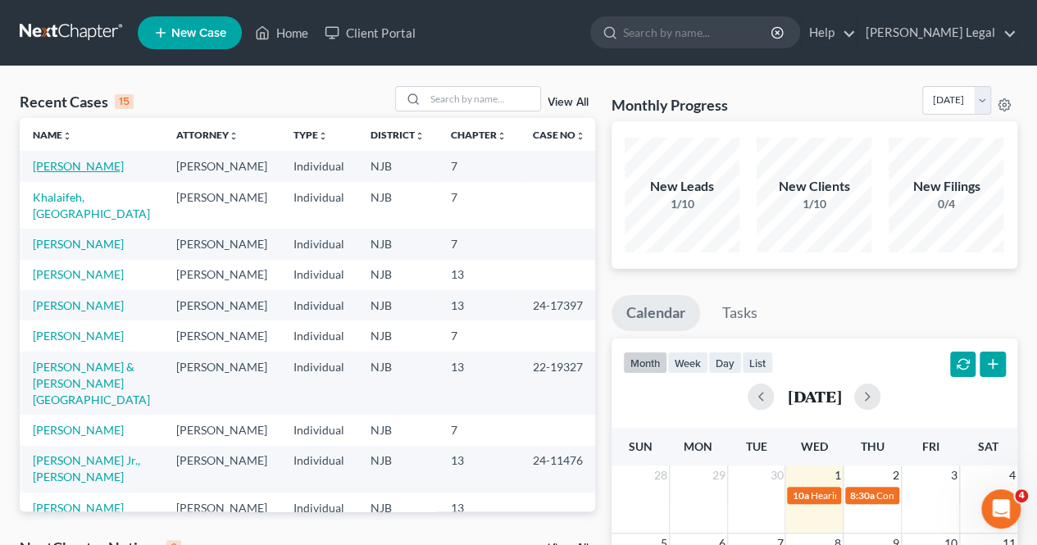
click at [74, 171] on link "[PERSON_NAME]" at bounding box center [78, 166] width 91 height 14
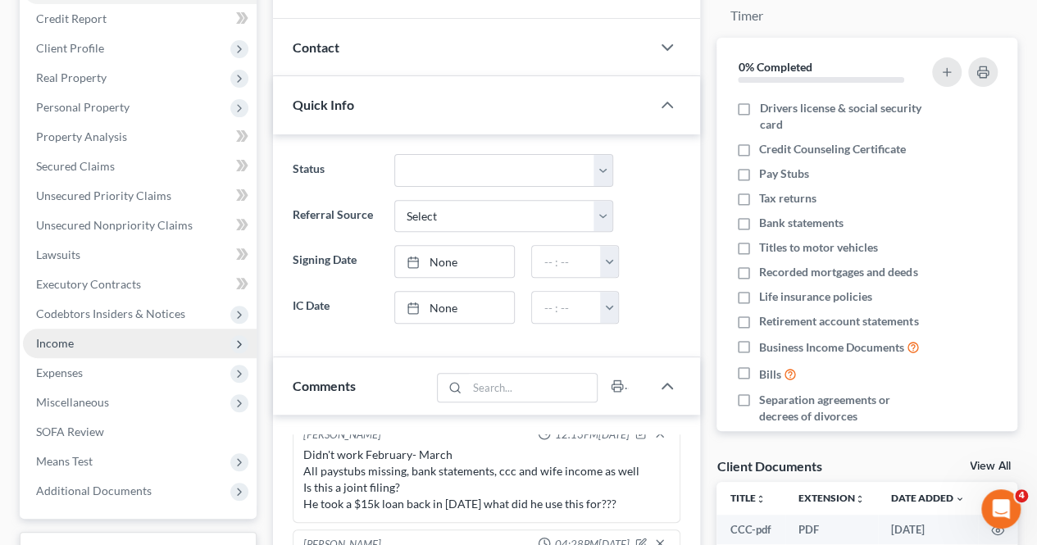
scroll to position [246, 0]
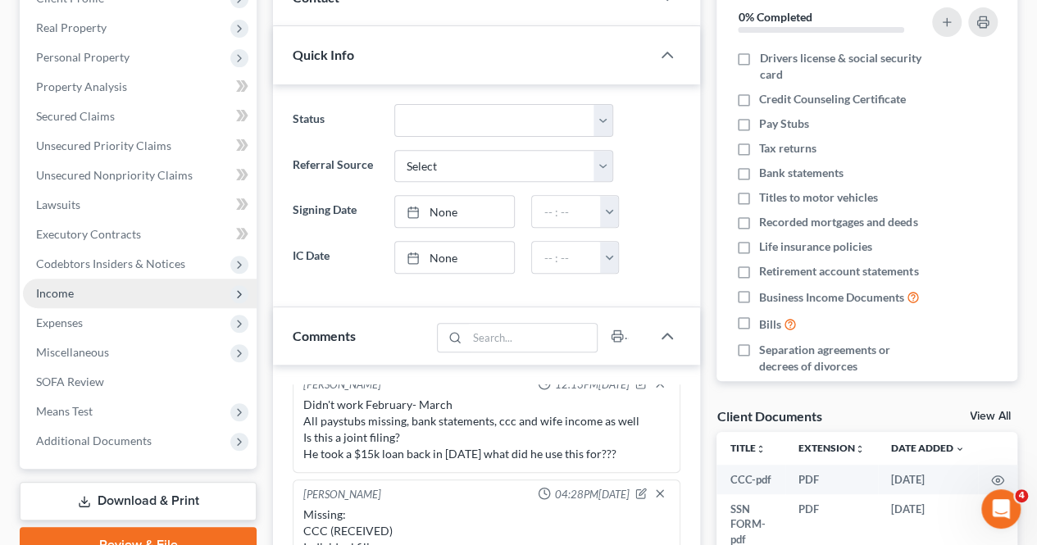
click at [158, 289] on span "Income" at bounding box center [140, 294] width 234 height 30
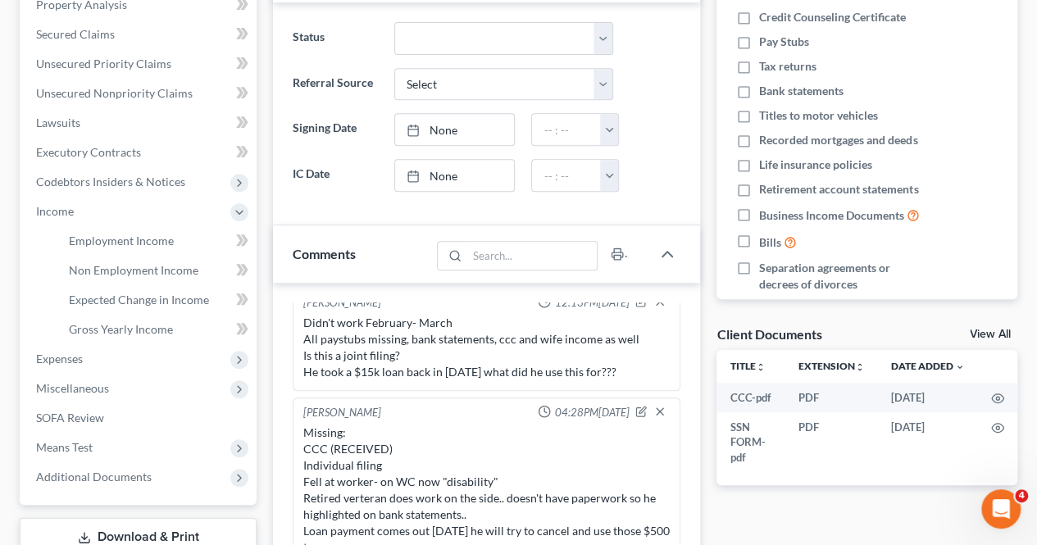
scroll to position [410, 0]
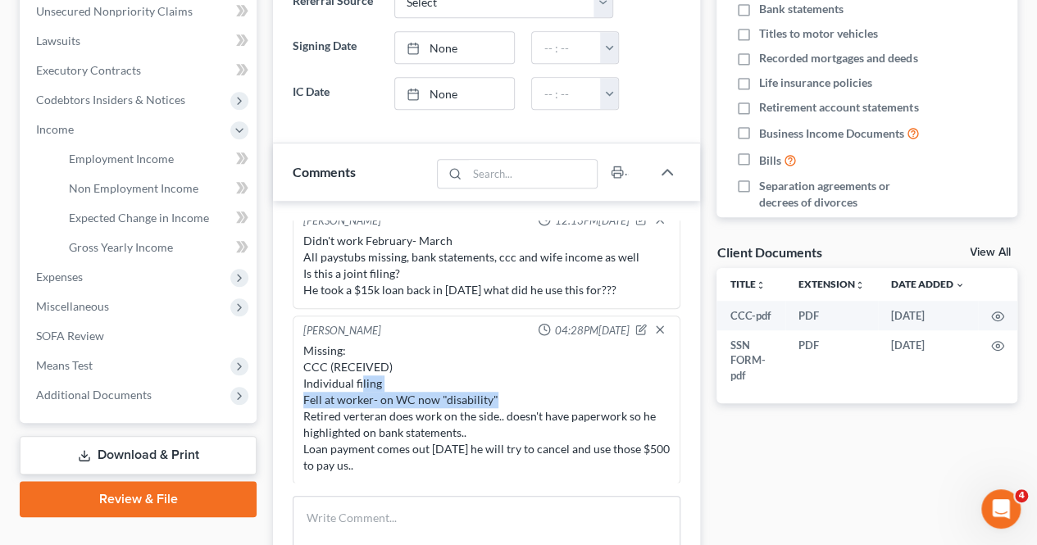
drag, startPoint x: 373, startPoint y: 381, endPoint x: 498, endPoint y: 394, distance: 125.3
click at [498, 394] on div "Missing: CCC (RECEIVED) Individual filing Fell at worker- on WC now "disability…" at bounding box center [486, 408] width 367 height 131
click at [519, 391] on div "Missing: CCC (RECEIVED) Individual filing Fell at worker- on WC now "disability…" at bounding box center [486, 408] width 367 height 131
drag, startPoint x: 343, startPoint y: 413, endPoint x: 504, endPoint y: 459, distance: 168.2
click at [504, 459] on div "Missing: CCC (RECEIVED) Individual filing Fell at worker- on WC now "disability…" at bounding box center [486, 408] width 367 height 131
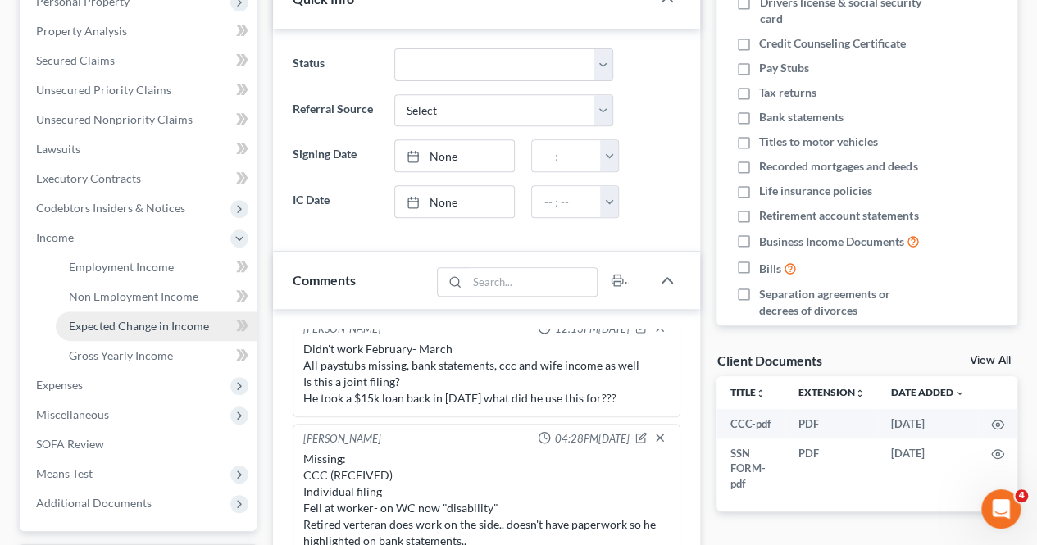
scroll to position [328, 0]
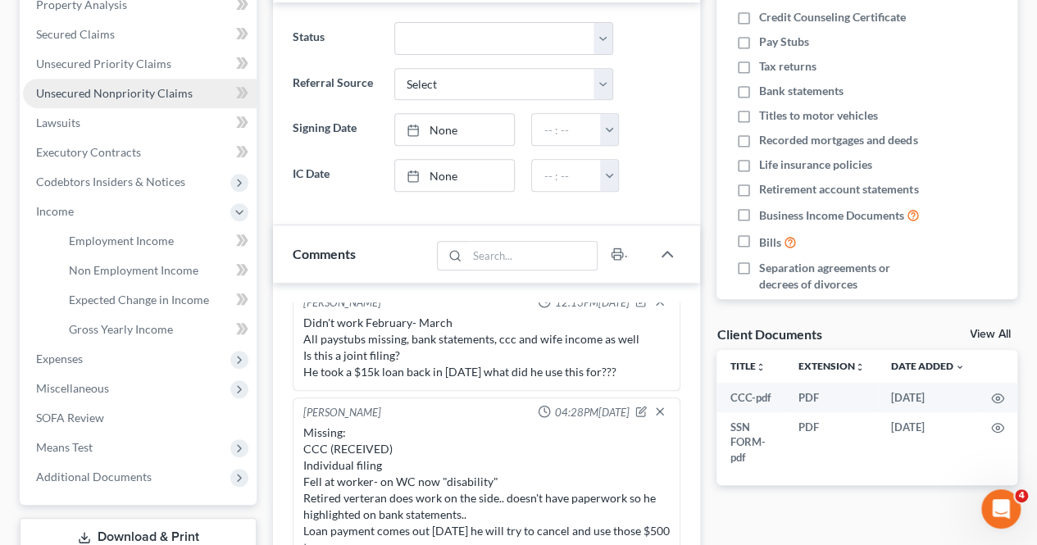
click at [180, 94] on span "Unsecured Nonpriority Claims" at bounding box center [114, 93] width 157 height 14
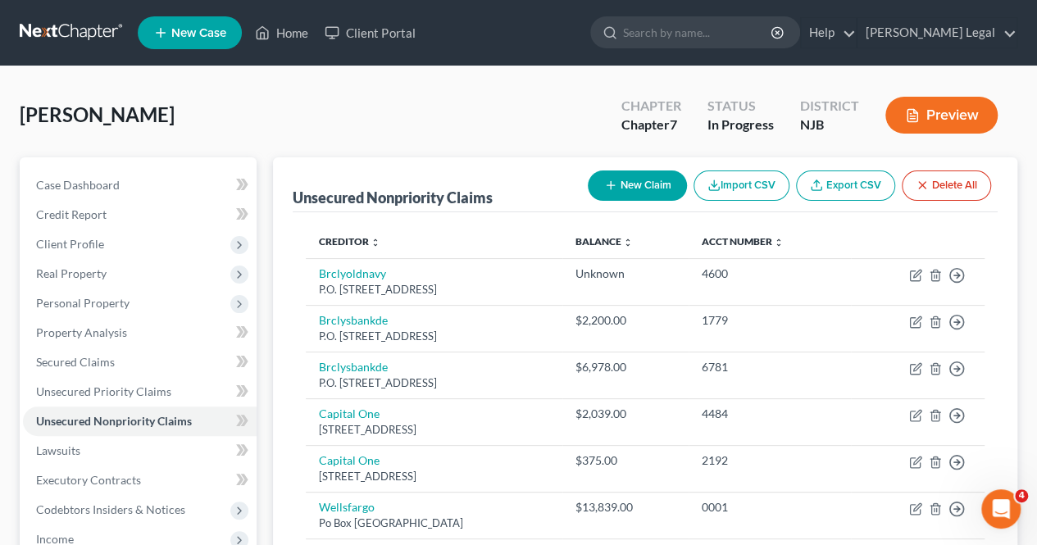
click at [629, 195] on button "New Claim" at bounding box center [637, 186] width 99 height 30
select select "0"
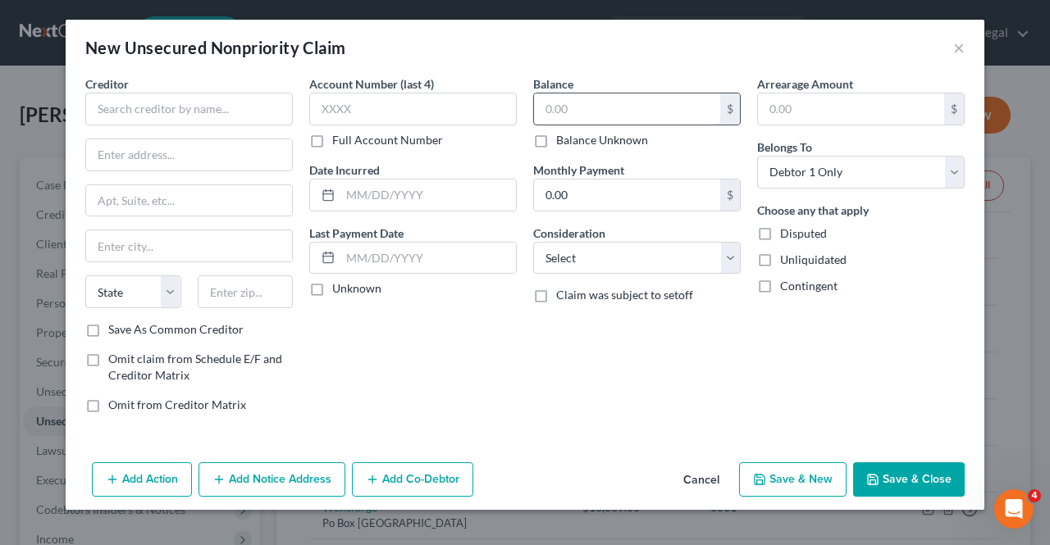
drag, startPoint x: 616, startPoint y: 127, endPoint x: 615, endPoint y: 109, distance: 18.1
click at [616, 125] on div "$ Balance Unknown" at bounding box center [636, 121] width 207 height 56
click at [615, 107] on input "text" at bounding box center [627, 108] width 186 height 31
type input "739.00"
click at [597, 242] on select "Select Cable / Satellite Services Collection Agency Credit Card Debt Debt Couns…" at bounding box center [636, 258] width 207 height 33
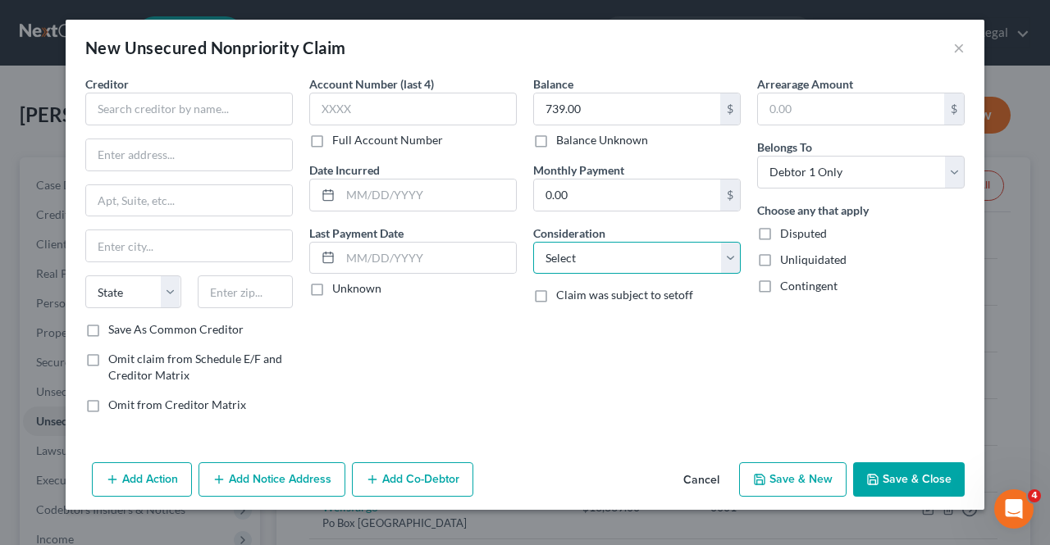
select select "9"
click at [533, 242] on select "Select Cable / Satellite Services Collection Agency Credit Card Debt Debt Couns…" at bounding box center [636, 258] width 207 height 33
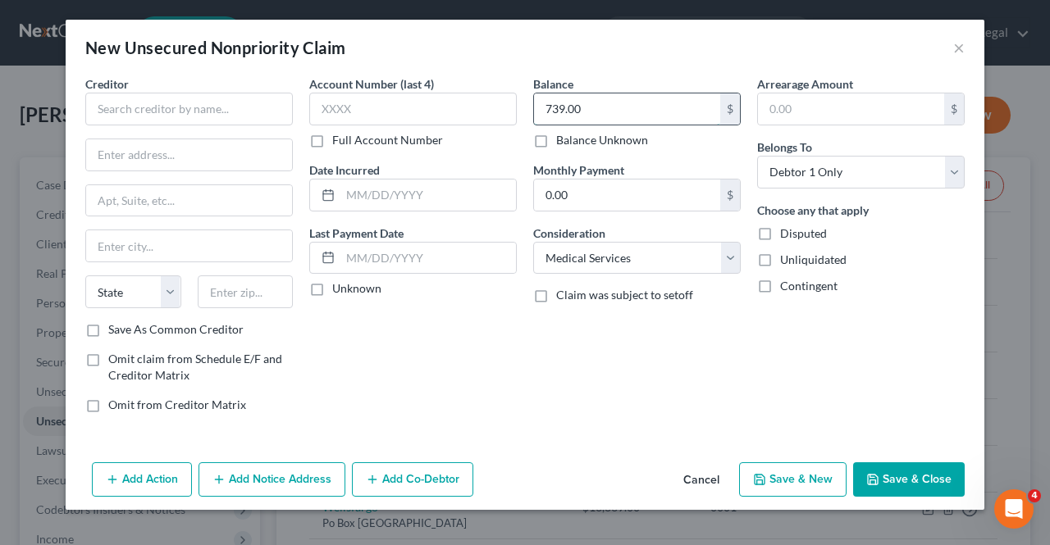
click at [625, 113] on input "739.00" at bounding box center [627, 108] width 186 height 31
click at [625, 112] on input "739.00" at bounding box center [627, 108] width 186 height 31
click at [626, 110] on input "739.00" at bounding box center [627, 108] width 186 height 31
click at [622, 105] on input "739.00" at bounding box center [627, 108] width 186 height 31
click at [618, 112] on input "739.00" at bounding box center [627, 108] width 186 height 31
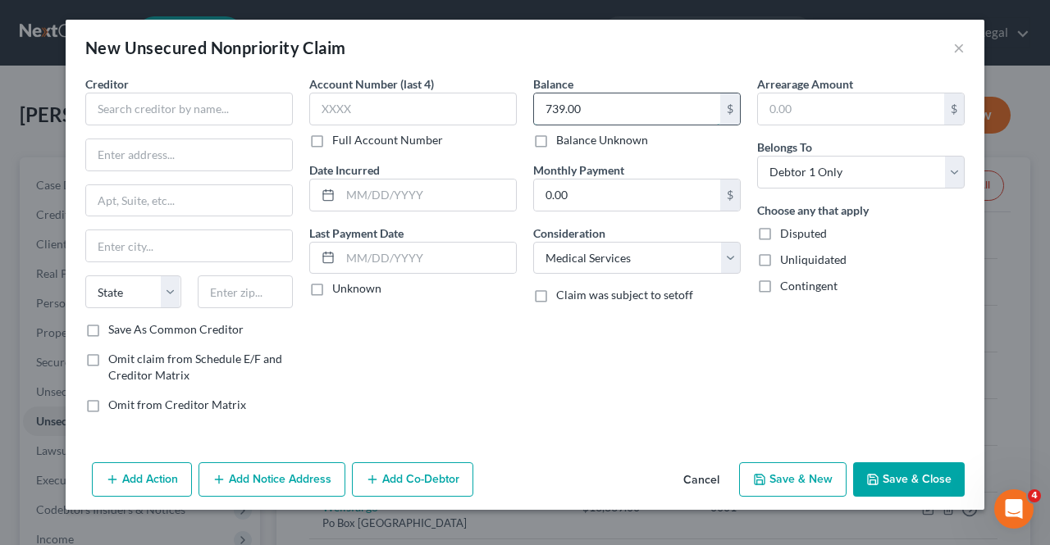
click at [618, 114] on input "739.00" at bounding box center [627, 108] width 186 height 31
click at [619, 113] on input "739.00" at bounding box center [627, 108] width 186 height 31
click at [618, 113] on input "739.00" at bounding box center [627, 108] width 186 height 31
click at [618, 114] on input "739.00" at bounding box center [627, 108] width 186 height 31
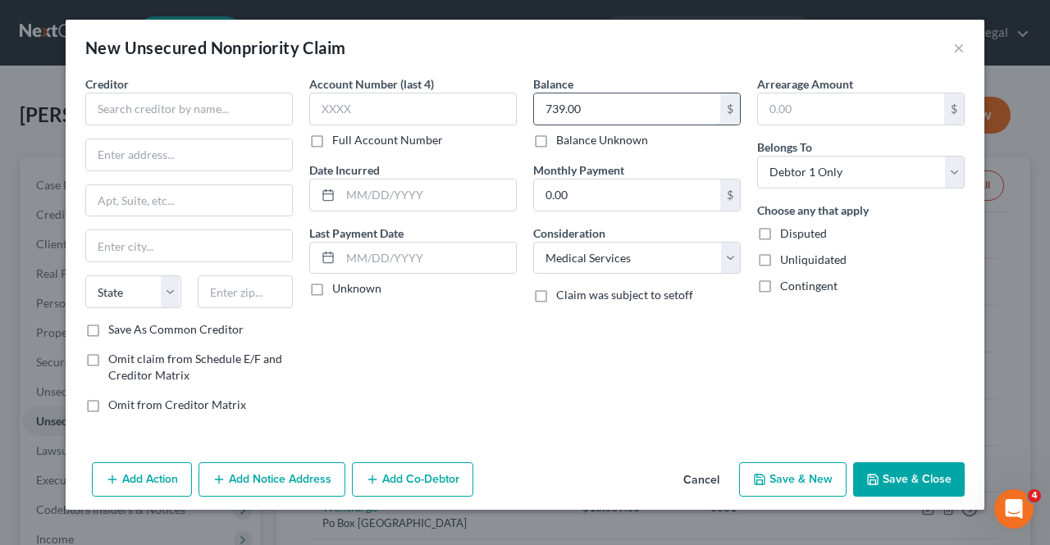
click at [618, 114] on input "739.00" at bounding box center [627, 108] width 186 height 31
drag, startPoint x: 618, startPoint y: 114, endPoint x: 609, endPoint y: 153, distance: 40.6
click at [617, 116] on input "739.00" at bounding box center [627, 108] width 186 height 31
click at [608, 201] on input "0.00" at bounding box center [627, 195] width 186 height 31
click at [614, 100] on input "739.00" at bounding box center [627, 108] width 186 height 31
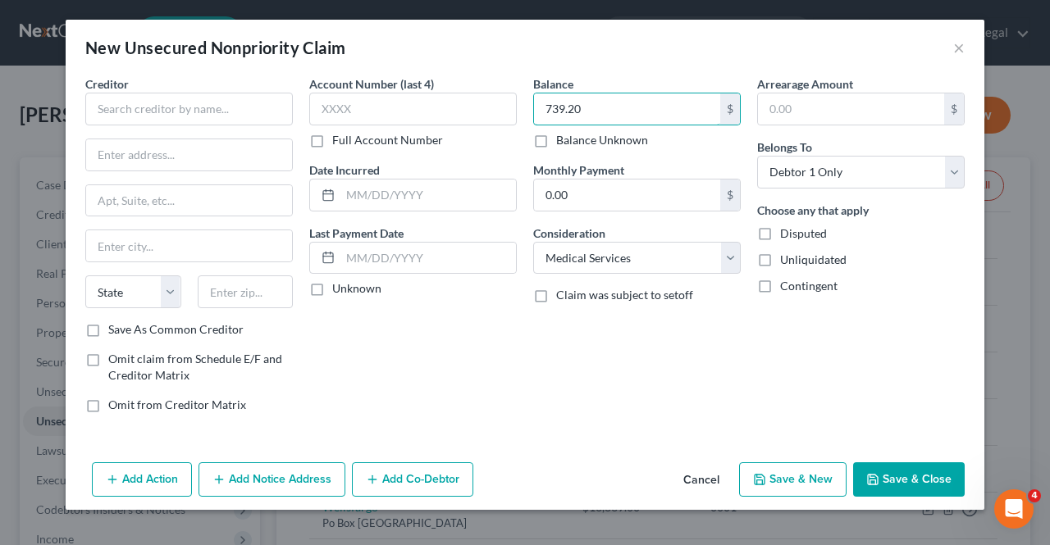
type input "739.20"
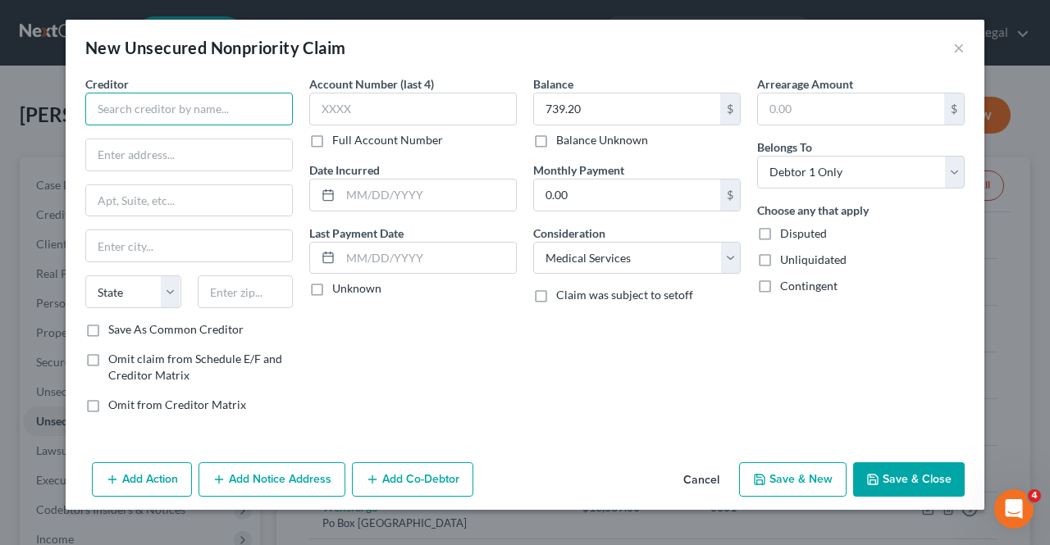
click at [246, 112] on input "text" at bounding box center [188, 109] width 207 height 33
type input "Harlem Dental Associates"
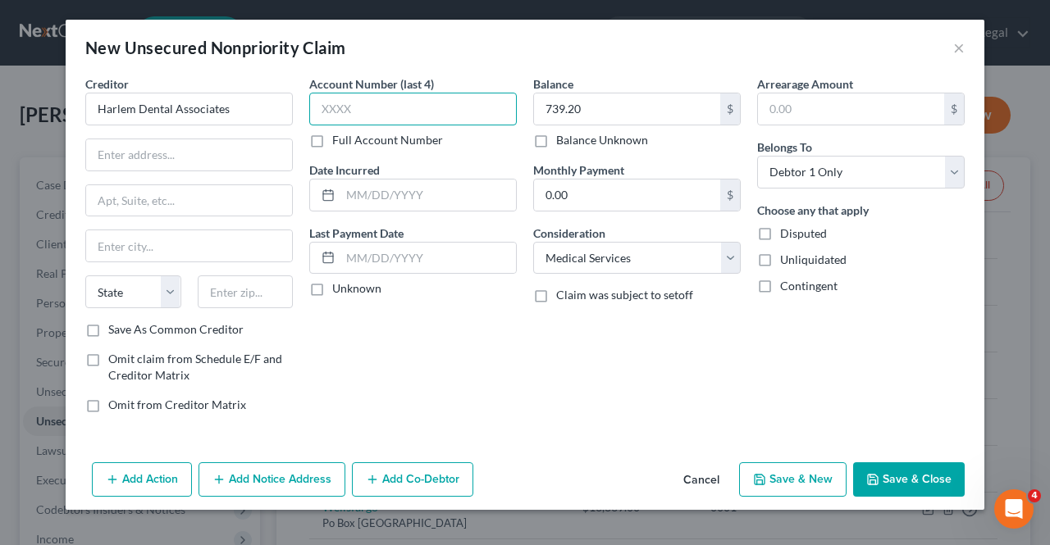
click at [399, 116] on input "text" at bounding box center [412, 109] width 207 height 33
type input "0117"
click at [236, 164] on input "text" at bounding box center [189, 154] width 206 height 31
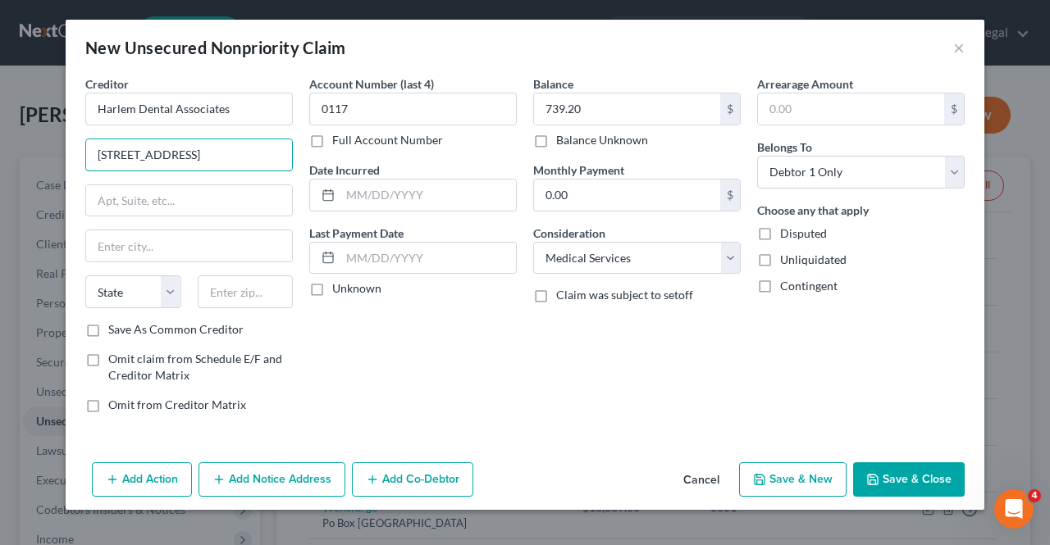
type input "[STREET_ADDRESS]"
click at [229, 194] on input "text" at bounding box center [189, 200] width 206 height 31
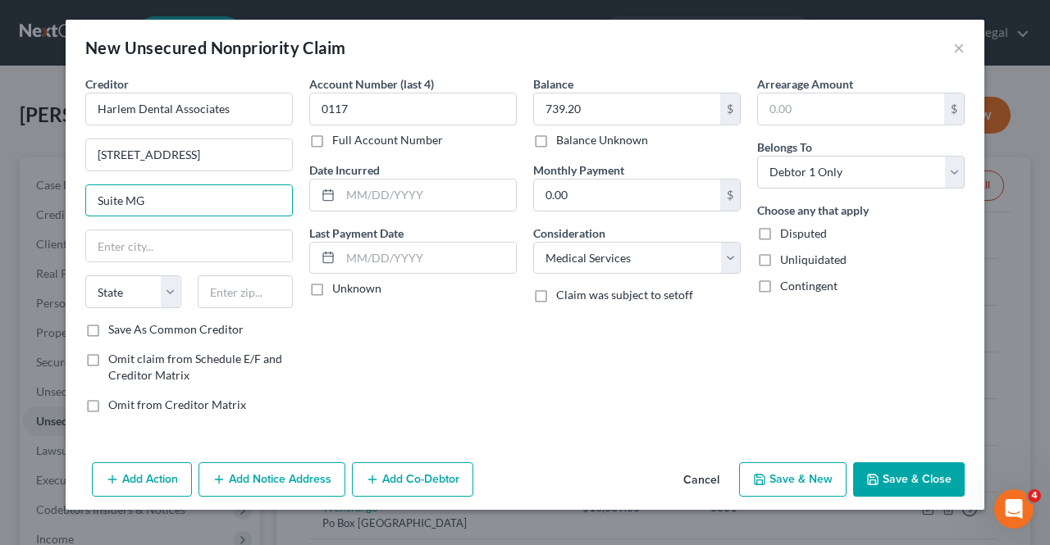
type input "Suite MG"
click at [275, 280] on input "text" at bounding box center [246, 292] width 96 height 33
type input "10037"
type input "[US_STATE]"
select select "35"
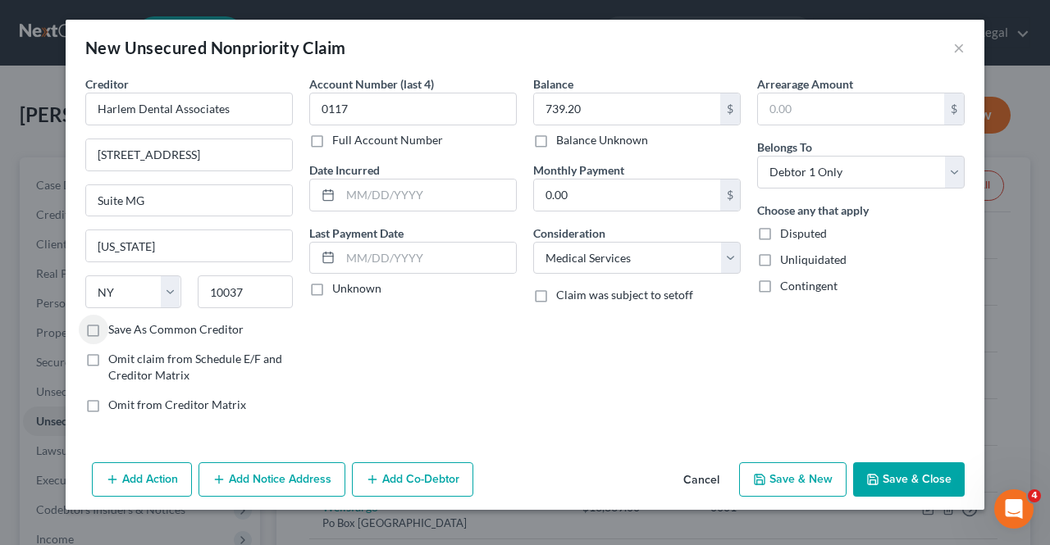
click at [861, 467] on button "Save & Close" at bounding box center [909, 480] width 112 height 34
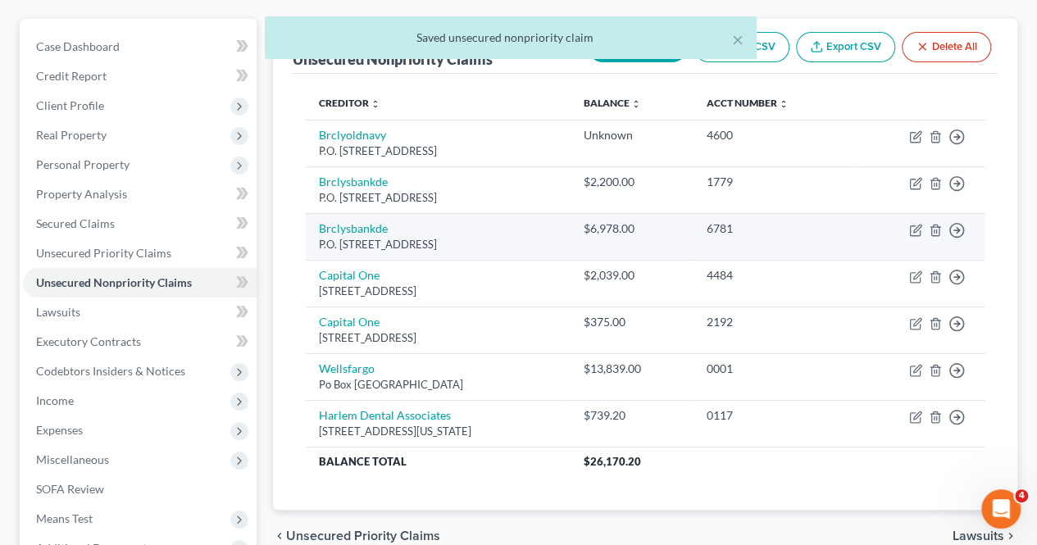
scroll to position [164, 0]
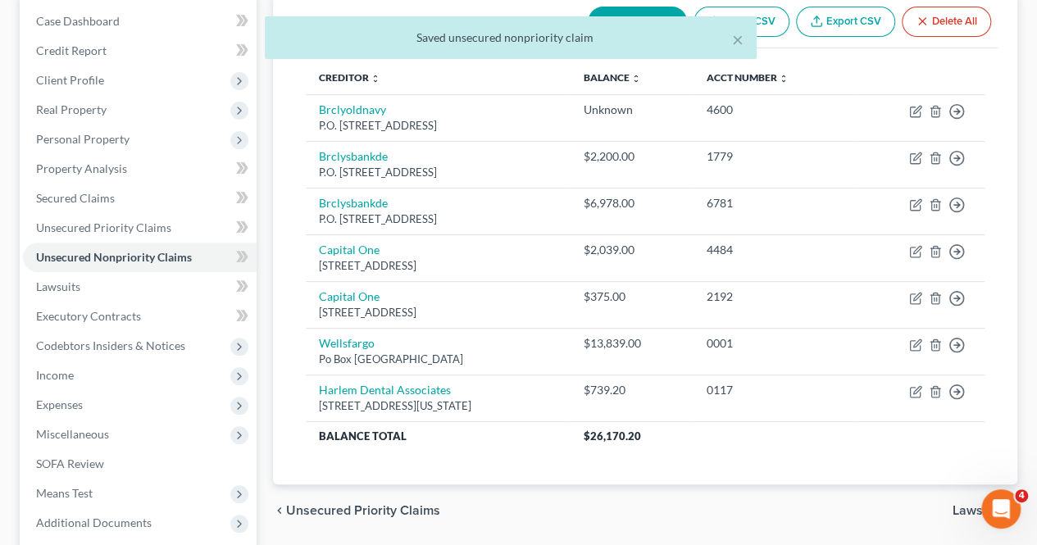
click at [712, 478] on div "Creditor expand_more expand_less unfold_more Balance expand_more expand_less un…" at bounding box center [645, 266] width 705 height 436
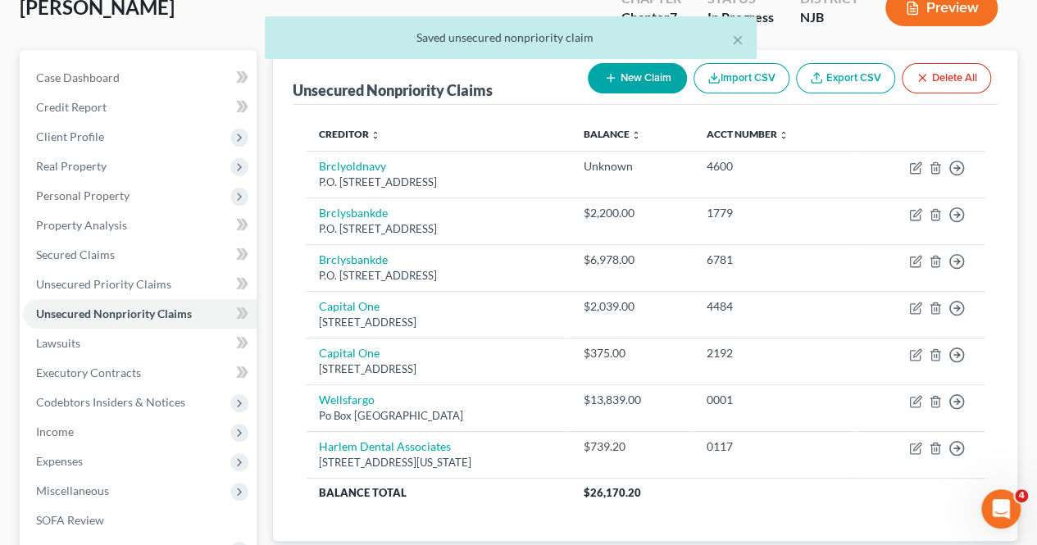
scroll to position [82, 0]
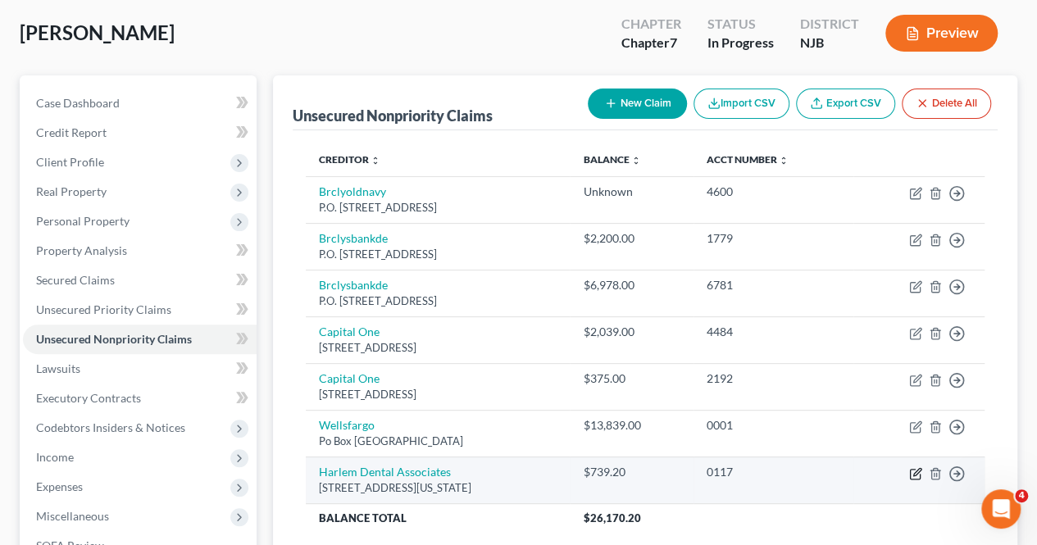
click at [919, 473] on icon "button" at bounding box center [915, 474] width 10 height 10
select select "35"
select select "9"
select select "0"
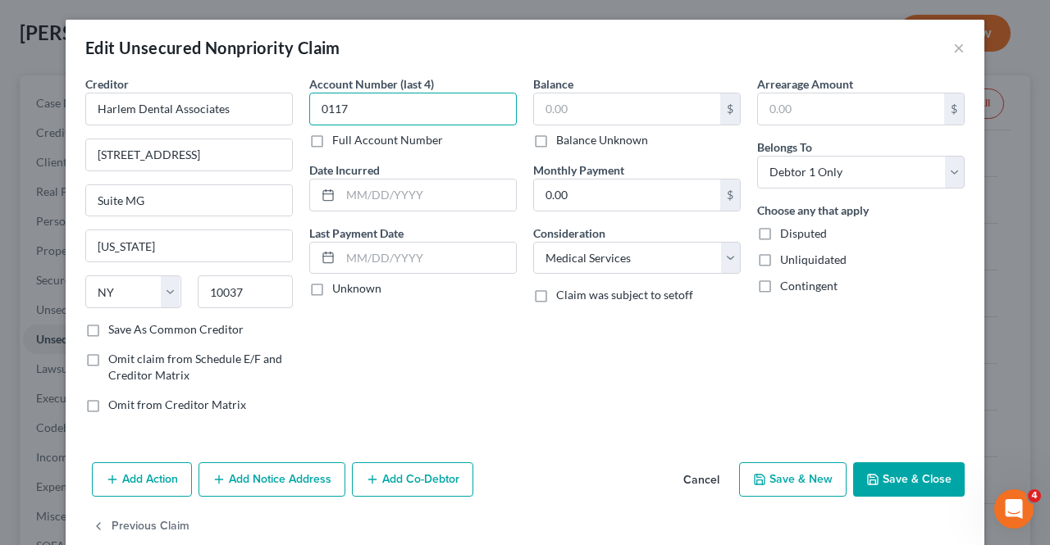
type input "0117"
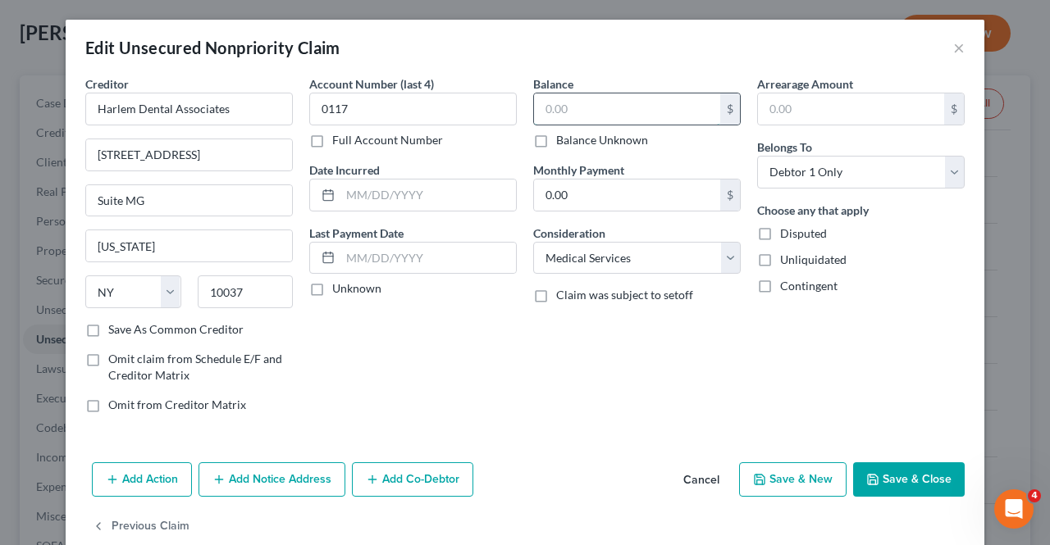
click at [567, 106] on input "text" at bounding box center [627, 108] width 186 height 31
type input "441.20"
click at [883, 470] on button "Save & Close" at bounding box center [909, 480] width 112 height 34
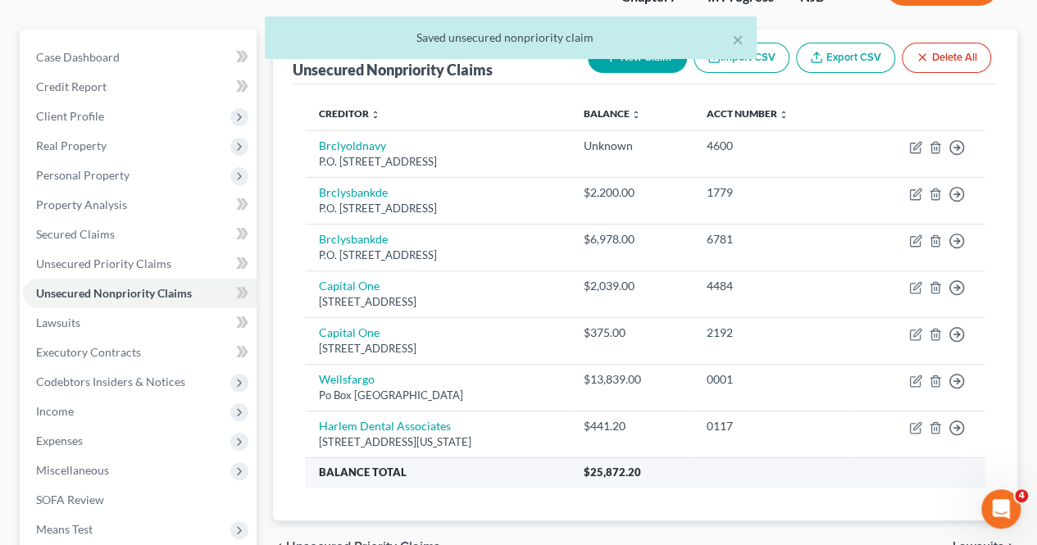
scroll to position [164, 0]
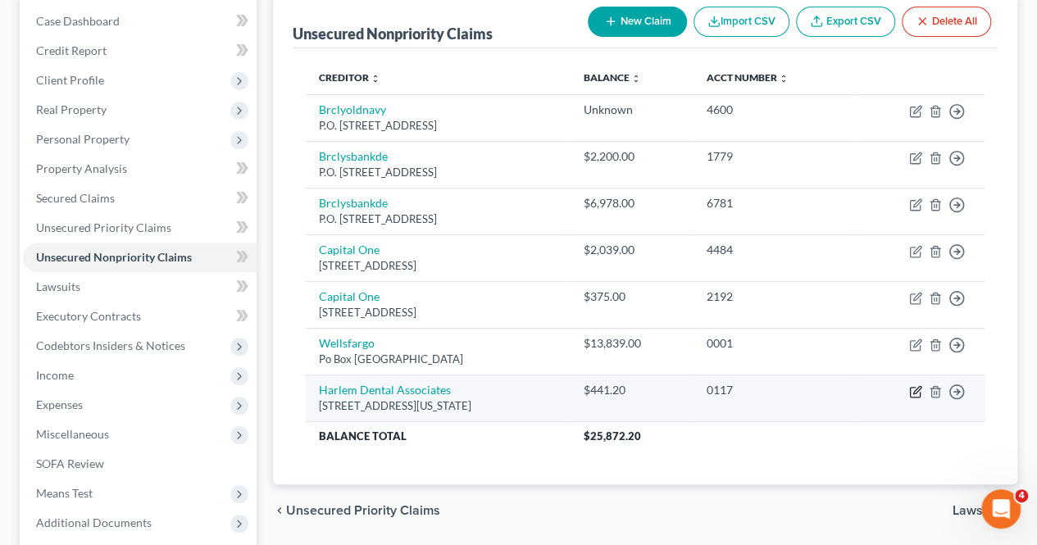
click at [914, 393] on icon "button" at bounding box center [915, 391] width 13 height 13
select select "35"
select select "9"
select select "0"
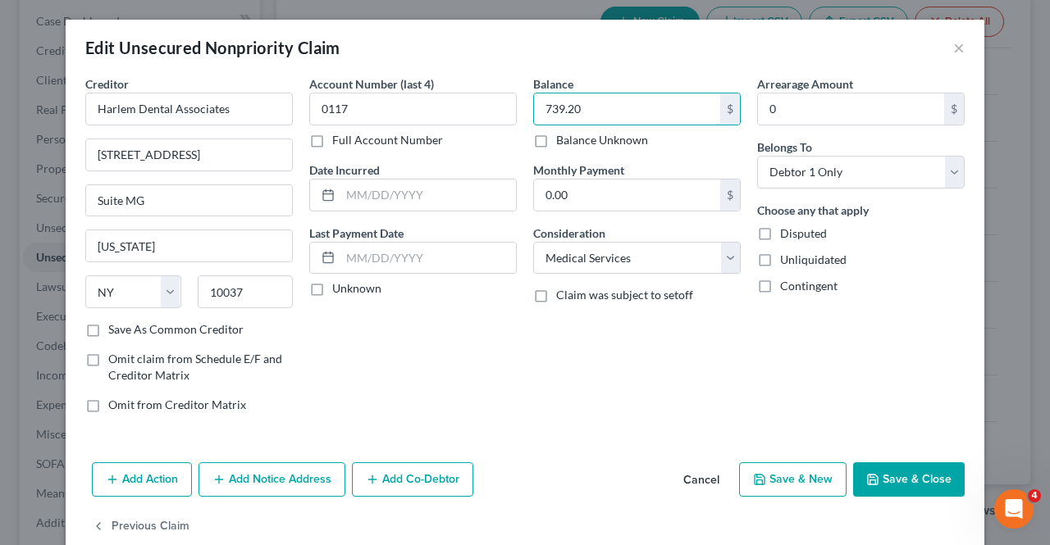
type input "739.20"
click at [926, 464] on button "Save & Close" at bounding box center [909, 480] width 112 height 34
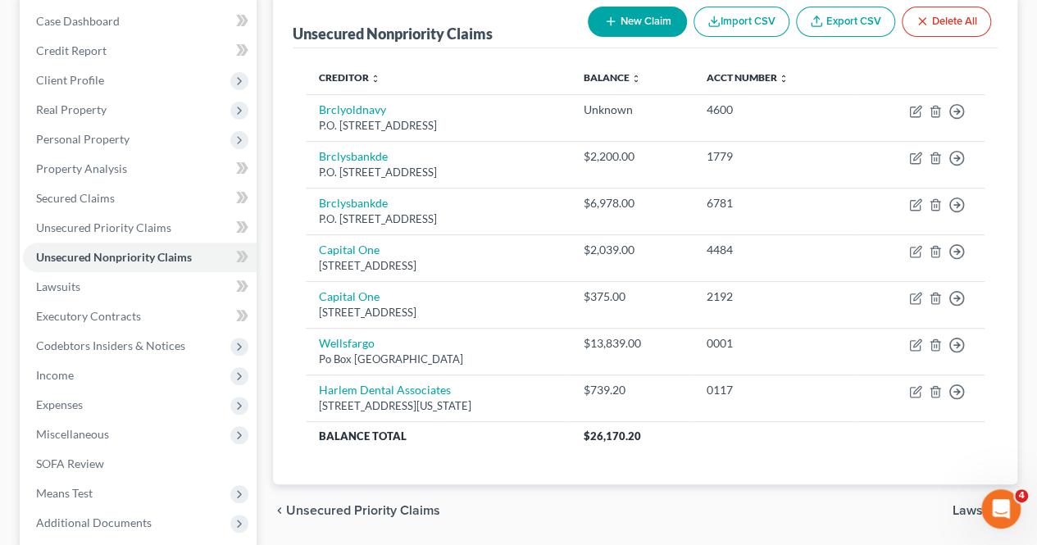
click at [663, 19] on button "New Claim" at bounding box center [637, 22] width 99 height 30
select select "0"
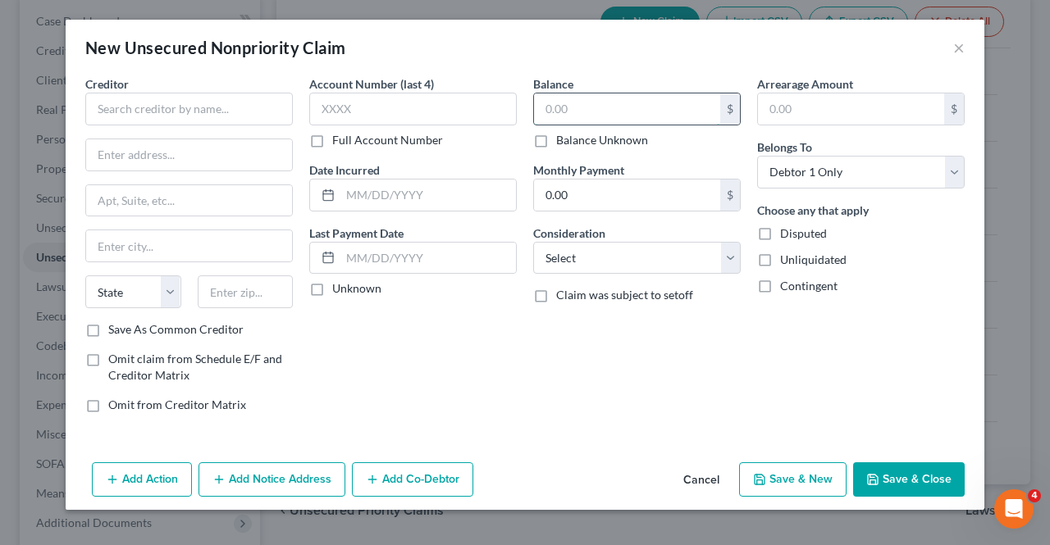
click at [656, 106] on input "text" at bounding box center [627, 108] width 186 height 31
type input "1,017.00"
click at [623, 251] on select "Select Cable / Satellite Services Collection Agency Credit Card Debt Debt Couns…" at bounding box center [636, 258] width 207 height 33
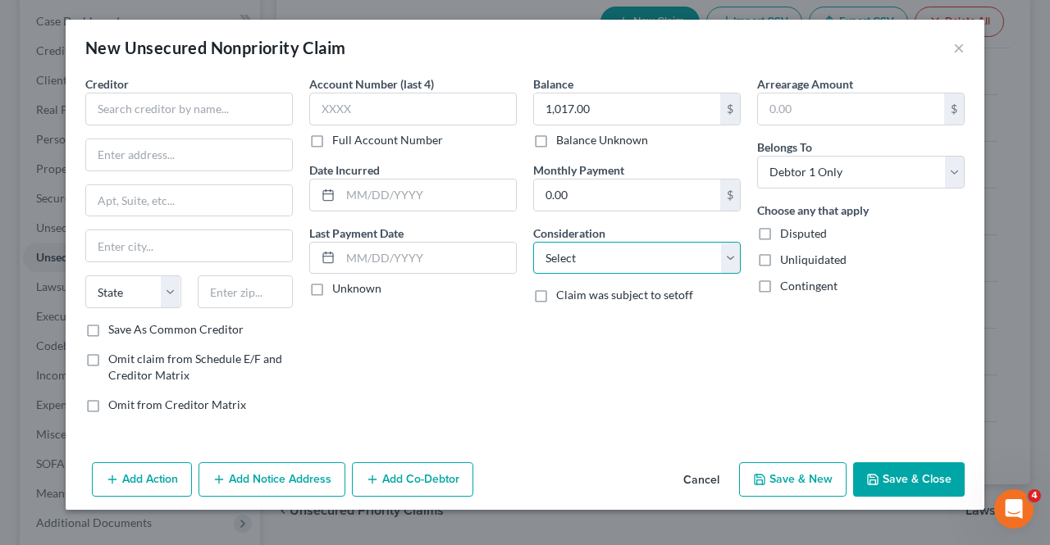
click at [615, 260] on select "Select Cable / Satellite Services Collection Agency Credit Card Debt Debt Couns…" at bounding box center [636, 258] width 207 height 33
select select "9"
click at [533, 242] on select "Select Cable / Satellite Services Collection Agency Credit Card Debt Debt Couns…" at bounding box center [636, 258] width 207 height 33
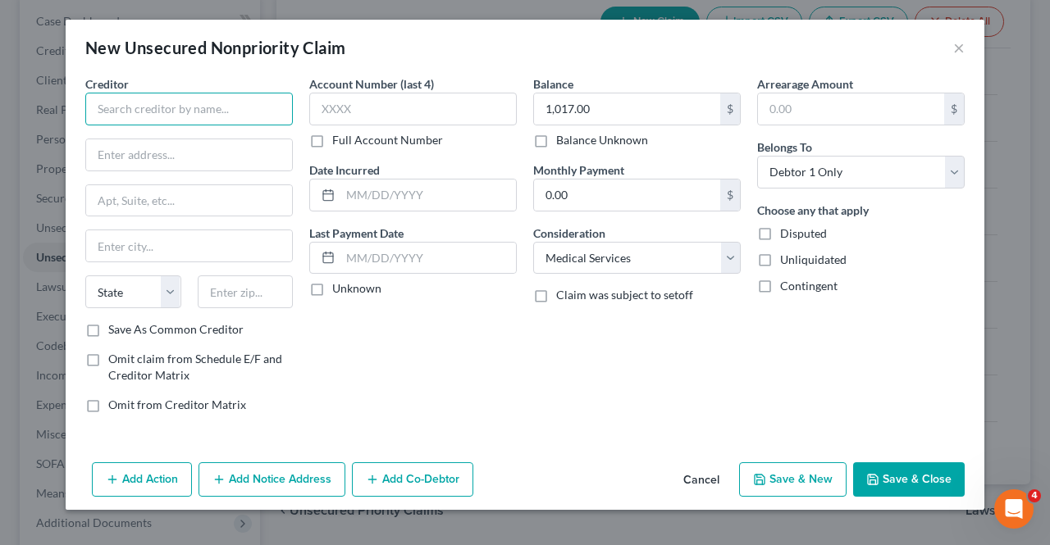
click at [244, 119] on input "text" at bounding box center [188, 109] width 207 height 33
type input "Midtown Endodontics"
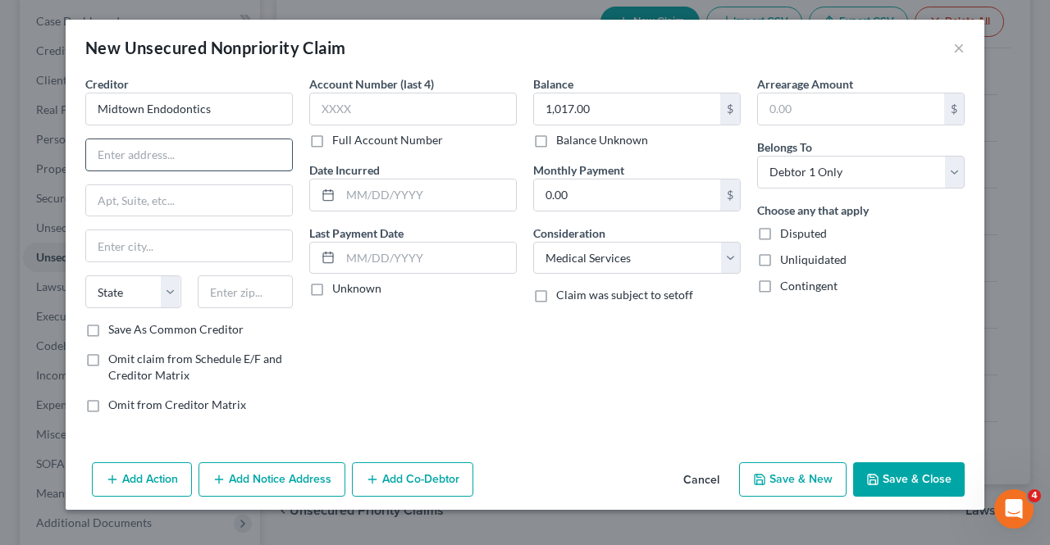
click at [134, 156] on input "text" at bounding box center [189, 154] width 206 height 31
type input "[STREET_ADDRESS]"
type input "Suite 1503"
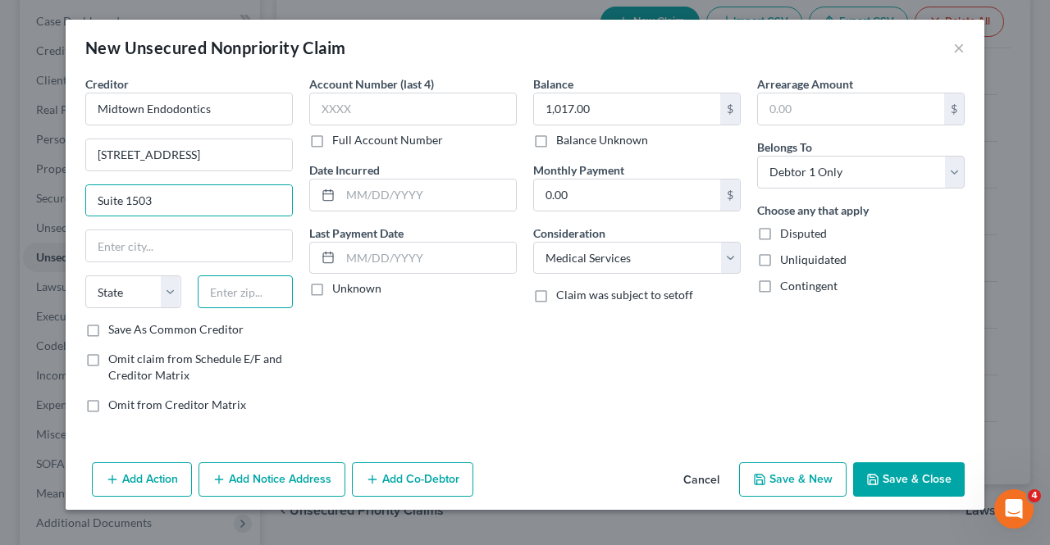
click at [252, 291] on input "text" at bounding box center [246, 292] width 96 height 33
type input "10016"
type input "[US_STATE]"
select select "35"
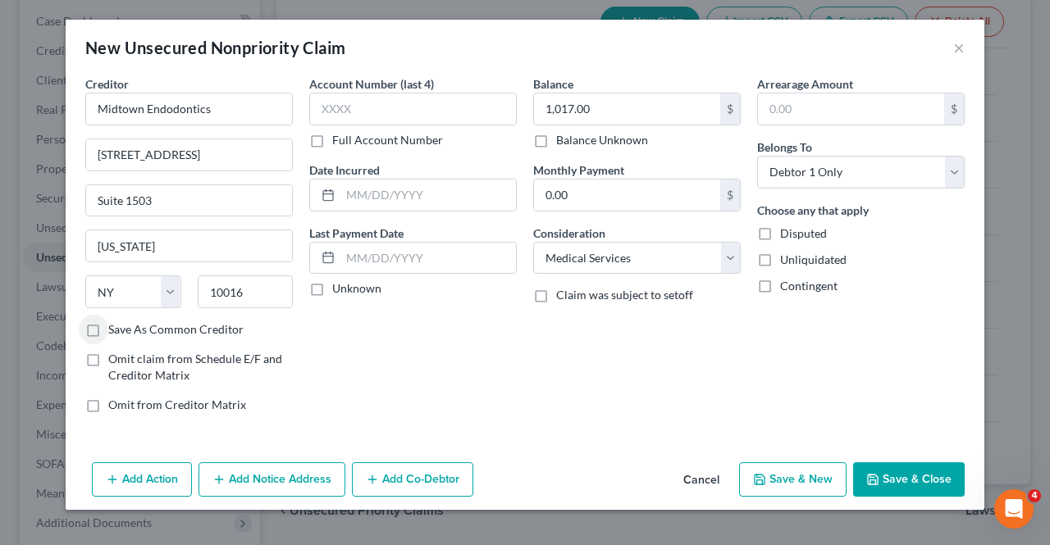
click at [869, 475] on icon "button" at bounding box center [873, 480] width 10 height 10
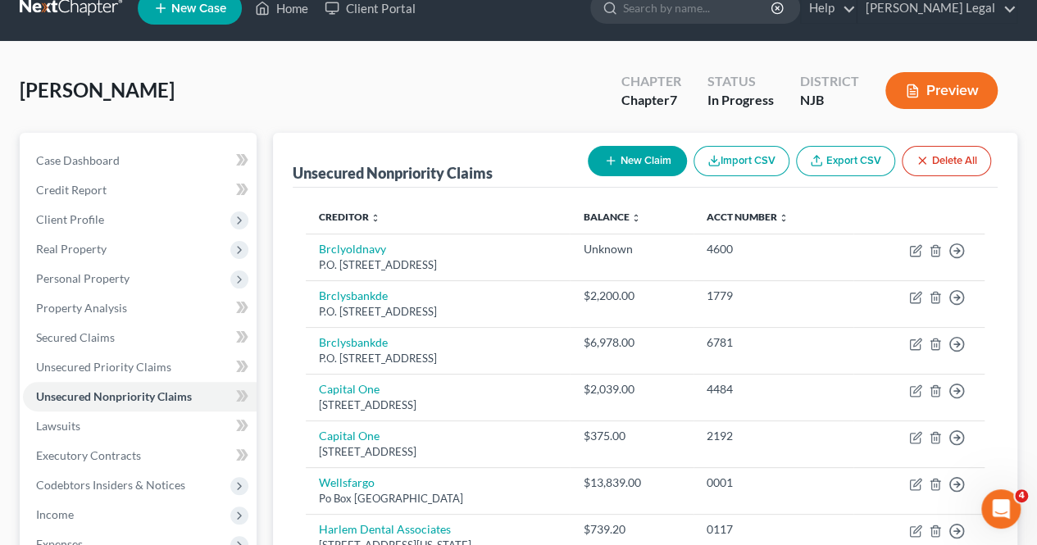
scroll to position [0, 0]
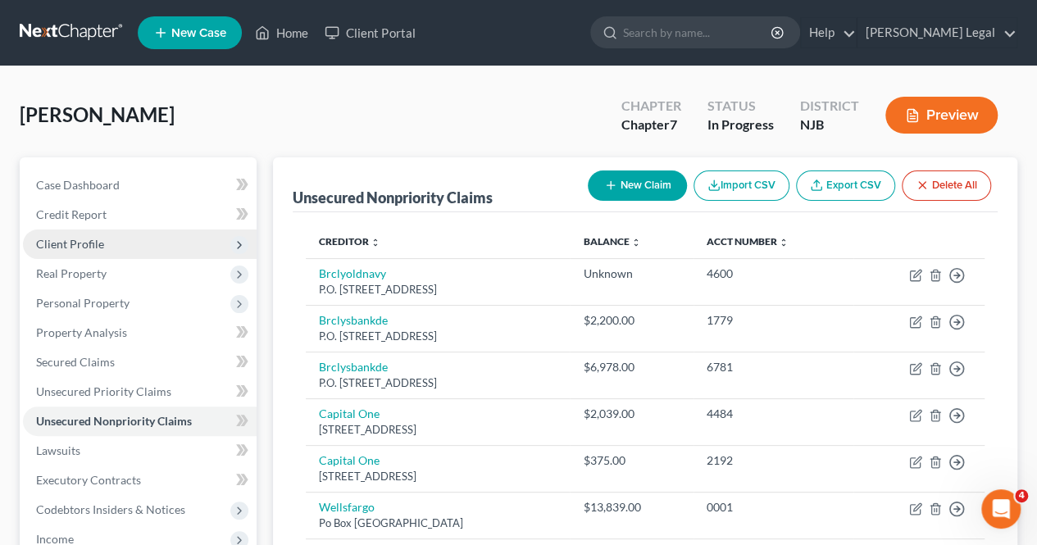
click at [104, 247] on span "Client Profile" at bounding box center [140, 245] width 234 height 30
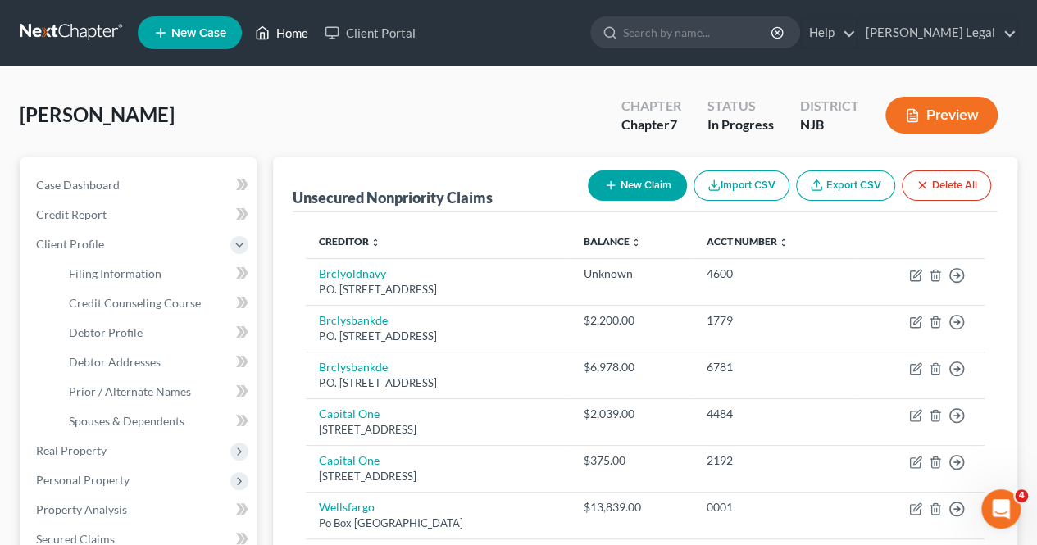
click at [303, 27] on link "Home" at bounding box center [282, 33] width 70 height 30
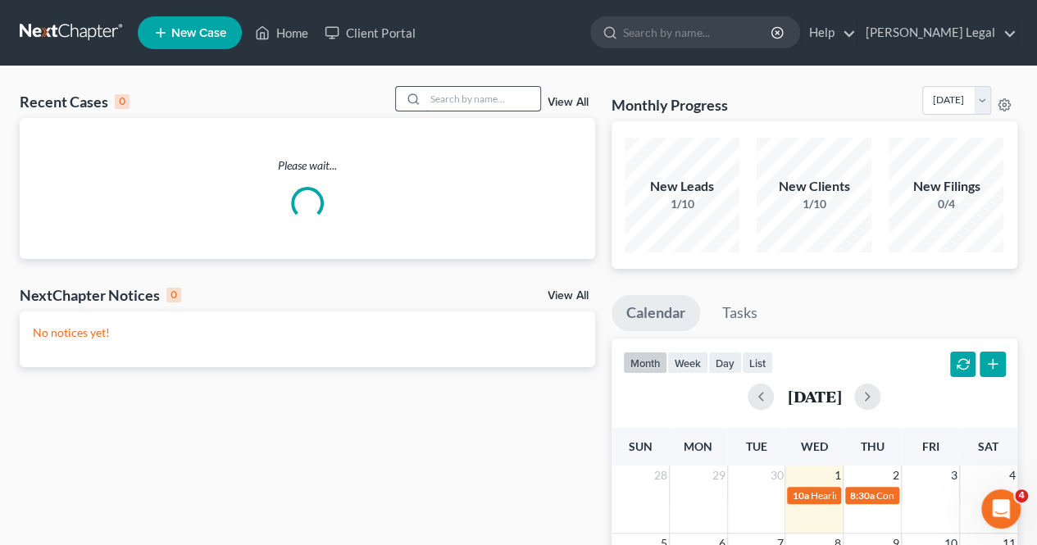
click at [512, 104] on input "search" at bounding box center [483, 99] width 115 height 24
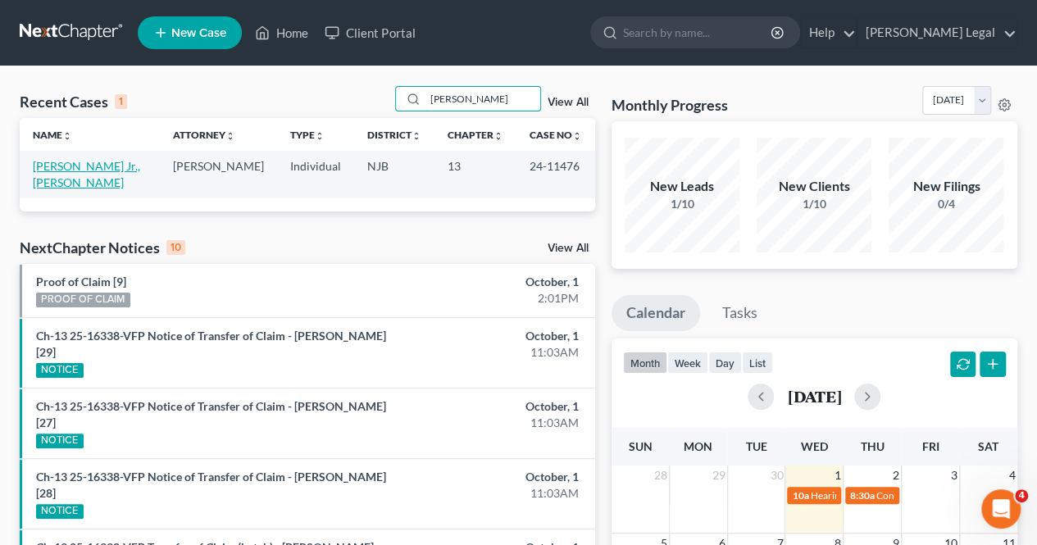
type input "[PERSON_NAME]"
click at [118, 170] on link "[PERSON_NAME] Jr., [PERSON_NAME]" at bounding box center [86, 174] width 107 height 30
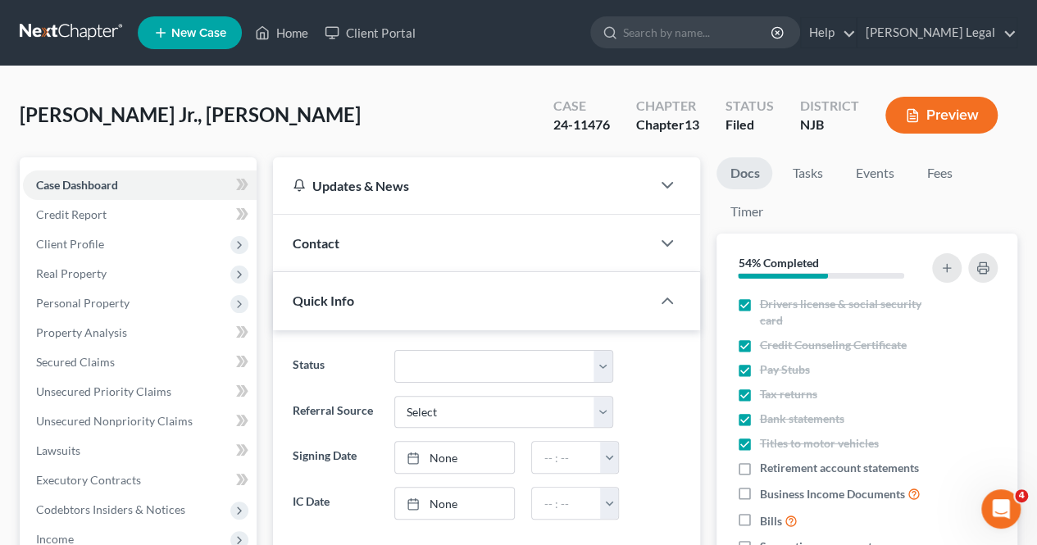
scroll to position [217, 0]
drag, startPoint x: 617, startPoint y: 122, endPoint x: 554, endPoint y: 130, distance: 62.8
click at [554, 130] on div "Case 24-11476" at bounding box center [581, 117] width 83 height 48
copy div "24-11476"
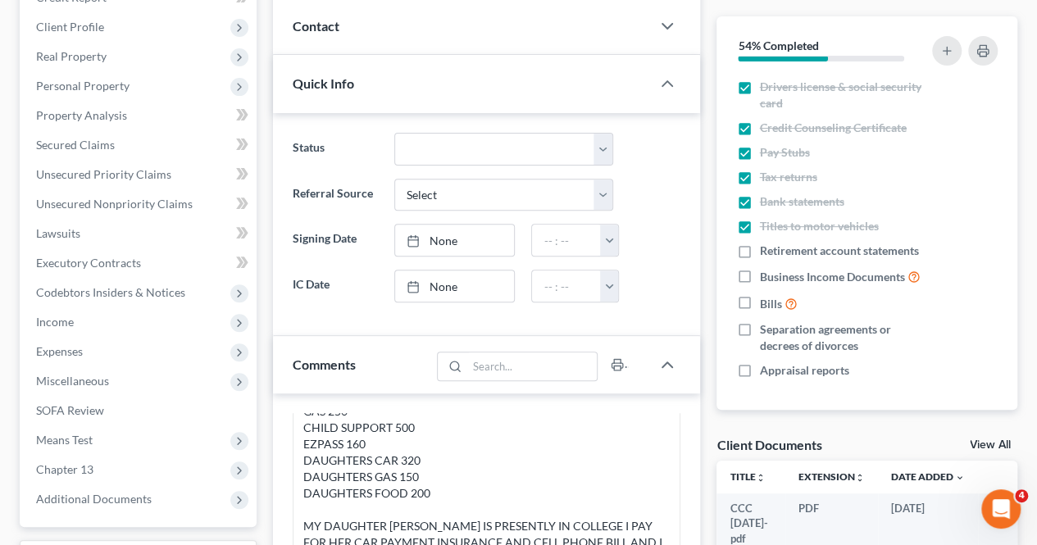
scroll to position [492, 0]
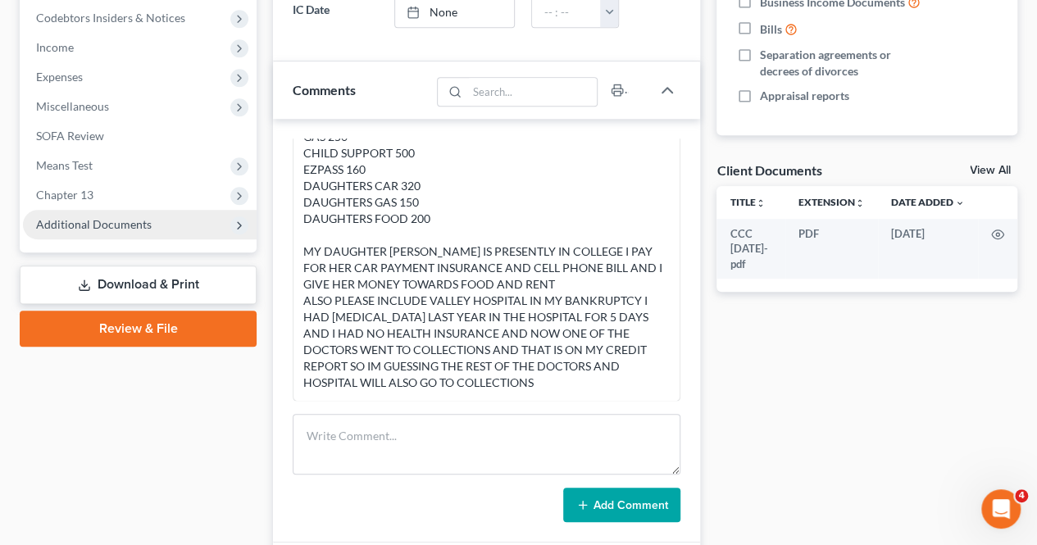
click at [149, 234] on span "Additional Documents" at bounding box center [140, 225] width 234 height 30
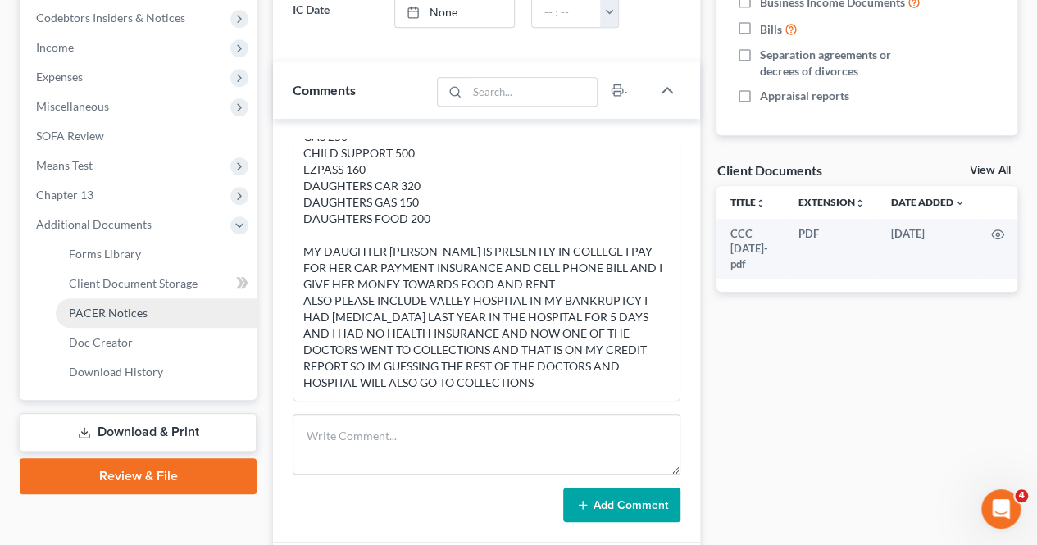
click at [136, 302] on link "PACER Notices" at bounding box center [156, 314] width 201 height 30
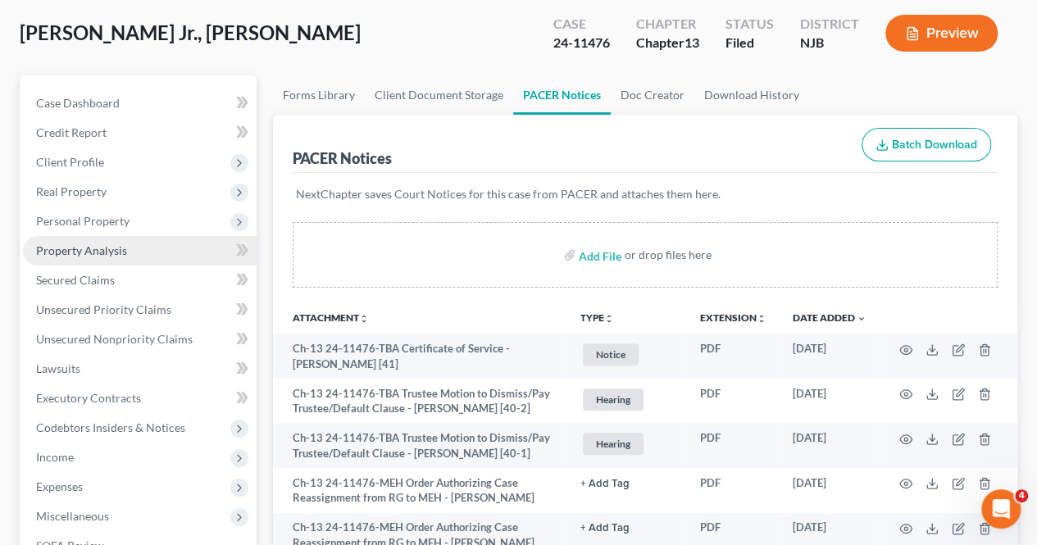
scroll to position [19, 0]
